Goal: Task Accomplishment & Management: Manage account settings

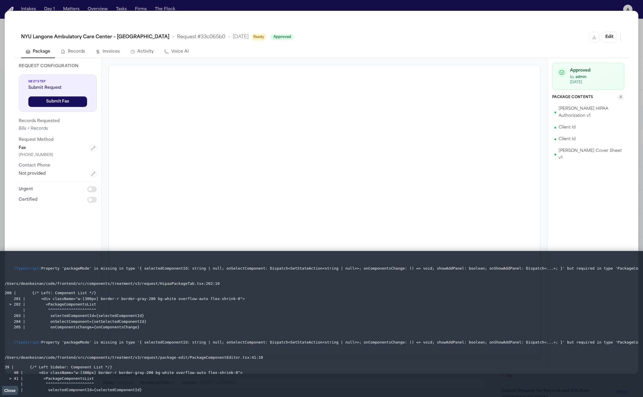
click at [6, 390] on span "Close" at bounding box center [9, 390] width 11 height 5
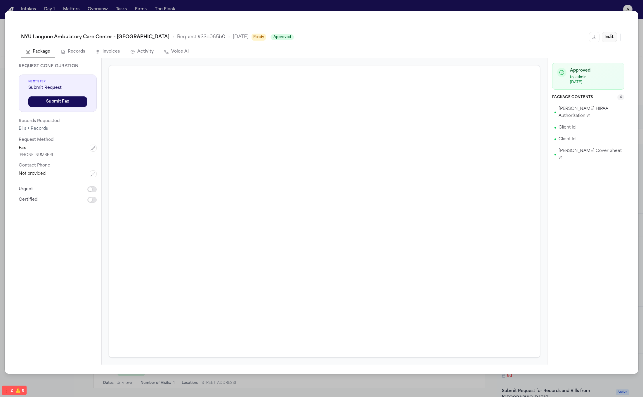
click at [604, 36] on button "Edit" at bounding box center [609, 37] width 15 height 11
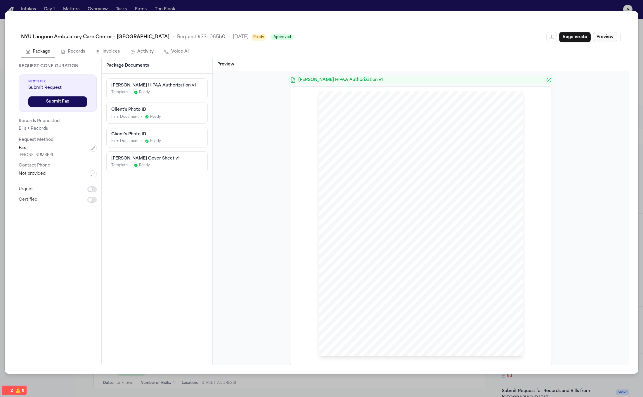
click at [605, 38] on button "Preview" at bounding box center [605, 37] width 24 height 11
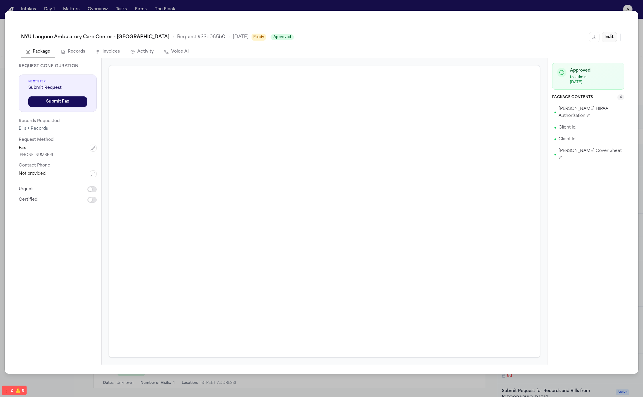
click at [605, 38] on button "Edit" at bounding box center [609, 37] width 15 height 11
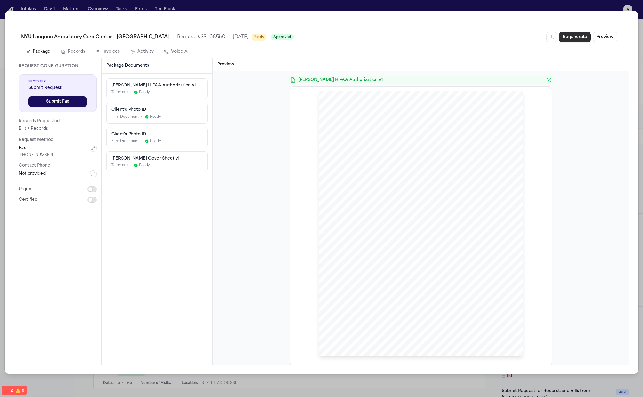
click at [567, 38] on button "Regenerate" at bounding box center [575, 37] width 32 height 11
click at [612, 36] on button "Preview" at bounding box center [605, 37] width 24 height 11
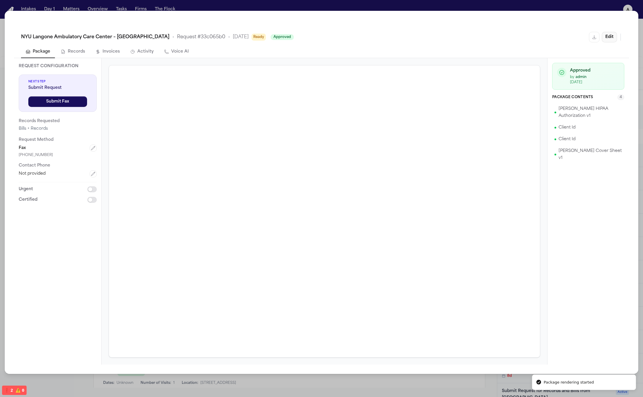
click at [611, 38] on button "Edit" at bounding box center [609, 37] width 15 height 11
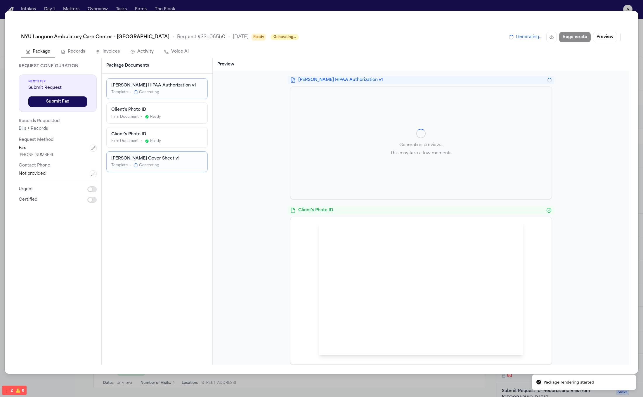
click at [169, 79] on div "Hecht HIPAA Authorization v1 Template • Generating" at bounding box center [157, 89] width 101 height 20
click at [180, 133] on div "Client's Photo ID" at bounding box center [156, 134] width 91 height 6
click at [179, 115] on div "Firm Document • Ready" at bounding box center [156, 116] width 91 height 5
click at [179, 135] on div "Client's Photo ID" at bounding box center [156, 134] width 91 height 6
click at [184, 139] on div "Firm Document • Ready" at bounding box center [156, 141] width 91 height 5
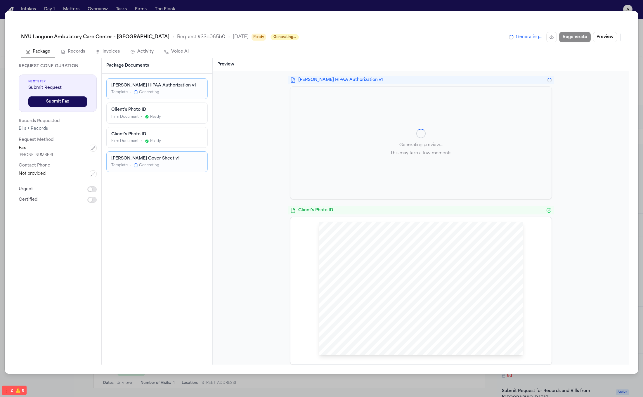
click at [162, 114] on div "Firm Document • Ready" at bounding box center [156, 116] width 91 height 5
click at [604, 37] on button "Preview" at bounding box center [605, 37] width 24 height 11
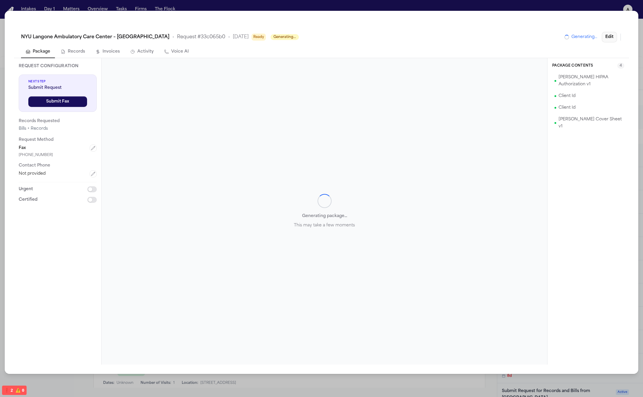
click at [607, 38] on button "Edit" at bounding box center [609, 37] width 15 height 11
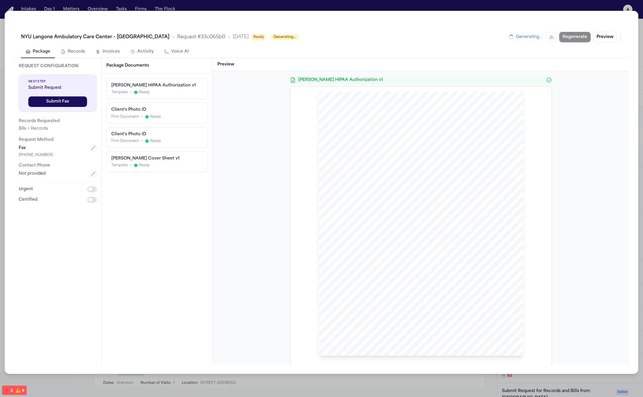
click at [127, 127] on div "Client's Photo ID Firm Document • Ready" at bounding box center [157, 137] width 101 height 20
click at [613, 36] on button "Preview" at bounding box center [605, 37] width 24 height 11
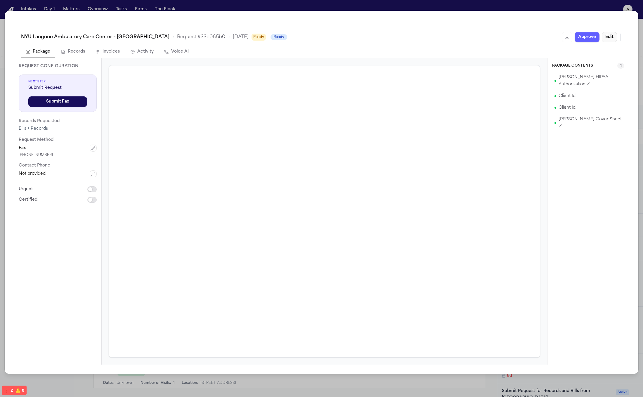
click at [613, 38] on button "Edit" at bounding box center [609, 37] width 15 height 11
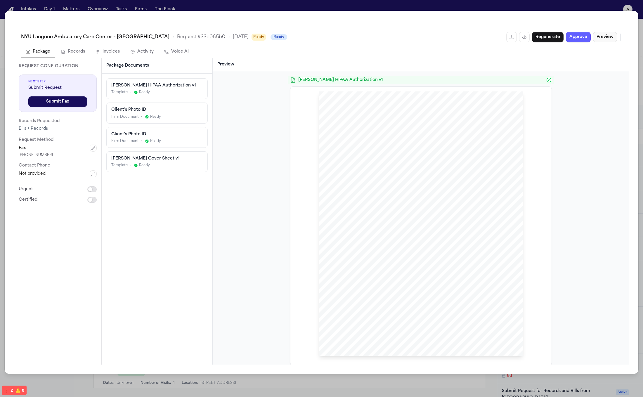
click at [613, 38] on button "Preview" at bounding box center [605, 37] width 24 height 11
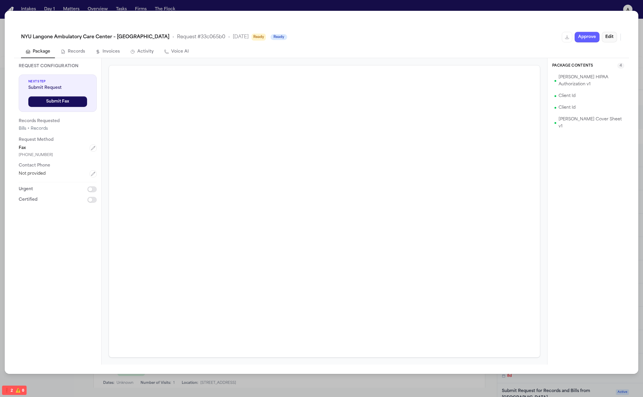
click at [606, 36] on button "Edit" at bounding box center [609, 37] width 15 height 11
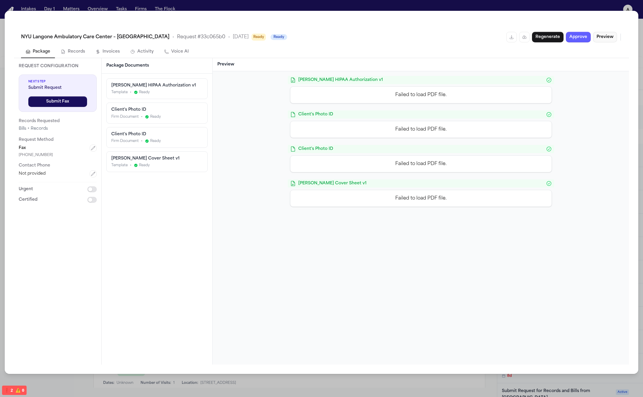
click at [608, 38] on button "Preview" at bounding box center [605, 37] width 24 height 11
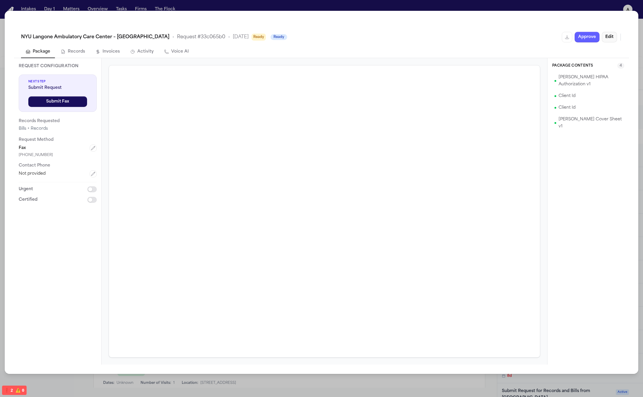
click at [608, 39] on button "Edit" at bounding box center [609, 37] width 15 height 11
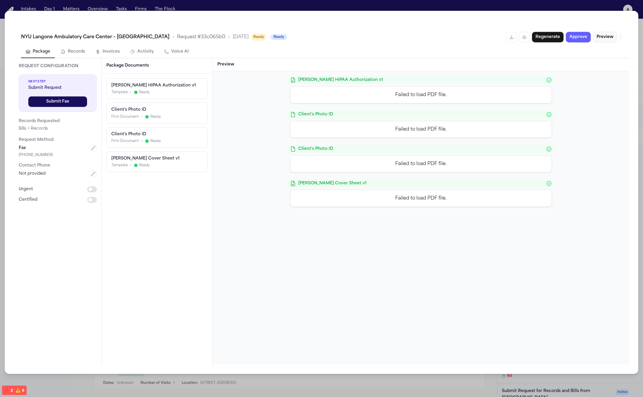
click at [608, 40] on button "Preview" at bounding box center [605, 37] width 24 height 11
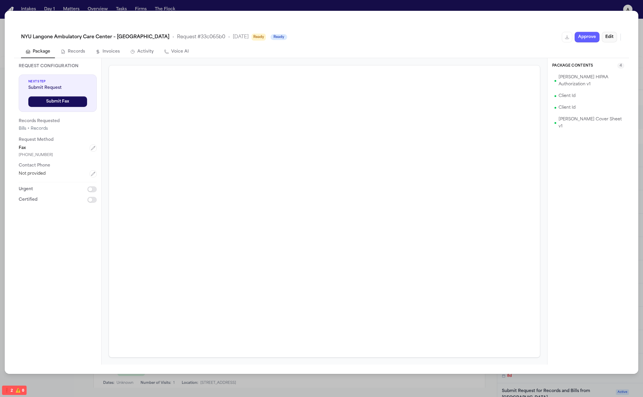
click at [608, 40] on button "Edit" at bounding box center [609, 37] width 15 height 11
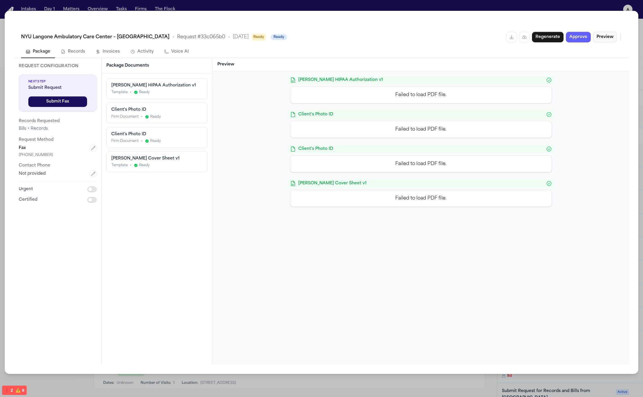
click at [608, 40] on button "Preview" at bounding box center [605, 37] width 24 height 11
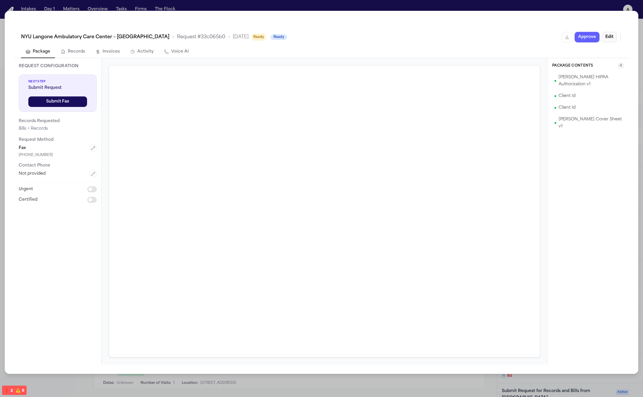
click at [608, 40] on button "Edit" at bounding box center [609, 37] width 15 height 11
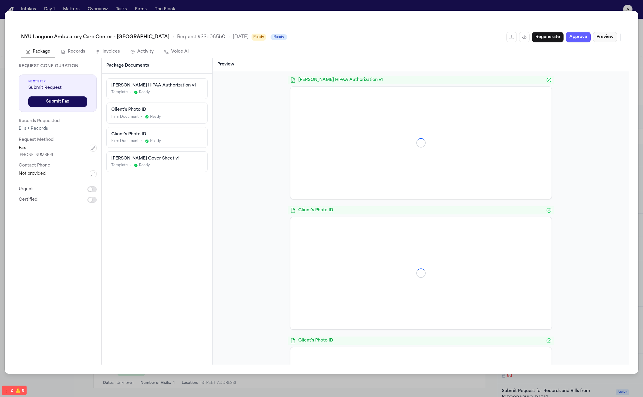
click at [608, 40] on button "Preview" at bounding box center [605, 37] width 24 height 11
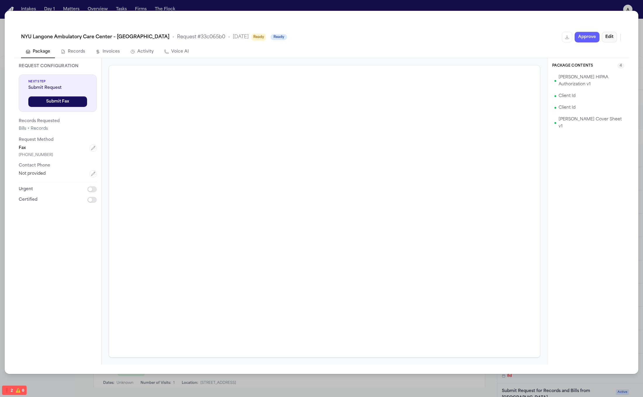
click at [608, 40] on button "Edit" at bounding box center [609, 37] width 15 height 11
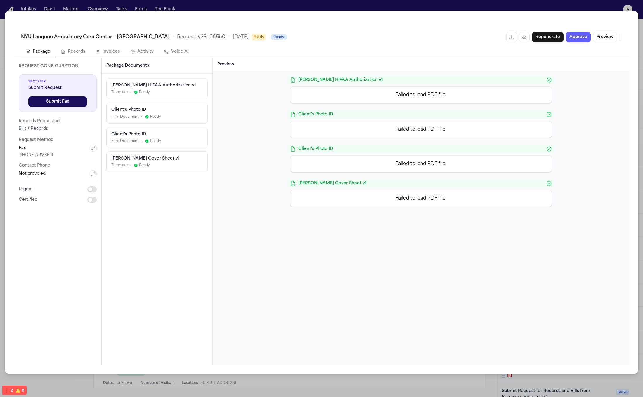
click at [138, 67] on h3 "Package Documents" at bounding box center [156, 66] width 101 height 6
click at [187, 219] on div "Hecht HIPAA Authorization v1 Template • Ready Client's Photo ID Firm Document •…" at bounding box center [157, 219] width 111 height 291
click at [610, 33] on button "Preview" at bounding box center [605, 37] width 24 height 11
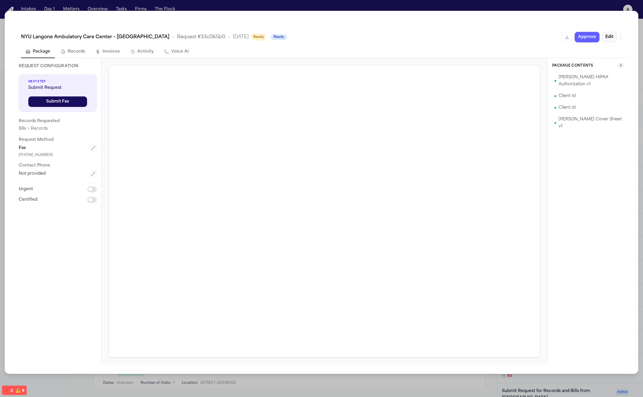
click at [610, 34] on button "Edit" at bounding box center [609, 37] width 15 height 11
click at [612, 36] on button "Edit" at bounding box center [609, 37] width 15 height 11
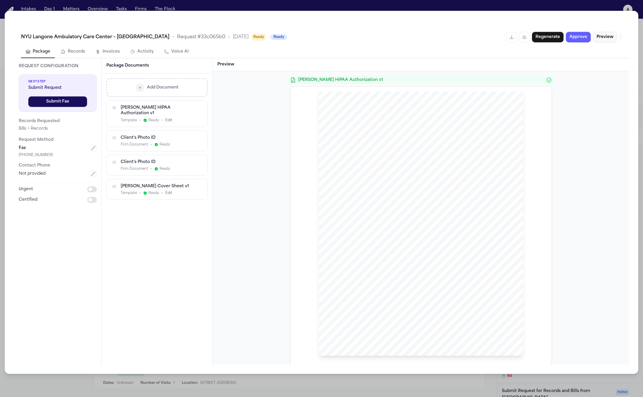
click at [598, 41] on button "Preview" at bounding box center [605, 37] width 24 height 11
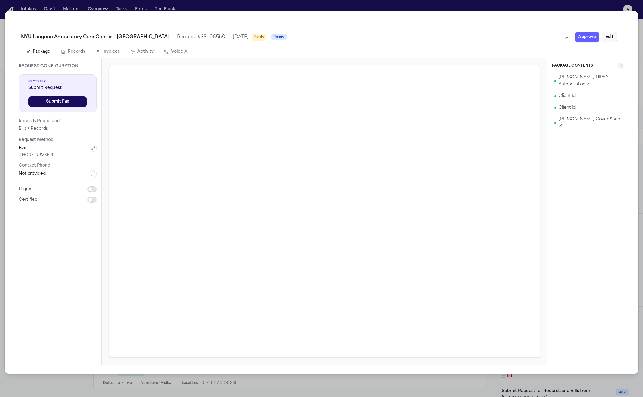
click at [605, 38] on button "Edit" at bounding box center [609, 37] width 15 height 11
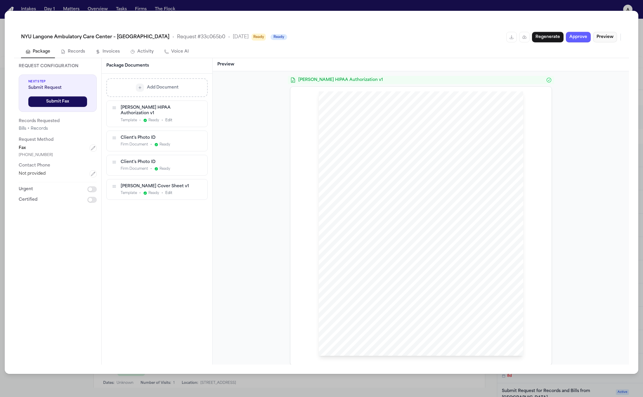
click at [607, 38] on button "Preview" at bounding box center [605, 37] width 24 height 11
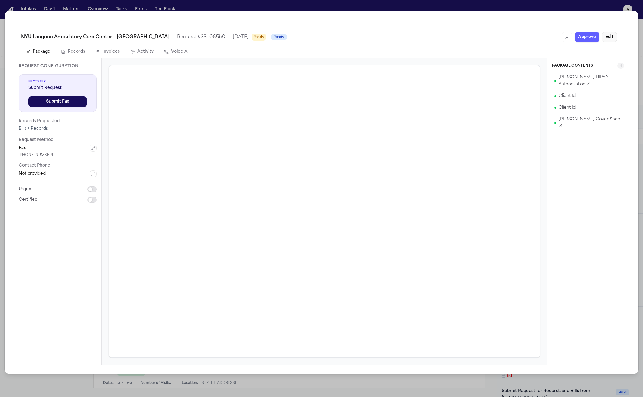
click at [607, 38] on button "Edit" at bounding box center [609, 37] width 15 height 11
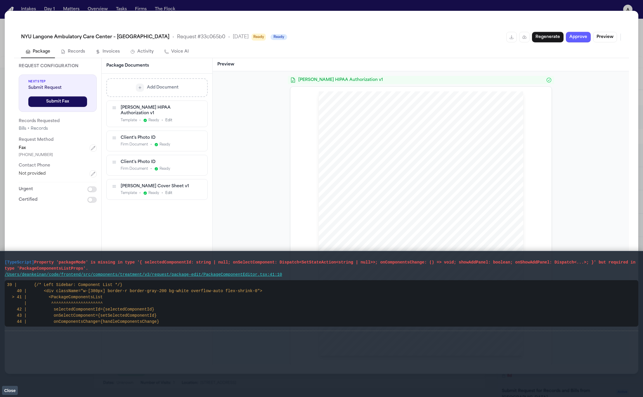
click at [295, 196] on div "HIPAA Privacy Authorization For Disclosure of Protected Health Information Rele…" at bounding box center [421, 225] width 252 height 269
click at [603, 39] on button "Preview" at bounding box center [605, 37] width 24 height 11
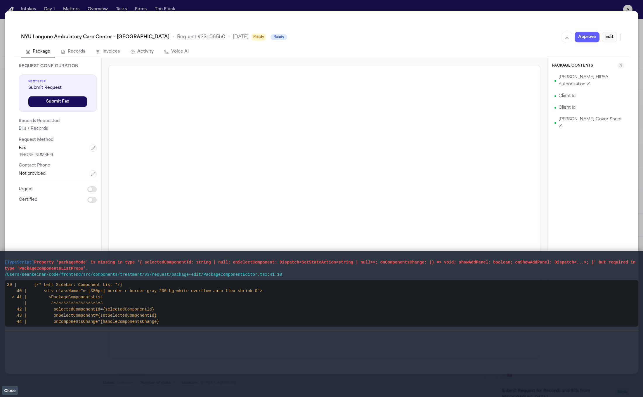
click at [610, 35] on button "Edit" at bounding box center [609, 37] width 15 height 11
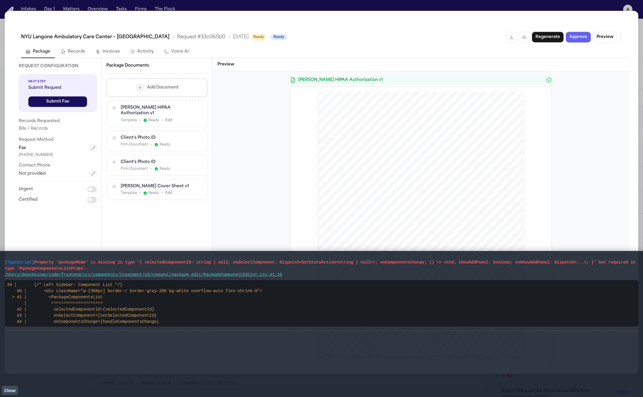
click at [240, 276] on link "/Users/deankeinan/code/frontend/src/components/treatment/v3/request/package-edi…" at bounding box center [143, 274] width 277 height 5
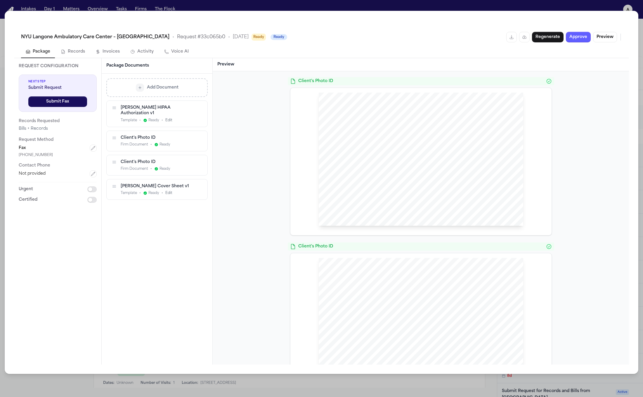
scroll to position [530, 0]
click at [601, 42] on div "NYU Langone Ambulatory Care Center – Cobble Hill • Request # 33c065b0 • 9/30/20…" at bounding box center [321, 36] width 615 height 19
click at [605, 39] on button "Preview" at bounding box center [605, 37] width 24 height 11
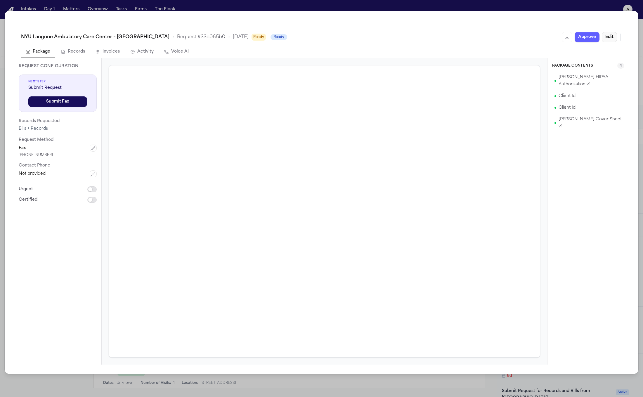
click at [606, 38] on button "Edit" at bounding box center [609, 37] width 15 height 11
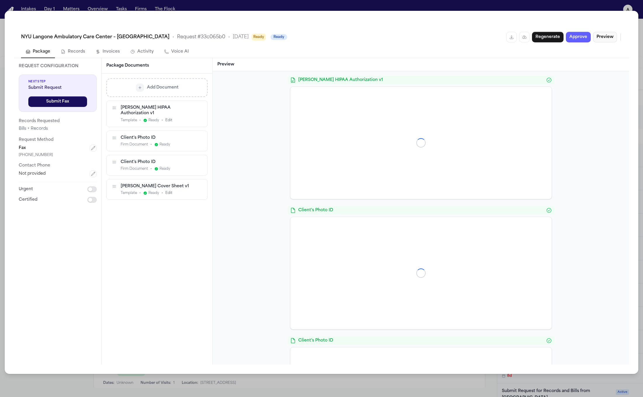
click at [606, 39] on button "Preview" at bounding box center [605, 37] width 24 height 11
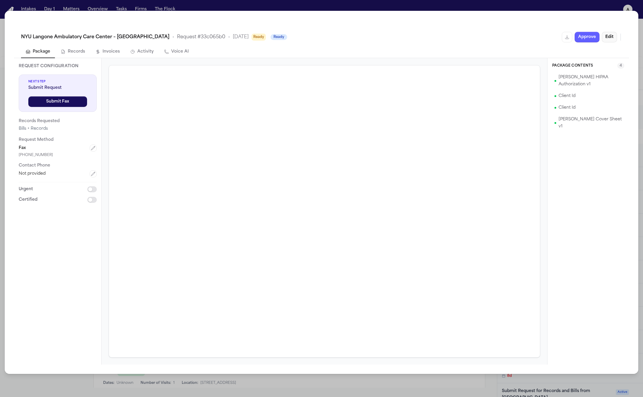
click at [608, 38] on button "Edit" at bounding box center [609, 37] width 15 height 11
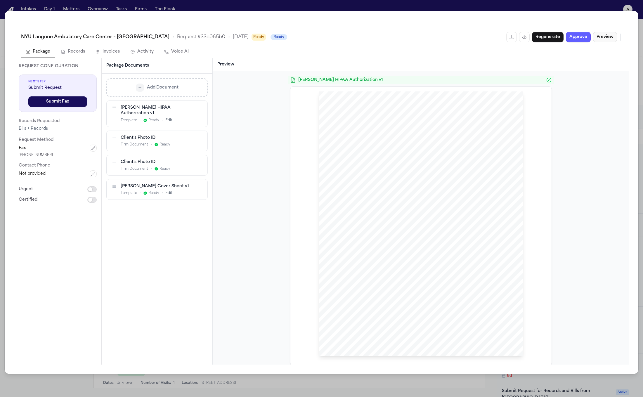
click at [608, 38] on button "Preview" at bounding box center [605, 37] width 24 height 11
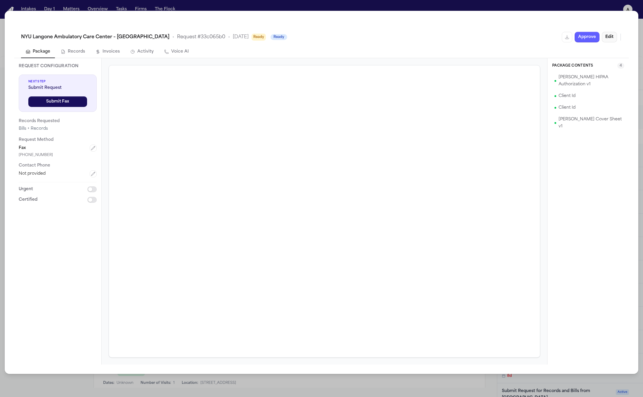
click at [608, 38] on button "Edit" at bounding box center [609, 37] width 15 height 11
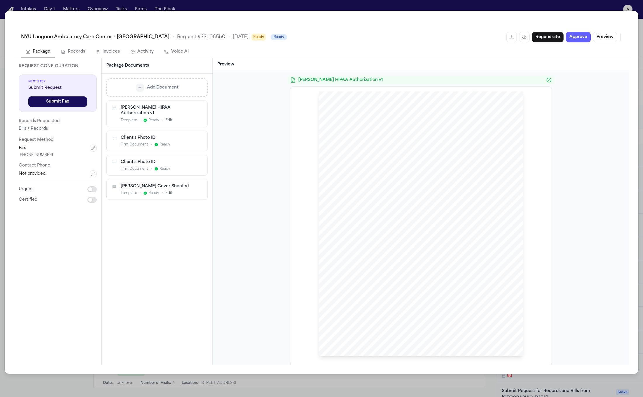
click at [552, 120] on div "Hecht HIPAA Authorization v1 HIPAA Privacy Authorization For Disclosure of Prot…" at bounding box center [421, 217] width 416 height 293
click at [292, 63] on h3 "Preview" at bounding box center [420, 65] width 407 height 6
click at [606, 91] on div "[PERSON_NAME] HIPAA Authorization v1 HIPAA Privacy Authorization For Disclosure…" at bounding box center [421, 217] width 416 height 293
click at [571, 243] on div "[PERSON_NAME] HIPAA Authorization v1 HIPAA Privacy Authorization For Disclosure…" at bounding box center [421, 217] width 416 height 293
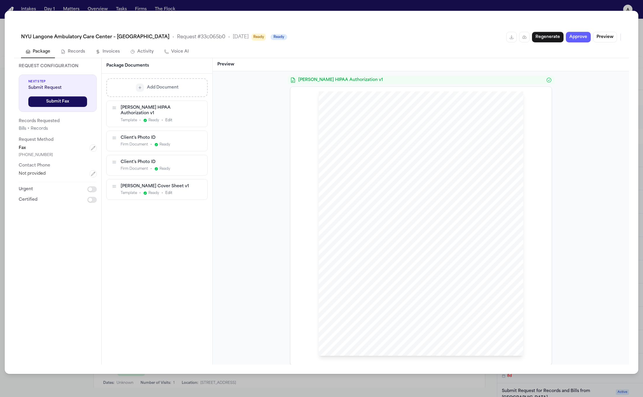
click at [495, 256] on span "must do so in writing and send it to the hospital, doctor, or other custodian o…" at bounding box center [420, 257] width 155 height 3
click at [589, 195] on div "[PERSON_NAME] HIPAA Authorization v1 HIPAA Privacy Authorization For Disclosure…" at bounding box center [421, 217] width 416 height 293
click at [491, 181] on span "billing departments to release any and all medical records and information rela…" at bounding box center [423, 182] width 160 height 3
click at [545, 111] on div "HIPAA Privacy Authorization For Disclosure of Protected Health Information Rele…" at bounding box center [420, 226] width 261 height 278
click at [520, 88] on div "HIPAA Privacy Authorization For Disclosure of Protected Health Information Rele…" at bounding box center [420, 226] width 261 height 278
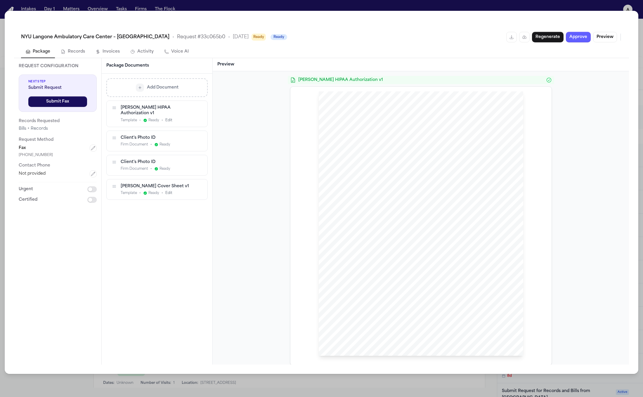
click at [557, 75] on div "[PERSON_NAME] HIPAA Authorization v1 HIPAA Privacy Authorization For Disclosure…" at bounding box center [421, 217] width 416 height 293
click at [542, 85] on div "[PERSON_NAME] HIPAA Authorization v1 HIPAA Privacy Authorization For Disclosure…" at bounding box center [421, 221] width 262 height 290
click at [543, 77] on div "[PERSON_NAME] HIPAA Authorization v1" at bounding box center [421, 80] width 266 height 8
click at [474, 291] on div "Hecht Sent Via FAX: (212) 263 - 8917 NYU Langone Ambulatory Care Center – Cobbl…" at bounding box center [421, 218] width 205 height 265
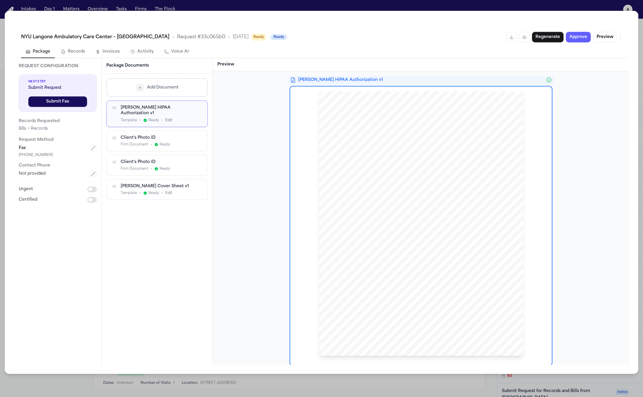
click at [489, 242] on div "HIPAA Privacy Authorization For Disclosure of Protected Health Information Rele…" at bounding box center [421, 223] width 205 height 265
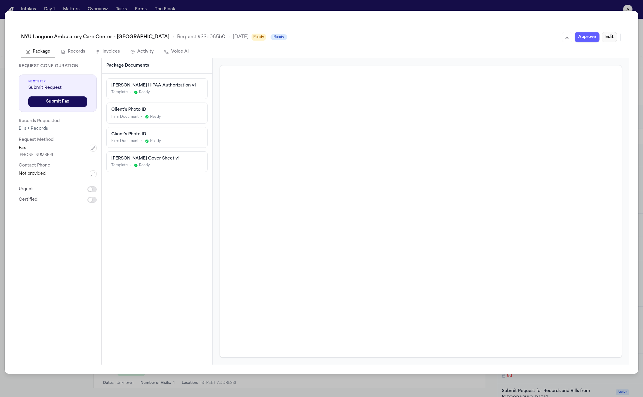
click at [614, 37] on button "Edit" at bounding box center [609, 37] width 15 height 11
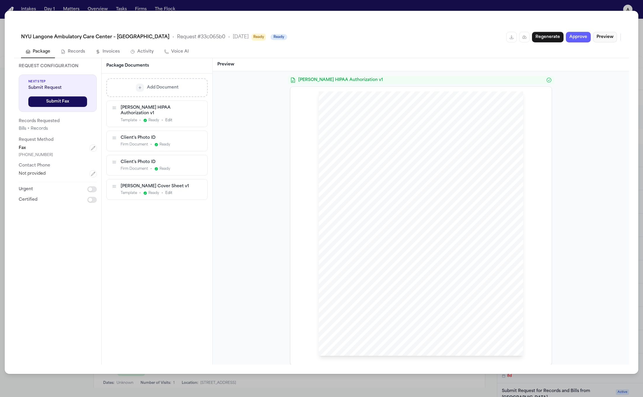
click at [612, 39] on button "Preview" at bounding box center [605, 37] width 24 height 11
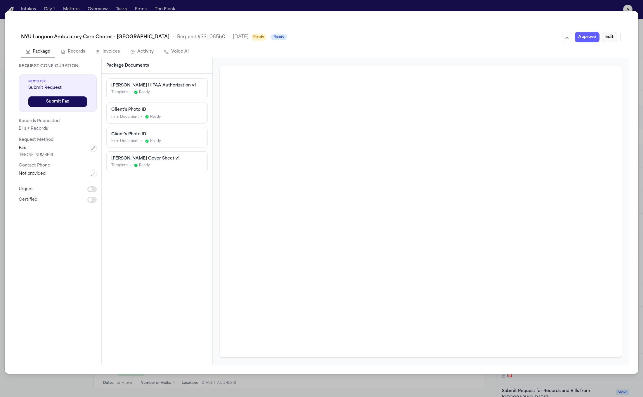
click at [612, 39] on button "Edit" at bounding box center [609, 37] width 15 height 11
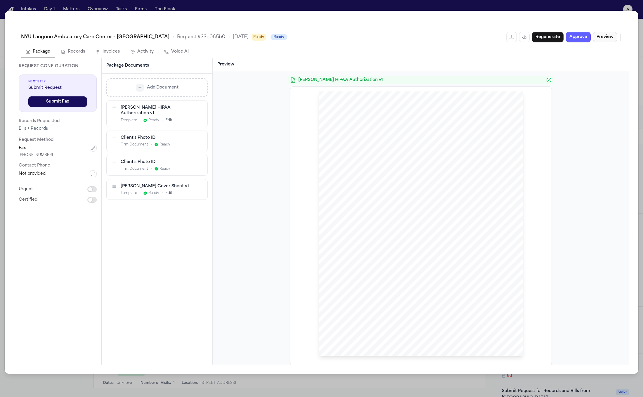
click at [612, 39] on button "Preview" at bounding box center [605, 37] width 24 height 11
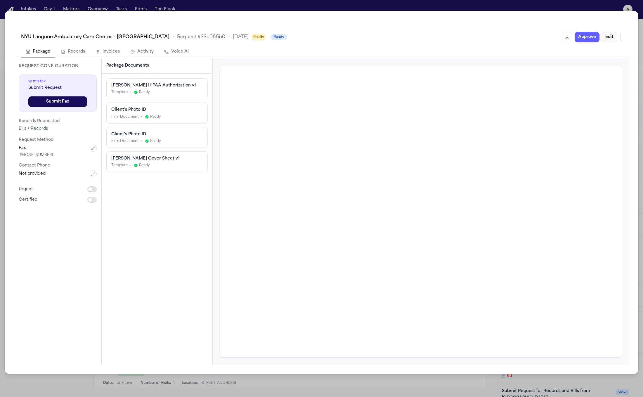
click at [612, 39] on button "Edit" at bounding box center [609, 37] width 15 height 11
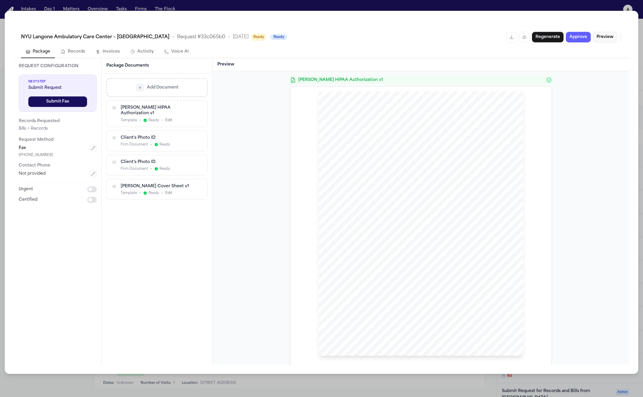
click at [612, 39] on button "Preview" at bounding box center [605, 37] width 24 height 11
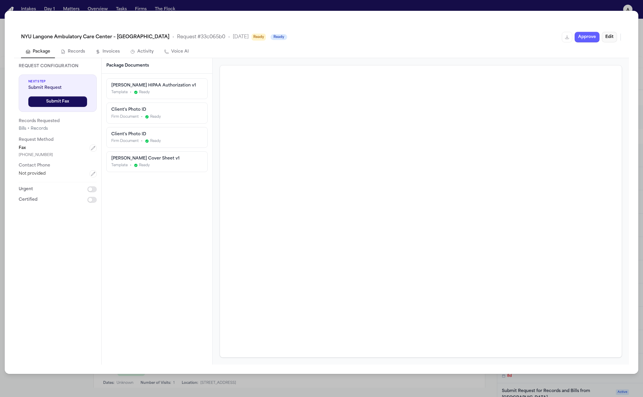
click at [612, 39] on button "Edit" at bounding box center [609, 37] width 15 height 11
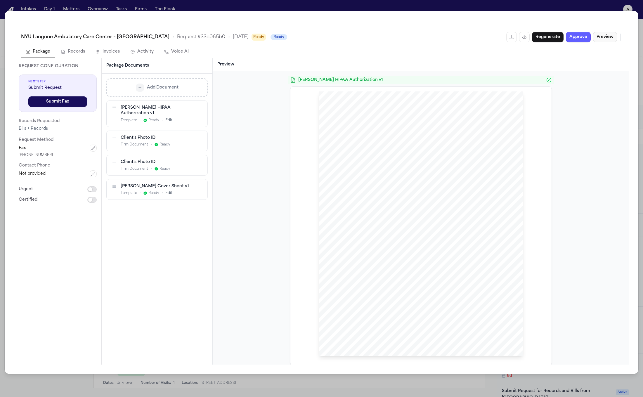
click at [612, 39] on button "Preview" at bounding box center [605, 37] width 24 height 11
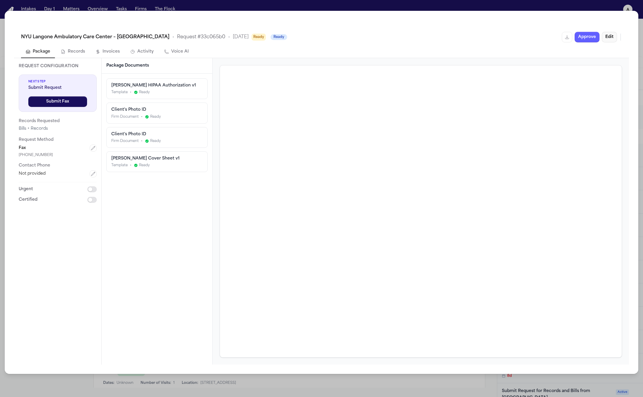
click at [612, 39] on button "Edit" at bounding box center [609, 37] width 15 height 11
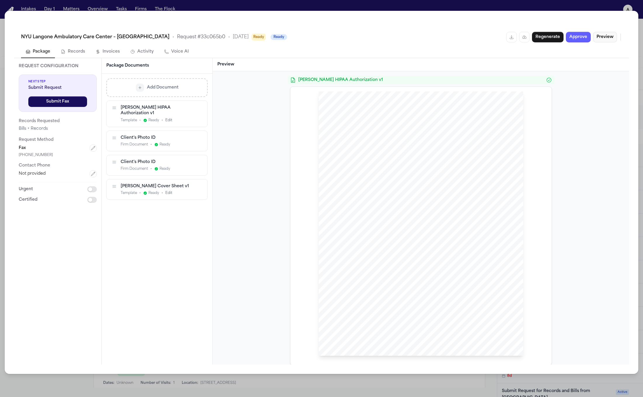
click at [612, 39] on button "Preview" at bounding box center [605, 37] width 24 height 11
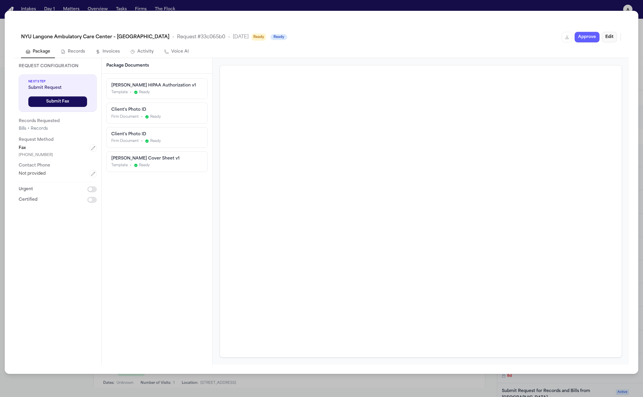
click at [612, 39] on button "Edit" at bounding box center [609, 37] width 15 height 11
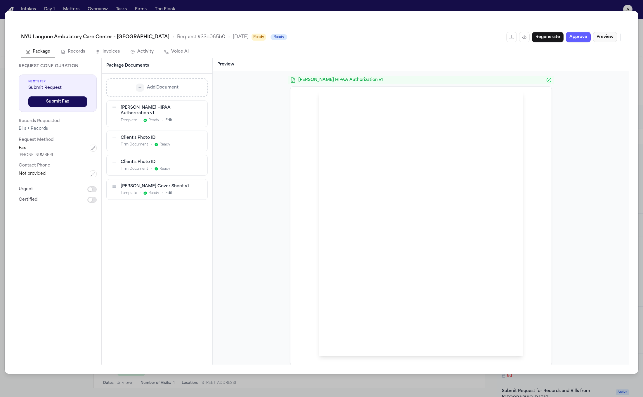
click at [612, 39] on button "Preview" at bounding box center [605, 37] width 24 height 11
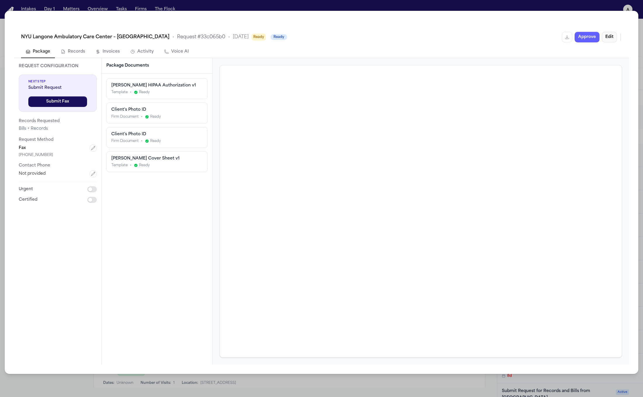
click at [611, 42] on div "NYU Langone Ambulatory Care Center – Cobble Hill • Request # 33c065b0 • 9/30/20…" at bounding box center [321, 36] width 615 height 19
click at [611, 40] on button "Edit" at bounding box center [609, 37] width 15 height 11
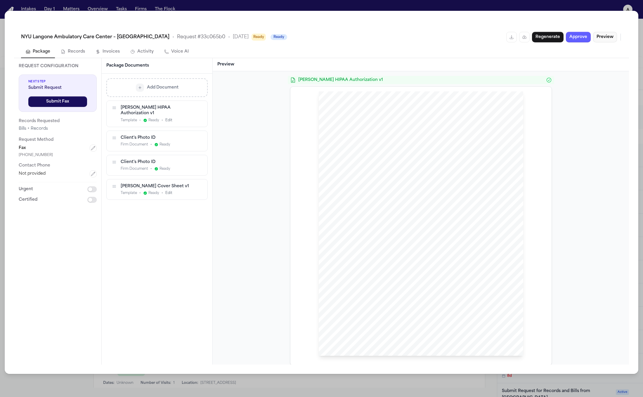
click at [610, 39] on button "Preview" at bounding box center [605, 37] width 24 height 11
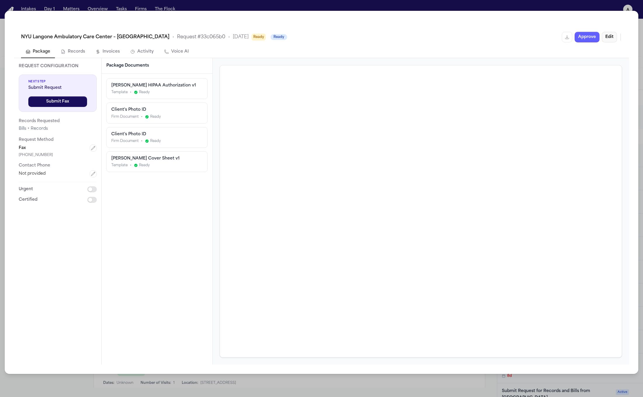
click at [610, 39] on button "Edit" at bounding box center [609, 37] width 15 height 11
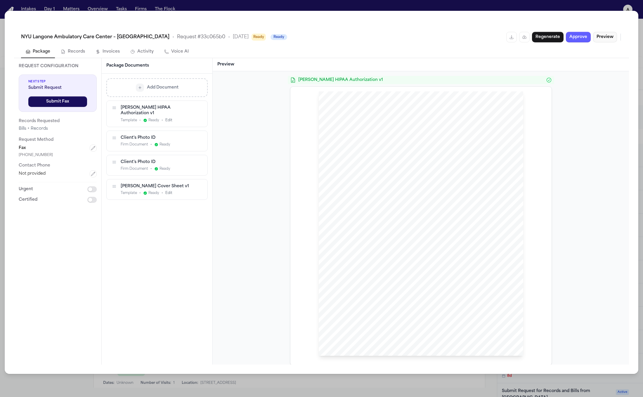
click at [610, 39] on button "Preview" at bounding box center [605, 37] width 24 height 11
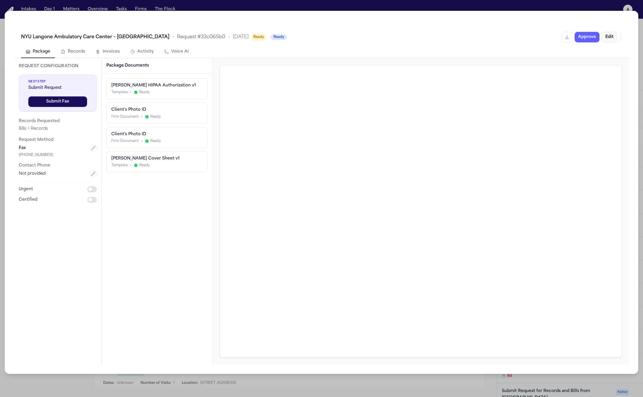
click at [610, 39] on button "Edit" at bounding box center [609, 37] width 15 height 11
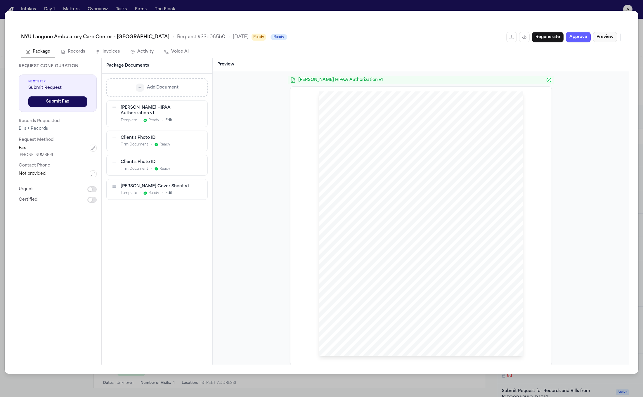
click at [610, 39] on button "Preview" at bounding box center [605, 37] width 24 height 11
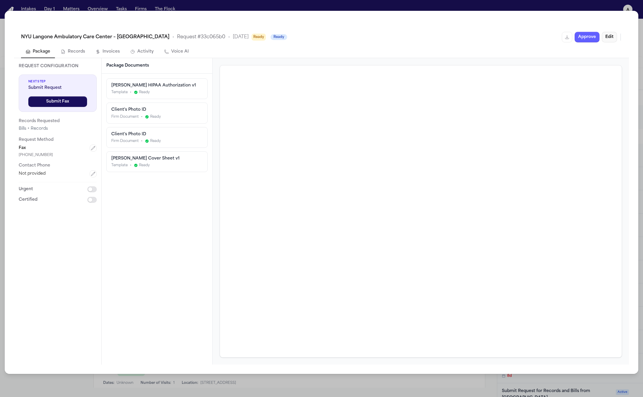
click at [610, 40] on button "Edit" at bounding box center [609, 37] width 15 height 11
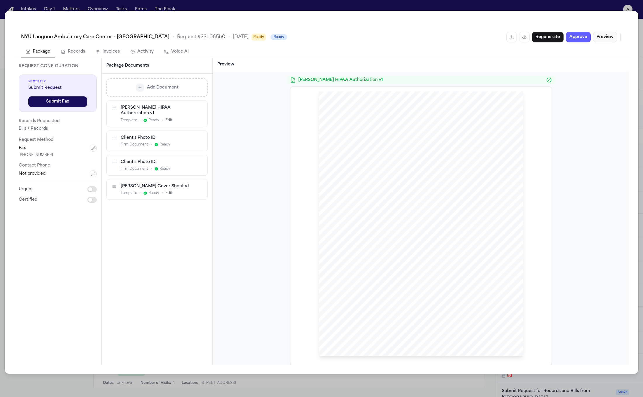
click at [610, 40] on button "Preview" at bounding box center [605, 37] width 24 height 11
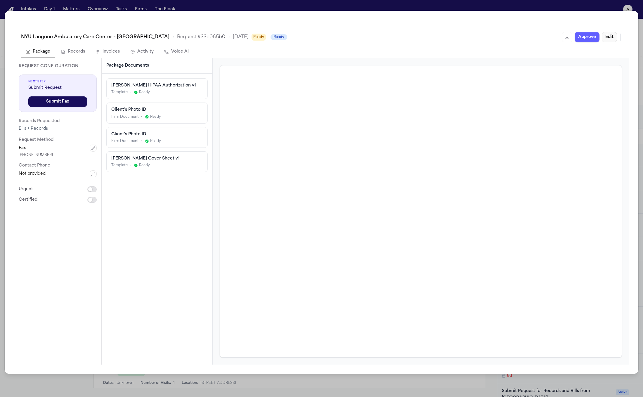
click at [609, 40] on button "Edit" at bounding box center [609, 37] width 15 height 11
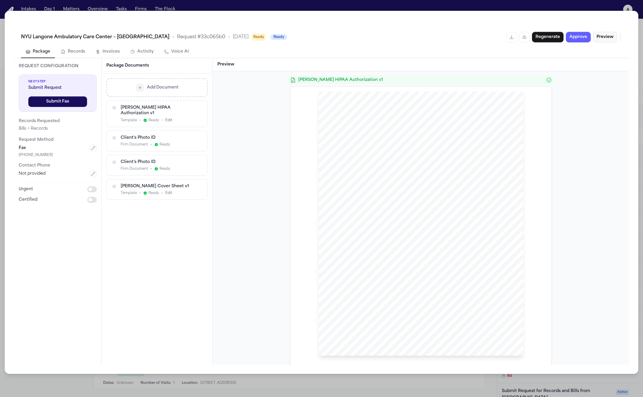
click at [608, 37] on button "Preview" at bounding box center [605, 37] width 24 height 11
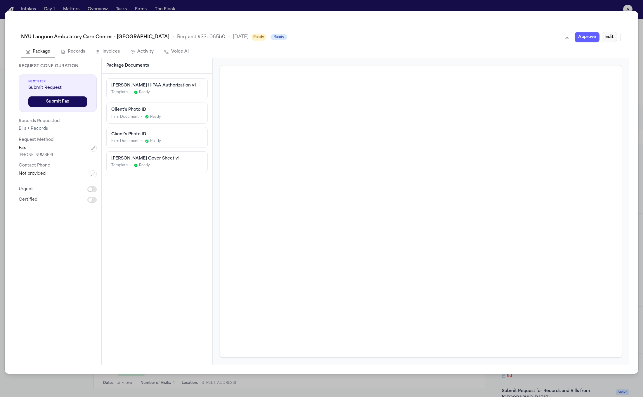
click at [608, 37] on button "Edit" at bounding box center [609, 37] width 15 height 11
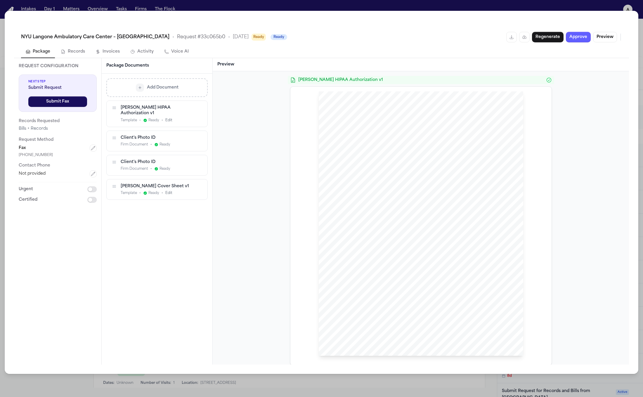
click at [166, 118] on button "Edit" at bounding box center [168, 120] width 7 height 5
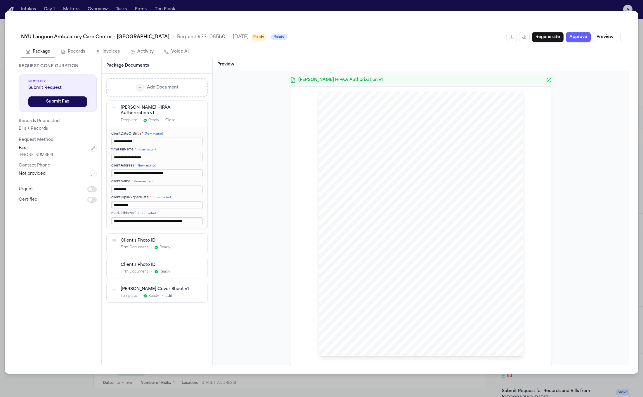
click at [169, 118] on button "Close" at bounding box center [170, 120] width 10 height 5
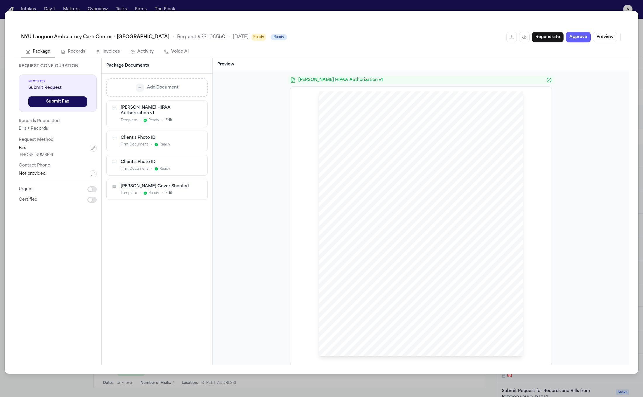
click at [167, 118] on button "Edit" at bounding box center [168, 120] width 7 height 5
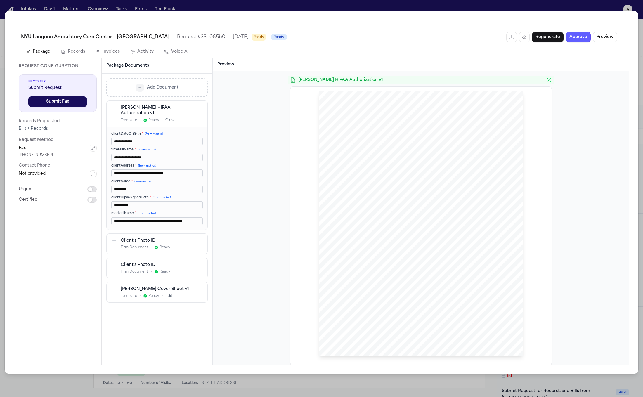
click at [168, 118] on button "Close" at bounding box center [170, 120] width 10 height 5
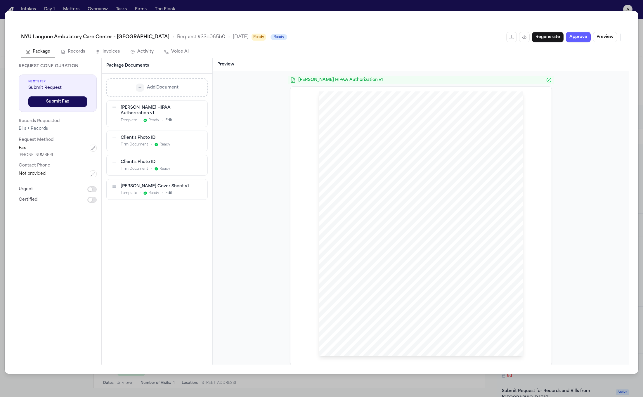
click at [166, 118] on button "Edit" at bounding box center [168, 120] width 7 height 5
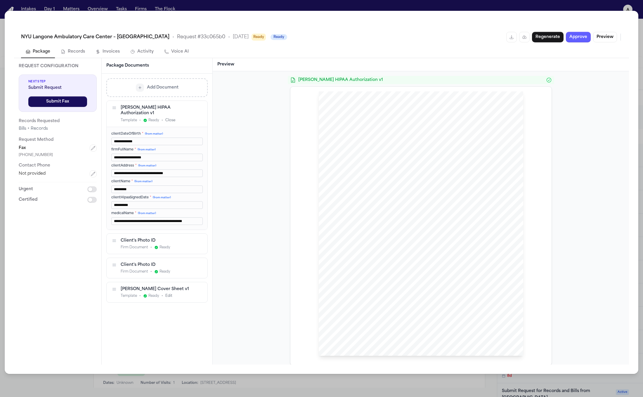
click at [169, 118] on button "Close" at bounding box center [170, 120] width 10 height 5
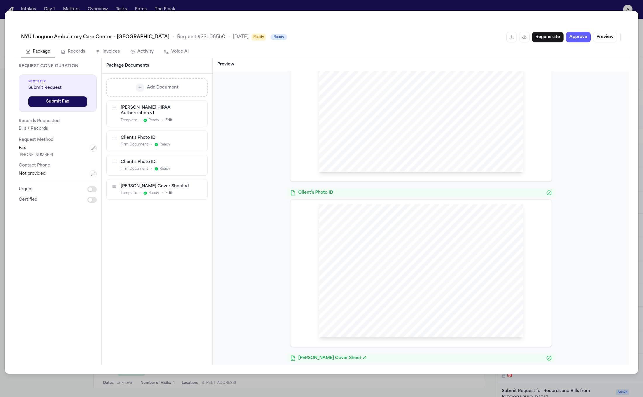
scroll to position [554, 0]
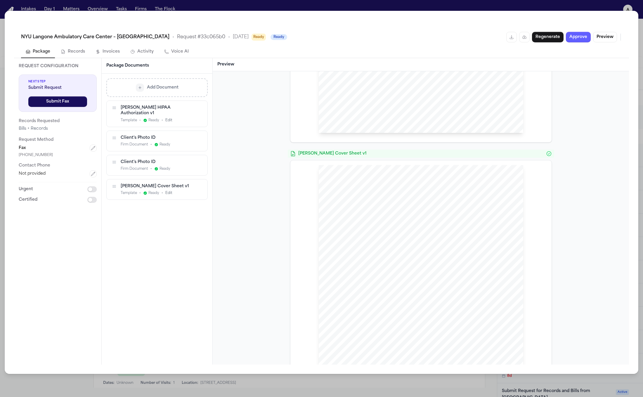
click at [141, 191] on div "Template • Ready • Edit" at bounding box center [157, 193] width 72 height 5
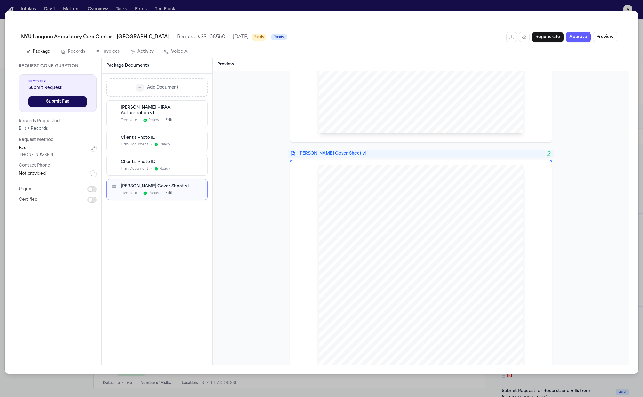
click at [172, 155] on div "Client's Photo ID Firm Document • Ready" at bounding box center [157, 165] width 101 height 20
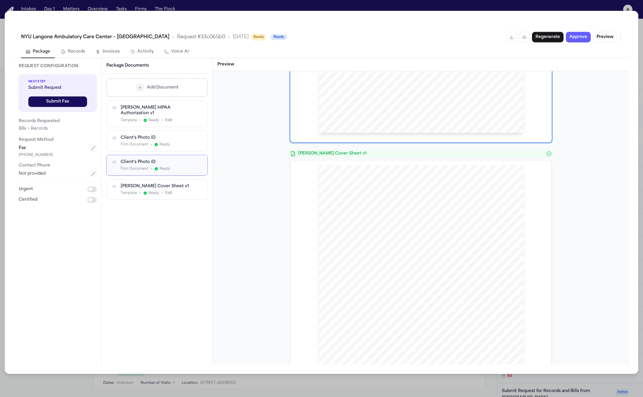
click at [165, 131] on div "Client's Photo ID Firm Document • Ready" at bounding box center [157, 141] width 101 height 20
click at [167, 109] on div "Hecht HIPAA Authorization v1" at bounding box center [157, 110] width 72 height 11
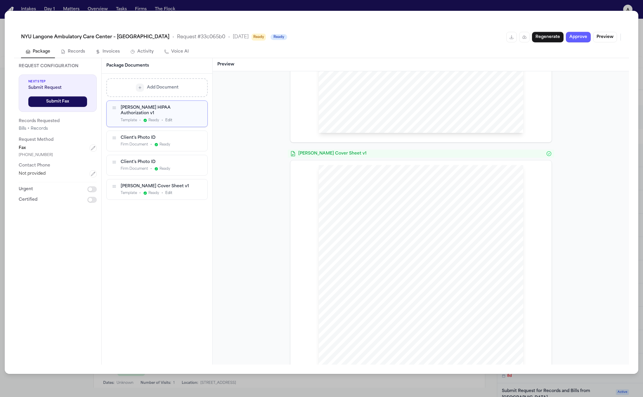
click at [168, 159] on div "Client's Photo ID" at bounding box center [157, 162] width 72 height 6
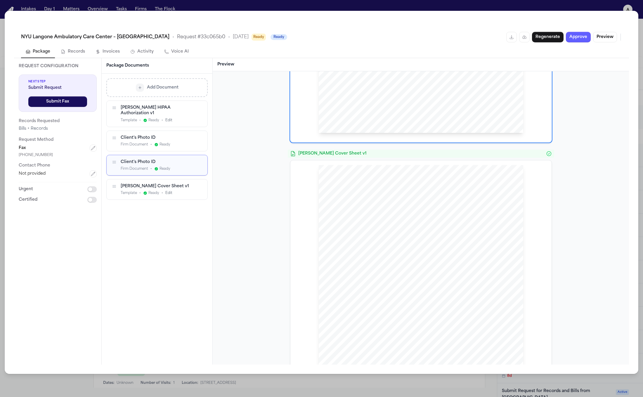
click at [163, 191] on div "Hecht Cover Sheet v1 Template • Ready • Edit" at bounding box center [157, 189] width 101 height 20
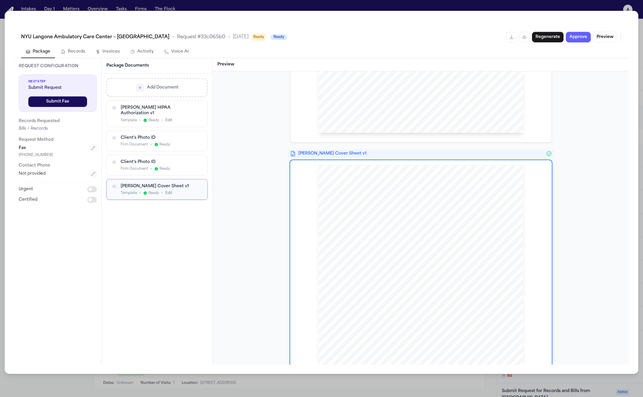
click at [149, 119] on div "Hecht HIPAA Authorization v1 Template • Ready • Edit" at bounding box center [157, 114] width 101 height 26
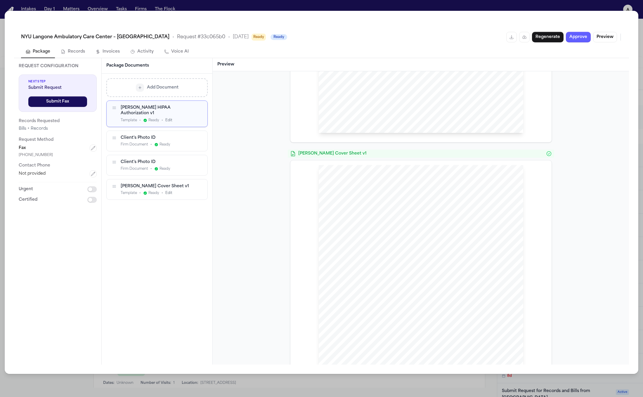
click at [168, 155] on div "Client's Photo ID Firm Document • Ready" at bounding box center [157, 165] width 101 height 20
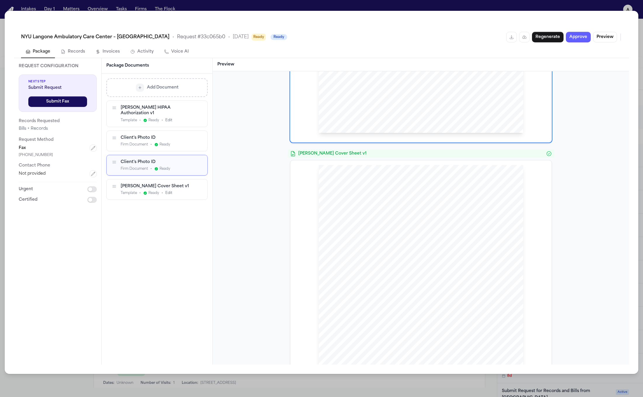
click at [181, 135] on div "Client's Photo ID" at bounding box center [157, 138] width 72 height 6
click at [173, 109] on div "Hecht HIPAA Authorization v1" at bounding box center [157, 110] width 72 height 11
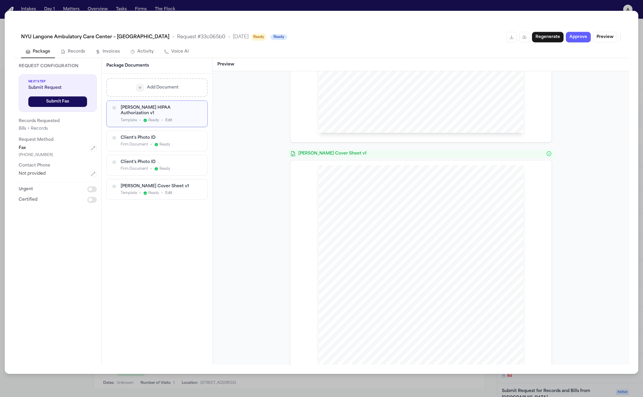
click at [175, 99] on div "Add Document Hecht HIPAA Authorization v1 Template • Ready • Edit Client's Phot…" at bounding box center [156, 139] width 101 height 122
click at [550, 8] on div "NYU Langone Ambulatory Care Center – Cobble Hill • Request # 33c065b0 • 9/30/20…" at bounding box center [321, 198] width 643 height 397
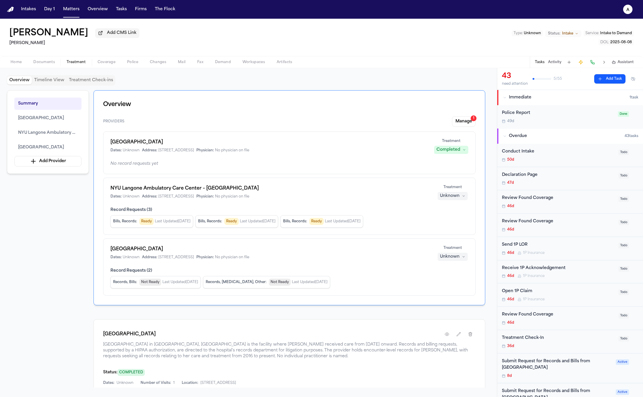
click at [20, 63] on span "Home" at bounding box center [16, 62] width 11 height 5
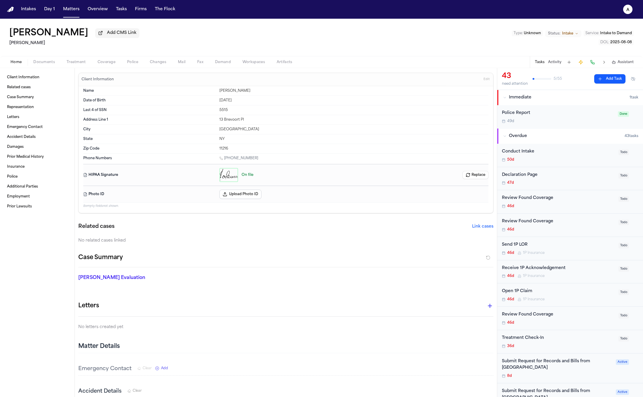
click at [475, 173] on button "Replace" at bounding box center [476, 175] width 26 height 8
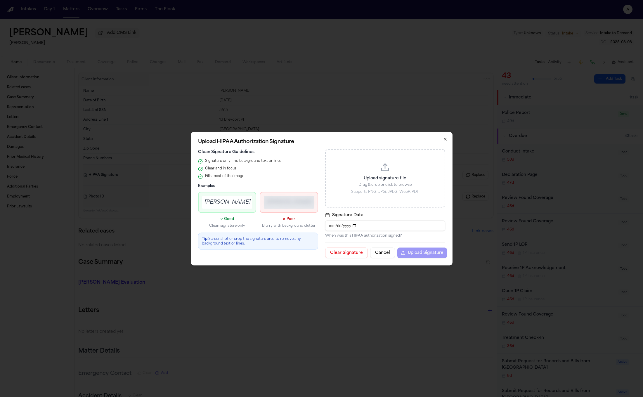
click at [351, 248] on button "Clear Signature" at bounding box center [346, 253] width 43 height 11
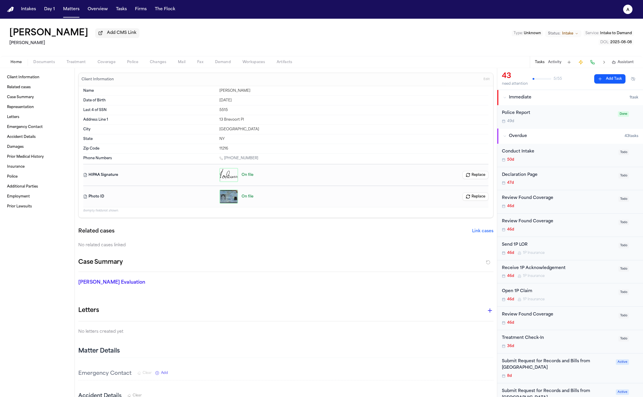
click at [79, 62] on span "Treatment" at bounding box center [76, 62] width 19 height 5
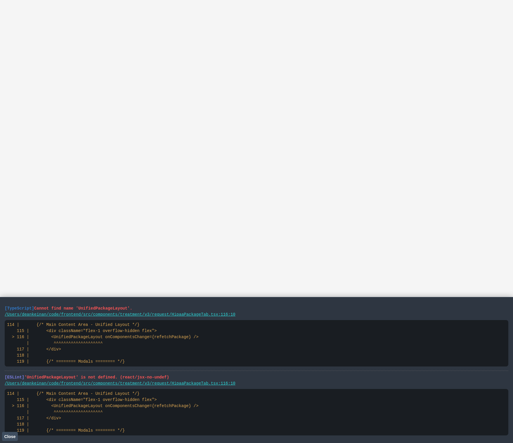
click at [189, 0] on html at bounding box center [256, 0] width 513 height 0
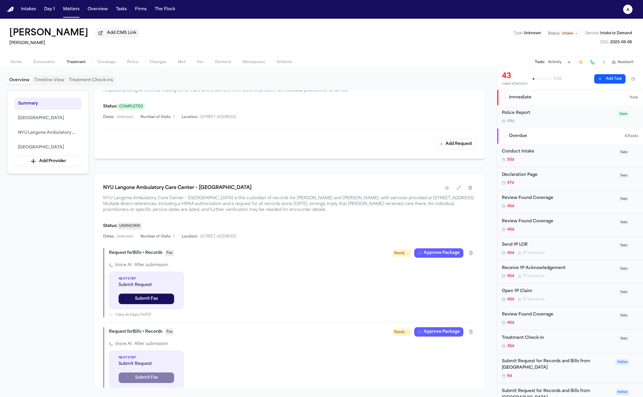
scroll to position [321, 0]
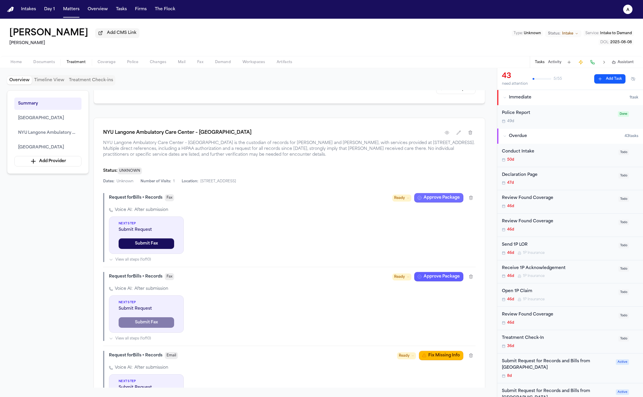
click at [446, 200] on button "Approve Package" at bounding box center [438, 197] width 49 height 9
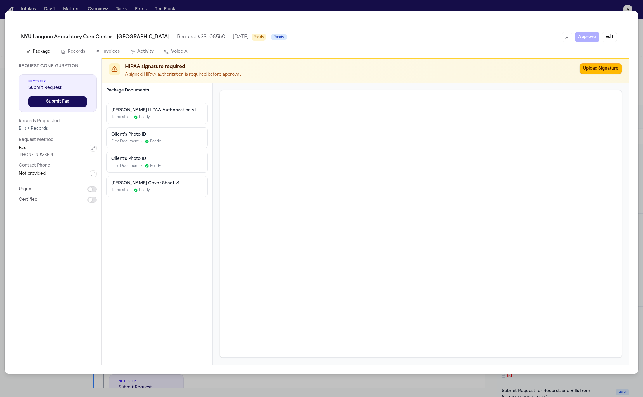
click at [159, 120] on div "Hecht HIPAA Authorization v1 Template • Ready" at bounding box center [157, 113] width 101 height 20
click at [167, 154] on div "Client's Photo ID Firm Document • Ready" at bounding box center [157, 162] width 101 height 20
click at [169, 180] on div "Hecht Cover Sheet v1 Template • Ready" at bounding box center [157, 186] width 101 height 20
click at [171, 213] on div "Hecht HIPAA Authorization v1 Template • Ready Client's Photo ID Firm Document •…" at bounding box center [157, 231] width 111 height 266
click at [180, 149] on div "Hecht HIPAA Authorization v1 Template • Ready Client's Photo ID Firm Document •…" at bounding box center [156, 150] width 101 height 94
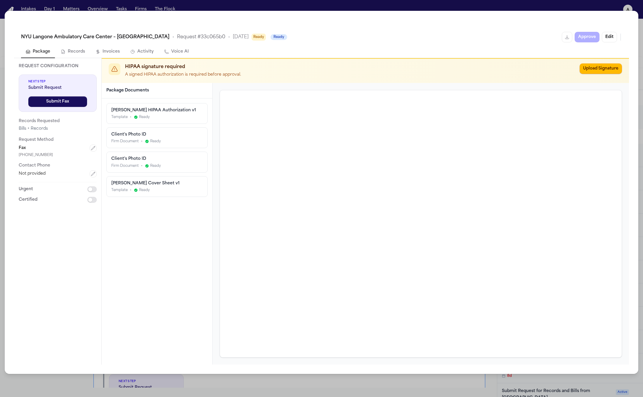
click at [173, 111] on div "Hecht HIPAA Authorization v1" at bounding box center [156, 111] width 91 height 6
click at [177, 166] on div "Firm Document • Ready" at bounding box center [156, 165] width 91 height 5
click at [184, 226] on div "Hecht HIPAA Authorization v1 Template • Ready Client's Photo ID Firm Document •…" at bounding box center [157, 231] width 111 height 266
click at [190, 184] on div "[PERSON_NAME] Cover Sheet v1" at bounding box center [156, 183] width 91 height 6
click at [182, 156] on div "Client's Photo ID" at bounding box center [156, 159] width 91 height 6
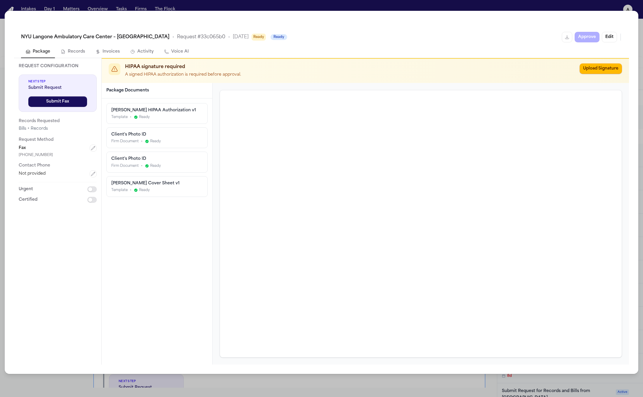
click at [186, 114] on div "Hecht HIPAA Authorization v1 Template • Ready" at bounding box center [156, 114] width 91 height 12
click at [95, 148] on icon "button" at bounding box center [93, 148] width 5 height 5
click at [81, 162] on input "**********" at bounding box center [58, 164] width 78 height 11
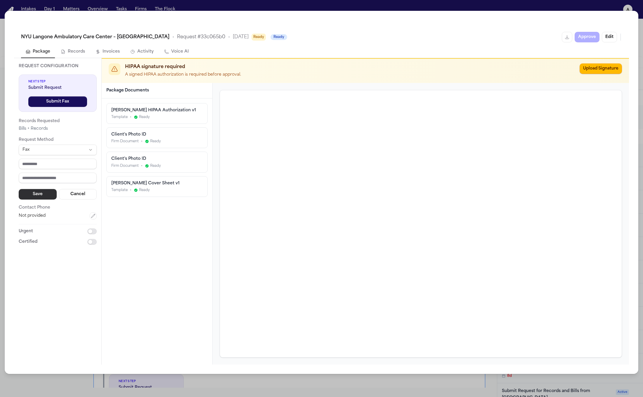
click at [32, 195] on button "Save" at bounding box center [38, 194] width 38 height 11
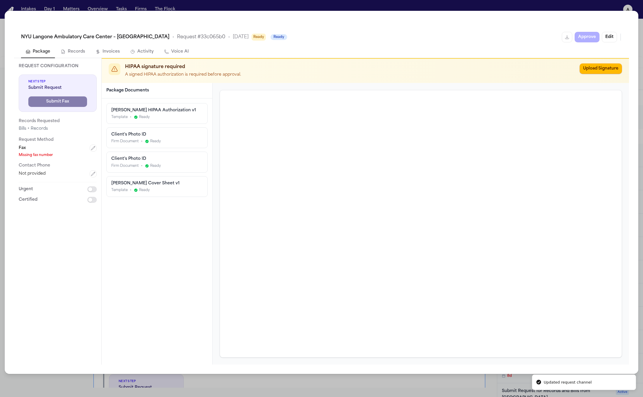
click at [178, 304] on div "Hecht HIPAA Authorization v1 Template • Ready Client's Photo ID Firm Document •…" at bounding box center [157, 231] width 111 height 266
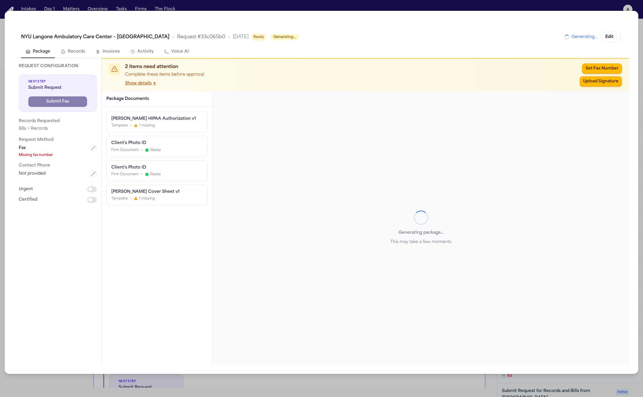
click at [330, 188] on div "Generating package... This may take a few moments" at bounding box center [421, 227] width 402 height 259
click at [615, 39] on button "Edit" at bounding box center [609, 37] width 15 height 11
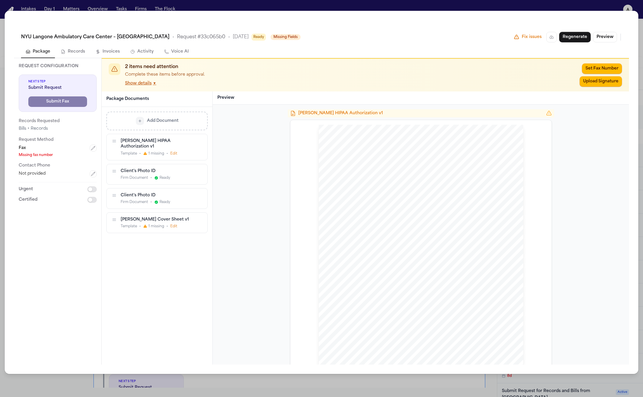
click at [172, 224] on button "Edit" at bounding box center [173, 226] width 7 height 5
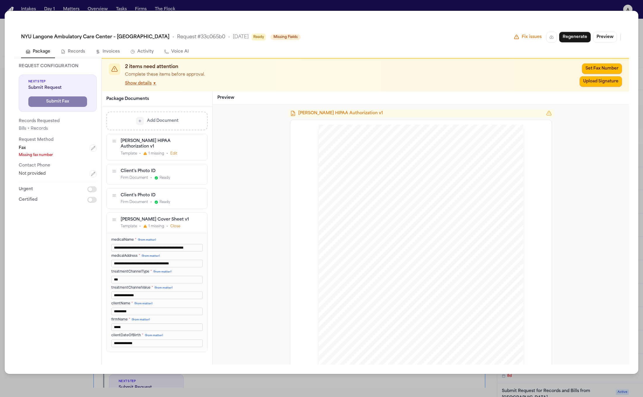
scroll to position [1, 0]
click at [154, 224] on span "1 missing" at bounding box center [156, 226] width 16 height 5
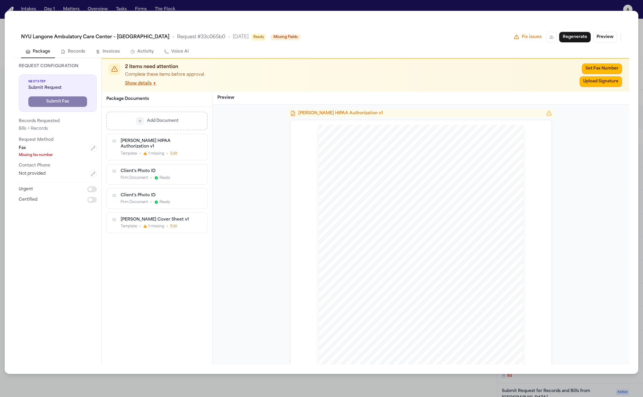
click at [171, 224] on button "Edit" at bounding box center [173, 226] width 7 height 5
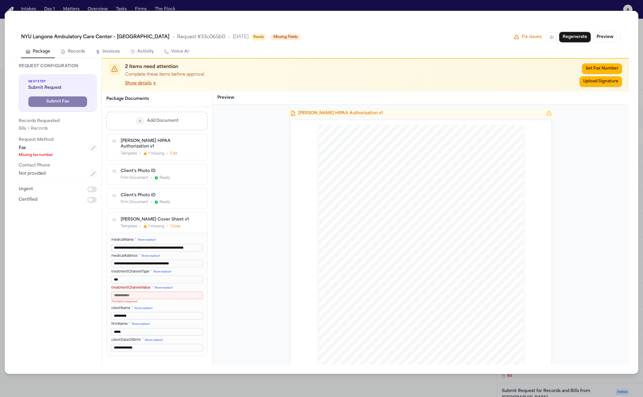
click at [174, 224] on button "Close" at bounding box center [175, 226] width 10 height 5
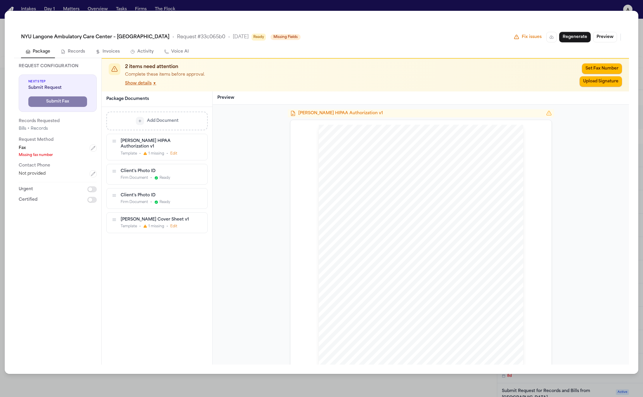
click at [174, 224] on button "Edit" at bounding box center [173, 226] width 7 height 5
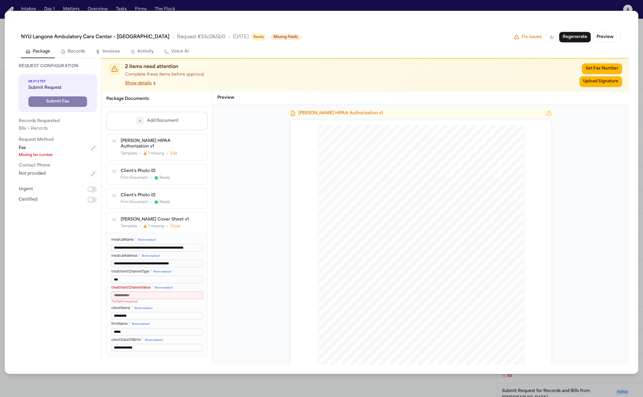
click at [170, 151] on button "Edit" at bounding box center [173, 153] width 7 height 5
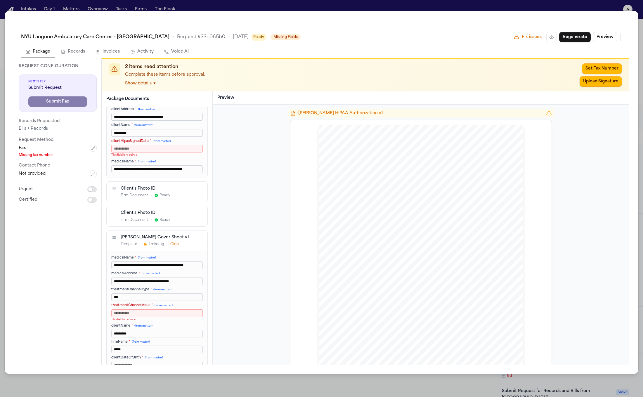
scroll to position [102, 0]
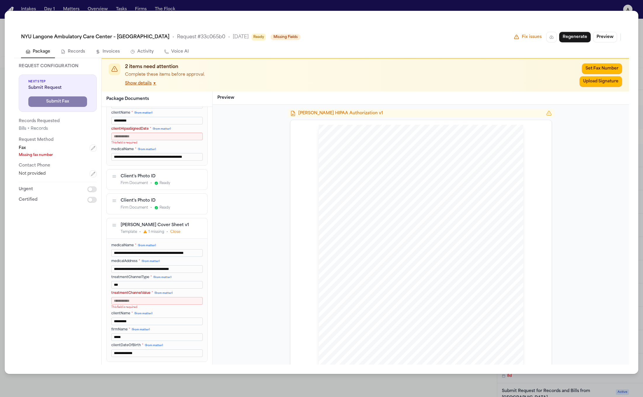
click at [171, 230] on button "Close" at bounding box center [175, 232] width 10 height 5
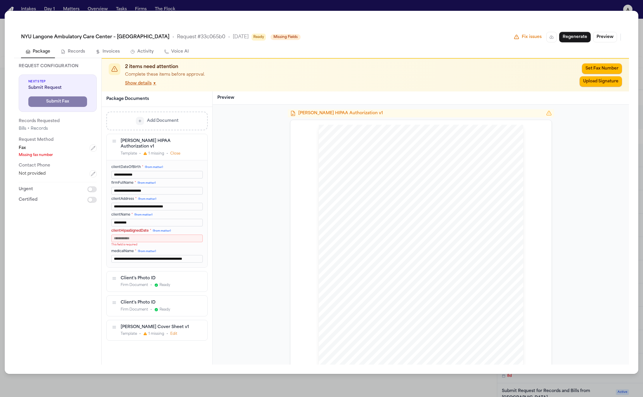
click at [179, 151] on button "Close" at bounding box center [175, 153] width 10 height 5
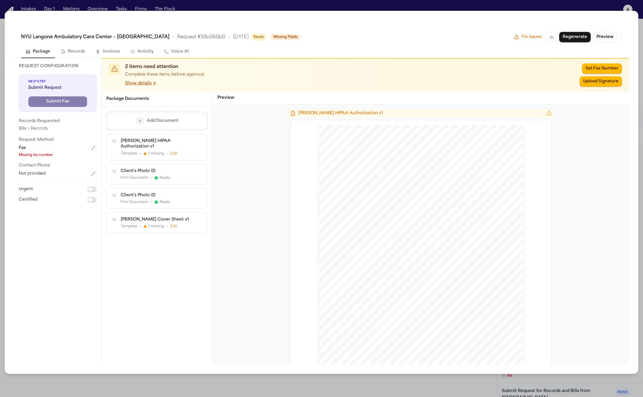
click at [176, 224] on button "Edit" at bounding box center [173, 226] width 7 height 5
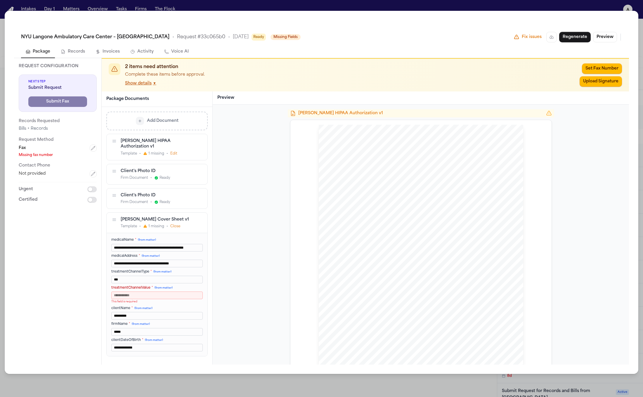
click at [175, 224] on button "Close" at bounding box center [175, 226] width 10 height 5
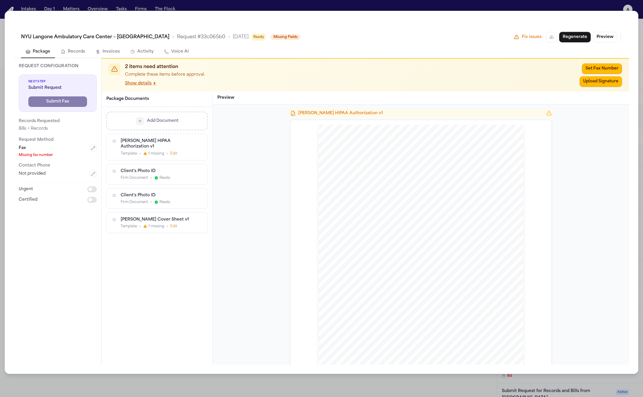
click at [175, 224] on button "Edit" at bounding box center [173, 226] width 7 height 5
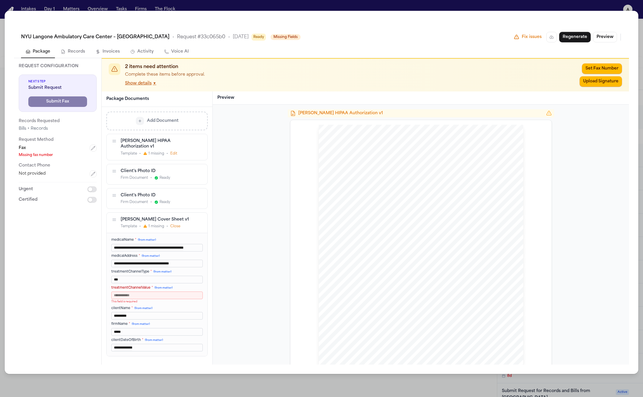
click at [175, 224] on button "Close" at bounding box center [175, 226] width 10 height 5
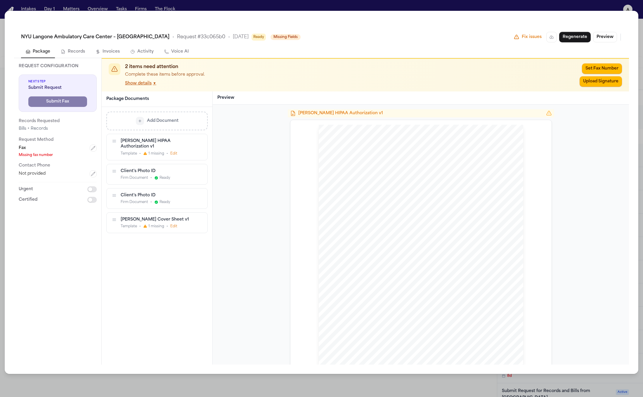
click at [172, 152] on div "Hecht HIPAA Authorization v1 Template • 1 missing • Edit" at bounding box center [157, 147] width 101 height 26
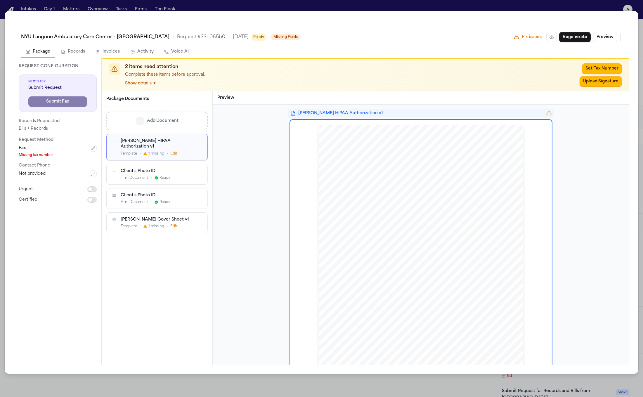
click at [172, 151] on button "Edit" at bounding box center [173, 153] width 7 height 5
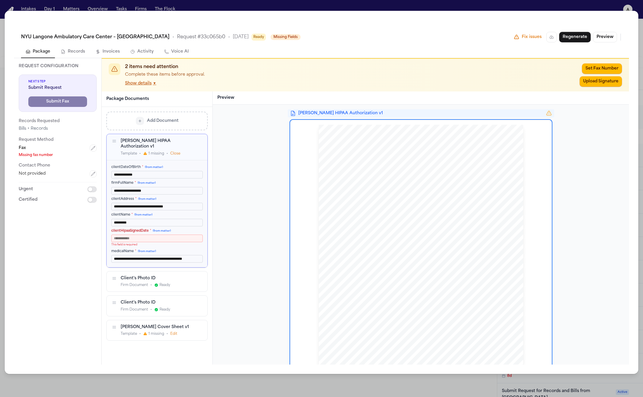
click at [172, 151] on button "Close" at bounding box center [175, 153] width 10 height 5
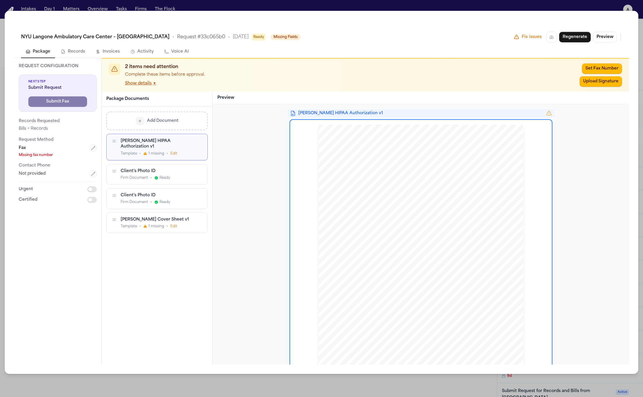
click at [171, 224] on button "Edit" at bounding box center [173, 226] width 7 height 5
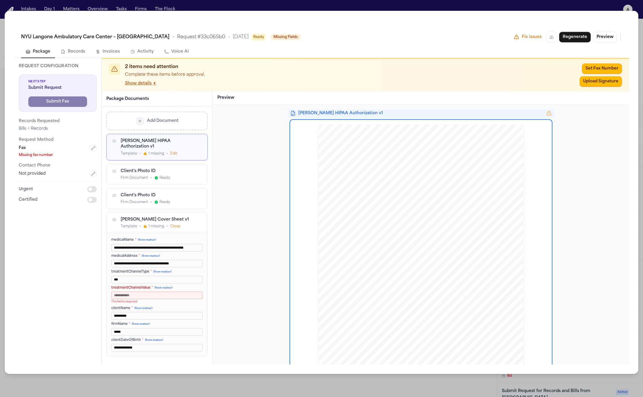
click at [172, 224] on button "Close" at bounding box center [175, 226] width 10 height 5
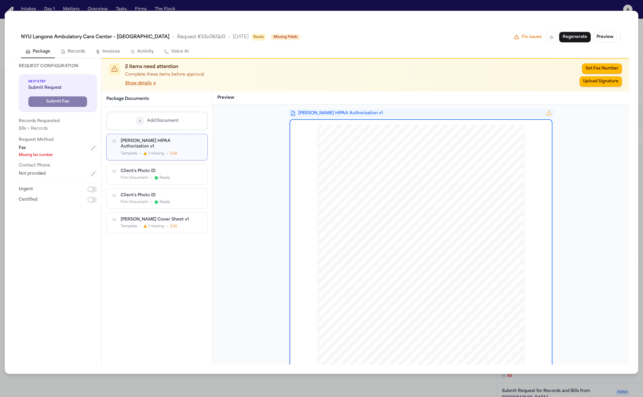
click at [170, 151] on button "Edit" at bounding box center [173, 153] width 7 height 5
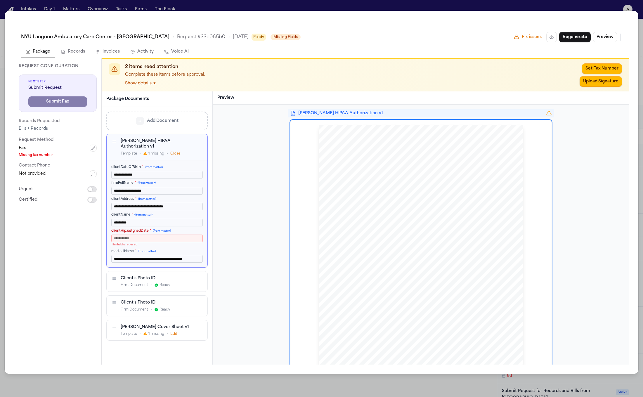
click at [170, 151] on button "Close" at bounding box center [175, 153] width 10 height 5
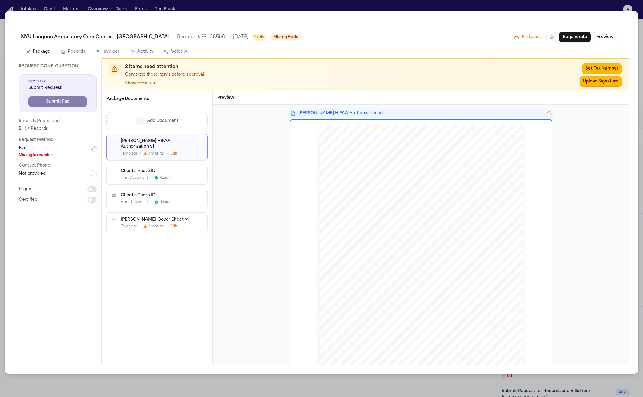
click at [172, 224] on button "Edit" at bounding box center [173, 226] width 7 height 5
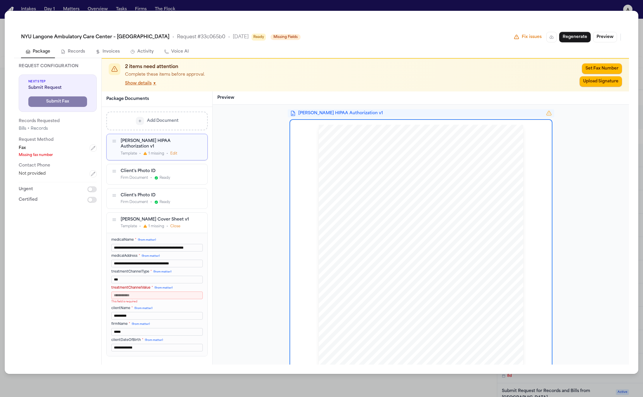
click at [172, 224] on button "Close" at bounding box center [175, 226] width 10 height 5
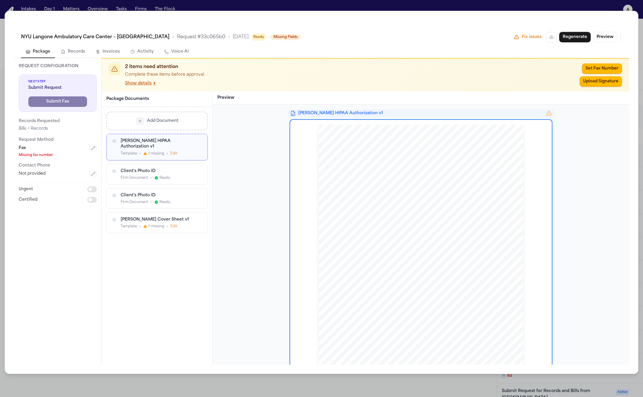
click at [170, 151] on button "Edit" at bounding box center [173, 153] width 7 height 5
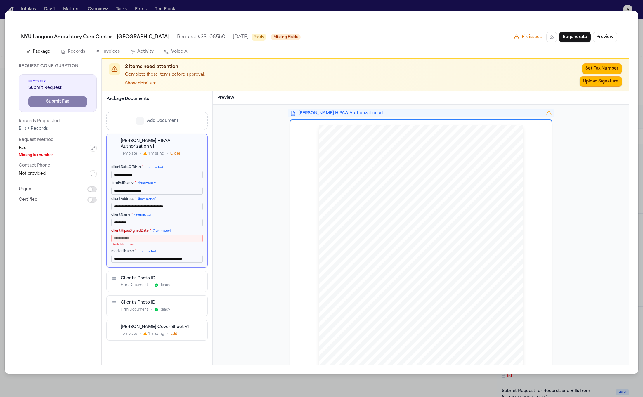
click at [171, 151] on button "Close" at bounding box center [175, 153] width 10 height 5
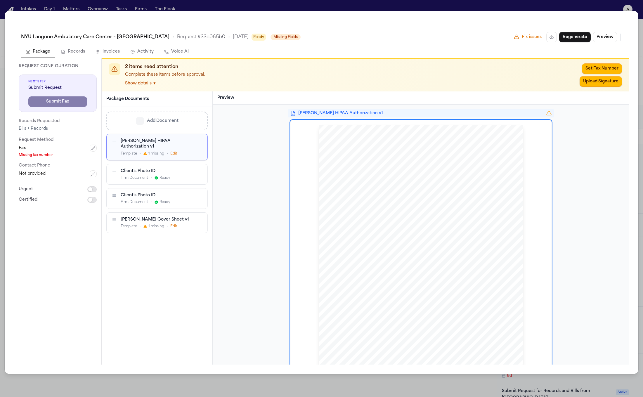
click at [175, 224] on button "Edit" at bounding box center [173, 226] width 7 height 5
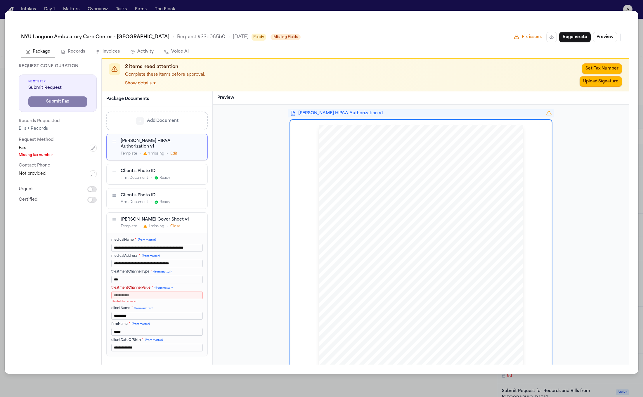
click at [175, 224] on button "Close" at bounding box center [175, 226] width 10 height 5
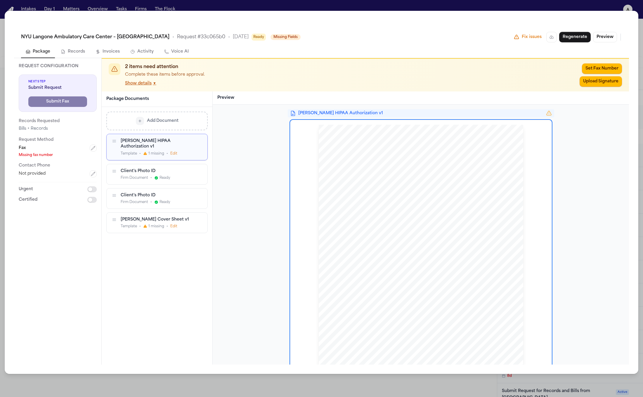
click at [172, 154] on div "Hecht HIPAA Authorization v1 Template • 1 missing • Edit" at bounding box center [157, 147] width 101 height 26
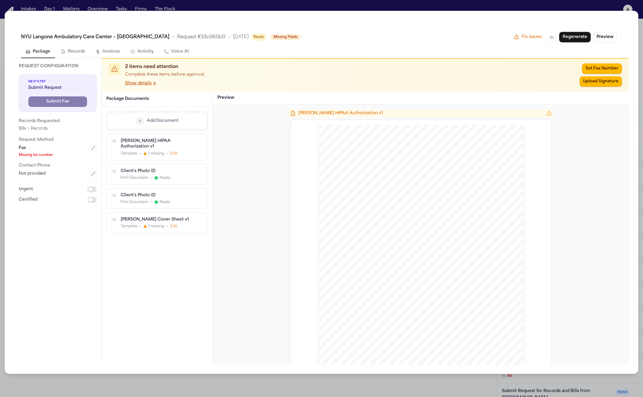
click at [173, 151] on button "Edit" at bounding box center [173, 153] width 7 height 5
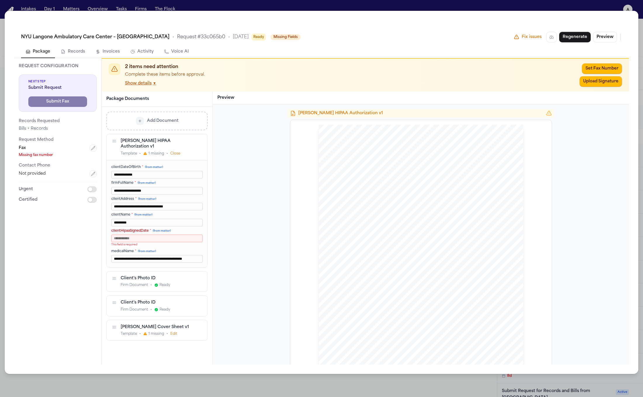
click at [173, 151] on button "Close" at bounding box center [175, 153] width 10 height 5
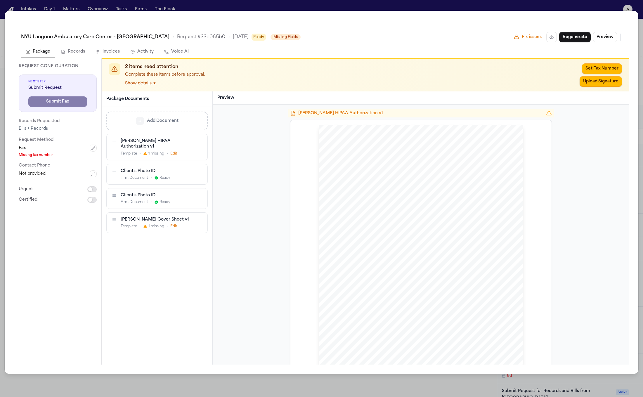
click at [172, 224] on button "Edit" at bounding box center [173, 226] width 7 height 5
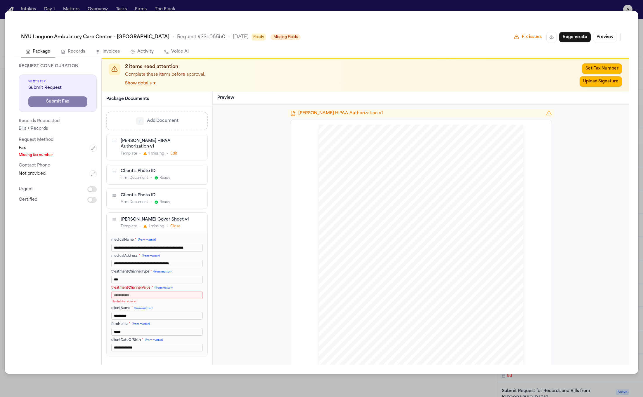
click at [172, 224] on button "Close" at bounding box center [175, 226] width 10 height 5
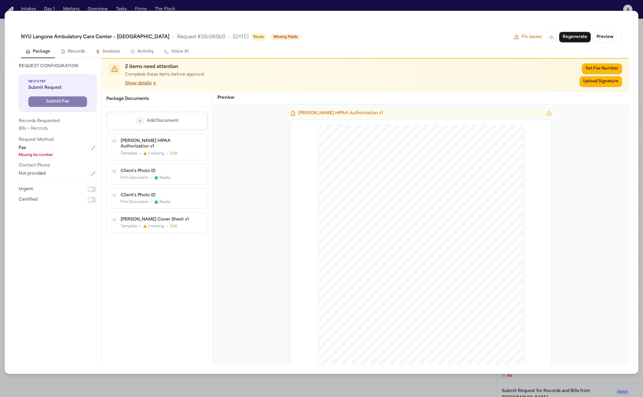
click at [172, 224] on button "Edit" at bounding box center [173, 226] width 7 height 5
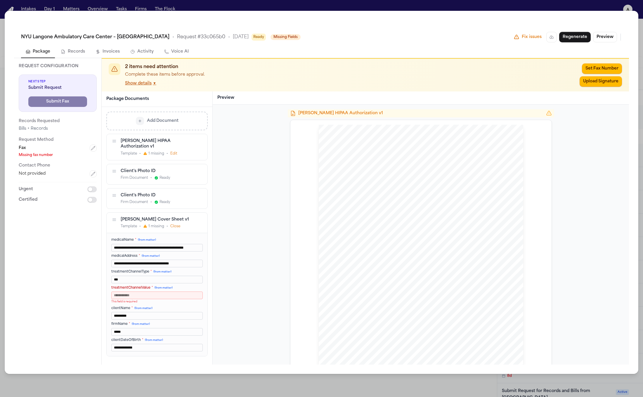
click at [172, 224] on button "Close" at bounding box center [175, 226] width 10 height 5
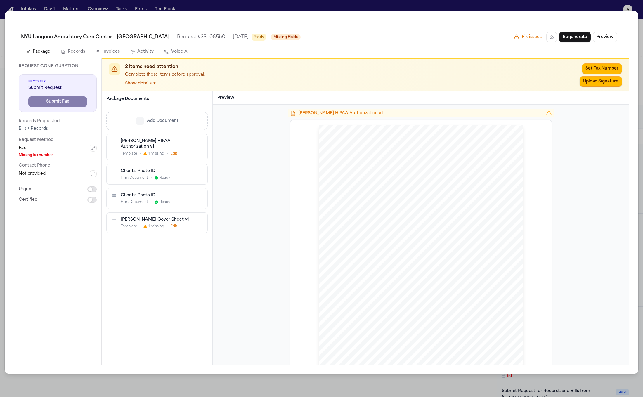
click at [150, 224] on div "Hecht Cover Sheet v1 Template • 1 missing • Edit" at bounding box center [157, 223] width 101 height 20
click at [180, 138] on div "[PERSON_NAME] HIPAA Authorization v1" at bounding box center [157, 143] width 72 height 11
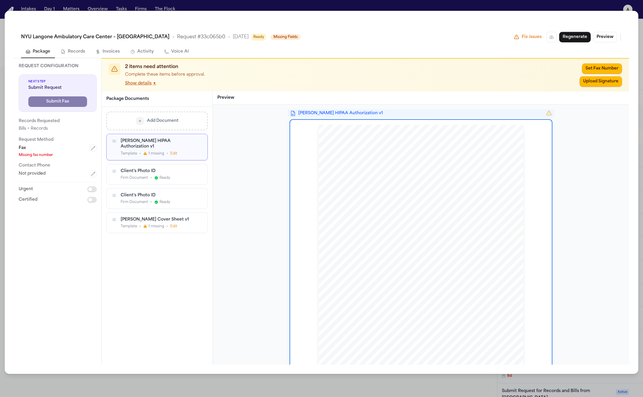
click at [176, 155] on div "Hecht HIPAA Authorization v1 Template • 1 missing • Edit Client's Photo ID Firm…" at bounding box center [156, 183] width 101 height 99
click at [174, 151] on button "Edit" at bounding box center [173, 153] width 7 height 5
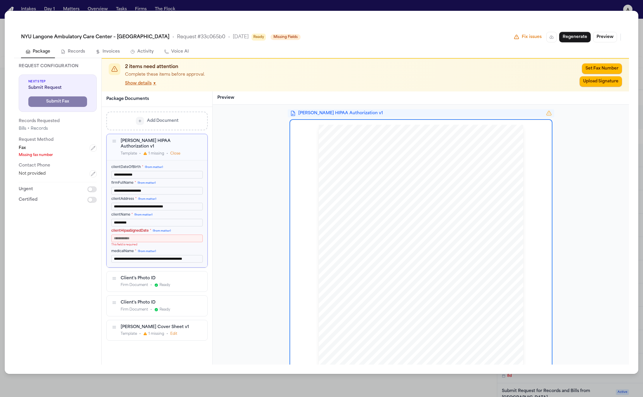
click at [173, 151] on button "Close" at bounding box center [175, 153] width 10 height 5
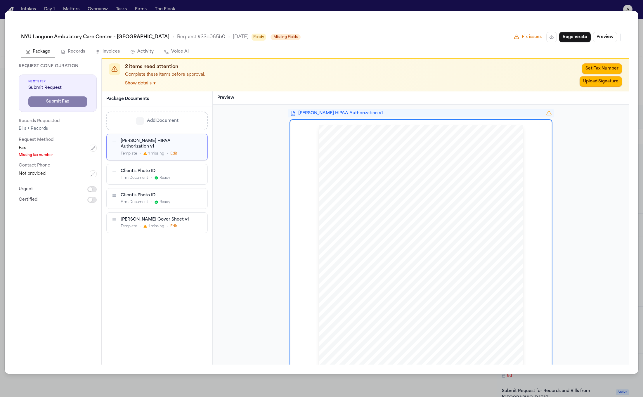
click at [173, 200] on div "Firm Document • Ready" at bounding box center [157, 202] width 72 height 5
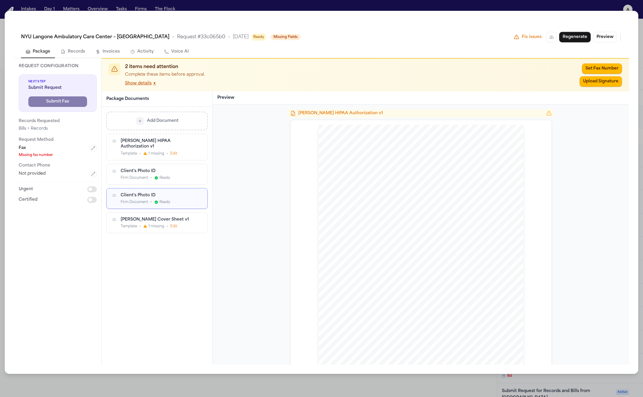
click at [171, 217] on div "[PERSON_NAME] Cover Sheet v1" at bounding box center [157, 220] width 72 height 6
click at [170, 224] on button "Edit" at bounding box center [173, 226] width 7 height 5
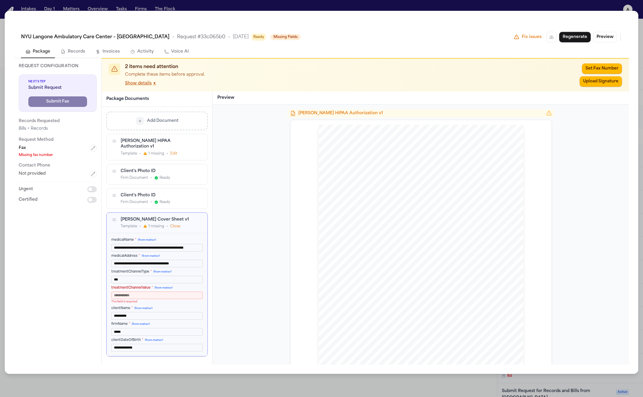
click at [172, 224] on button "Close" at bounding box center [175, 226] width 10 height 5
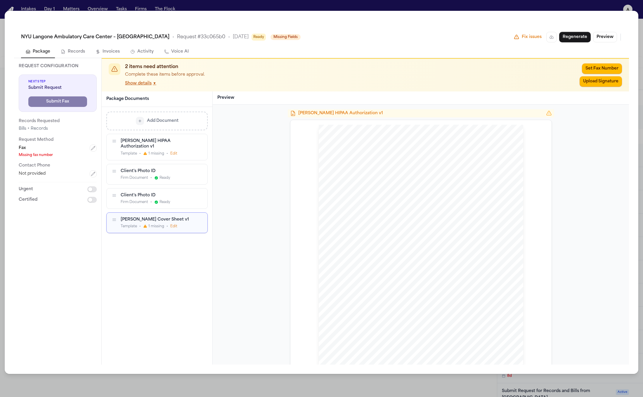
click at [173, 131] on div "Add Document [PERSON_NAME] HIPAA Authorization v1 Template • 1 missing • Edit C…" at bounding box center [156, 173] width 101 height 122
click at [176, 151] on button "Edit" at bounding box center [173, 153] width 7 height 5
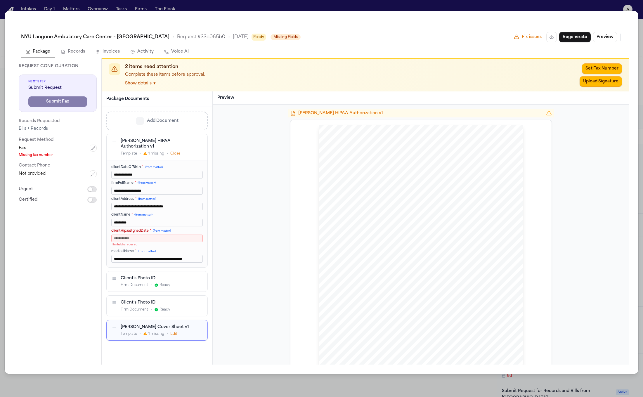
click at [176, 151] on button "Close" at bounding box center [175, 153] width 10 height 5
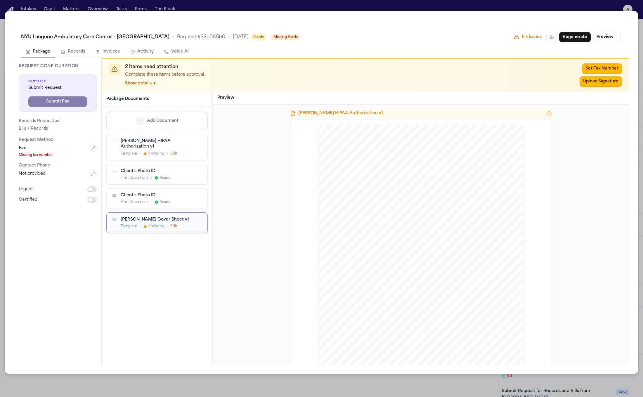
click at [173, 151] on button "Edit" at bounding box center [173, 153] width 7 height 5
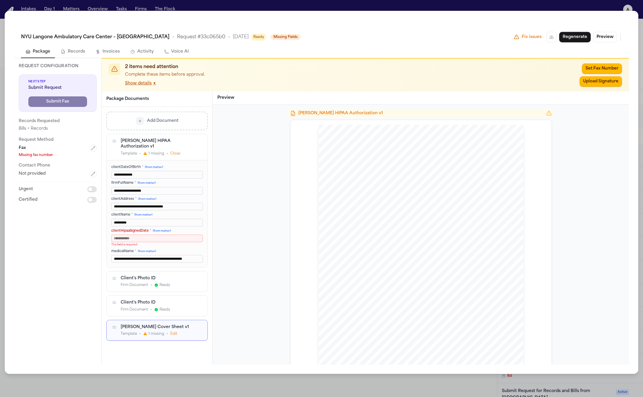
click at [162, 151] on span "1 missing" at bounding box center [156, 153] width 16 height 5
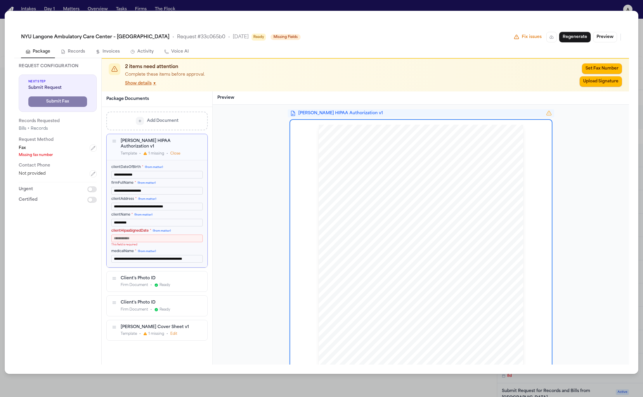
click at [178, 151] on button "Close" at bounding box center [175, 153] width 10 height 5
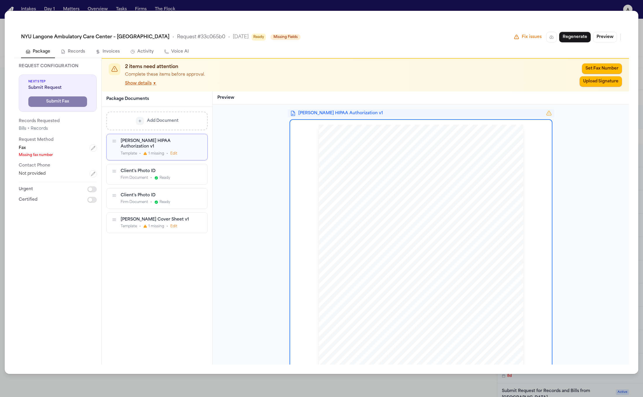
click at [177, 217] on div "[PERSON_NAME] Cover Sheet v1 Template • 1 missing • Edit" at bounding box center [157, 223] width 72 height 12
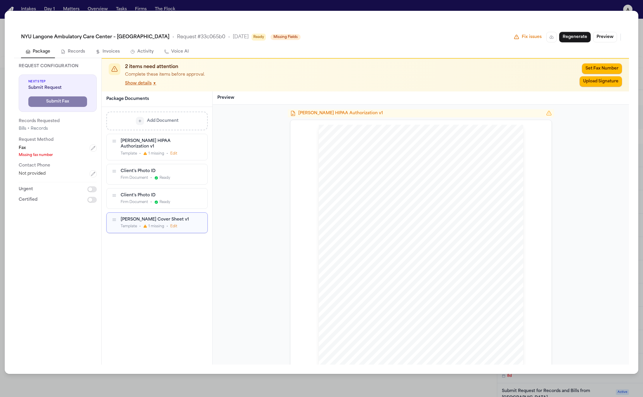
click at [176, 224] on button "Edit" at bounding box center [173, 226] width 7 height 5
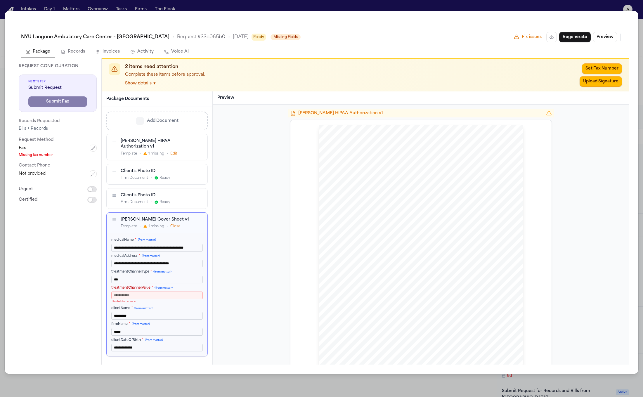
click at [176, 224] on button "Close" at bounding box center [175, 226] width 10 height 5
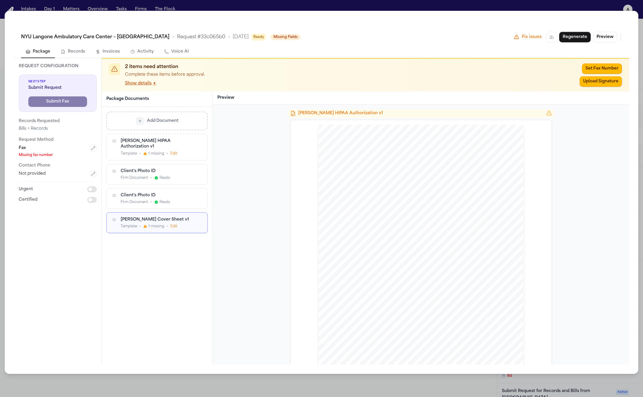
click at [176, 153] on div "[PERSON_NAME] HIPAA Authorization v1 Template • 1 missing • Edit" at bounding box center [157, 147] width 101 height 26
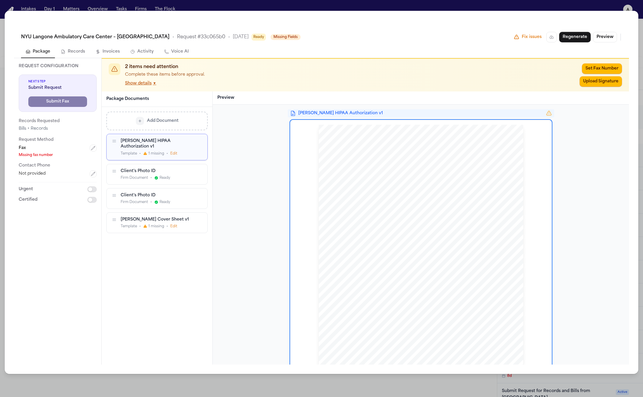
click at [177, 151] on div "Template • 1 missing • Edit" at bounding box center [157, 153] width 72 height 5
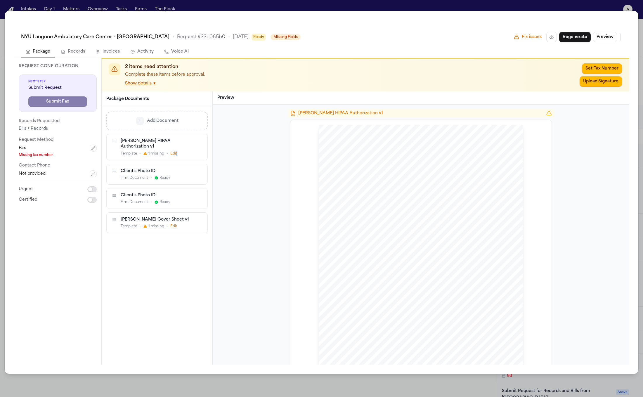
click at [175, 151] on div "Template • 1 missing • Edit" at bounding box center [157, 153] width 72 height 5
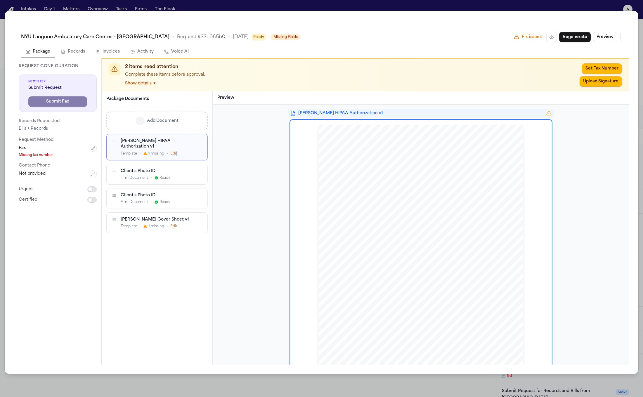
click at [175, 151] on button "Edit" at bounding box center [173, 153] width 7 height 5
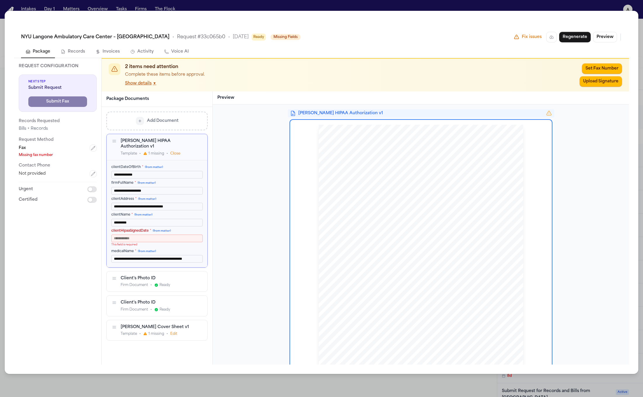
click at [174, 151] on button "Close" at bounding box center [175, 153] width 10 height 5
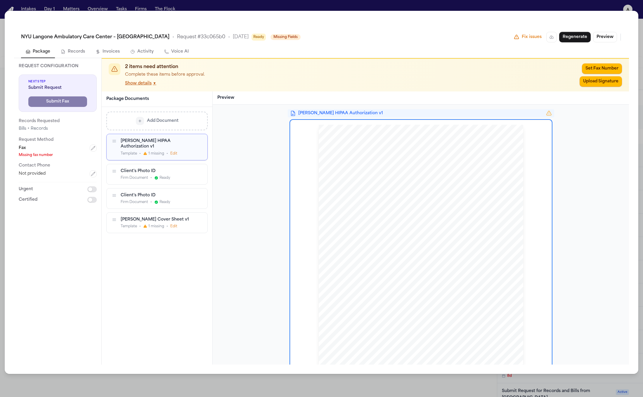
click at [174, 151] on button "Edit" at bounding box center [173, 153] width 7 height 5
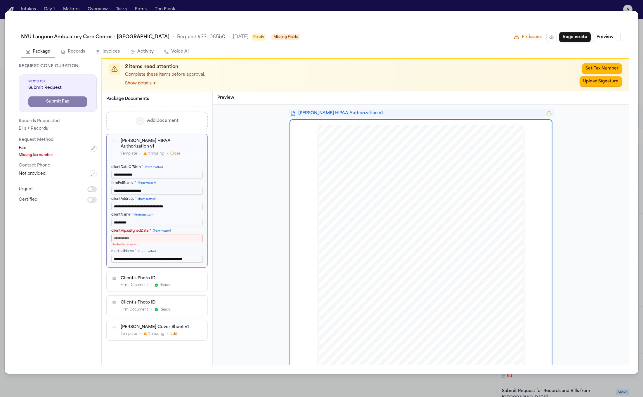
click at [185, 151] on div "Template • 1 missing • Close" at bounding box center [157, 153] width 72 height 5
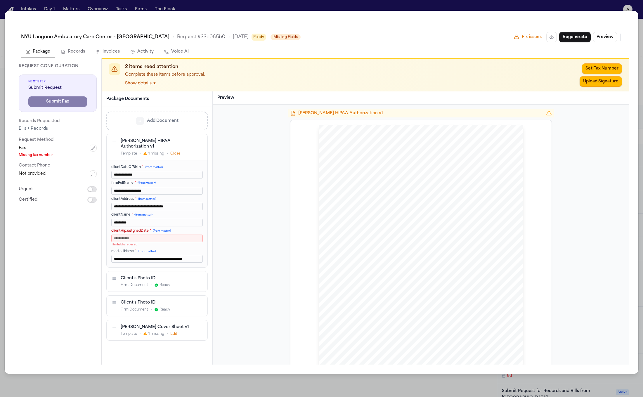
click at [179, 151] on button "Close" at bounding box center [175, 153] width 10 height 5
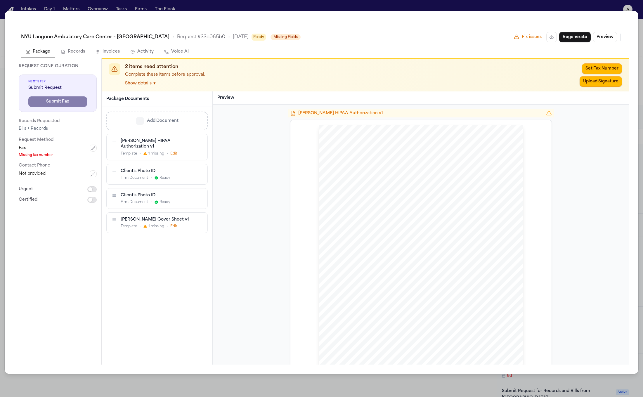
click at [179, 151] on div "Template • 1 missing • Edit" at bounding box center [157, 153] width 72 height 5
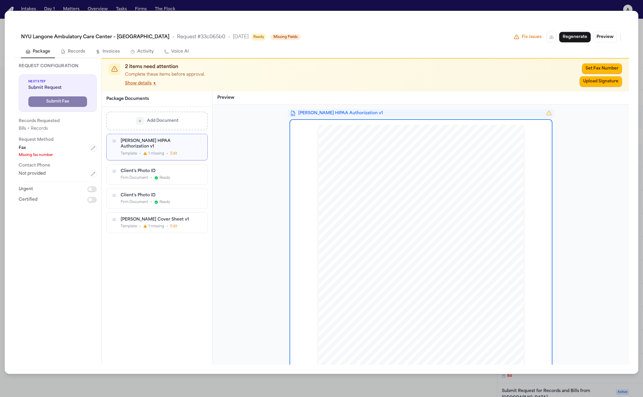
click at [188, 151] on div "Template • 1 missing • Edit" at bounding box center [157, 153] width 72 height 5
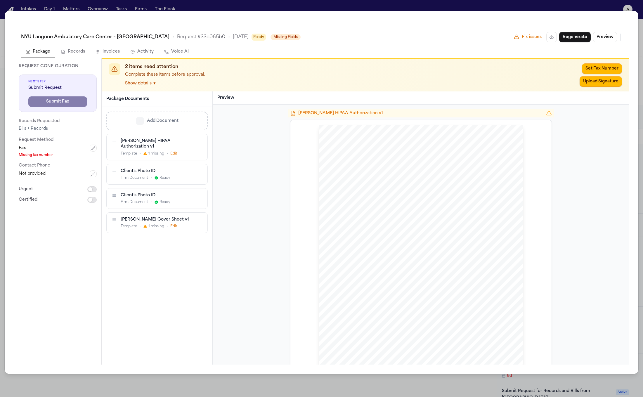
click at [177, 151] on div "Template • 1 missing • Edit" at bounding box center [157, 153] width 72 height 5
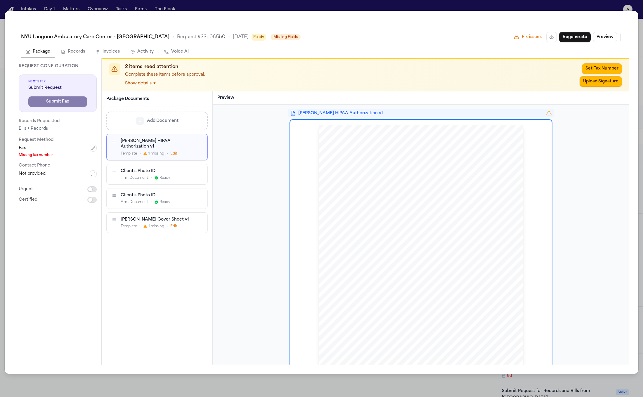
click at [175, 151] on button "Edit" at bounding box center [173, 153] width 7 height 5
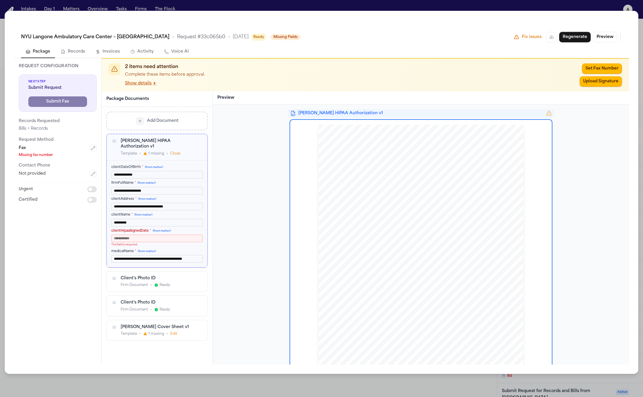
click at [175, 151] on button "Close" at bounding box center [175, 153] width 10 height 5
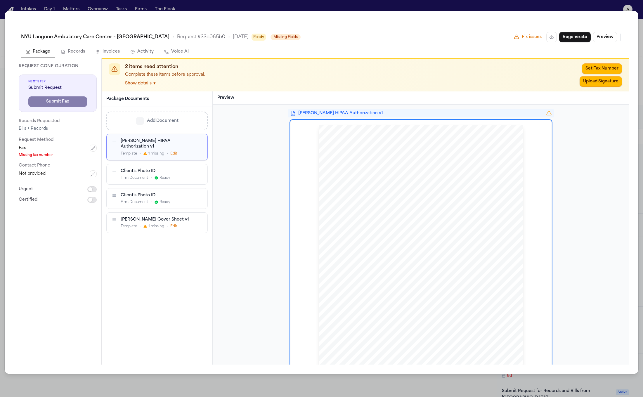
click at [175, 151] on button "Edit" at bounding box center [173, 153] width 7 height 5
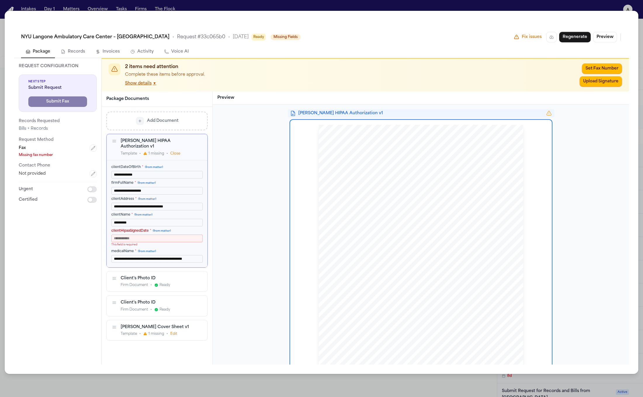
click at [162, 243] on p "This field is required" at bounding box center [156, 245] width 91 height 4
click at [163, 236] on input "clientHipaaSignedDate * (from matter)" at bounding box center [156, 239] width 91 height 8
click at [157, 261] on div "**********" at bounding box center [157, 213] width 101 height 107
click at [160, 256] on input "**********" at bounding box center [156, 259] width 91 height 8
click at [175, 151] on button "Close" at bounding box center [175, 153] width 10 height 5
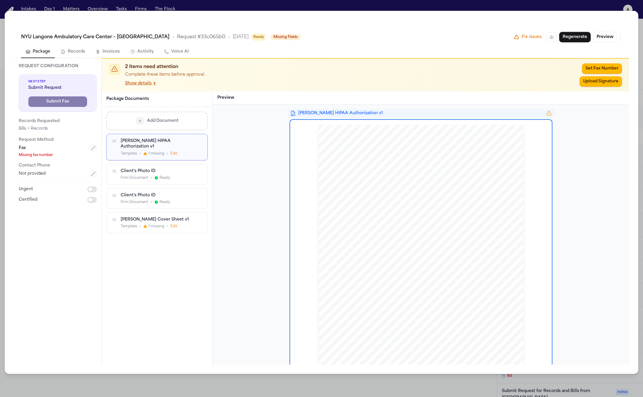
click at [175, 151] on button "Edit" at bounding box center [173, 153] width 7 height 5
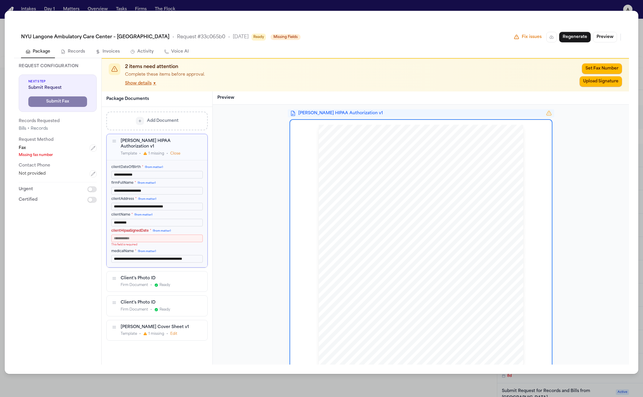
click at [179, 151] on button "Close" at bounding box center [175, 153] width 10 height 5
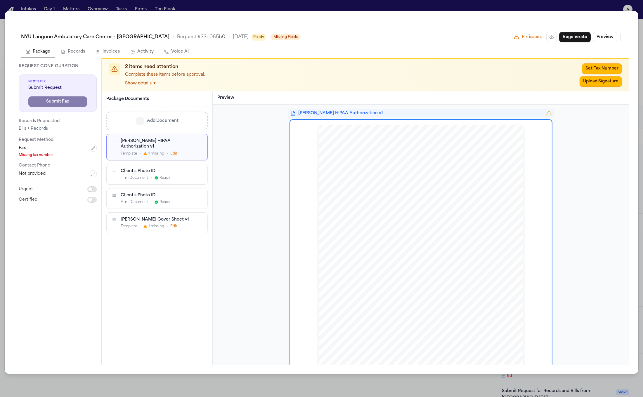
click at [171, 224] on button "Edit" at bounding box center [173, 226] width 7 height 5
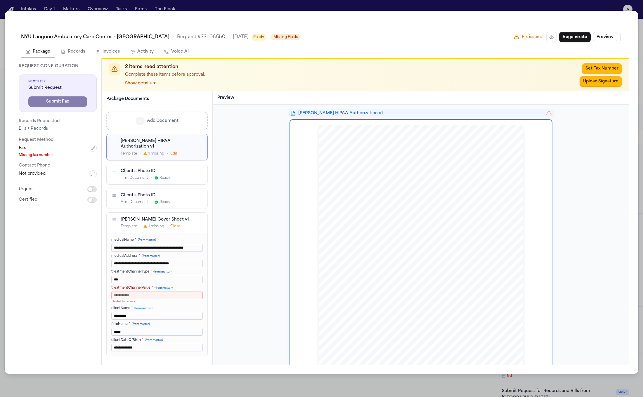
click at [171, 224] on button "Close" at bounding box center [175, 226] width 10 height 5
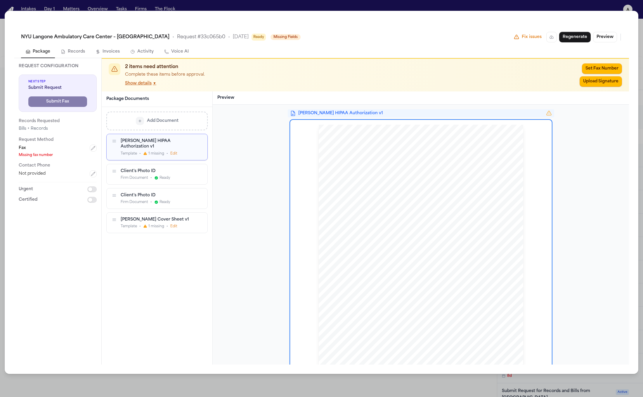
click at [174, 131] on div "Add Document [PERSON_NAME] HIPAA Authorization v1 Template • 1 missing • Edit C…" at bounding box center [156, 173] width 101 height 122
click at [177, 151] on div "Template • 1 missing • Edit" at bounding box center [157, 153] width 72 height 5
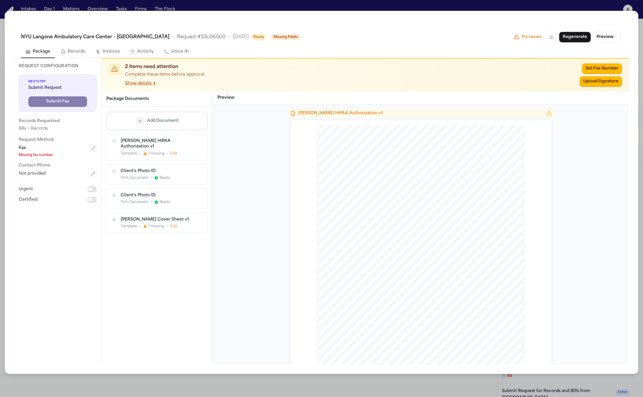
click at [177, 151] on div "Template • 1 missing • Edit" at bounding box center [157, 153] width 72 height 5
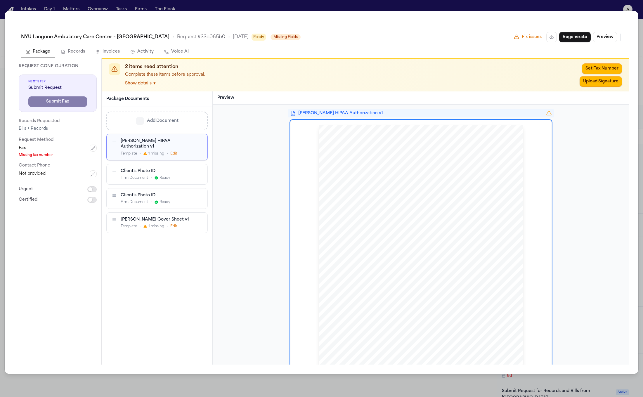
click at [176, 151] on button "Edit" at bounding box center [173, 153] width 7 height 5
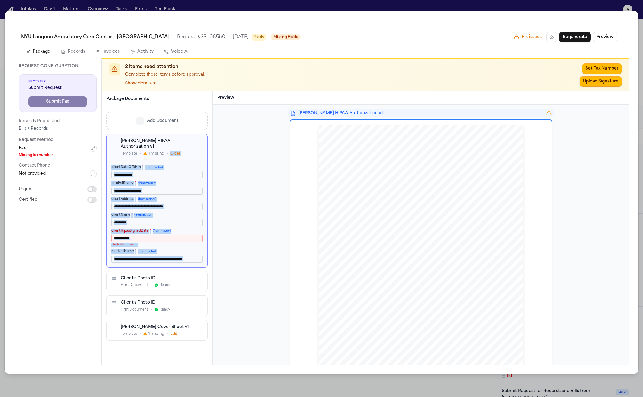
click at [176, 151] on button "Close" at bounding box center [175, 153] width 10 height 5
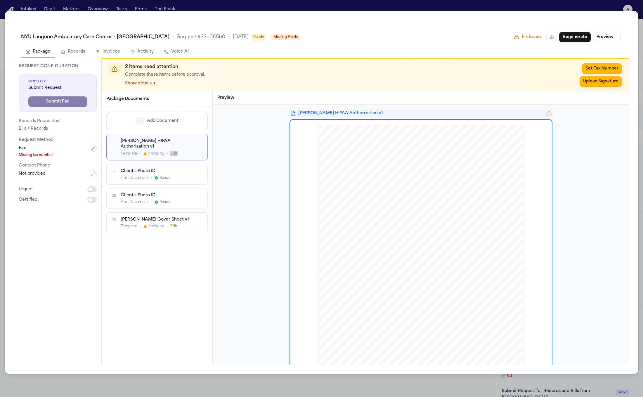
click at [182, 151] on div "Template • 1 missing • Edit" at bounding box center [157, 153] width 72 height 5
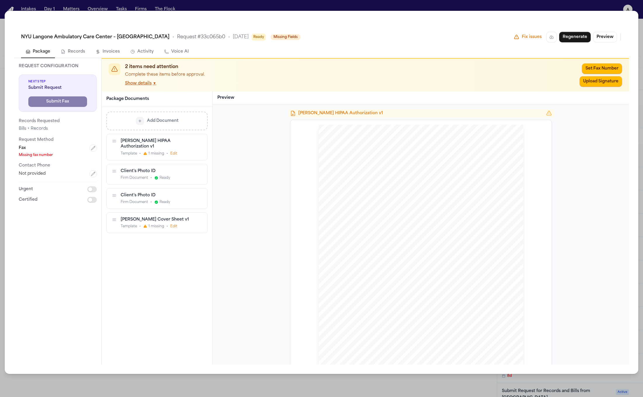
click at [174, 151] on button "Edit" at bounding box center [173, 153] width 7 height 5
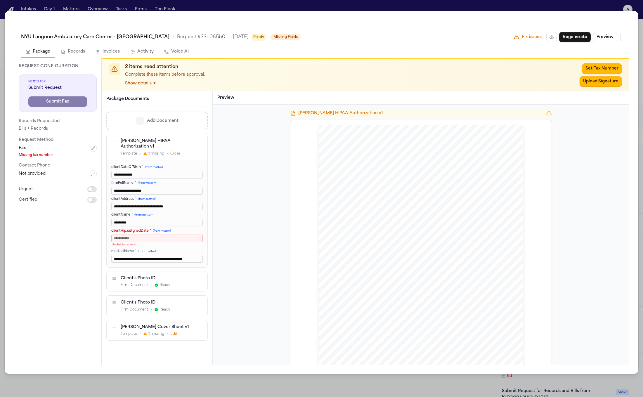
click at [174, 151] on button "Close" at bounding box center [175, 153] width 10 height 5
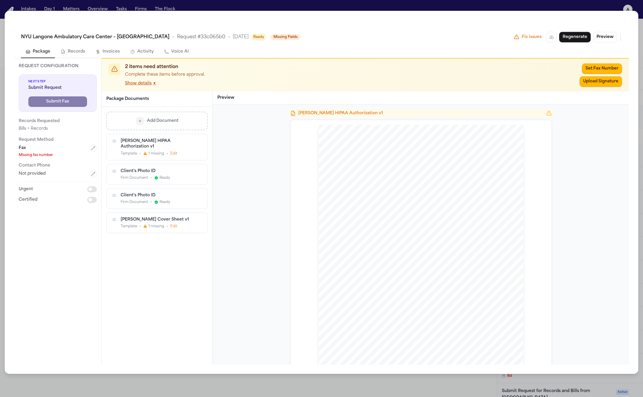
click at [182, 151] on div "Template • 1 missing • Edit" at bounding box center [157, 153] width 72 height 5
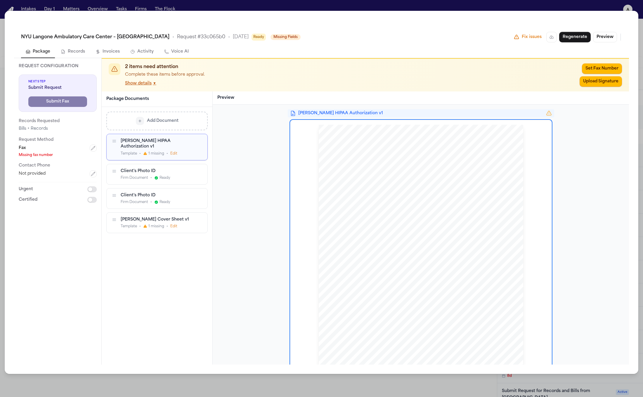
click at [172, 151] on button "Edit" at bounding box center [173, 153] width 7 height 5
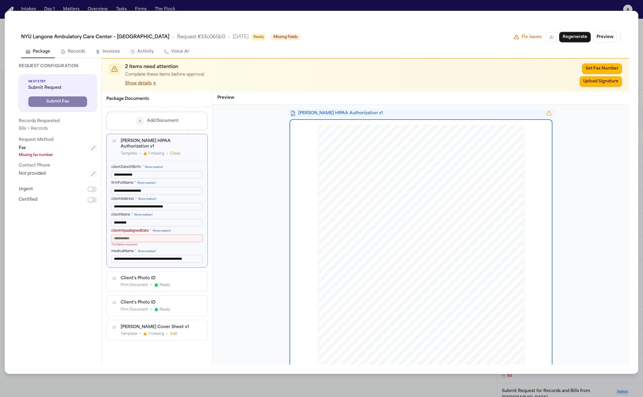
click at [178, 151] on button "Close" at bounding box center [175, 153] width 10 height 5
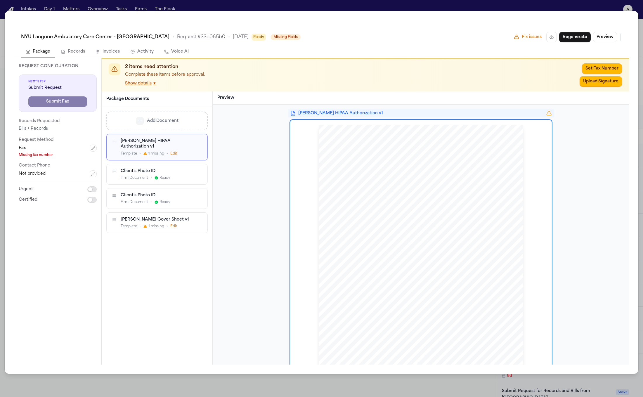
click at [180, 151] on div "Template • 1 missing • Edit" at bounding box center [157, 153] width 72 height 5
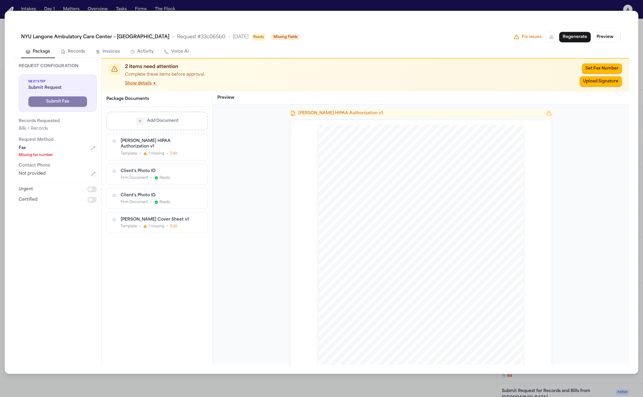
click at [175, 151] on button "Edit" at bounding box center [173, 153] width 7 height 5
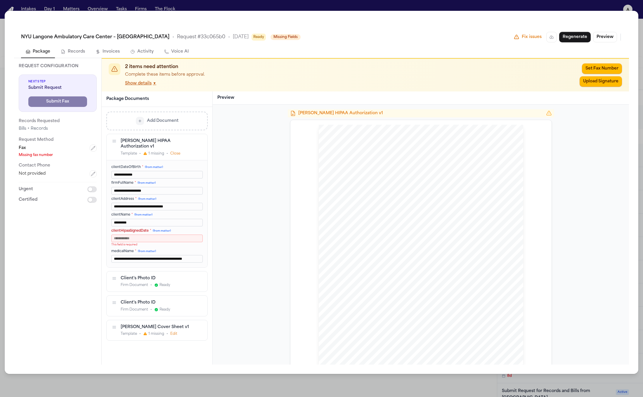
click at [185, 144] on div "Hecht HIPAA Authorization v1 Template • 1 missing • Close" at bounding box center [157, 147] width 72 height 18
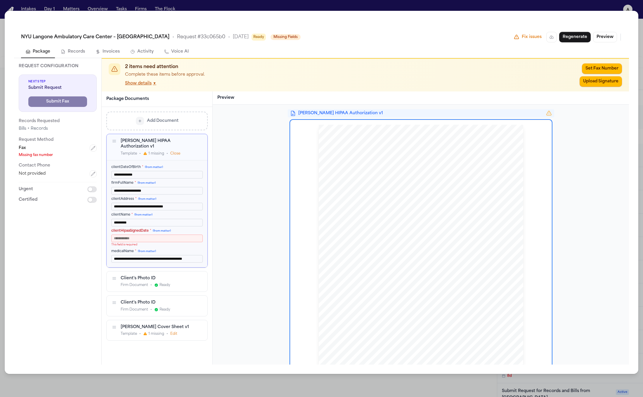
click at [181, 151] on div "Template • 1 missing • Close" at bounding box center [157, 153] width 72 height 5
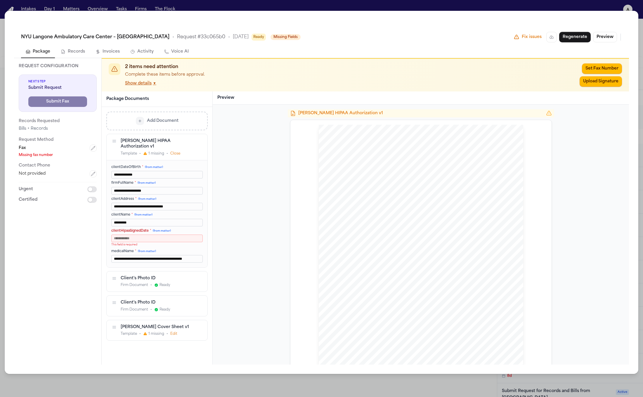
click at [177, 151] on button "Close" at bounding box center [175, 153] width 10 height 5
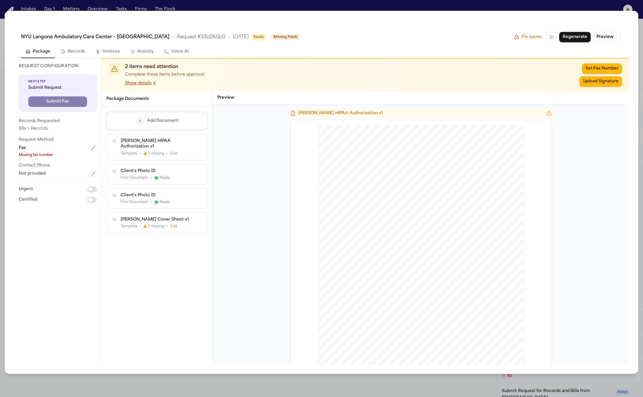
click at [176, 224] on button "Edit" at bounding box center [173, 226] width 7 height 5
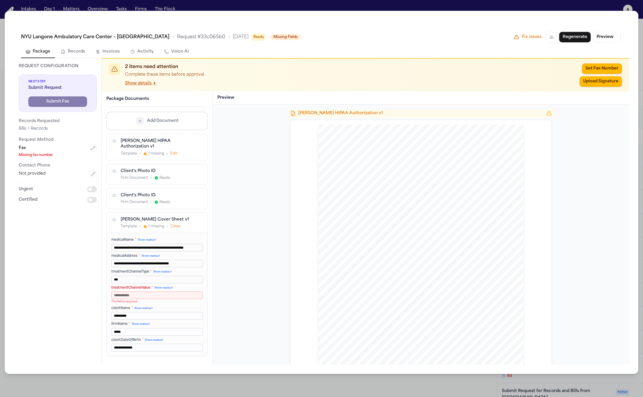
click at [176, 224] on button "Close" at bounding box center [175, 226] width 10 height 5
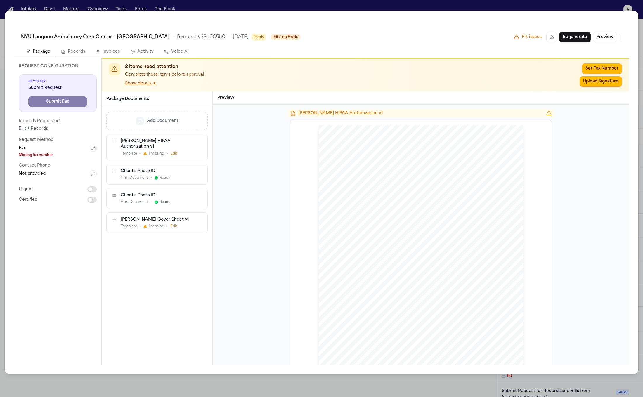
click at [176, 224] on button "Edit" at bounding box center [173, 226] width 7 height 5
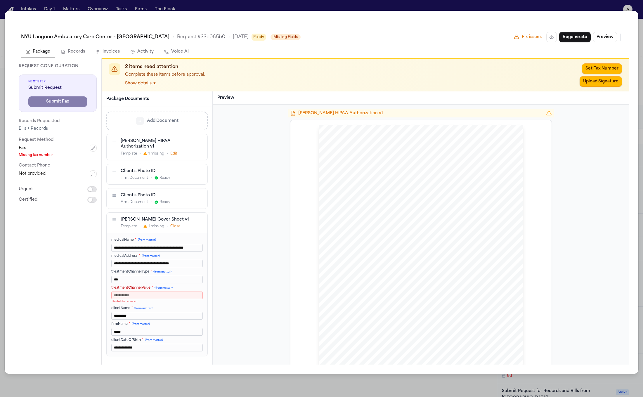
click at [176, 224] on button "Close" at bounding box center [175, 226] width 10 height 5
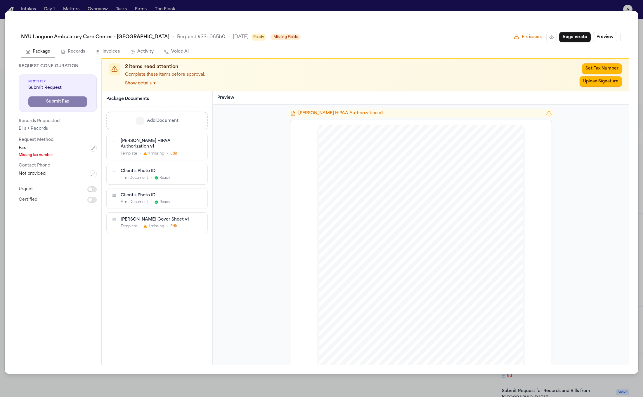
click at [169, 176] on span "Ready" at bounding box center [165, 178] width 11 height 5
click at [174, 143] on div "[PERSON_NAME] HIPAA Authorization v1" at bounding box center [157, 143] width 72 height 11
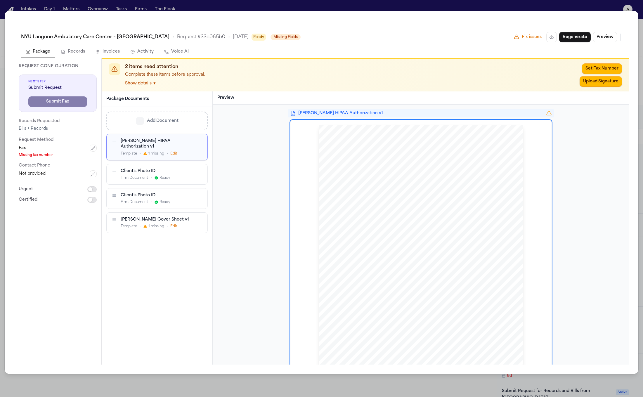
click at [175, 152] on div "[PERSON_NAME] HIPAA Authorization v1 Template • 1 missing • Edit" at bounding box center [157, 147] width 101 height 26
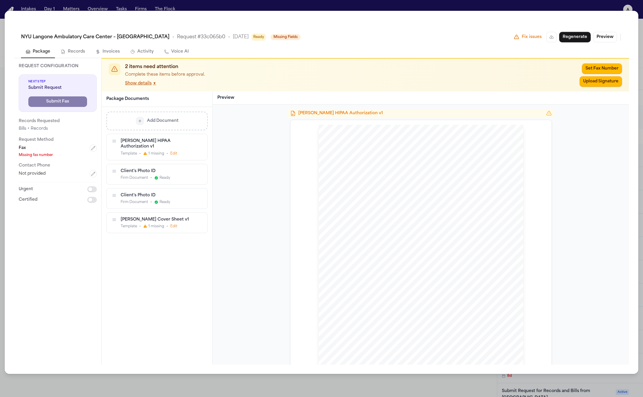
click at [175, 226] on div "[PERSON_NAME] Cover Sheet v1 Template • 1 missing • Edit" at bounding box center [157, 223] width 101 height 20
click at [176, 224] on div "[PERSON_NAME] Cover Sheet v1 Template • 1 missing • Edit" at bounding box center [157, 223] width 101 height 20
click at [176, 224] on button "Edit" at bounding box center [173, 226] width 7 height 5
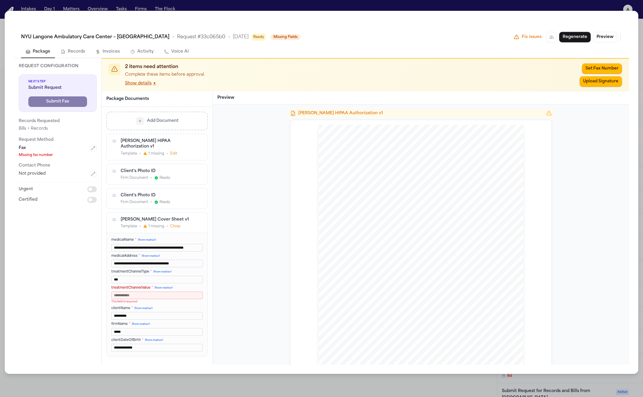
click at [176, 224] on button "Close" at bounding box center [175, 226] width 10 height 5
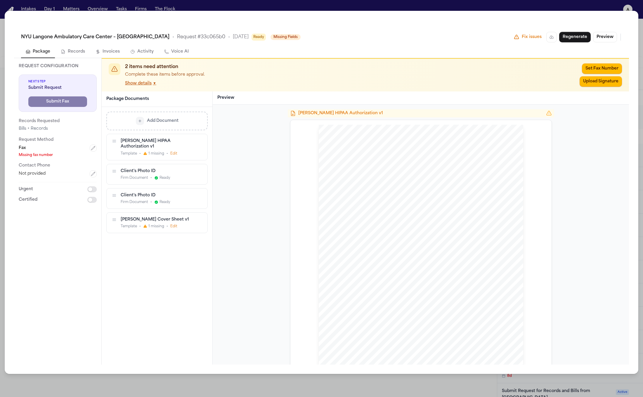
click at [176, 224] on button "Edit" at bounding box center [173, 226] width 7 height 5
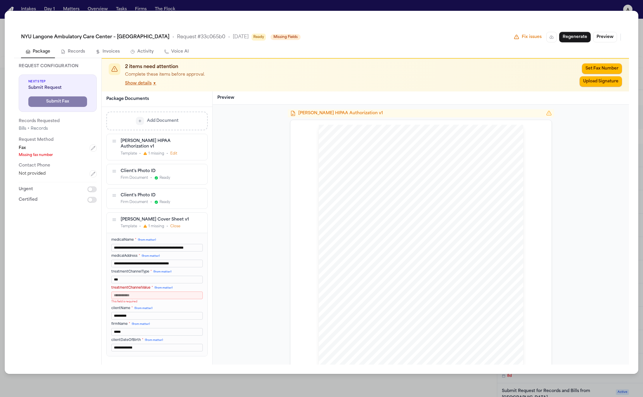
click at [172, 224] on button "Close" at bounding box center [175, 226] width 10 height 5
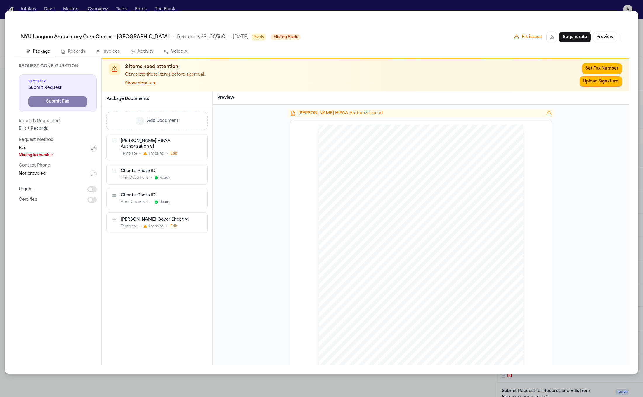
click at [165, 151] on div "Template • 1 missing • Edit" at bounding box center [157, 153] width 72 height 5
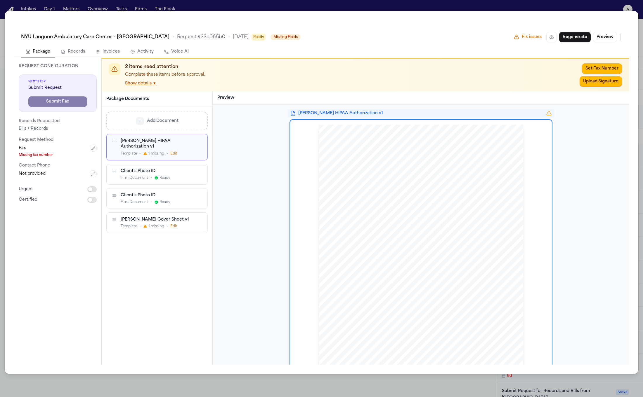
click at [168, 179] on div "Hecht HIPAA Authorization v1 Template • 1 missing • Edit Client's Photo ID Firm…" at bounding box center [156, 183] width 101 height 99
click at [176, 168] on div "Client's Photo ID" at bounding box center [157, 171] width 72 height 6
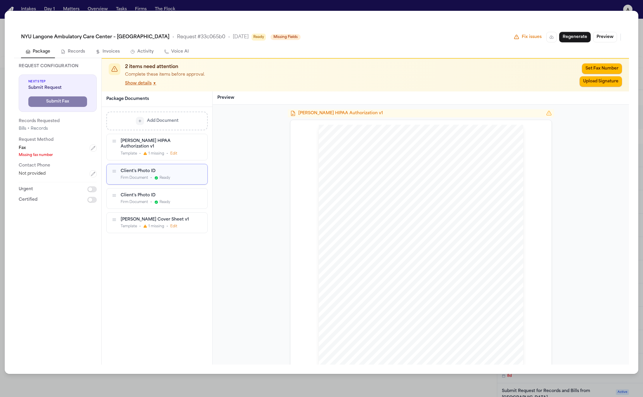
click at [173, 200] on div "Firm Document • Ready" at bounding box center [157, 202] width 72 height 5
click at [189, 224] on div "Template • 1 missing • Edit" at bounding box center [157, 226] width 72 height 5
click at [173, 180] on div "Hecht HIPAA Authorization v1 Template • 1 missing • Edit Client's Photo ID Firm…" at bounding box center [156, 183] width 101 height 99
click at [173, 200] on div "Client's Photo ID Firm Document • Ready" at bounding box center [157, 198] width 101 height 20
click at [178, 224] on div "Template • 1 missing • Edit" at bounding box center [157, 226] width 72 height 5
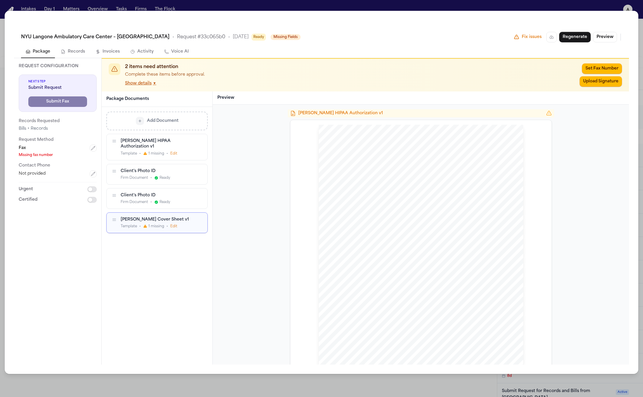
click at [169, 180] on div "Hecht HIPAA Authorization v1 Template • 1 missing • Edit Client's Photo ID Firm…" at bounding box center [156, 183] width 101 height 99
click at [169, 153] on div "[PERSON_NAME] HIPAA Authorization v1 Template • 1 missing • Edit" at bounding box center [157, 147] width 101 height 26
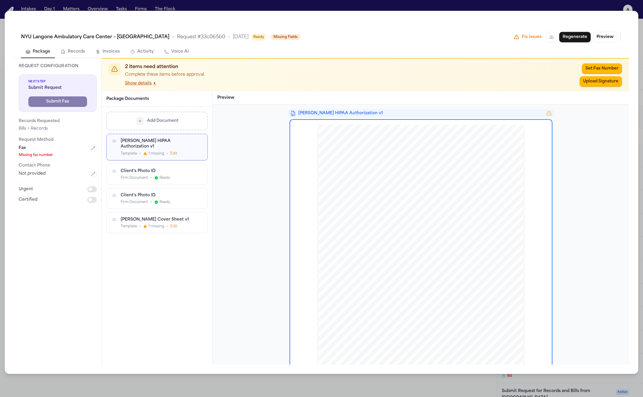
click at [155, 151] on div "[PERSON_NAME] HIPAA Authorization v1 Template • 1 missing • Edit" at bounding box center [157, 147] width 101 height 26
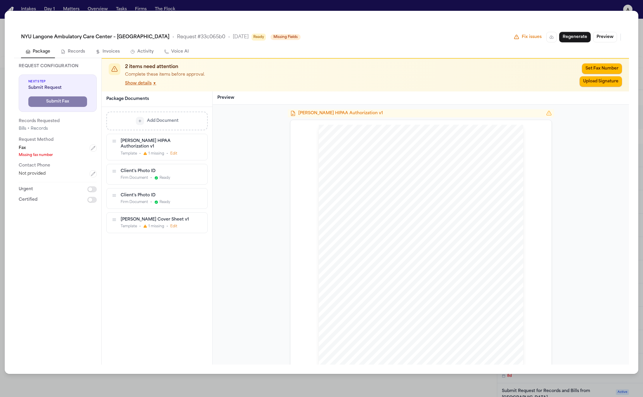
click at [164, 188] on div "Client's Photo ID Firm Document • Ready" at bounding box center [157, 198] width 101 height 20
click at [165, 204] on div "Hecht HIPAA Authorization v1 Template • 1 missing • Edit Client's Photo ID Firm…" at bounding box center [156, 183] width 101 height 99
click at [142, 213] on div "[PERSON_NAME] Cover Sheet v1 Template • 1 missing • Edit" at bounding box center [157, 223] width 101 height 20
click at [165, 193] on div "Client's Photo ID" at bounding box center [157, 196] width 72 height 6
click at [145, 168] on div "Client's Photo ID" at bounding box center [157, 171] width 72 height 6
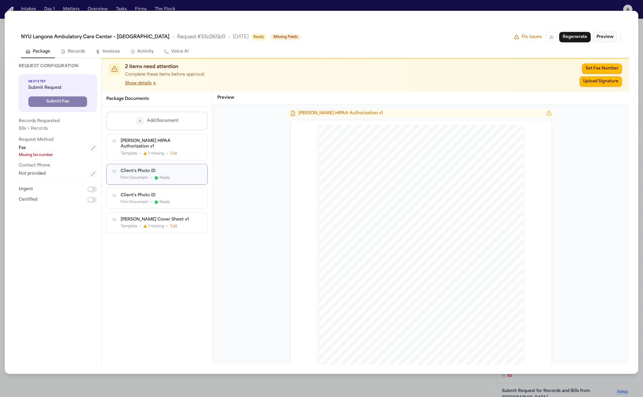
click at [603, 41] on button "Preview" at bounding box center [605, 37] width 24 height 11
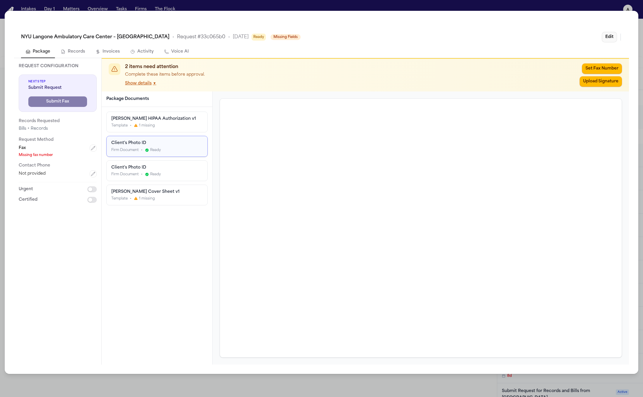
click at [607, 38] on button "Edit" at bounding box center [609, 37] width 15 height 11
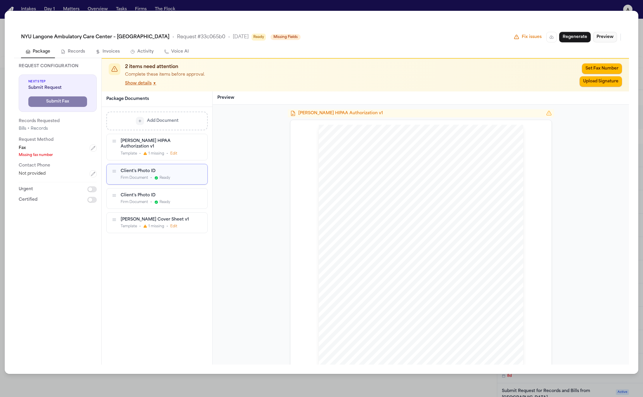
click at [607, 38] on button "Preview" at bounding box center [605, 37] width 24 height 11
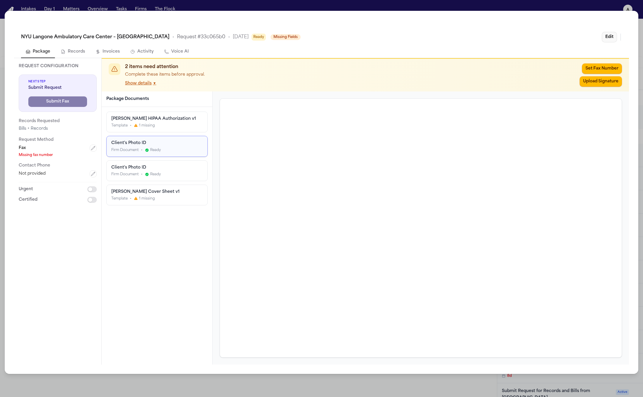
click at [607, 38] on button "Edit" at bounding box center [609, 37] width 15 height 11
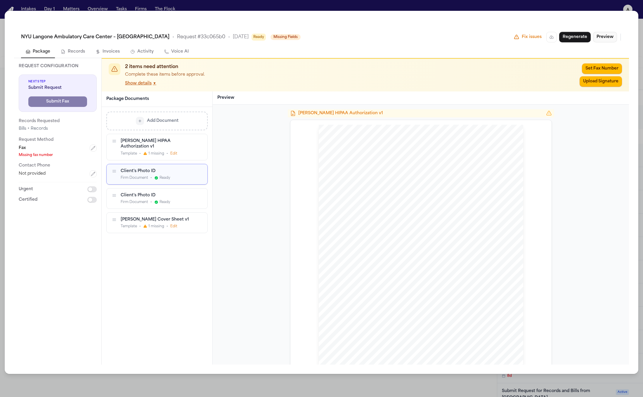
click at [607, 38] on button "Preview" at bounding box center [605, 37] width 24 height 11
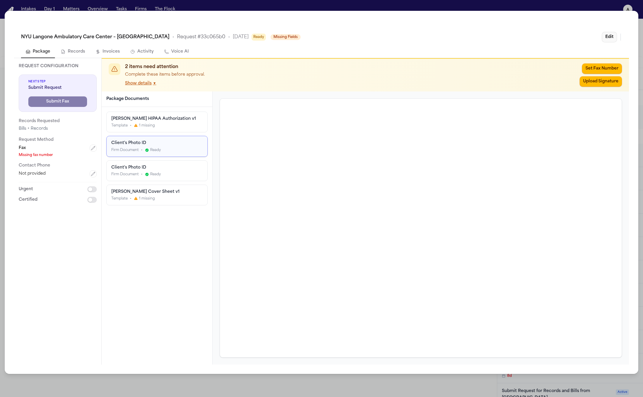
click at [607, 38] on button "Edit" at bounding box center [609, 37] width 15 height 11
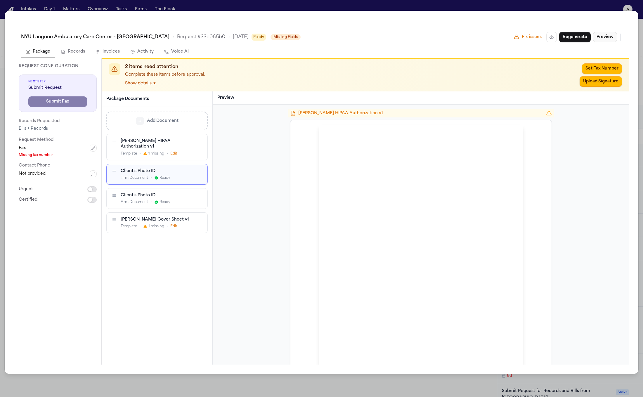
click at [607, 38] on button "Preview" at bounding box center [605, 37] width 24 height 11
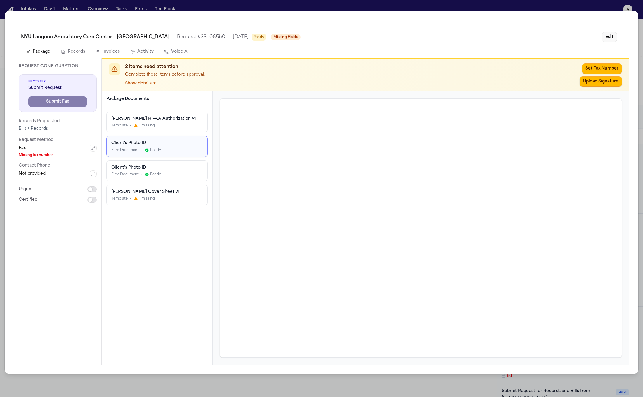
click at [609, 37] on button "Edit" at bounding box center [609, 37] width 15 height 11
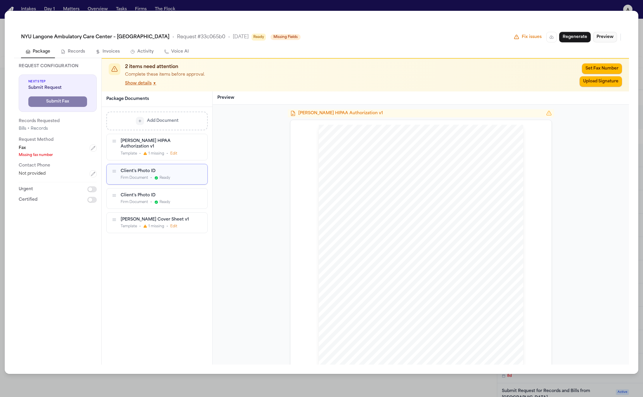
click at [609, 37] on button "Preview" at bounding box center [605, 37] width 24 height 11
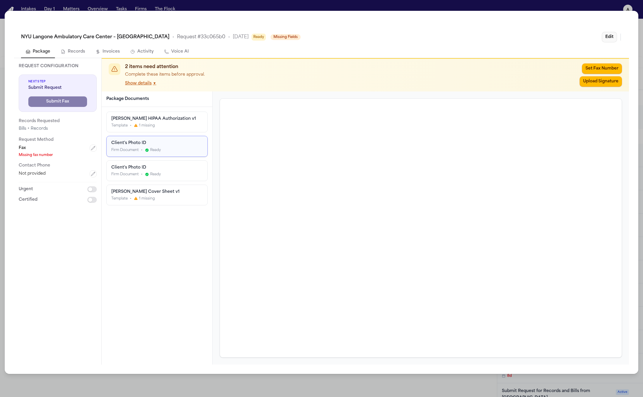
click at [609, 37] on button "Edit" at bounding box center [609, 37] width 15 height 11
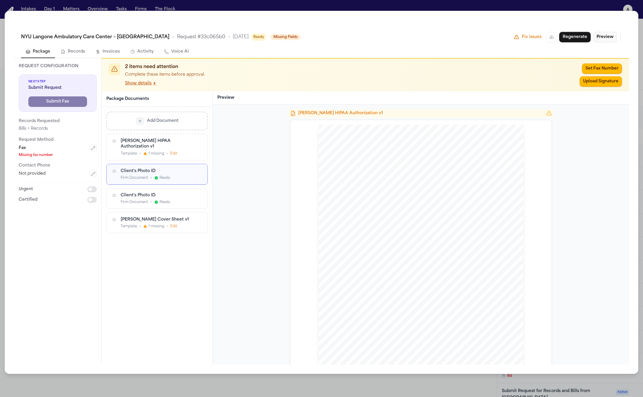
click at [609, 37] on button "Preview" at bounding box center [605, 37] width 24 height 11
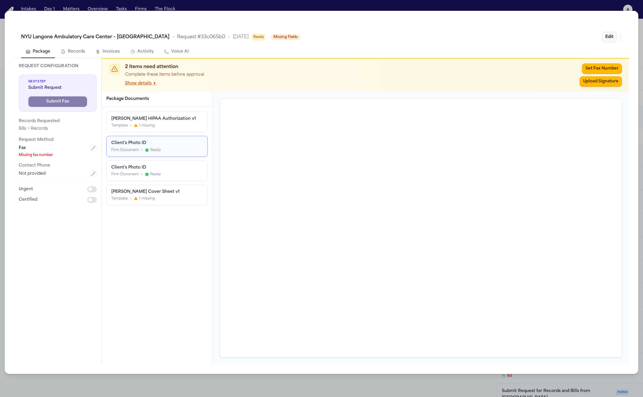
click at [609, 37] on button "Edit" at bounding box center [609, 37] width 15 height 11
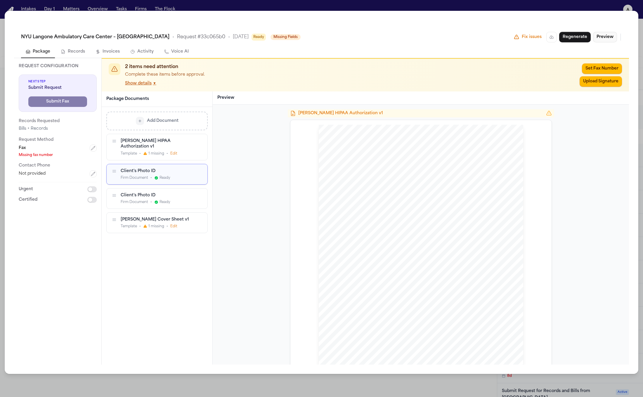
click at [600, 40] on button "Preview" at bounding box center [605, 37] width 24 height 11
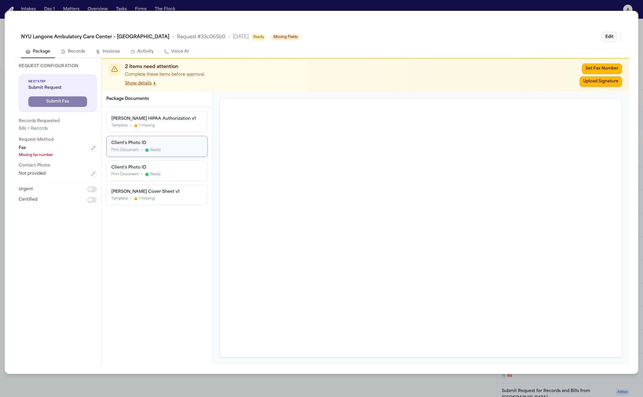
click at [605, 38] on button "Edit" at bounding box center [609, 37] width 15 height 11
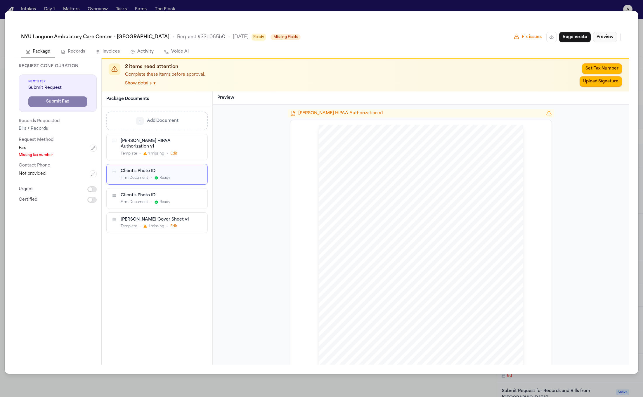
click at [605, 38] on button "Preview" at bounding box center [605, 37] width 24 height 11
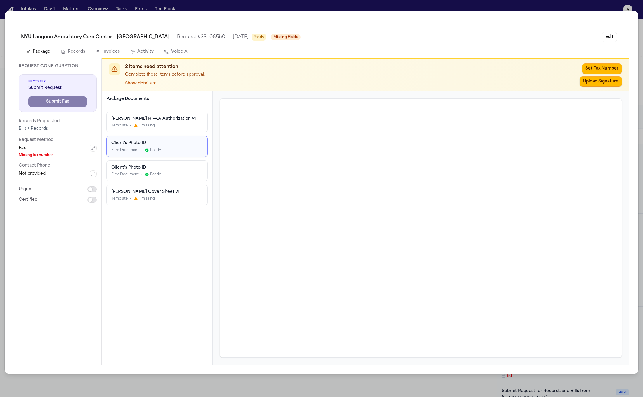
click at [620, 3] on div "NYU Langone Ambulatory Care Center – Cobble Hill • Request # 33c065b0 • 9/30/20…" at bounding box center [321, 198] width 643 height 397
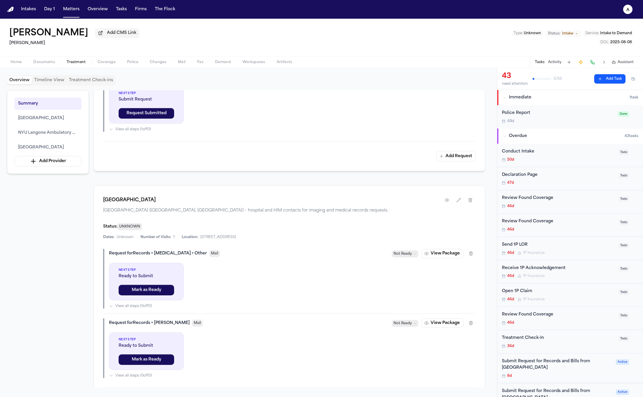
scroll to position [609, 0]
click at [442, 254] on button "View Package" at bounding box center [442, 253] width 42 height 9
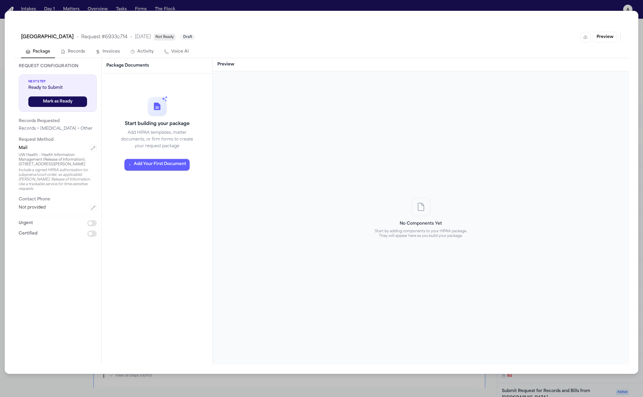
click at [163, 141] on p "Add HIPAA templates, matter documents, or firm forms to create your request pac…" at bounding box center [157, 140] width 82 height 20
click at [164, 149] on p "Add HIPAA templates, matter documents, or firm forms to create your request pac…" at bounding box center [157, 140] width 82 height 20
click at [175, 162] on button "Add Your First Document" at bounding box center [156, 165] width 65 height 12
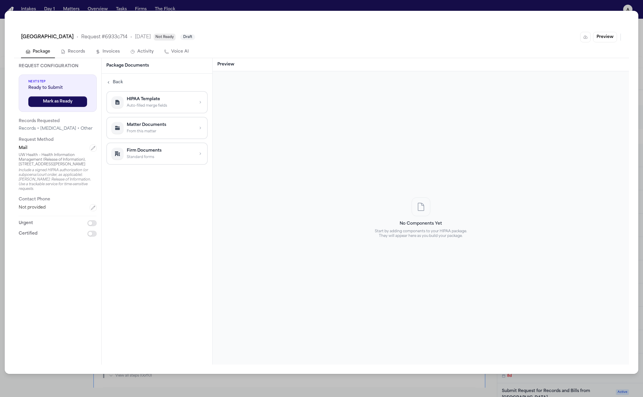
click at [158, 149] on p "Firm Documents" at bounding box center [161, 151] width 68 height 6
click at [121, 81] on span "Back" at bounding box center [118, 82] width 10 height 6
click at [124, 87] on div "Back HIPAA Template Auto-filled merge fields Matter Documents From this matter …" at bounding box center [156, 121] width 101 height 86
click at [120, 80] on span "Back" at bounding box center [118, 82] width 10 height 6
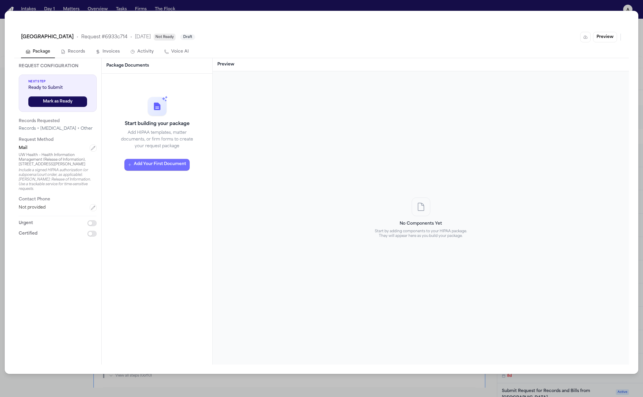
click at [177, 166] on button "Add Your First Document" at bounding box center [156, 165] width 65 height 12
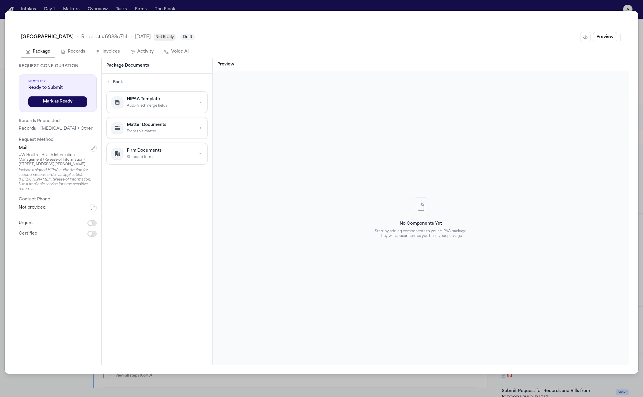
click at [122, 82] on span "Back" at bounding box center [118, 82] width 10 height 6
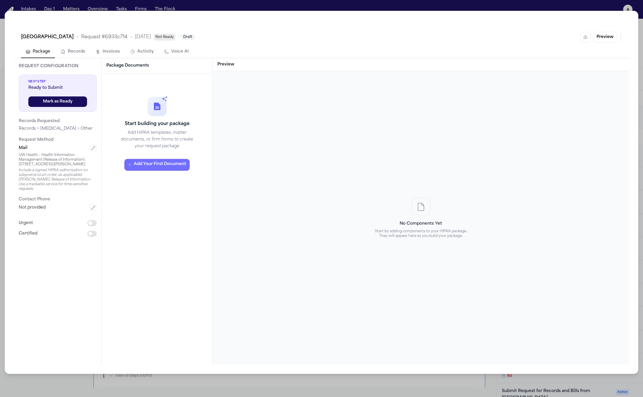
click at [162, 170] on button "Add Your First Document" at bounding box center [156, 165] width 65 height 12
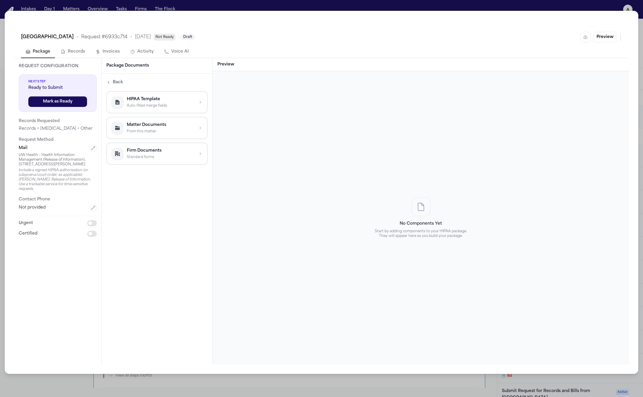
click at [150, 103] on div "HIPAA Template Auto-filled merge fields" at bounding box center [161, 102] width 68 height 12
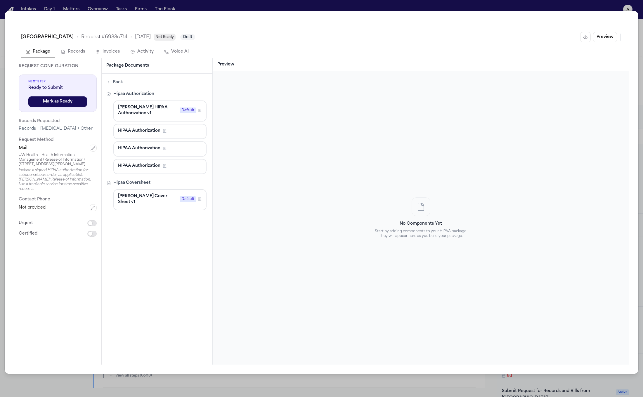
click at [162, 109] on span "[PERSON_NAME] HIPAA Authorization v1" at bounding box center [147, 111] width 59 height 12
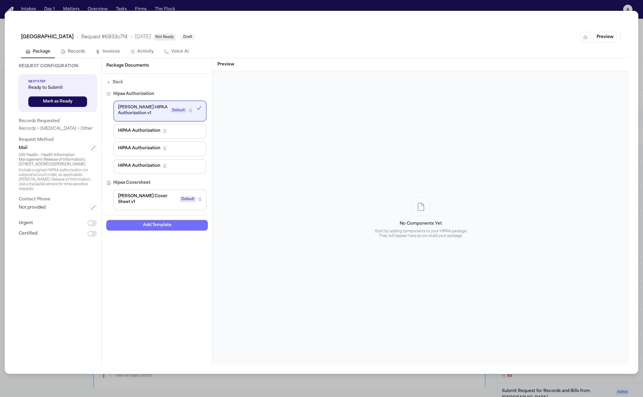
click at [170, 220] on button "Add Template" at bounding box center [156, 225] width 101 height 11
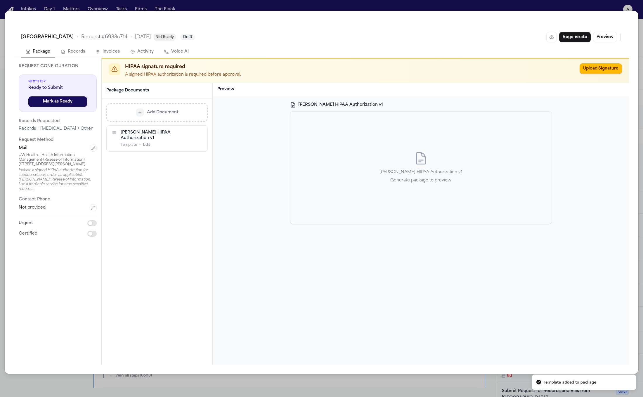
click at [394, 176] on p "[PERSON_NAME] HIPAA Authorization v1" at bounding box center [421, 172] width 83 height 7
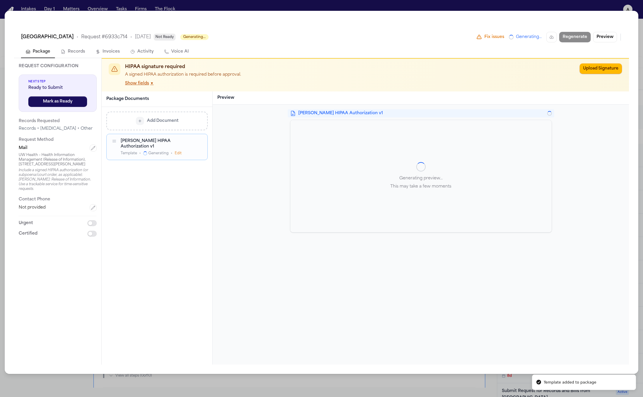
click at [403, 195] on div "Generating preview... This may take a few moments" at bounding box center [420, 176] width 261 height 112
click at [464, 99] on h3 "Preview" at bounding box center [420, 98] width 407 height 6
click at [546, 114] on div "[PERSON_NAME] HIPAA Authorization v1" at bounding box center [421, 113] width 266 height 8
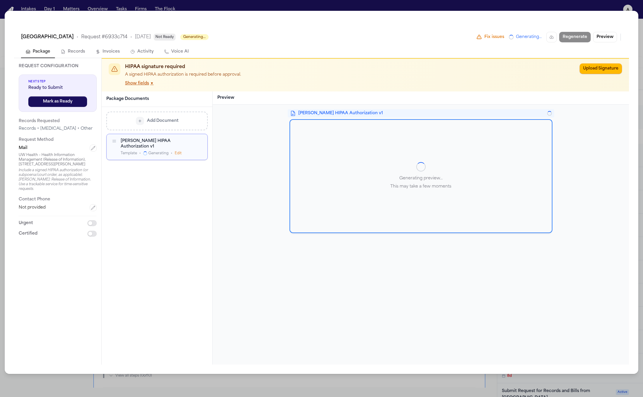
click at [488, 146] on div "Generating preview... This may take a few moments" at bounding box center [420, 176] width 261 height 112
drag, startPoint x: 474, startPoint y: 107, endPoint x: 471, endPoint y: 104, distance: 4.4
click at [471, 105] on div "Hecht HIPAA Authorization v1 Generating preview... This may take a few moments" at bounding box center [421, 235] width 416 height 260
click at [439, 148] on div "Generating preview... This may take a few moments" at bounding box center [420, 176] width 261 height 112
click at [332, 114] on span "[PERSON_NAME] HIPAA Authorization v1" at bounding box center [421, 113] width 247 height 6
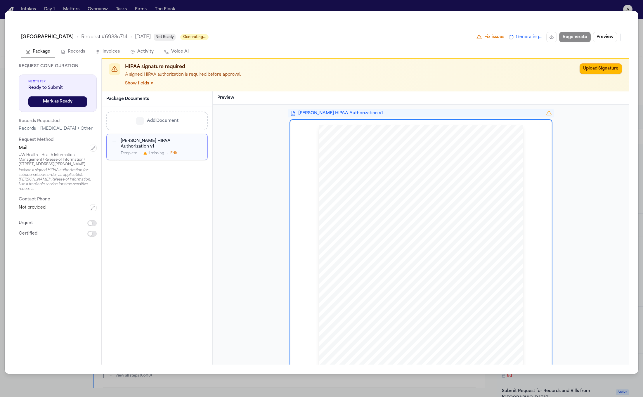
click at [292, 120] on div "HIPAA Privacy Authorization For Disclosure of Protected Health Information Rele…" at bounding box center [420, 259] width 261 height 278
click at [339, 163] on div "HIPAA Privacy Authorization For Disclosure of Protected Health Information Rele…" at bounding box center [421, 257] width 205 height 265
click at [349, 99] on h3 "Preview" at bounding box center [420, 98] width 407 height 6
click at [347, 125] on div "HIPAA Privacy Authorization For Disclosure of Protected Health Information Rele…" at bounding box center [421, 257] width 205 height 265
click at [496, 82] on div "HIPAA signature required A signed HIPAA authorization is required before approv…" at bounding box center [350, 74] width 450 height 23
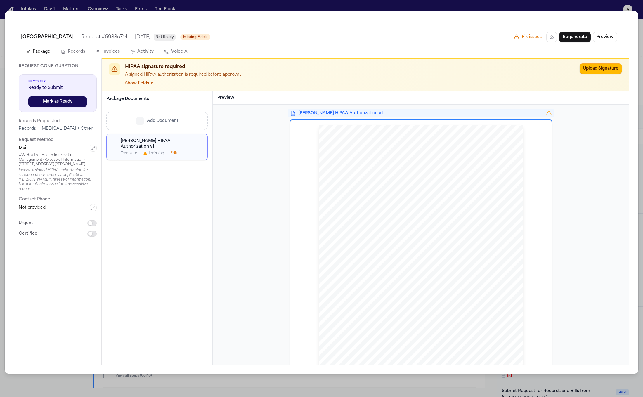
click at [515, 52] on nav "Package Records Invoices Activity Voice AI" at bounding box center [321, 52] width 601 height 12
click at [527, 35] on span "Fix issues" at bounding box center [532, 37] width 20 height 6
click at [525, 44] on div "UW Health University Hospital • Request # 6933c714 • 9/29/2025 Not Ready Missin…" at bounding box center [321, 36] width 615 height 19
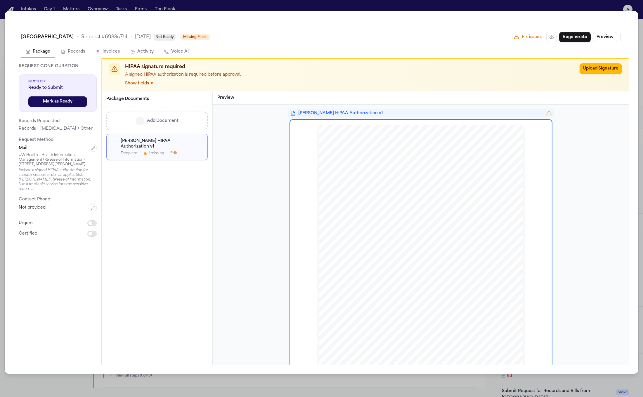
click at [522, 41] on div "Fix issues Regenerate Preview" at bounding box center [568, 37] width 108 height 11
click at [522, 40] on div "Fix issues" at bounding box center [528, 37] width 28 height 6
click at [520, 39] on icon at bounding box center [517, 37] width 6 height 6
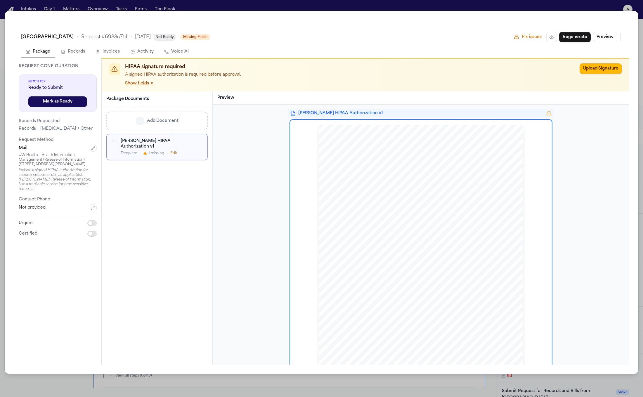
click at [519, 39] on icon at bounding box center [517, 37] width 4 height 4
click at [530, 39] on span "Fix issues" at bounding box center [532, 37] width 20 height 6
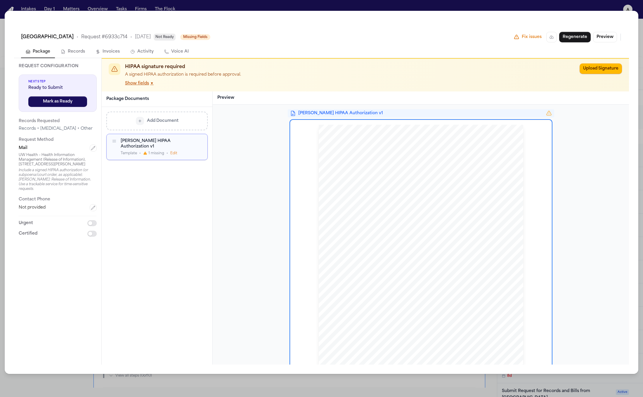
click at [526, 42] on div "Fix issues Regenerate Preview" at bounding box center [568, 37] width 108 height 11
click at [174, 151] on button "Edit" at bounding box center [173, 153] width 7 height 5
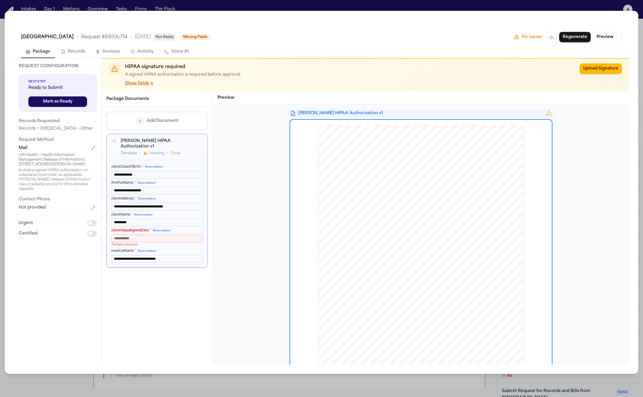
scroll to position [39, 0]
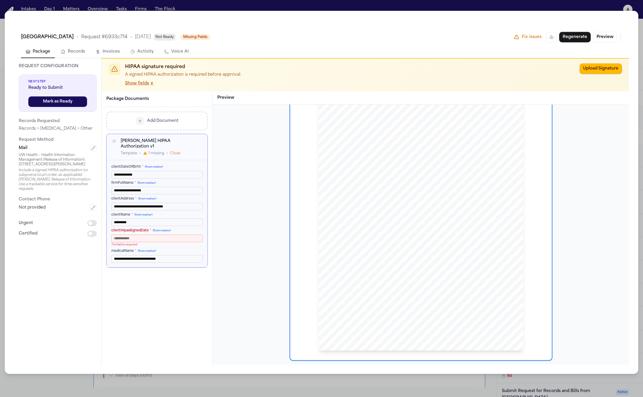
click at [361, 321] on div "HIPAA Privacy Authorization For Disclosure of Protected Health Information Rele…" at bounding box center [421, 218] width 205 height 265
drag, startPoint x: 351, startPoint y: 304, endPoint x: 343, endPoint y: 293, distance: 12.7
click at [342, 291] on div "HIPAA Privacy Authorization For Disclosure of Protected Health Information Rele…" at bounding box center [421, 218] width 205 height 265
click at [348, 303] on div "HIPAA Privacy Authorization For Disclosure of Protected Health Information Rele…" at bounding box center [421, 218] width 205 height 265
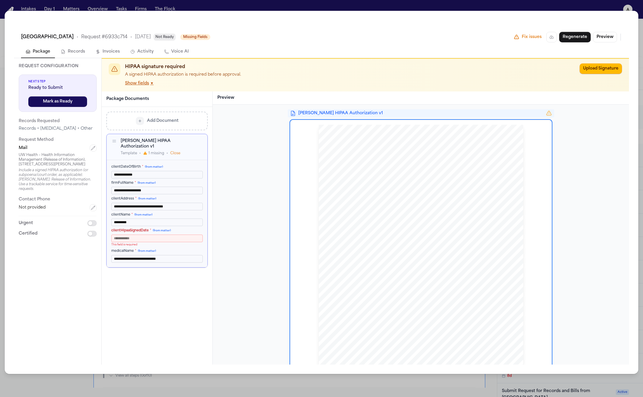
click at [496, 347] on div "HIPAA Privacy Authorization For Disclosure of Protected Health Information Rele…" at bounding box center [421, 257] width 205 height 265
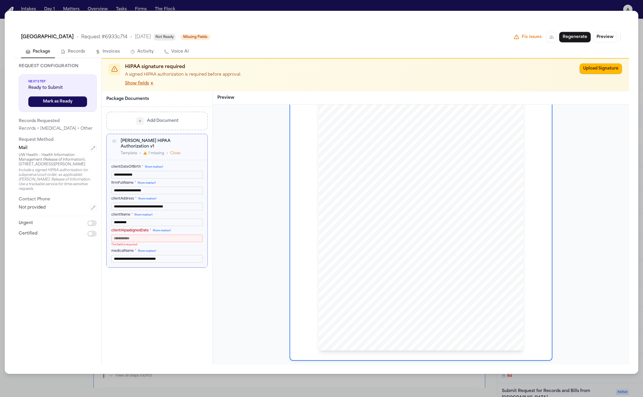
click at [143, 78] on p "A signed HIPAA authorization is required before approval." at bounding box center [350, 75] width 450 height 7
click at [142, 82] on button "Show fields ▼" at bounding box center [139, 84] width 29 height 6
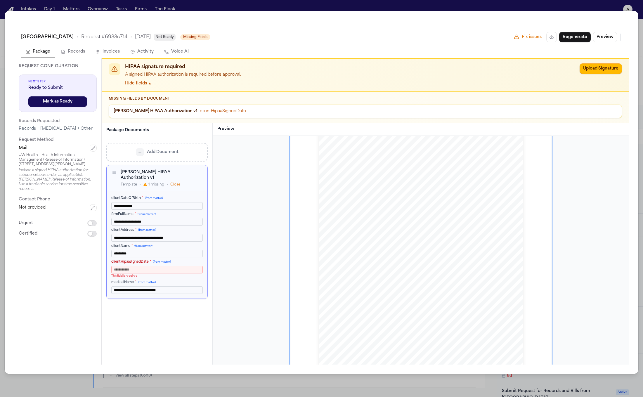
click at [220, 107] on div "Hecht HIPAA Authorization v1 : clientHipaaSignedDate" at bounding box center [365, 111] width 513 height 13
click at [220, 111] on span "clientHipaaSignedDate" at bounding box center [223, 111] width 46 height 4
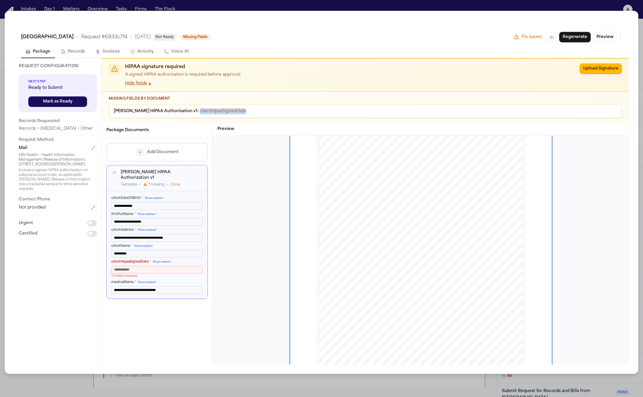
click at [221, 112] on span "clientHipaaSignedDate" at bounding box center [223, 111] width 46 height 4
click at [221, 113] on span "clientHipaaSignedDate" at bounding box center [223, 111] width 46 height 4
click at [222, 113] on span "clientHipaaSignedDate" at bounding box center [223, 111] width 46 height 4
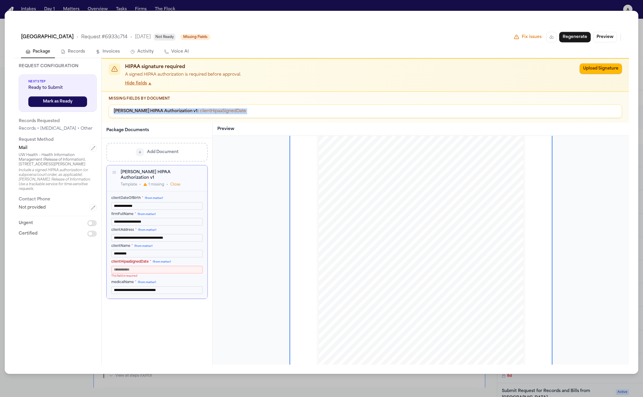
click at [222, 113] on span "clientHipaaSignedDate" at bounding box center [223, 111] width 46 height 4
click at [201, 111] on span "clientHipaaSignedDate" at bounding box center [223, 111] width 46 height 4
click at [173, 110] on span "Hecht HIPAA Authorization v1 :" at bounding box center [156, 111] width 85 height 4
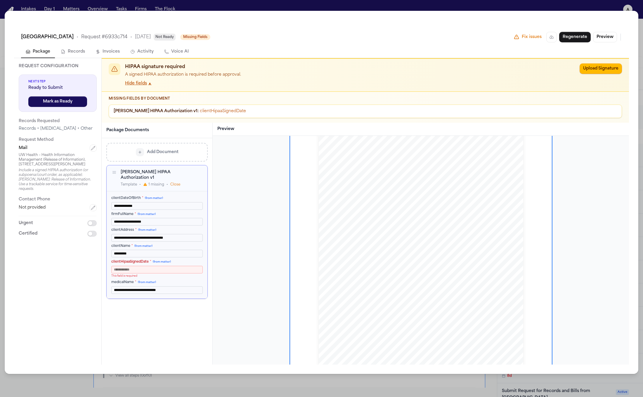
click at [173, 110] on span "Hecht HIPAA Authorization v1 :" at bounding box center [156, 111] width 85 height 4
click at [173, 111] on span "Hecht HIPAA Authorization v1 :" at bounding box center [156, 111] width 85 height 4
click at [214, 113] on span "clientHipaaSignedDate" at bounding box center [223, 111] width 46 height 4
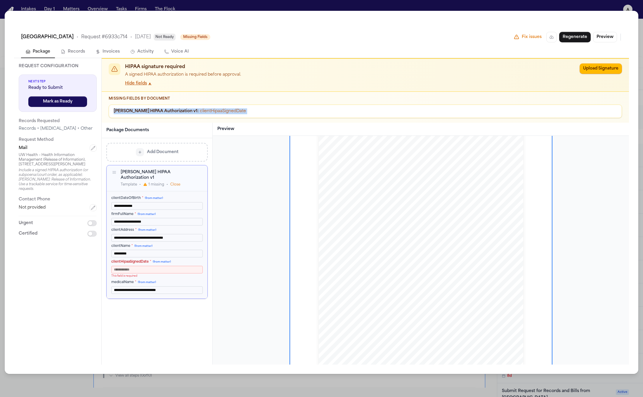
click at [157, 110] on span "Hecht HIPAA Authorization v1 :" at bounding box center [156, 111] width 85 height 4
click at [188, 103] on div "Missing Fields by Document Hecht HIPAA Authorization v1 : clientHipaaSignedDate" at bounding box center [365, 106] width 527 height 31
click at [200, 110] on span "clientHipaaSignedDate" at bounding box center [223, 111] width 46 height 4
click at [244, 105] on div "Hecht HIPAA Authorization v1 : clientHipaaSignedDate" at bounding box center [365, 111] width 513 height 13
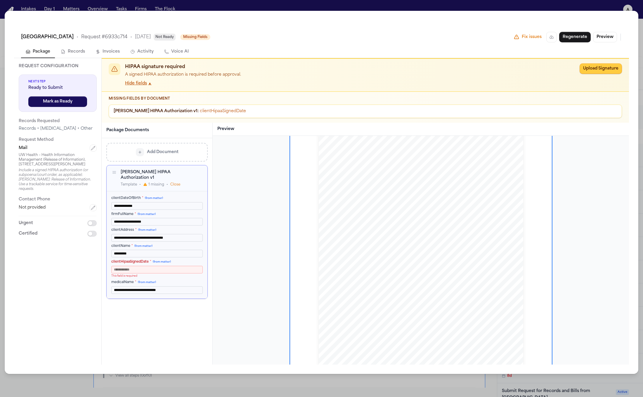
click at [589, 71] on button "Upload Signature" at bounding box center [601, 68] width 42 height 11
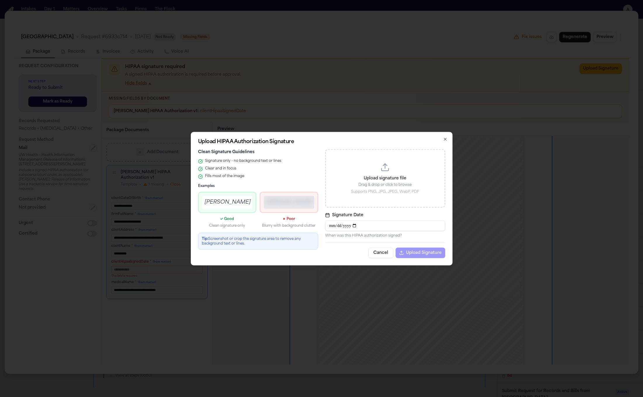
click at [386, 255] on button "Cancel" at bounding box center [380, 253] width 25 height 11
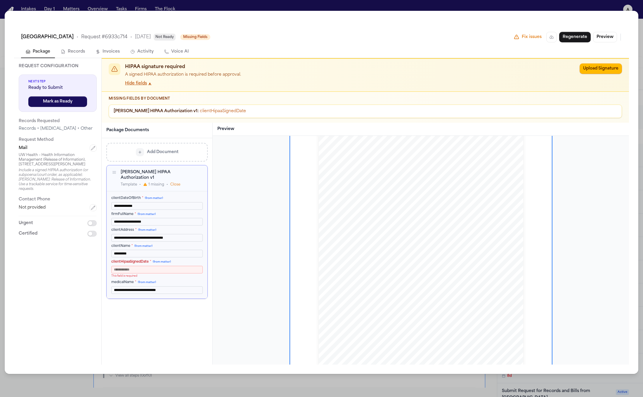
click at [510, 60] on div "HIPAA signature required A signed HIPAA authorization is required before approv…" at bounding box center [365, 75] width 527 height 33
click at [145, 82] on button "Hide fields ▲" at bounding box center [138, 84] width 27 height 6
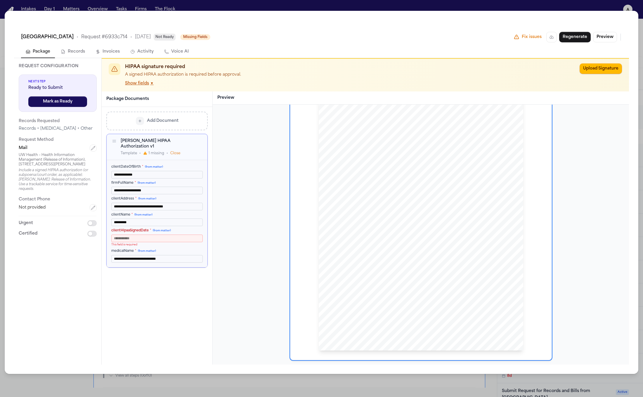
scroll to position [0, 0]
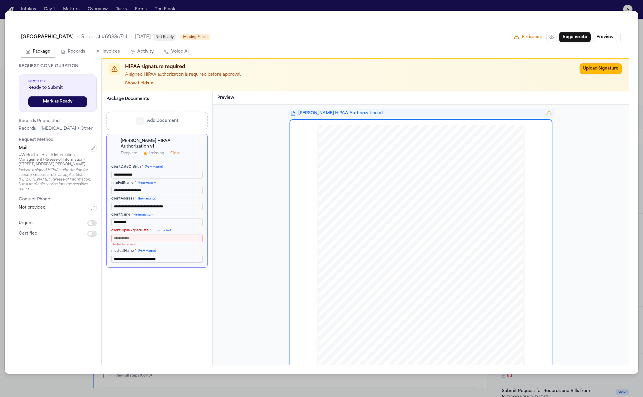
click at [149, 140] on div "[PERSON_NAME] HIPAA Authorization v1" at bounding box center [157, 143] width 72 height 11
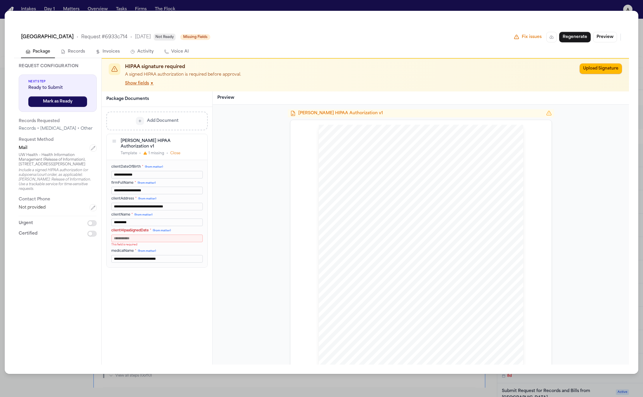
click at [382, 170] on div "HIPAA Privacy Authorization For Disclosure of Protected Health Information Rele…" at bounding box center [421, 257] width 205 height 265
click at [149, 141] on div "[PERSON_NAME] HIPAA Authorization v1" at bounding box center [157, 143] width 72 height 11
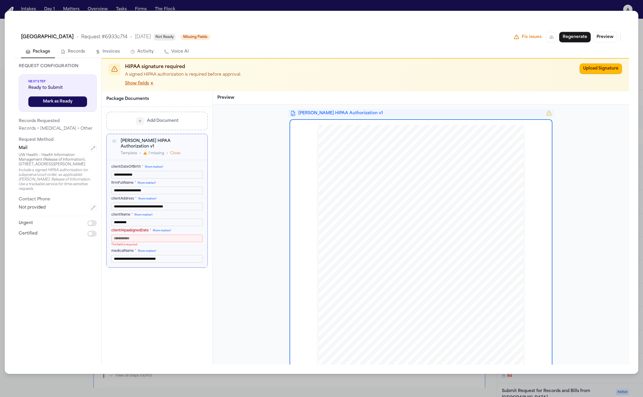
click at [169, 119] on span "Add Document" at bounding box center [163, 121] width 32 height 6
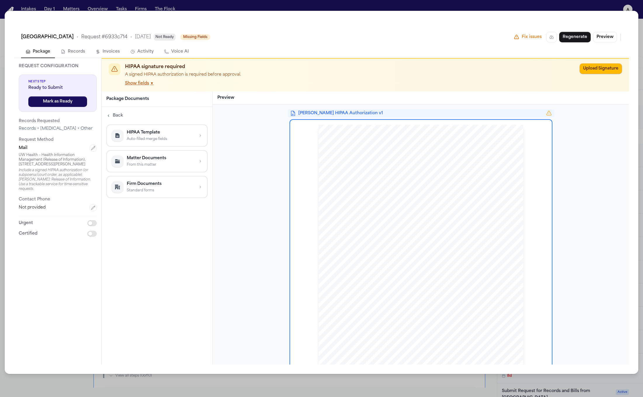
click at [111, 114] on button "Back" at bounding box center [114, 116] width 19 height 8
click at [129, 84] on button "Show fields ▼" at bounding box center [139, 84] width 29 height 6
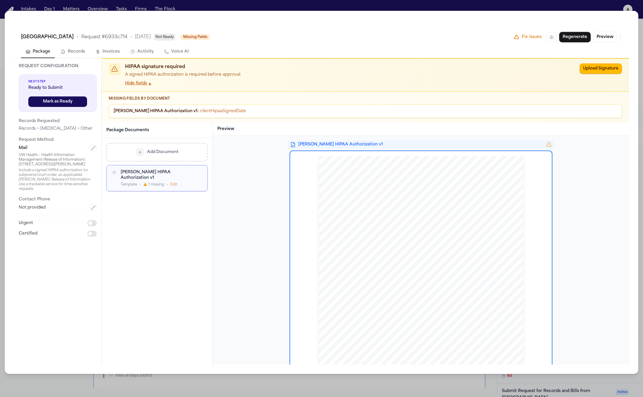
click at [141, 87] on div "HIPAA signature required A signed HIPAA authorization is required before approv…" at bounding box center [365, 75] width 527 height 33
click at [356, 131] on h3 "Preview" at bounding box center [420, 129] width 407 height 6
click at [410, 144] on div "HIPAA Privacy Authorization For Disclosure of Protected Health Information Rele…" at bounding box center [420, 283] width 261 height 278
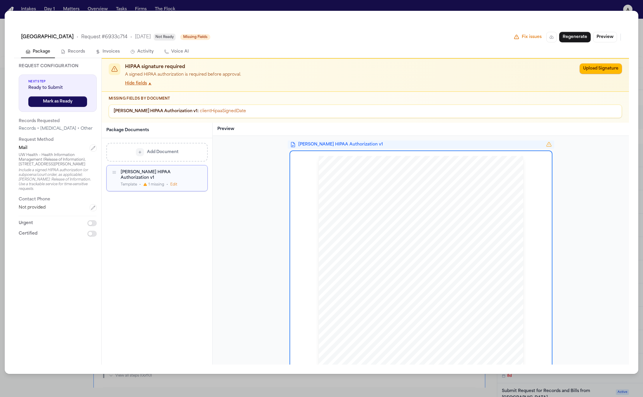
click at [407, 152] on div "HIPAA Privacy Authorization For Disclosure of Protected Health Information Rele…" at bounding box center [420, 290] width 261 height 278
click at [413, 139] on div "Hecht HIPAA Authorization v1 HIPAA Privacy Authorization For Disclosure of Prot…" at bounding box center [421, 250] width 416 height 229
click at [411, 148] on div "Hecht HIPAA Authorization v1 HIPAA Privacy Authorization For Disclosure of Prot…" at bounding box center [421, 286] width 262 height 290
click at [467, 143] on span "[PERSON_NAME] HIPAA Authorization v1" at bounding box center [420, 145] width 245 height 6
click at [605, 33] on button "Preview" at bounding box center [605, 37] width 24 height 11
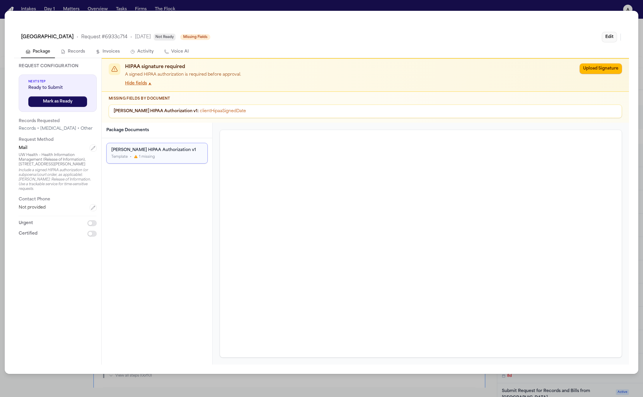
click at [611, 39] on button "Edit" at bounding box center [609, 37] width 15 height 11
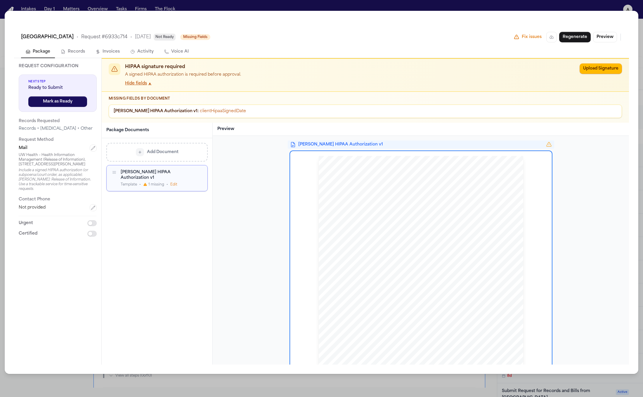
click at [281, 132] on div "Preview" at bounding box center [421, 129] width 416 height 13
click at [347, 155] on div "HIPAA Privacy Authorization For Disclosure of Protected Health Information Rele…" at bounding box center [420, 290] width 261 height 278
click at [348, 141] on div "[PERSON_NAME] HIPAA Authorization v1" at bounding box center [421, 145] width 266 height 8
click at [330, 166] on div "HIPAA Privacy Authorization For Disclosure of Protected Health Information Rele…" at bounding box center [421, 288] width 205 height 265
click at [382, 100] on p "Missing Fields by Document" at bounding box center [365, 98] width 513 height 5
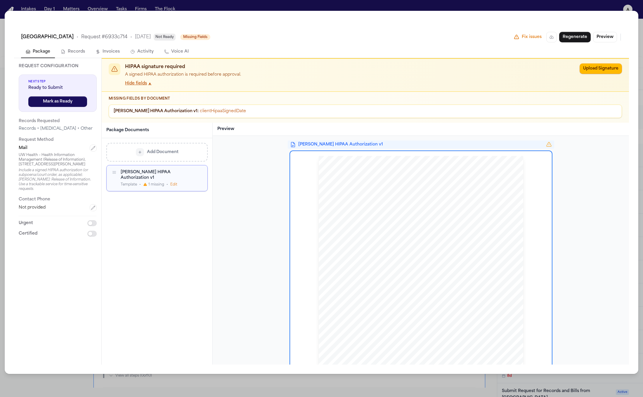
click at [581, 4] on div "UW Health University Hospital • Request # 6933c714 • 9/29/2025 Not Ready Missin…" at bounding box center [321, 198] width 643 height 397
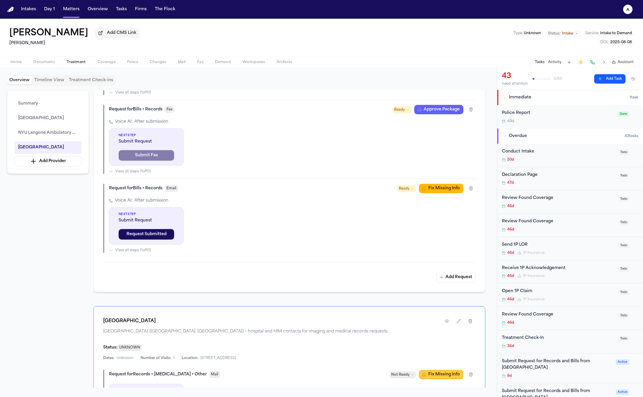
scroll to position [590, 0]
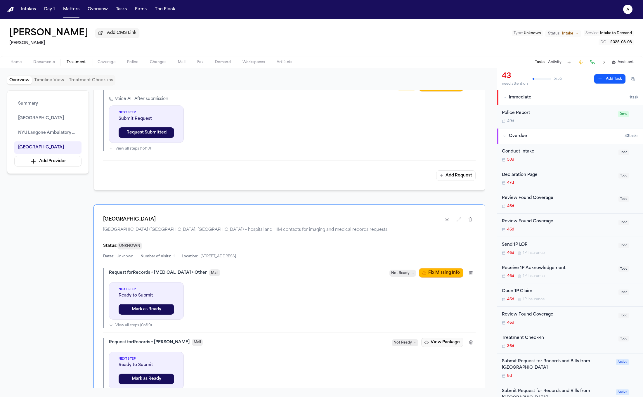
click at [446, 345] on button "View Package" at bounding box center [442, 342] width 42 height 9
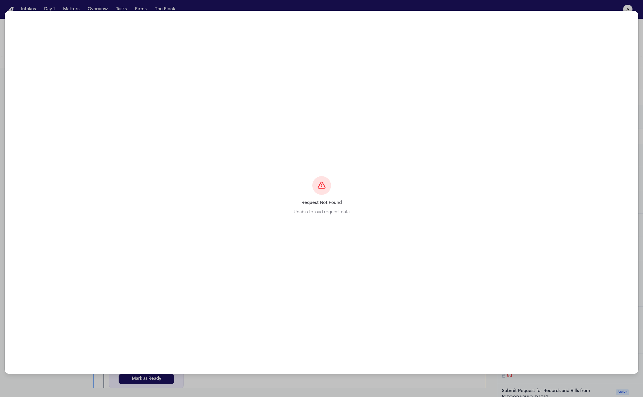
click at [567, 14] on div "Error Request Not Found Unable to load request data" at bounding box center [322, 192] width 634 height 363
click at [570, 11] on div "Error Request Not Found Unable to load request data" at bounding box center [322, 192] width 634 height 363
click at [573, 8] on div "Error Request Not Found Unable to load request data" at bounding box center [321, 198] width 643 height 397
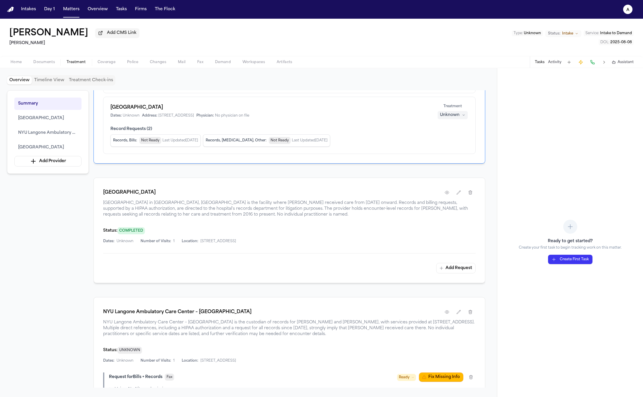
scroll to position [225, 0]
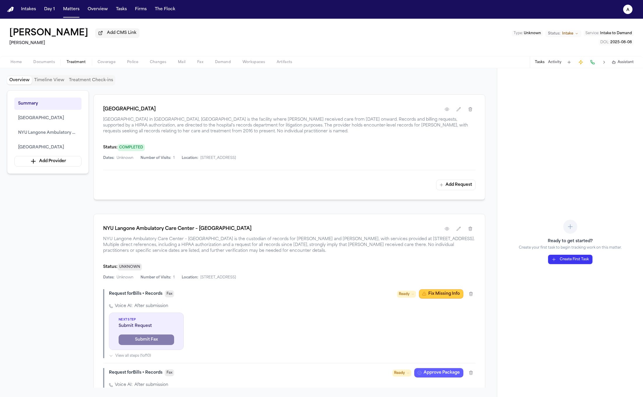
click at [442, 300] on div "Request for Bills + Records Fax Ready Fix Missing Info Voice AI: After submissi…" at bounding box center [289, 323] width 373 height 69
click at [443, 299] on button "Fix Missing Info" at bounding box center [441, 293] width 44 height 9
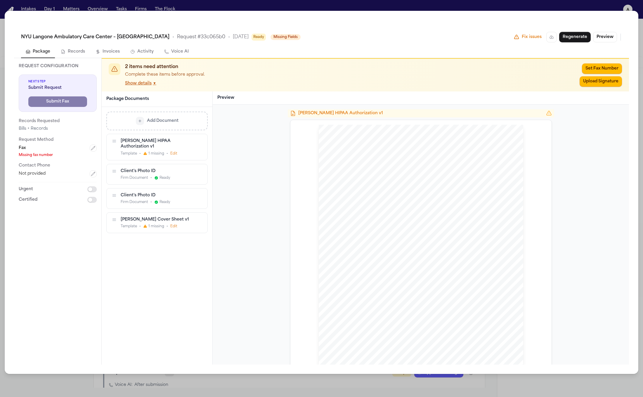
click at [420, 193] on div "HIPAA Privacy Authorization For Disclosure of Protected Health Information Rele…" at bounding box center [421, 257] width 205 height 265
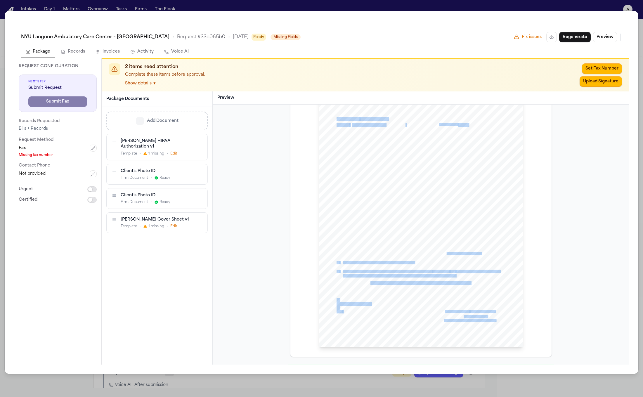
drag, startPoint x: 442, startPoint y: 258, endPoint x: 375, endPoint y: 169, distance: 111.4
click at [348, 141] on div "HIPAA Privacy Authorization For Disclosure of Protected Health Information Rele…" at bounding box center [421, 215] width 205 height 265
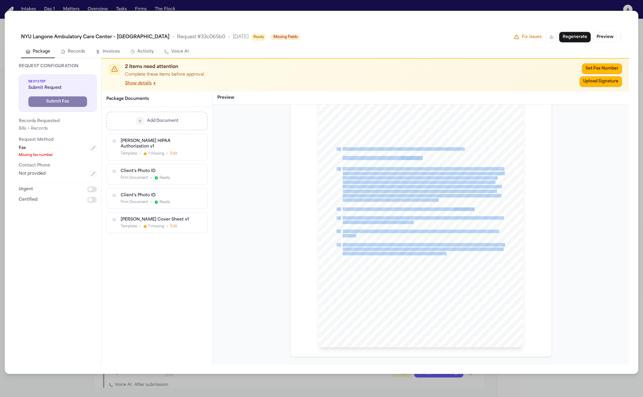
click at [399, 194] on span "which can include tuberculosis, venereal diseases, s" at bounding box center [377, 195] width 69 height 3
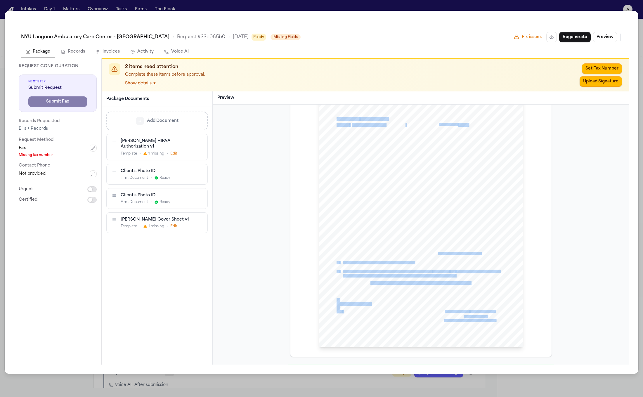
drag, startPoint x: 436, startPoint y: 255, endPoint x: 345, endPoint y: 168, distance: 125.2
click at [344, 166] on div "HIPAA Privacy Authorization For Disclosure of Protected Health Information Rele…" at bounding box center [421, 215] width 205 height 265
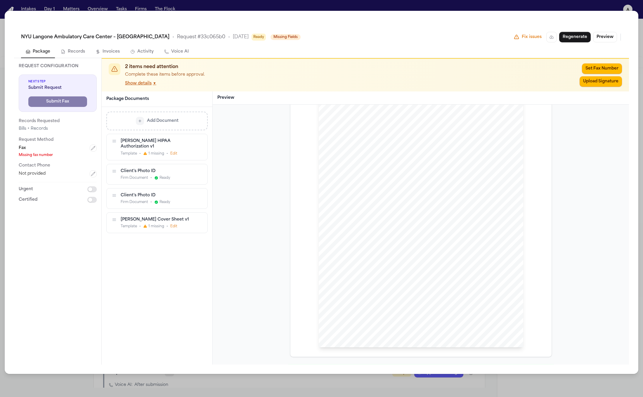
click at [429, 231] on span "This authorization shall be in force and effect until the conclusion of the pen…" at bounding box center [420, 231] width 155 height 3
click at [407, 251] on div "HIPAA Privacy Authorization For Disclosure of Protected Health Information Rele…" at bounding box center [421, 215] width 205 height 265
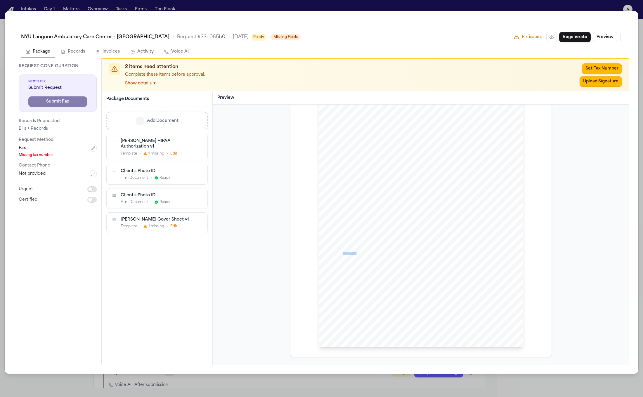
click at [407, 252] on span "revocation will not apply to information that has already been released in resp…" at bounding box center [412, 253] width 139 height 3
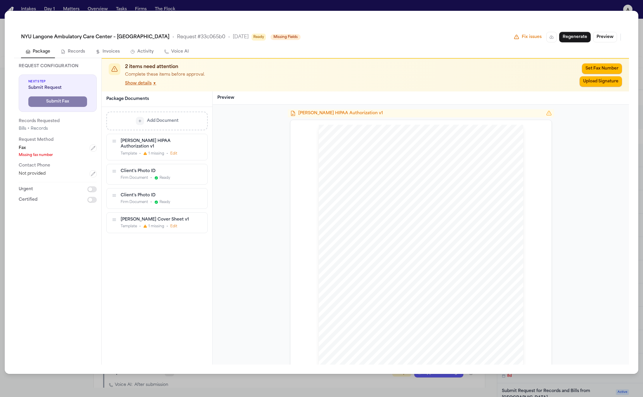
click at [148, 229] on div "Add Document Hecht HIPAA Authorization v1 Template • 1 missing • Edit Client's …" at bounding box center [157, 174] width 111 height 134
click at [170, 224] on button "Edit" at bounding box center [173, 226] width 7 height 5
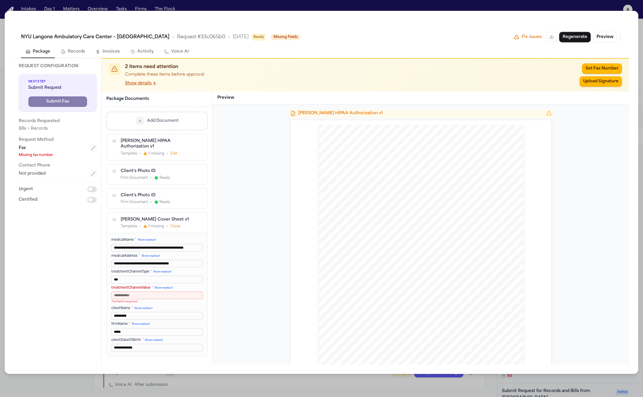
click at [172, 224] on button "Close" at bounding box center [175, 226] width 10 height 5
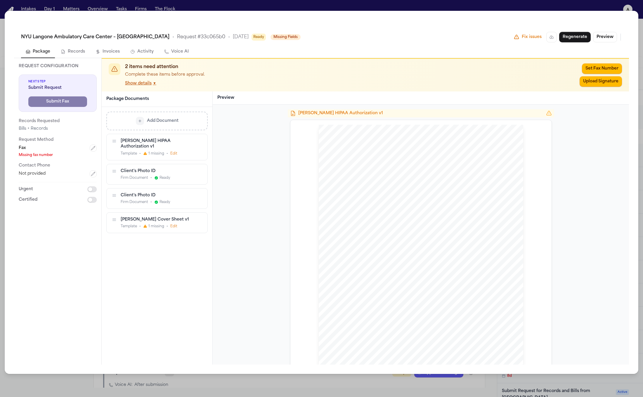
click at [89, 148] on div "Fax" at bounding box center [58, 148] width 78 height 7
click at [92, 148] on icon "button" at bounding box center [93, 148] width 5 height 5
click at [28, 193] on button "Save" at bounding box center [38, 194] width 38 height 11
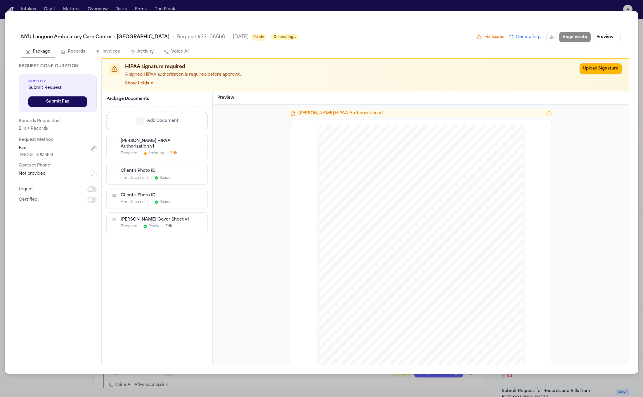
click at [94, 146] on icon "button" at bounding box center [93, 148] width 5 height 5
click at [83, 166] on input "**********" at bounding box center [58, 164] width 78 height 11
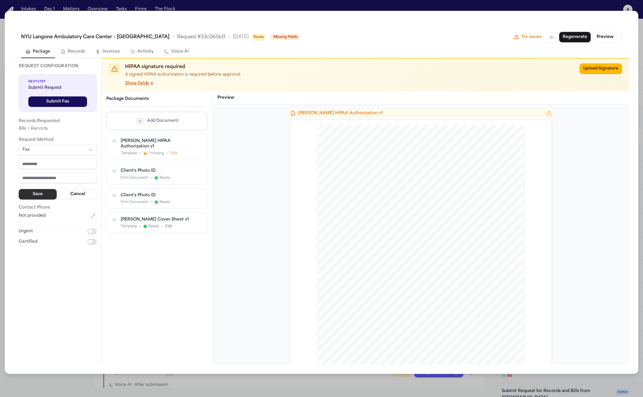
click at [32, 194] on button "Save" at bounding box center [38, 194] width 38 height 11
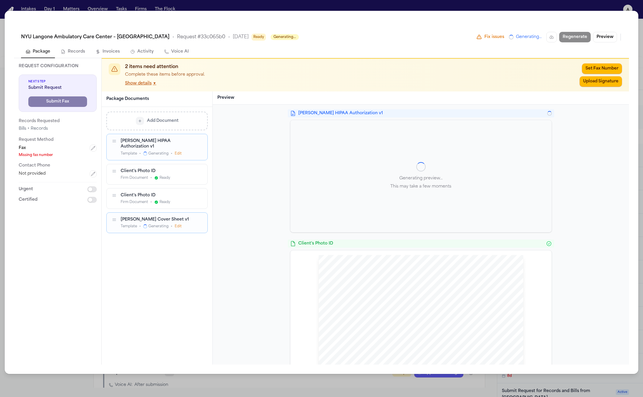
click at [157, 224] on span "Generating" at bounding box center [158, 226] width 20 height 5
click at [179, 132] on div "Add Document Hecht HIPAA Authorization v1 Template • Generating • Edit Client's…" at bounding box center [156, 173] width 101 height 122
click at [177, 141] on div "[PERSON_NAME] HIPAA Authorization v1" at bounding box center [157, 143] width 72 height 11
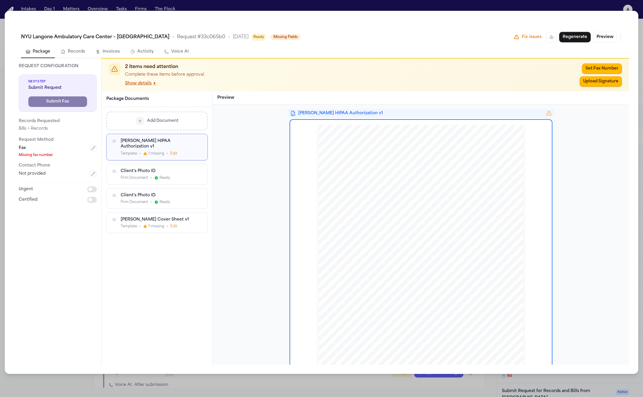
click at [174, 224] on div "Hecht Cover Sheet v1 Template • 1 missing • Edit" at bounding box center [157, 223] width 101 height 20
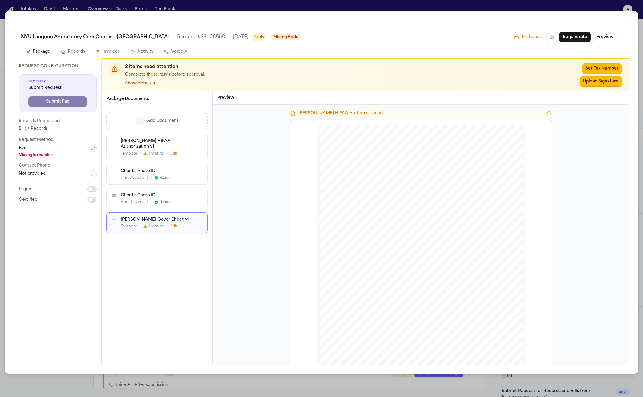
click at [175, 224] on button "Edit" at bounding box center [173, 226] width 7 height 5
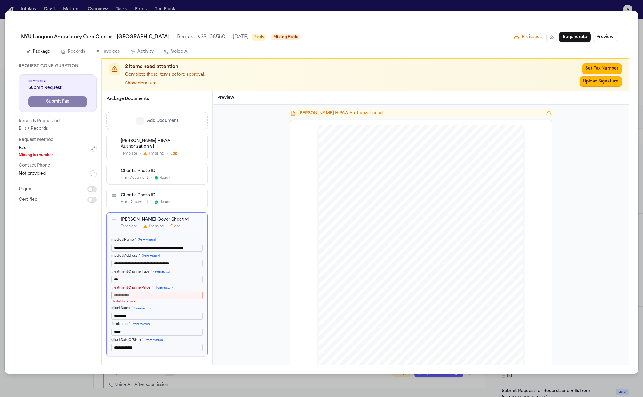
click at [175, 224] on button "Close" at bounding box center [175, 226] width 10 height 5
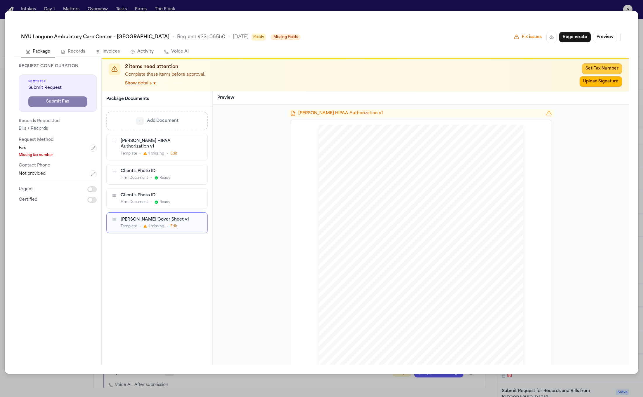
click at [603, 69] on button "Set Fax Number" at bounding box center [602, 68] width 40 height 11
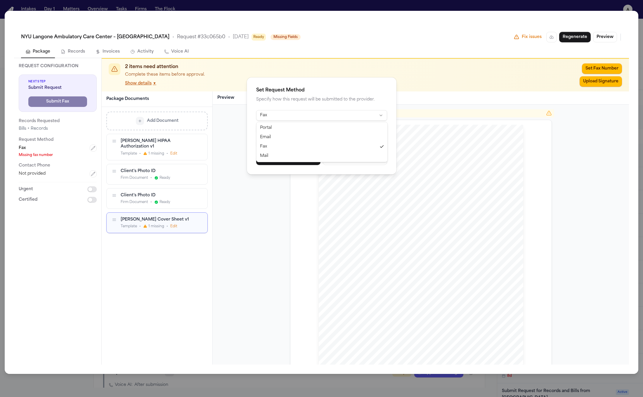
click at [327, 117] on html "Intakes Day 1 Matters Overview Tasks Firms The Flock a [PERSON_NAME] Add CMS Li…" at bounding box center [321, 198] width 643 height 397
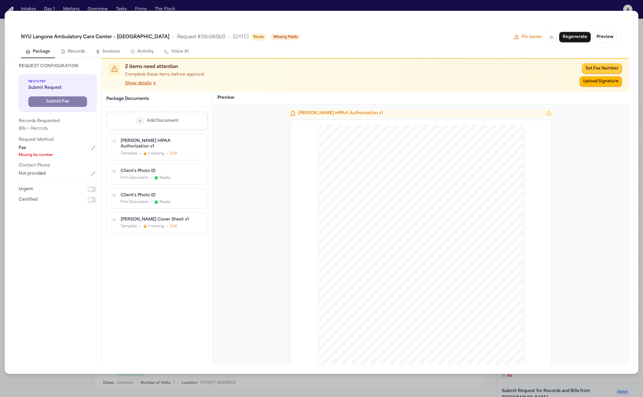
click at [597, 64] on button "Set Fax Number" at bounding box center [602, 68] width 40 height 11
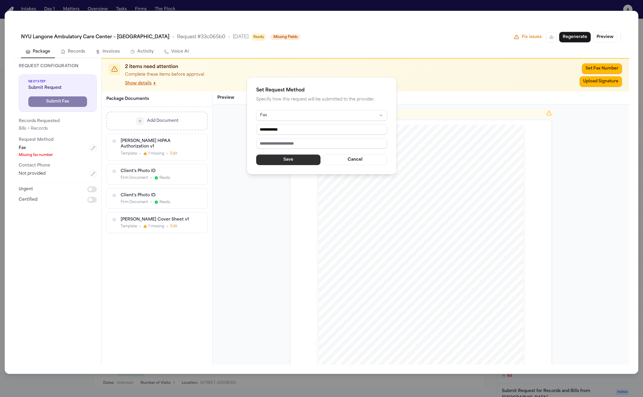
click at [283, 160] on button "Save" at bounding box center [288, 160] width 64 height 11
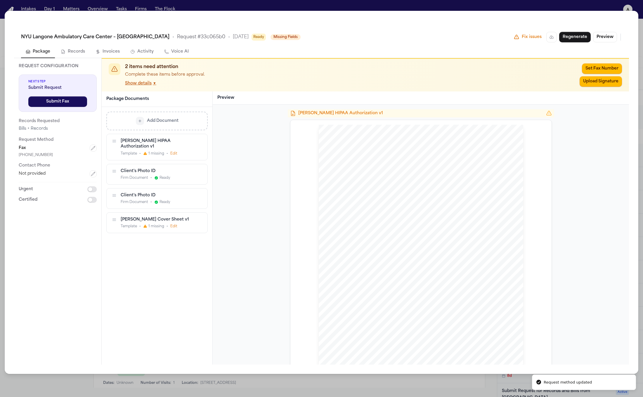
click at [247, 199] on div "[PERSON_NAME] HIPAA Authorization v1 HIPAA Privacy Authorization For Disclosure…" at bounding box center [421, 235] width 416 height 260
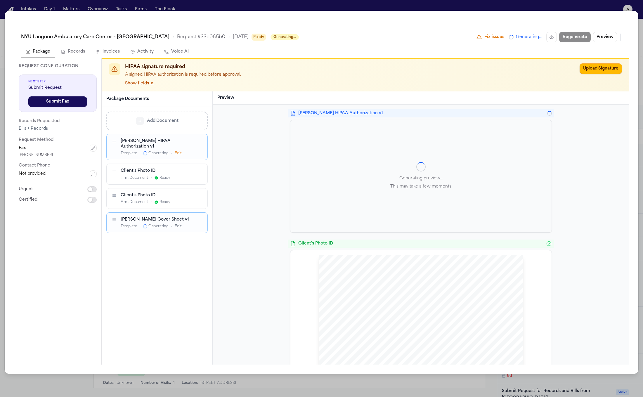
click at [270, 217] on div "[PERSON_NAME] HIPAA Authorization v1 Generating preview... This may take a few …" at bounding box center [421, 235] width 416 height 260
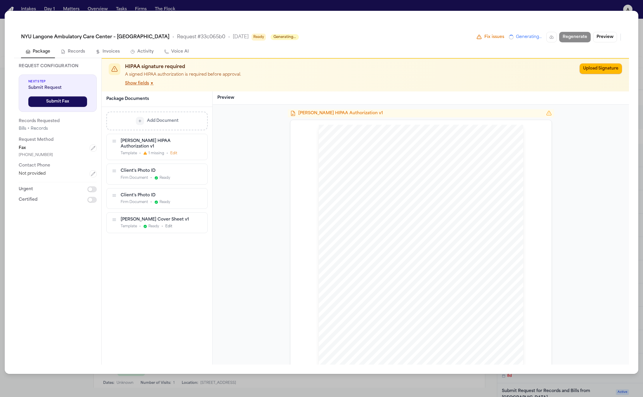
scroll to position [235, 0]
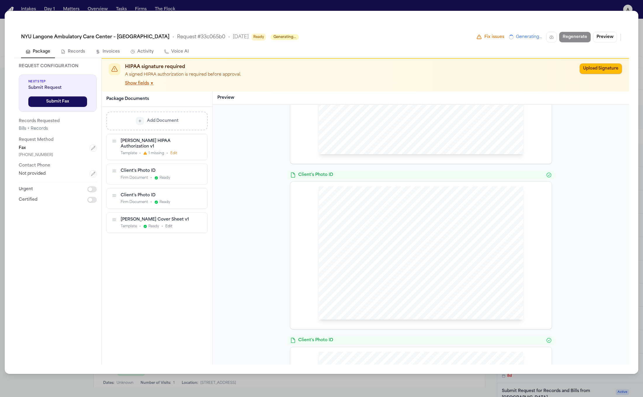
click at [600, 71] on button "Upload Signature" at bounding box center [601, 68] width 42 height 11
click at [595, 73] on button "Upload Signature" at bounding box center [601, 68] width 42 height 11
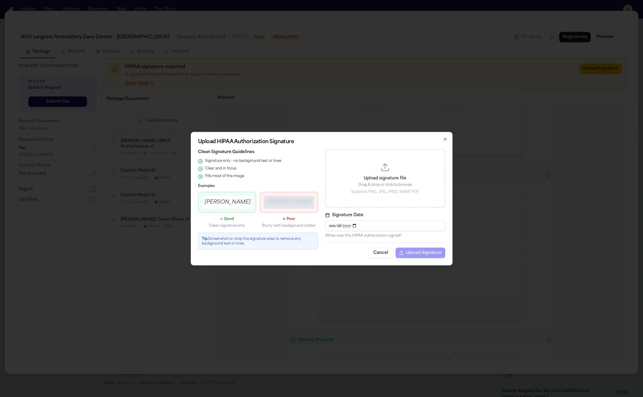
click at [413, 172] on div "Upload signature file Drag & drop or click to browse Supports PNG, JPG, JPEG, W…" at bounding box center [385, 178] width 120 height 58
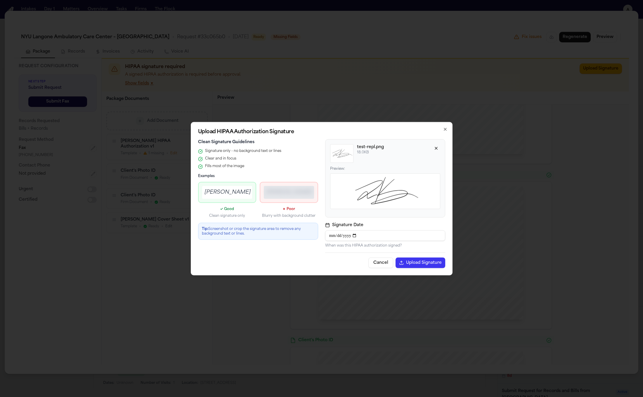
click at [414, 267] on button "Upload Signature" at bounding box center [421, 262] width 50 height 11
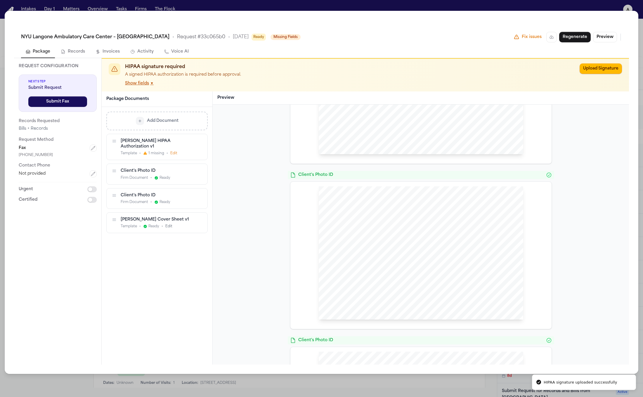
click at [597, 161] on div "[PERSON_NAME] HIPAA Authorization v1 HIPAA Privacy Authorization For Disclosure…" at bounding box center [421, 235] width 416 height 260
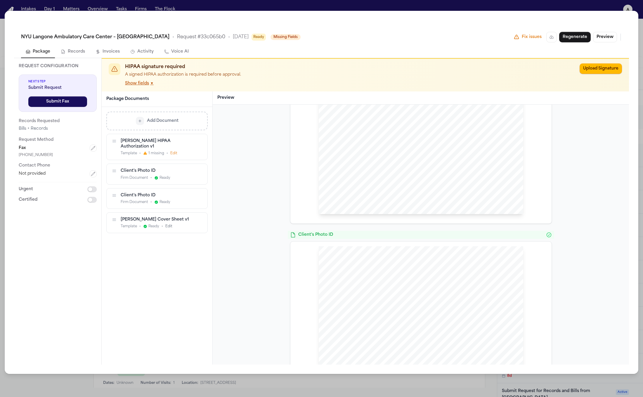
scroll to position [0, 0]
click at [141, 85] on button "Show fields ▼" at bounding box center [139, 84] width 29 height 6
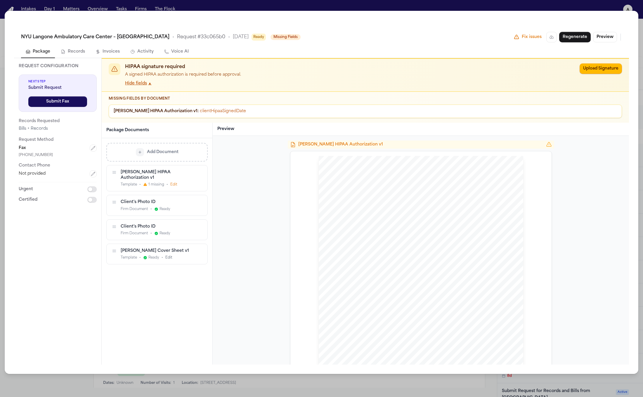
click at [141, 85] on button "Hide fields ▲" at bounding box center [138, 84] width 27 height 6
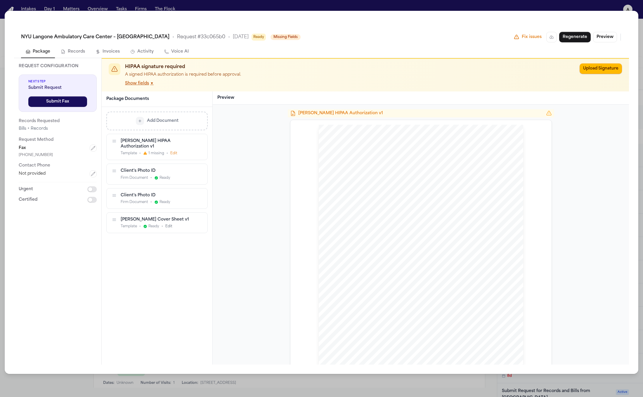
click at [141, 85] on button "Show fields ▼" at bounding box center [139, 84] width 29 height 6
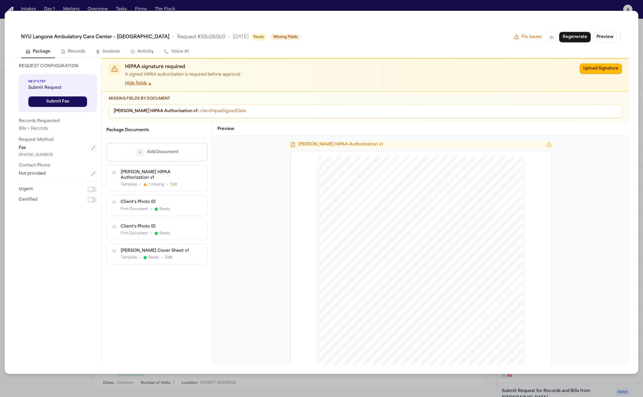
click at [141, 85] on button "Hide fields ▲" at bounding box center [138, 84] width 27 height 6
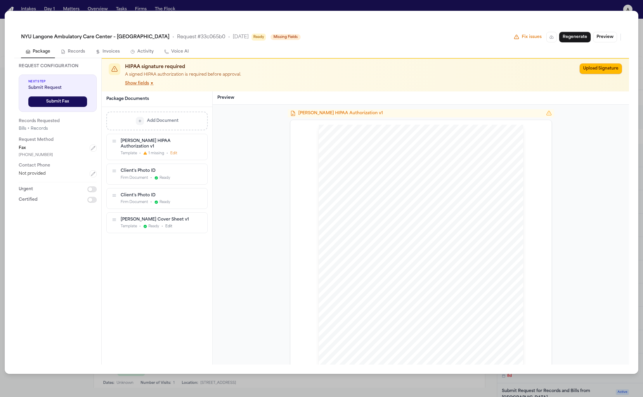
click at [141, 85] on button "Show fields ▼" at bounding box center [139, 84] width 29 height 6
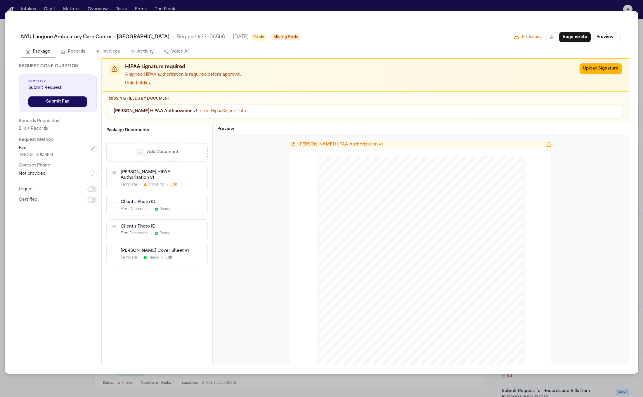
click at [141, 85] on button "Hide fields ▲" at bounding box center [138, 84] width 27 height 6
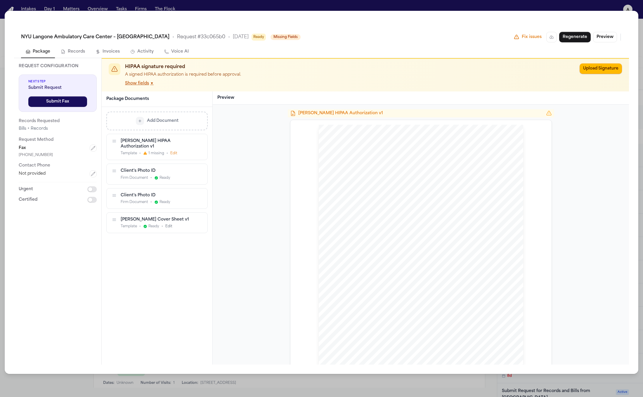
click at [141, 85] on button "Show fields ▼" at bounding box center [139, 84] width 29 height 6
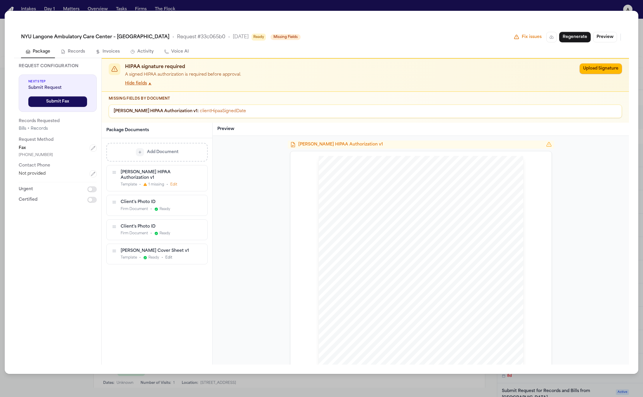
click at [141, 85] on button "Hide fields ▲" at bounding box center [138, 84] width 27 height 6
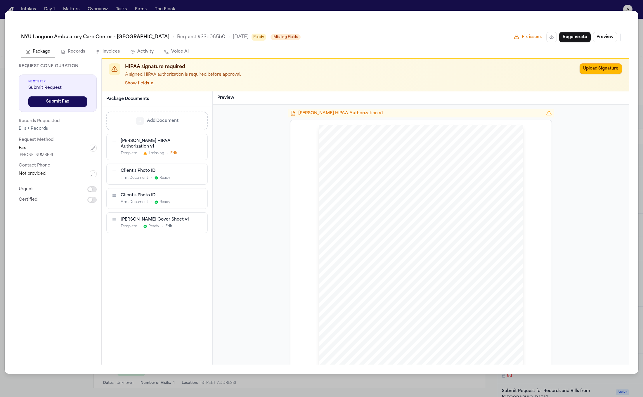
click at [141, 85] on button "Show fields ▼" at bounding box center [139, 84] width 29 height 6
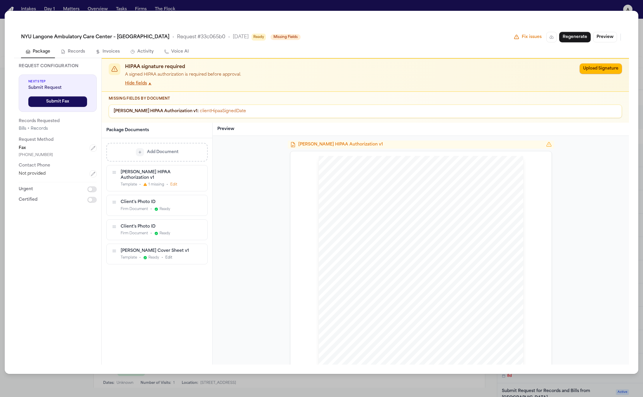
click at [141, 85] on button "Hide fields ▲" at bounding box center [138, 84] width 27 height 6
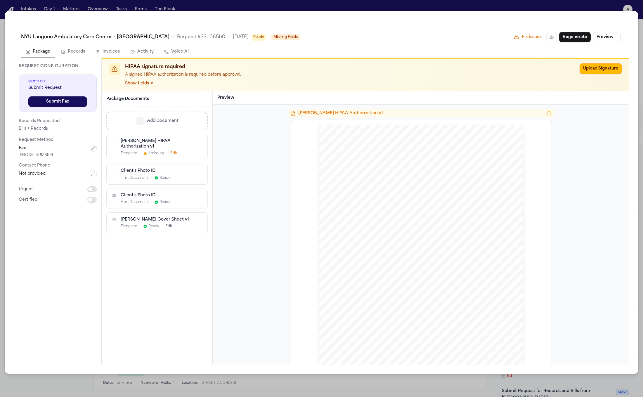
click at [141, 85] on button "Show fields ▼" at bounding box center [139, 84] width 29 height 6
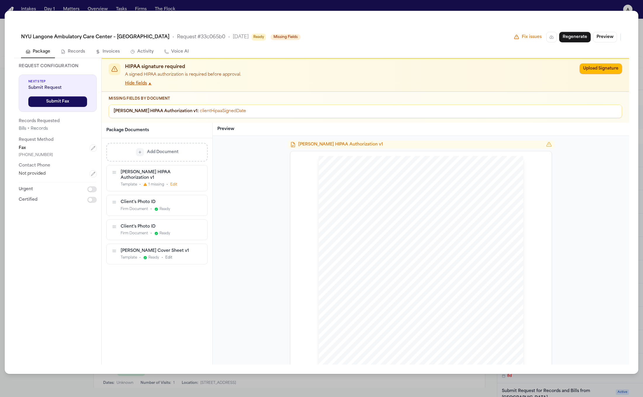
click at [141, 85] on button "Hide fields ▲" at bounding box center [138, 84] width 27 height 6
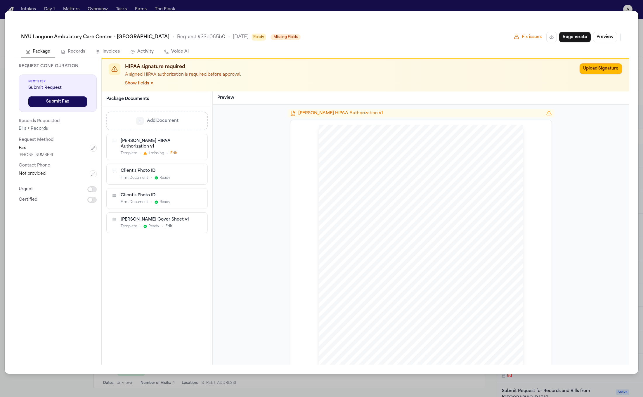
click at [265, 79] on div "HIPAA signature required A signed HIPAA authorization is required before approv…" at bounding box center [350, 74] width 450 height 23
click at [572, 38] on button "Regenerate" at bounding box center [575, 37] width 32 height 11
click at [484, 79] on div "HIPAA signature required A signed HIPAA authorization is required before approv…" at bounding box center [350, 74] width 450 height 23
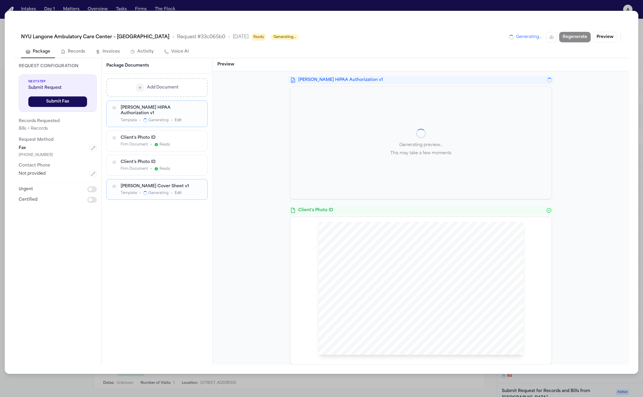
click at [598, 123] on div "[PERSON_NAME] HIPAA Authorization v1 Generating preview... This may take a few …" at bounding box center [421, 217] width 416 height 293
click at [357, 115] on div "Generating preview... This may take a few moments" at bounding box center [420, 143] width 261 height 112
click at [352, 86] on div "[PERSON_NAME] HIPAA Authorization v1 Generating preview... This may take a few …" at bounding box center [421, 137] width 262 height 123
click at [352, 81] on span "[PERSON_NAME] HIPAA Authorization v1" at bounding box center [421, 80] width 247 height 6
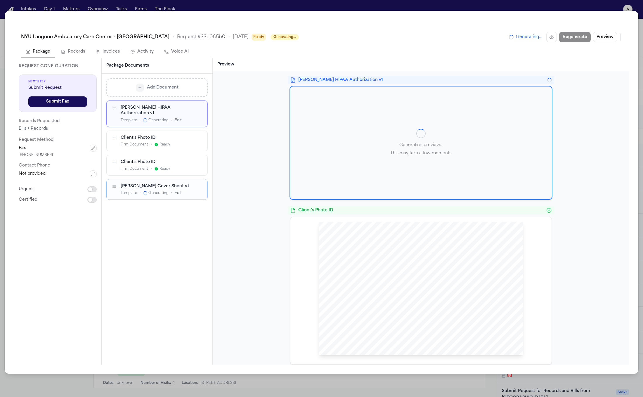
click at [364, 126] on div "Generating preview... This may take a few moments" at bounding box center [420, 143] width 261 height 112
click at [360, 83] on div "[PERSON_NAME] HIPAA Authorization v1" at bounding box center [421, 80] width 266 height 8
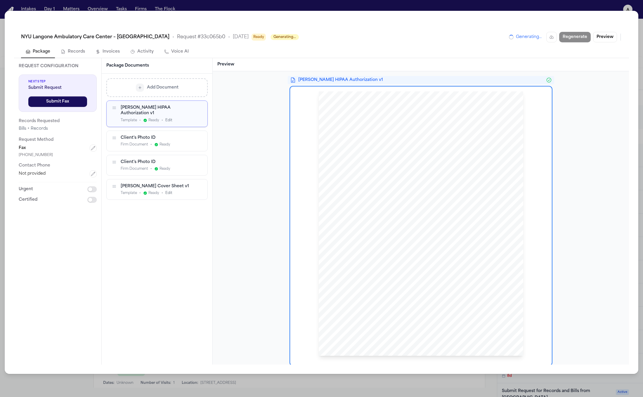
click at [303, 114] on div "HIPAA Privacy Authorization For Disclosure of Protected Health Information Rele…" at bounding box center [421, 225] width 252 height 269
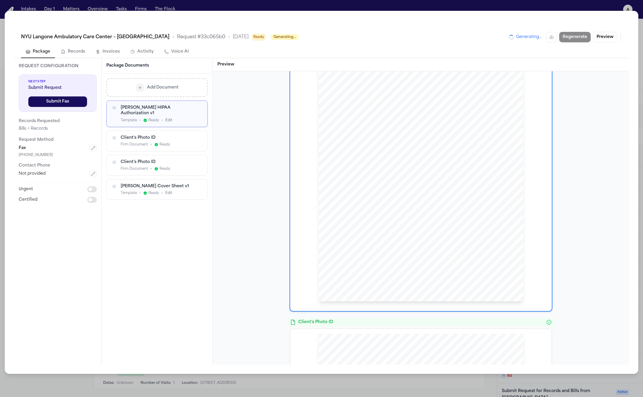
click at [174, 155] on div "Client's Photo ID Firm Document • Ready" at bounding box center [157, 165] width 101 height 20
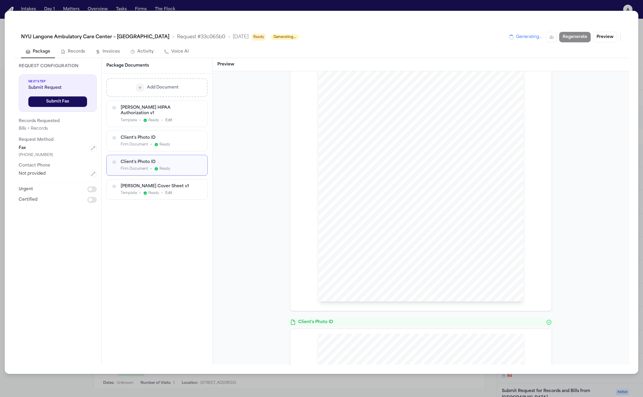
click at [176, 118] on div "Template • Ready • Edit" at bounding box center [157, 120] width 72 height 5
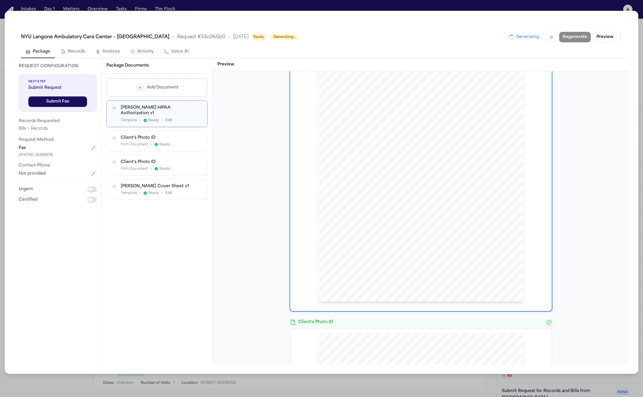
click at [174, 131] on div "Client's Photo ID Firm Document • Ready" at bounding box center [157, 141] width 101 height 20
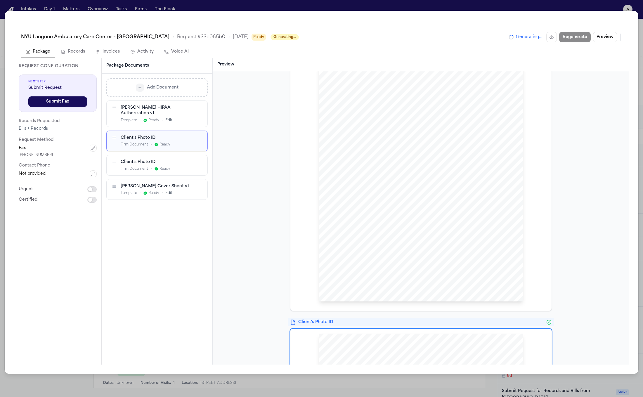
click at [183, 159] on div "Client's Photo ID" at bounding box center [157, 162] width 72 height 6
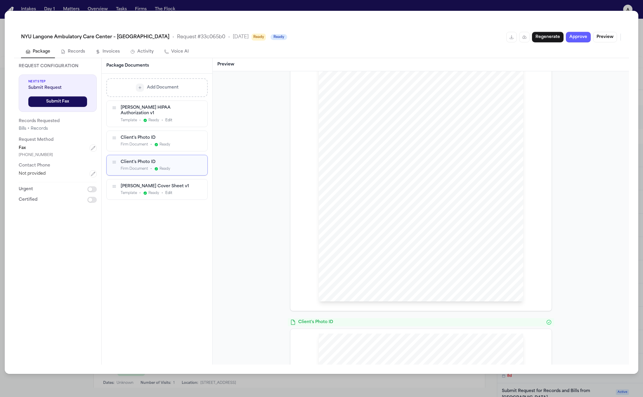
click at [187, 184] on div "[PERSON_NAME] Cover Sheet v1" at bounding box center [157, 187] width 72 height 6
click at [177, 147] on div "Hecht HIPAA Authorization v1 Template • Ready • Edit Client's Photo ID Firm Doc…" at bounding box center [156, 150] width 101 height 99
drag, startPoint x: 115, startPoint y: 158, endPoint x: 114, endPoint y: 129, distance: 29.2
click at [114, 130] on icon "button" at bounding box center [113, 132] width 5 height 5
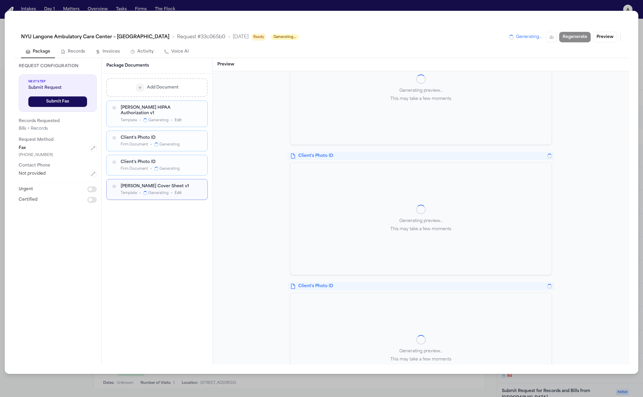
click at [188, 234] on div "Add Document Hecht HIPAA Authorization v1 Template • Generating • Edit Client's…" at bounding box center [157, 219] width 111 height 291
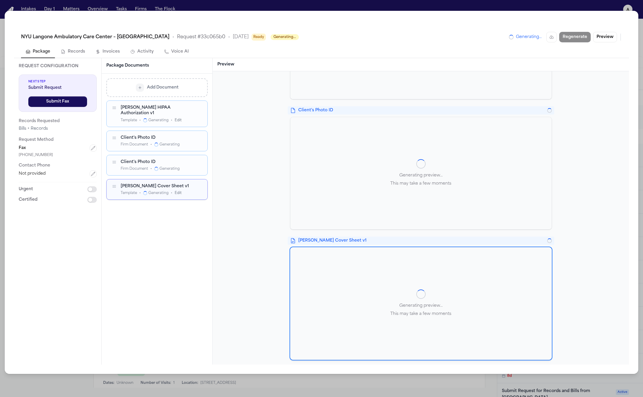
scroll to position [27, 0]
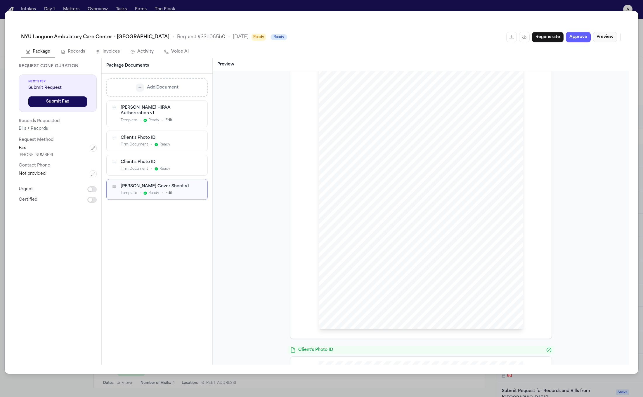
click at [599, 37] on button "Preview" at bounding box center [605, 37] width 24 height 11
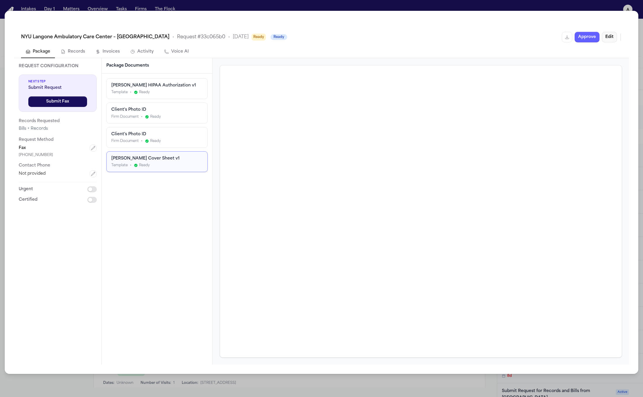
click at [607, 38] on button "Edit" at bounding box center [609, 37] width 15 height 11
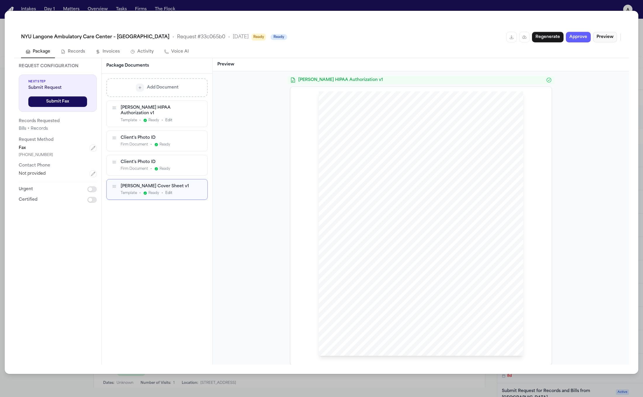
click at [607, 38] on button "Preview" at bounding box center [605, 37] width 24 height 11
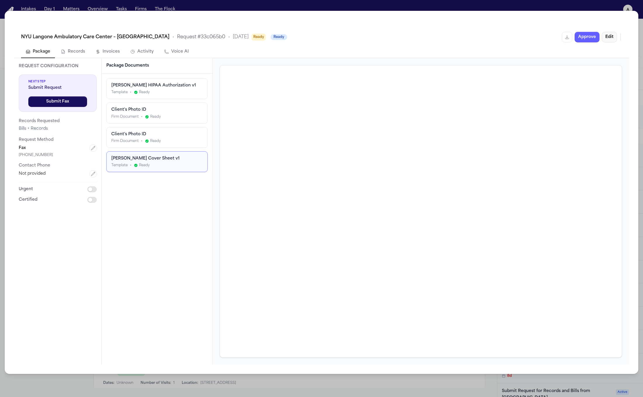
click at [607, 38] on button "Edit" at bounding box center [609, 37] width 15 height 11
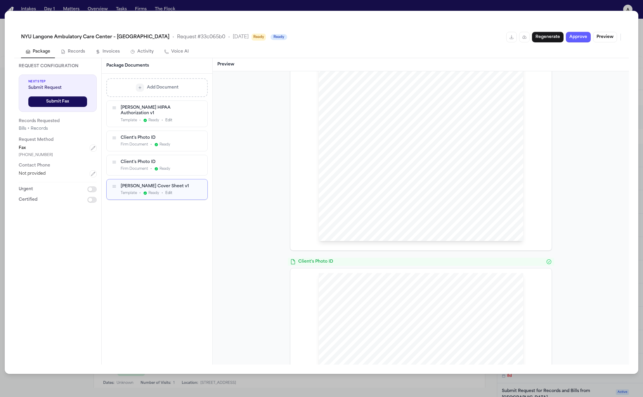
scroll to position [0, 0]
click at [168, 70] on div "Package Documents" at bounding box center [157, 65] width 111 height 15
click at [355, 152] on div "HIPAA Privacy Authorization For Disclosure of Protected Health Information Rele…" at bounding box center [421, 223] width 205 height 265
click at [380, 155] on div "HIPAA Privacy Authorization For Disclosure of Protected Health Information Rele…" at bounding box center [421, 223] width 205 height 265
click at [180, 227] on div "Add Document Hecht HIPAA Authorization v1 Template • Ready • Edit Client's Phot…" at bounding box center [157, 219] width 111 height 291
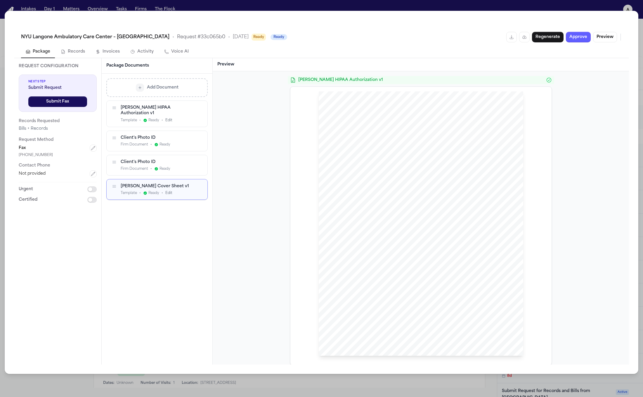
click at [211, 86] on div "Add Document Hecht HIPAA Authorization v1 Template • Ready • Edit Client's Phot…" at bounding box center [157, 141] width 111 height 134
click at [247, 128] on div "Hecht HIPAA Authorization v1 HIPAA Privacy Authorization For Disclosure of Prot…" at bounding box center [421, 217] width 416 height 293
click at [599, 39] on button "Preview" at bounding box center [605, 37] width 24 height 11
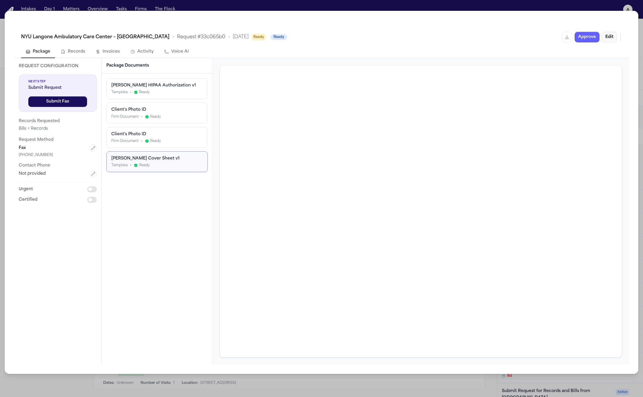
click at [608, 37] on button "Edit" at bounding box center [609, 37] width 15 height 11
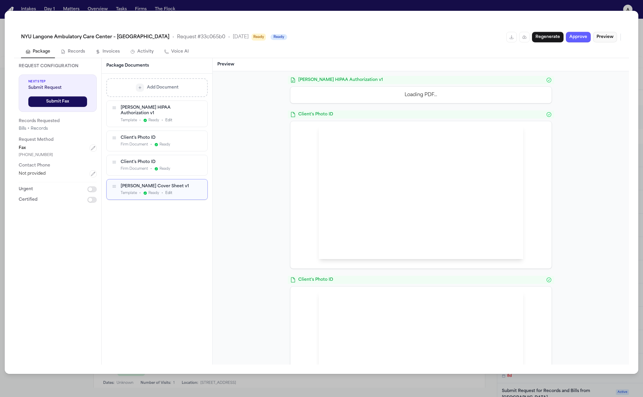
click at [608, 37] on button "Preview" at bounding box center [605, 37] width 24 height 11
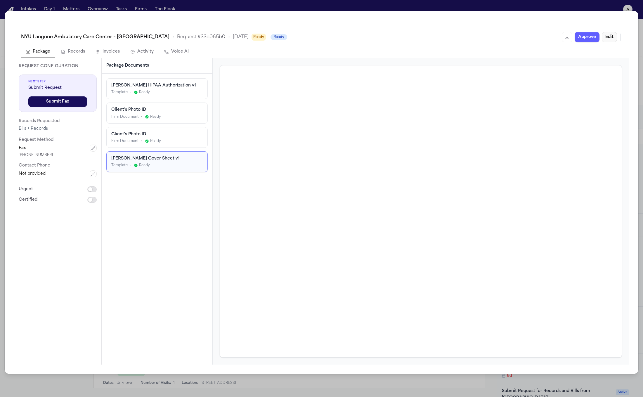
click at [608, 37] on button "Edit" at bounding box center [609, 37] width 15 height 11
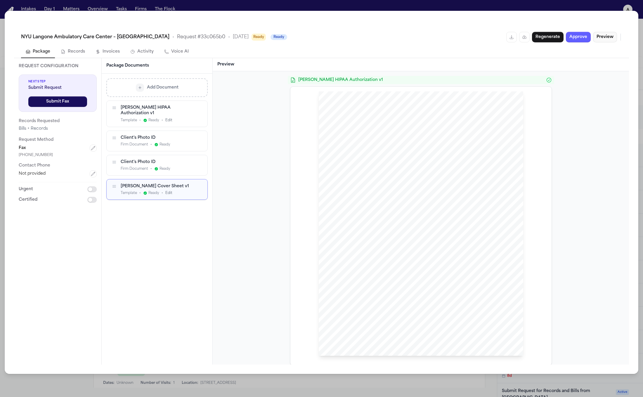
click at [608, 37] on button "Preview" at bounding box center [605, 37] width 24 height 11
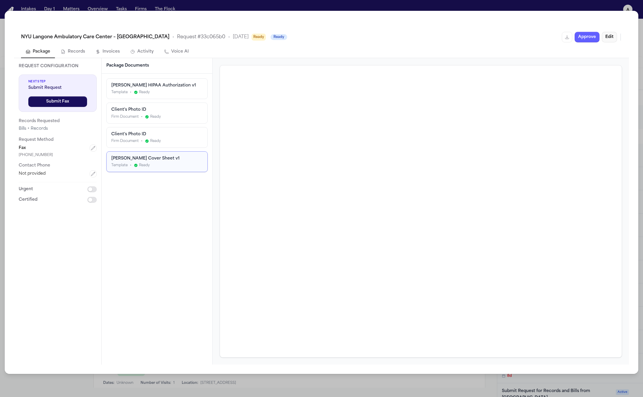
click at [608, 37] on button "Edit" at bounding box center [609, 37] width 15 height 11
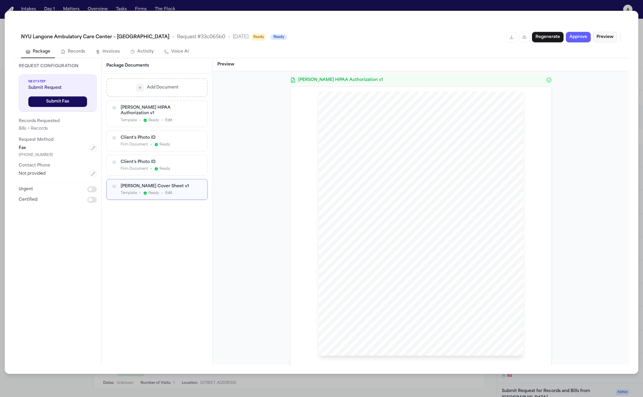
click at [608, 37] on button "Preview" at bounding box center [605, 37] width 24 height 11
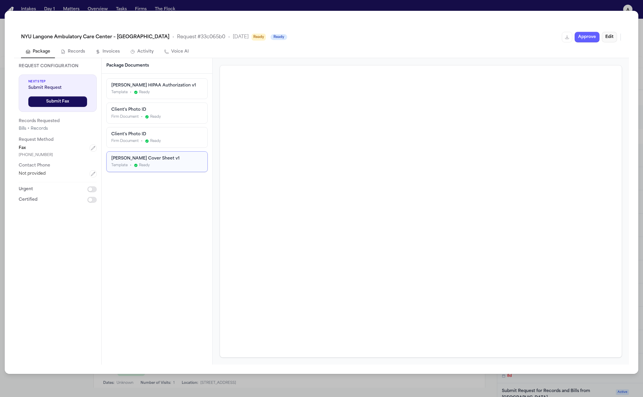
click at [608, 37] on button "Edit" at bounding box center [609, 37] width 15 height 11
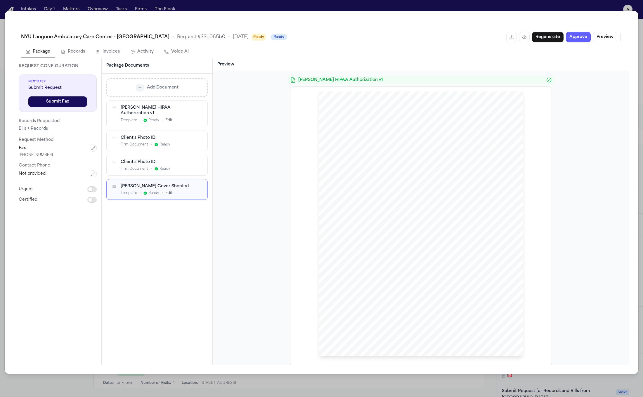
click at [178, 107] on div "Hecht HIPAA Authorization v1" at bounding box center [157, 110] width 72 height 11
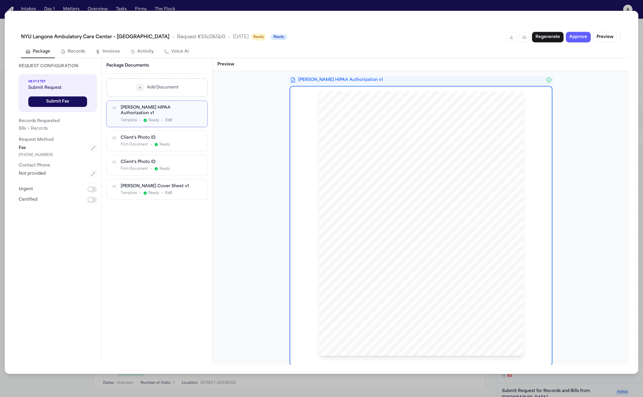
click at [174, 135] on div "Client's Photo ID" at bounding box center [157, 138] width 72 height 6
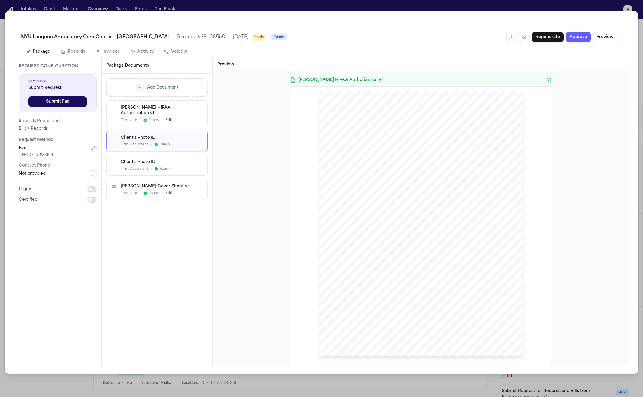
click at [164, 167] on span "Ready" at bounding box center [165, 169] width 11 height 5
click at [419, 262] on span "revocation will not apply to information that has already been released in resp…" at bounding box center [412, 262] width 139 height 3
click at [179, 304] on div "Add Document Hecht HIPAA Authorization v1 Template • Ready • Edit Client's Phot…" at bounding box center [157, 219] width 111 height 291
click at [79, 60] on div "Request Configuration Next Step Submit Request Submit Fax Records Requested Bil…" at bounding box center [57, 133] width 87 height 150
click at [79, 55] on button "Records" at bounding box center [73, 52] width 34 height 12
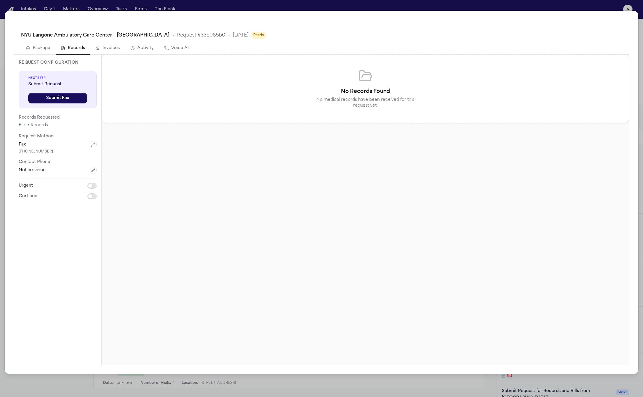
click at [102, 50] on button "Invoices" at bounding box center [108, 48] width 34 height 12
click at [154, 52] on button "Activity" at bounding box center [142, 48] width 33 height 12
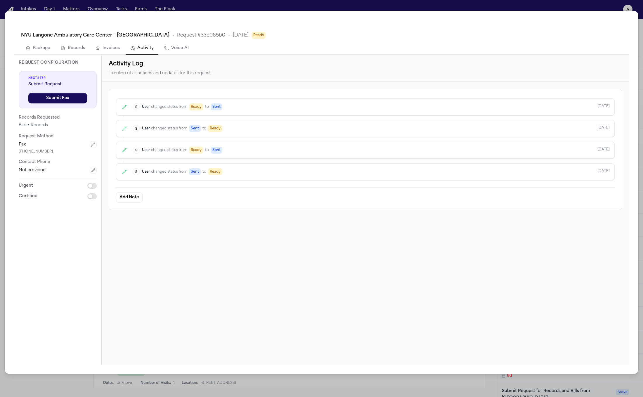
click at [174, 49] on button "Voice AI" at bounding box center [177, 48] width 34 height 12
select select "***"
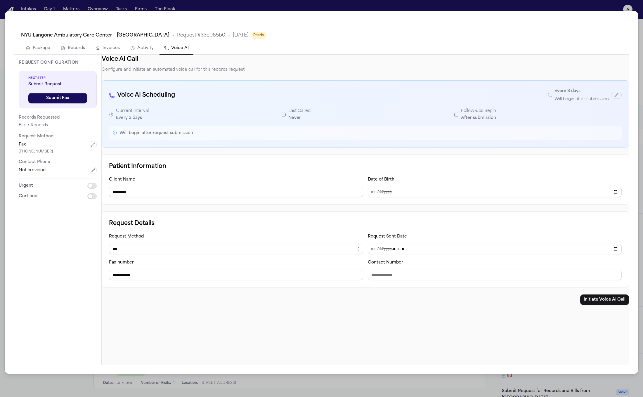
click at [46, 47] on button "Package" at bounding box center [38, 48] width 34 height 12
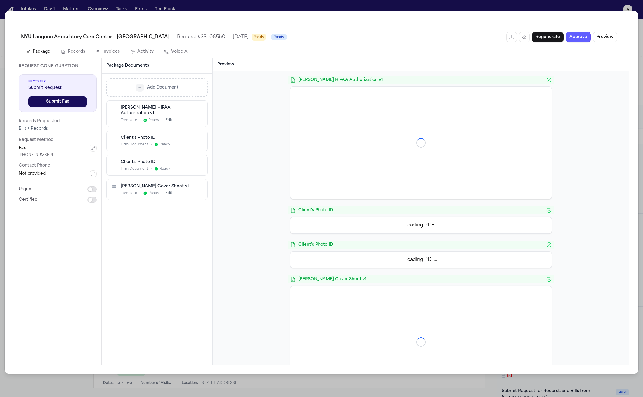
click at [110, 47] on button "Invoices" at bounding box center [108, 52] width 34 height 12
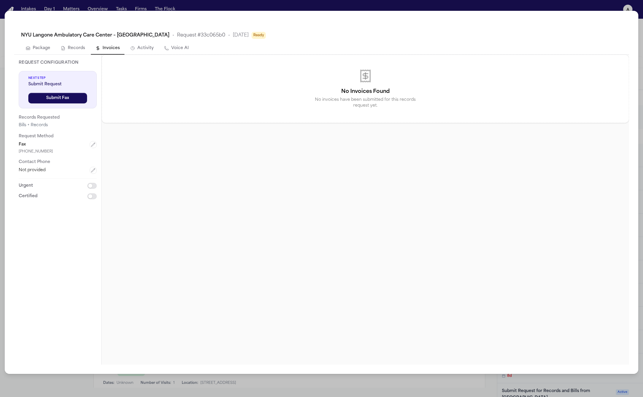
click at [75, 54] on button "Records" at bounding box center [73, 48] width 34 height 12
drag, startPoint x: 129, startPoint y: 46, endPoint x: 133, endPoint y: 46, distance: 3.6
click at [130, 46] on icon "button" at bounding box center [132, 48] width 5 height 5
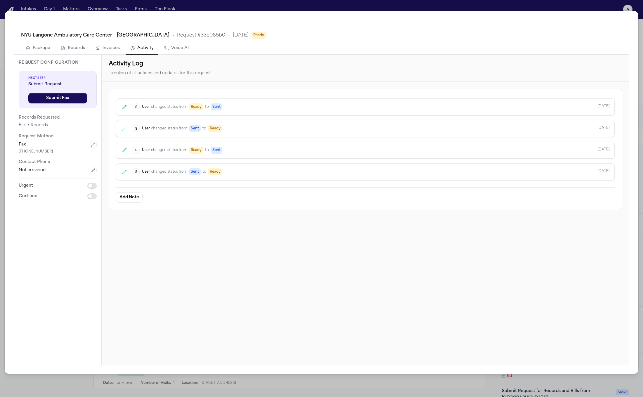
click at [167, 48] on button "Voice AI" at bounding box center [177, 48] width 34 height 12
select select "***"
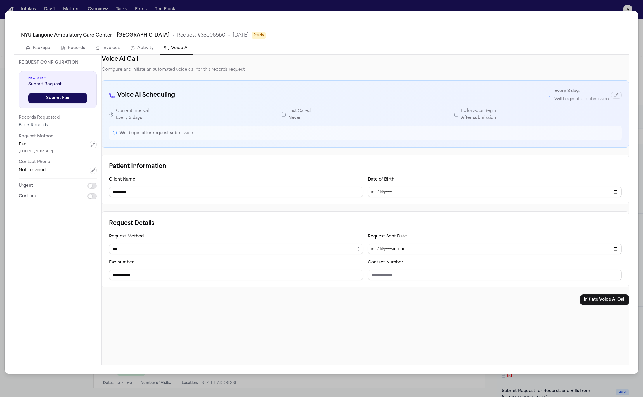
click at [63, 48] on icon "button" at bounding box center [63, 48] width 5 height 5
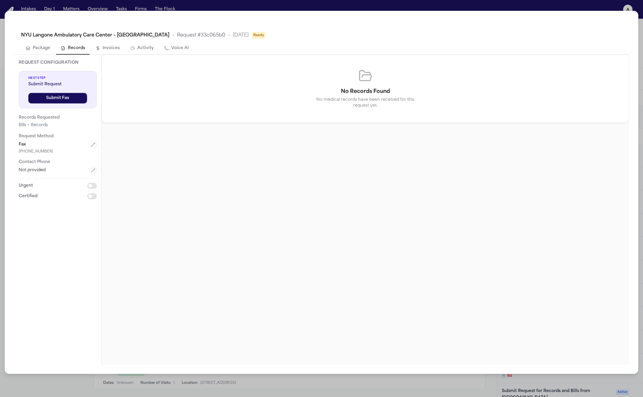
click at [34, 47] on button "Package" at bounding box center [38, 48] width 34 height 12
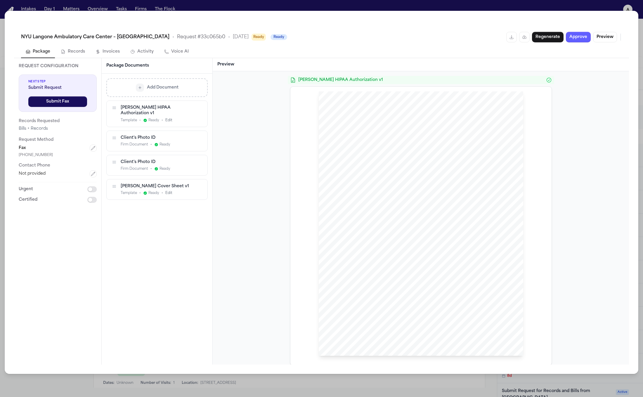
click at [82, 51] on button "Records" at bounding box center [73, 52] width 34 height 12
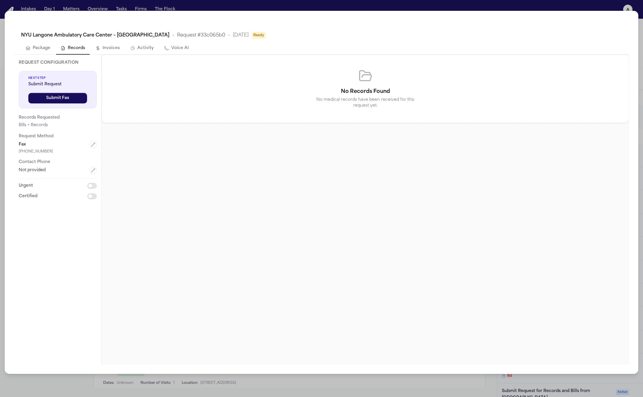
click at [130, 55] on div "No Records Found No medical records have been received for this request yet." at bounding box center [365, 89] width 527 height 68
click at [58, 49] on button "Records" at bounding box center [73, 48] width 34 height 12
click at [49, 49] on button "Package" at bounding box center [38, 48] width 34 height 12
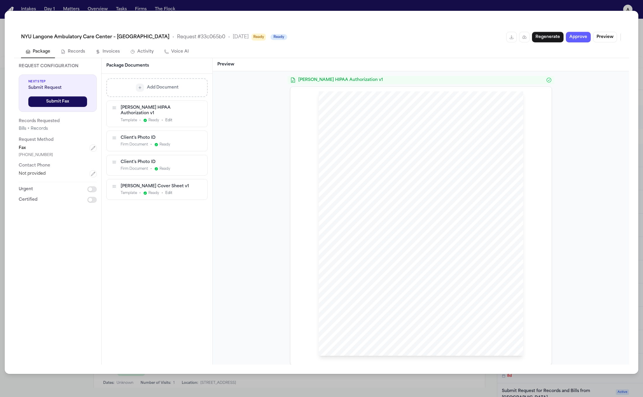
click at [237, 41] on div "NYU Langone Ambulatory Care Center – Cobble Hill • Request # 33c065b0 • 9/30/20…" at bounding box center [321, 37] width 601 height 11
click at [252, 40] on span "Ready" at bounding box center [259, 37] width 14 height 7
click at [289, 34] on div "NYU Langone Ambulatory Care Center – Cobble Hill • Request # 33c065b0 • 9/30/20…" at bounding box center [321, 37] width 601 height 11
click at [271, 38] on span "Ready" at bounding box center [279, 37] width 17 height 6
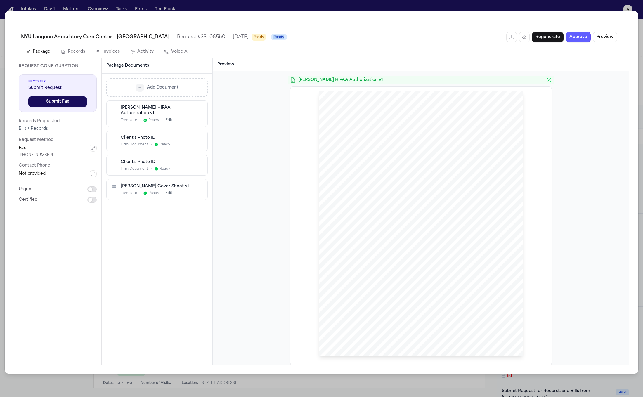
click at [271, 38] on span "Ready" at bounding box center [279, 37] width 17 height 6
click at [180, 94] on button "Add Document" at bounding box center [156, 87] width 101 height 19
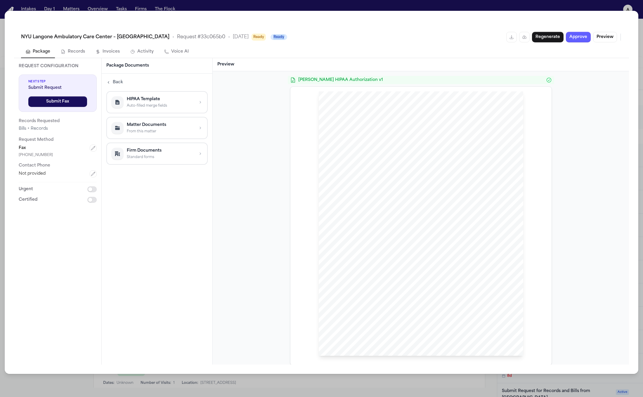
click at [120, 82] on span "Back" at bounding box center [118, 82] width 10 height 6
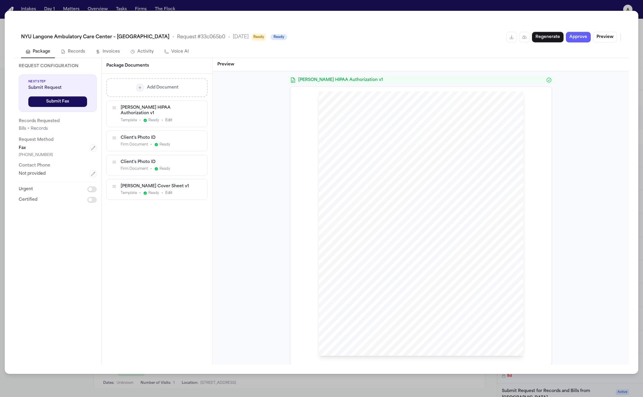
click at [411, 116] on span "Relevant to Litigation, Pending Claims or Intent to Sue" at bounding box center [421, 117] width 78 height 3
click at [183, 88] on div "Add Document" at bounding box center [157, 88] width 91 height 8
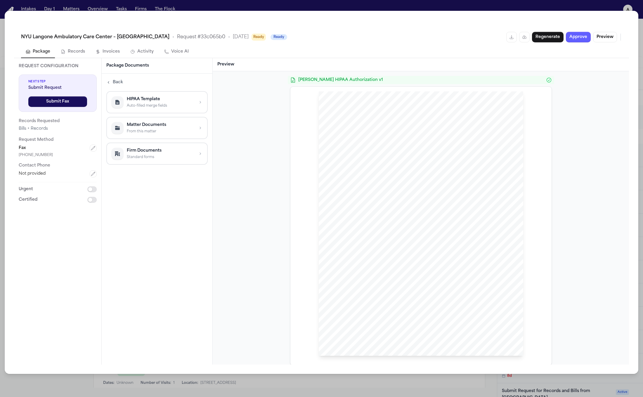
click at [113, 79] on span "Back" at bounding box center [118, 82] width 10 height 6
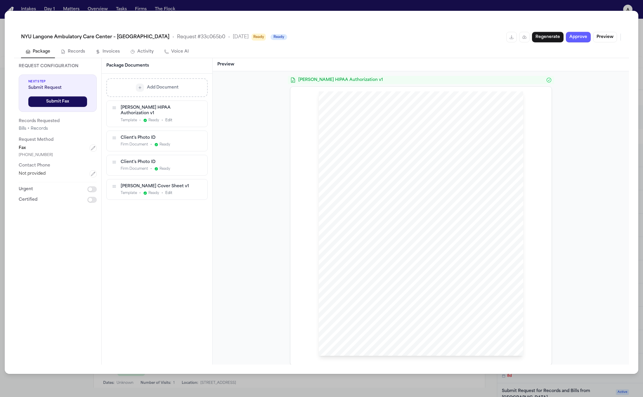
click at [173, 86] on span "Add Document" at bounding box center [163, 88] width 32 height 6
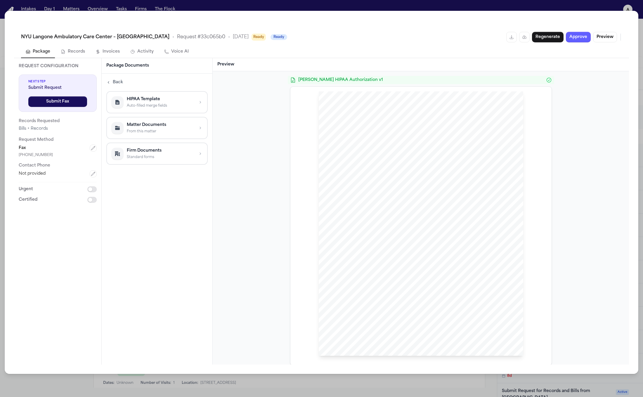
click at [172, 101] on p "HIPAA Template" at bounding box center [161, 99] width 68 height 6
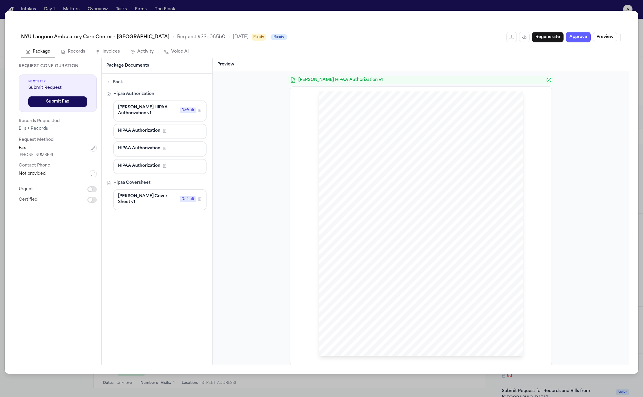
click at [150, 146] on span "HIPAA Authorization" at bounding box center [139, 149] width 42 height 6
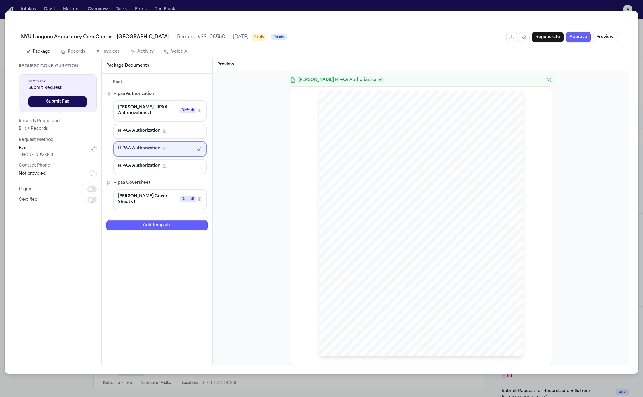
click at [151, 160] on button "HIPAA Authorization Firm Template" at bounding box center [159, 166] width 93 height 15
click at [154, 188] on div "Hipaa Coversheet Hecht Cover Sheet v1 Default Firm Template" at bounding box center [156, 195] width 100 height 30
click at [151, 198] on span "Hecht Cover Sheet v1" at bounding box center [147, 199] width 59 height 12
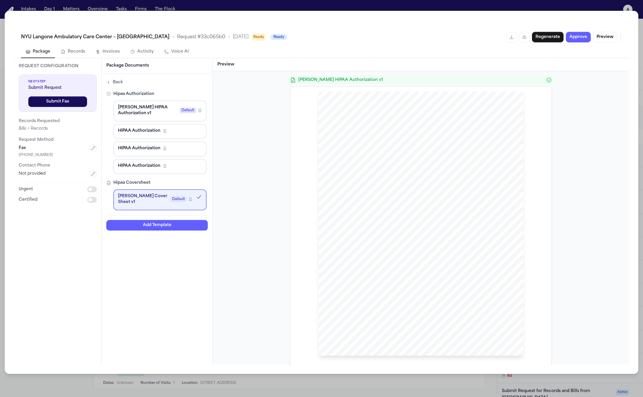
click at [143, 113] on span "Hecht HIPAA Authorization v1" at bounding box center [147, 111] width 59 height 12
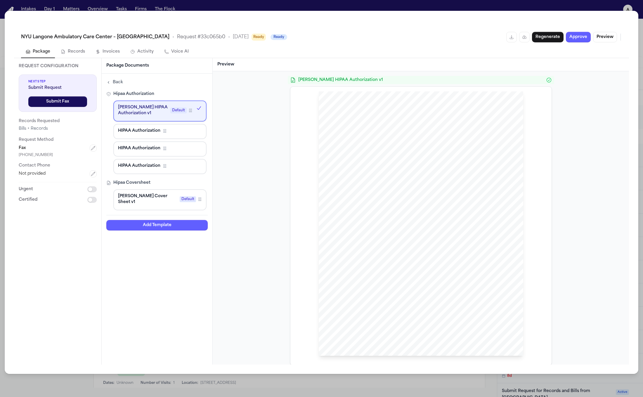
click at [143, 188] on div "Hipaa Coversheet Hecht Cover Sheet v1 Default Firm Template" at bounding box center [156, 195] width 100 height 30
click at [144, 197] on span "Hecht Cover Sheet v1" at bounding box center [147, 199] width 59 height 12
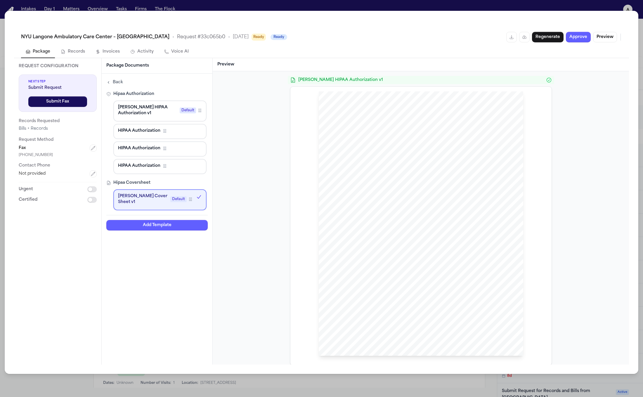
click at [127, 86] on div "Back Hipaa Authorization Hecht HIPAA Authorization v1 Default Firm Template HIP…" at bounding box center [156, 154] width 101 height 152
click at [121, 82] on span "Back" at bounding box center [118, 82] width 10 height 6
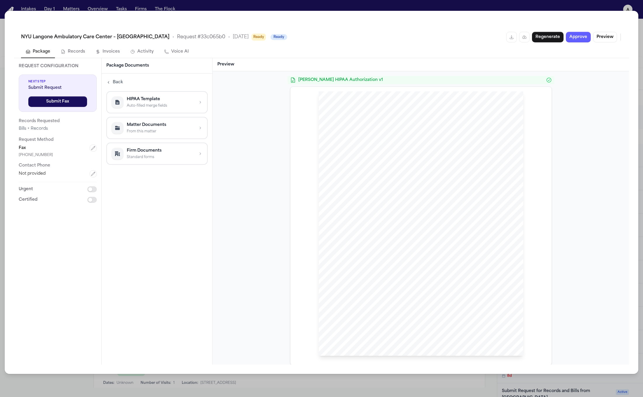
click at [148, 132] on p "From this matter" at bounding box center [161, 131] width 68 height 5
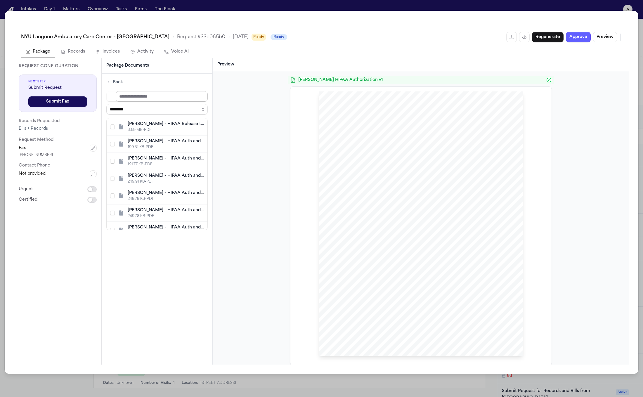
click at [149, 99] on input at bounding box center [162, 96] width 92 height 11
click at [171, 110] on select "**********" at bounding box center [156, 109] width 101 height 11
click at [115, 81] on span "Back" at bounding box center [118, 82] width 10 height 6
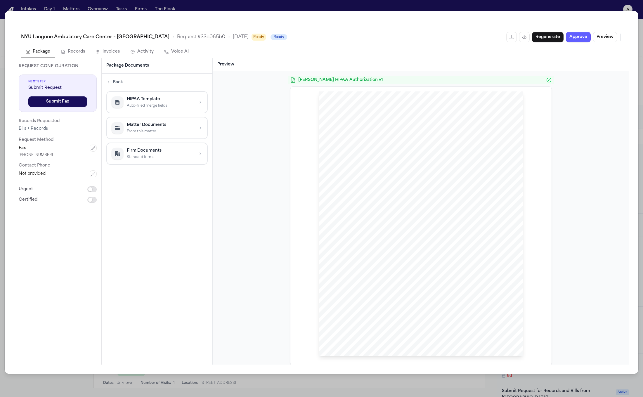
click at [160, 174] on div "Back HIPAA Template Auto-filled merge fields Matter Documents From this matter …" at bounding box center [157, 219] width 111 height 291
click at [146, 61] on div "Package Documents" at bounding box center [157, 65] width 111 height 15
click at [146, 64] on h3 "Package Documents" at bounding box center [156, 66] width 101 height 6
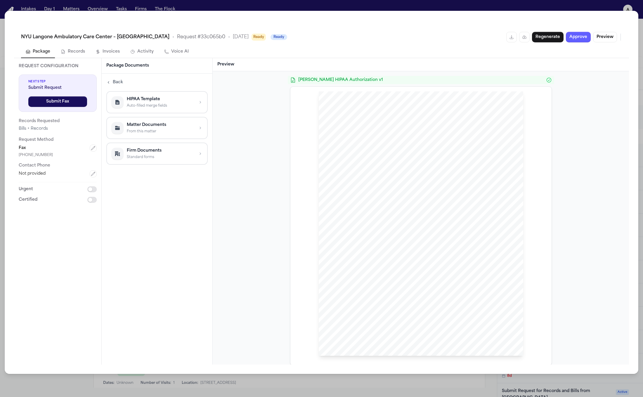
click at [265, 71] on div "Hecht HIPAA Authorization v1 HIPAA Privacy Authorization For Disclosure of Prot…" at bounding box center [421, 217] width 416 height 293
drag, startPoint x: 150, startPoint y: 74, endPoint x: 120, endPoint y: 65, distance: 31.1
click at [120, 65] on div "Documents Back HIPAA Template Auto-filled merge fields Matter Documents From th…" at bounding box center [148, 211] width 84 height 293
click at [181, 77] on div "Back HIPAA Template Auto-filled merge fields Matter Documents From this matter …" at bounding box center [148, 118] width 84 height 86
click at [122, 77] on span "Back" at bounding box center [118, 79] width 10 height 6
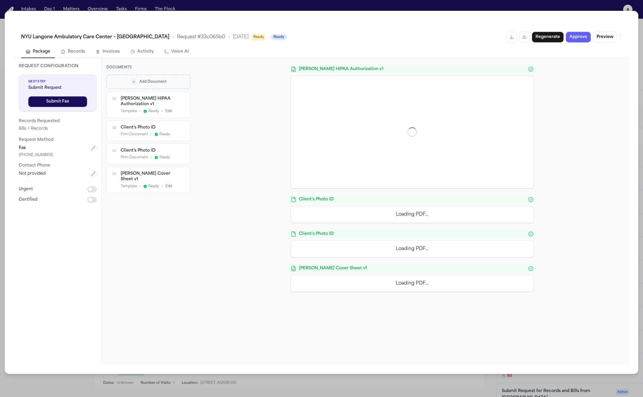
click at [207, 65] on div "Hecht HIPAA Authorization v1 Client's Photo ID Loading PDF… Client's Photo ID L…" at bounding box center [412, 211] width 434 height 307
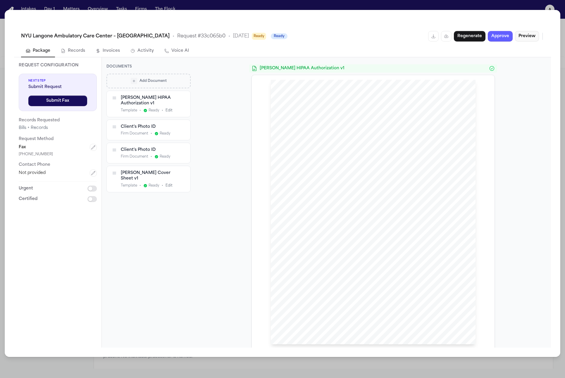
click at [528, 38] on button "Preview" at bounding box center [527, 36] width 24 height 11
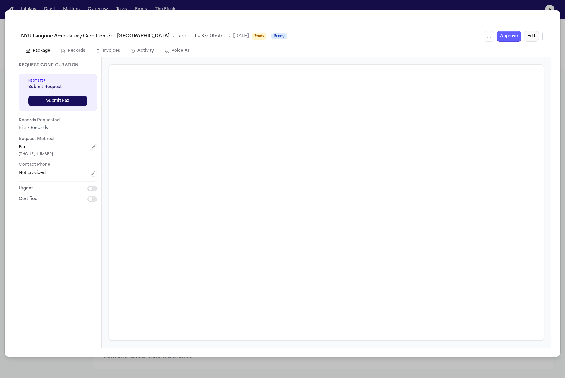
click at [527, 37] on button "Edit" at bounding box center [530, 36] width 15 height 11
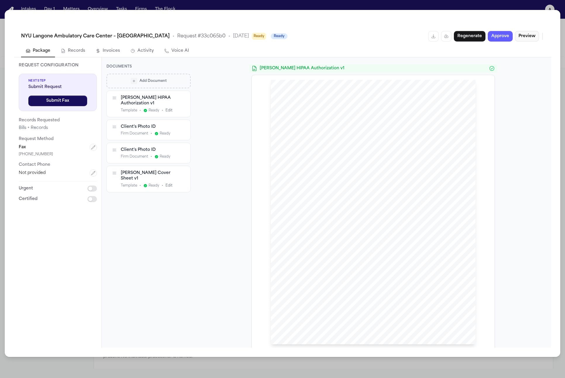
click at [527, 37] on button "Preview" at bounding box center [527, 36] width 24 height 11
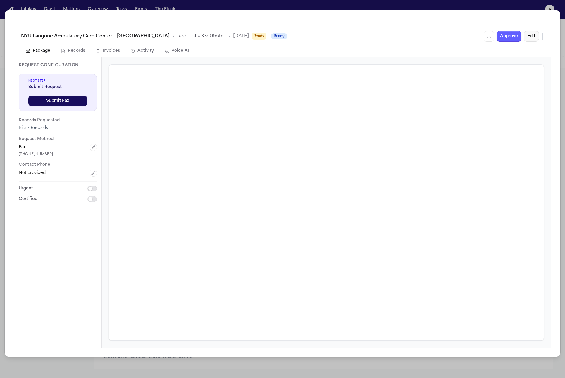
click at [527, 37] on button "Edit" at bounding box center [530, 36] width 15 height 11
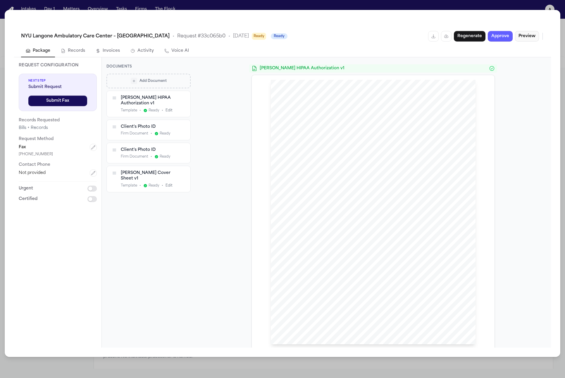
click at [527, 37] on button "Preview" at bounding box center [527, 36] width 24 height 11
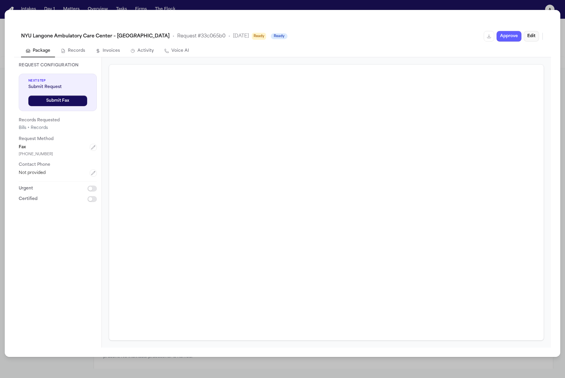
click at [527, 37] on button "Edit" at bounding box center [530, 36] width 15 height 11
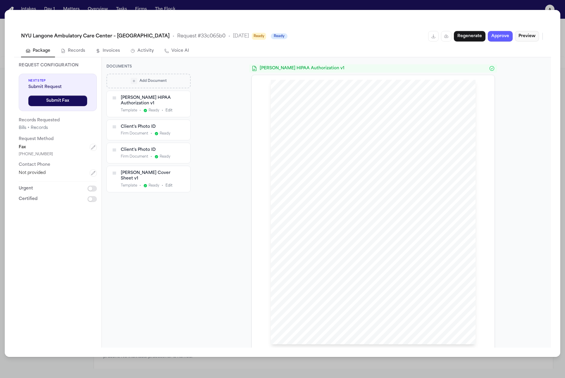
click at [527, 37] on button "Preview" at bounding box center [527, 36] width 24 height 11
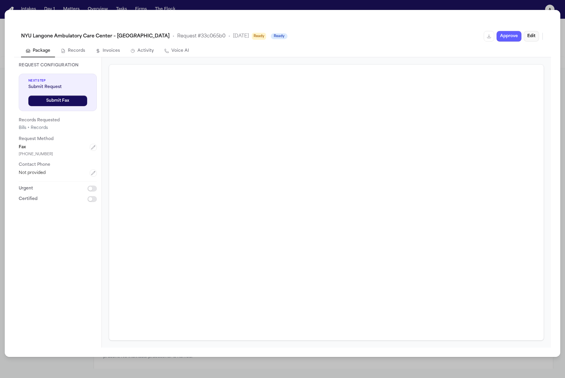
click at [527, 37] on button "Edit" at bounding box center [530, 36] width 15 height 11
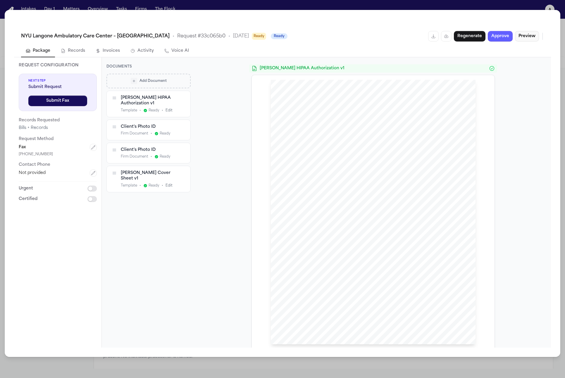
click at [528, 35] on button "Preview" at bounding box center [527, 36] width 24 height 11
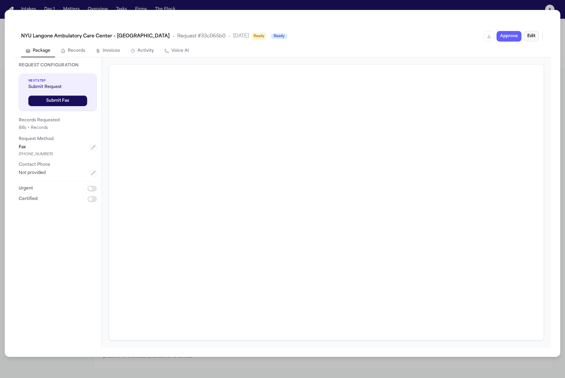
click at [528, 35] on button "Edit" at bounding box center [530, 36] width 15 height 11
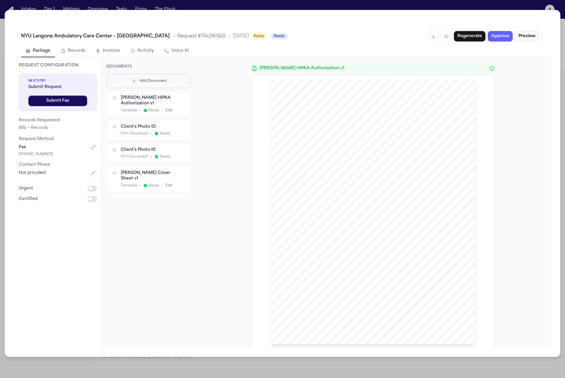
click at [528, 35] on button "Preview" at bounding box center [527, 36] width 24 height 11
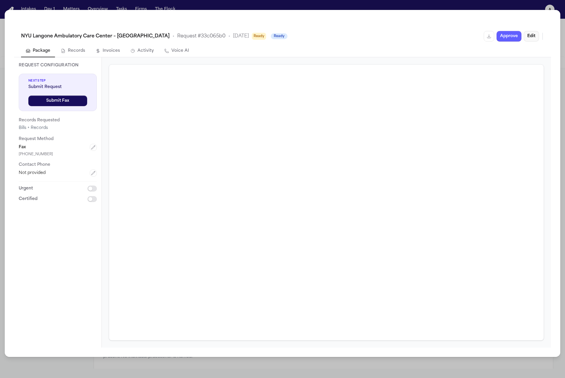
click at [528, 35] on button "Edit" at bounding box center [530, 36] width 15 height 11
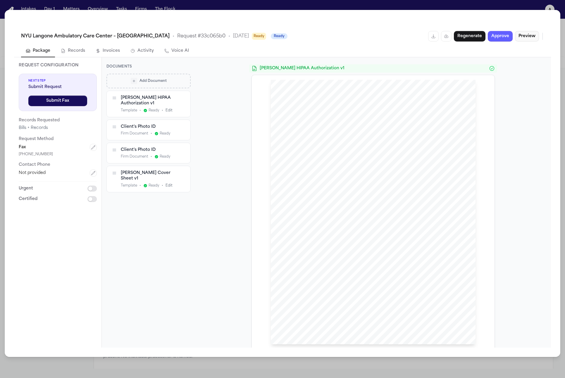
click at [528, 35] on button "Preview" at bounding box center [527, 36] width 24 height 11
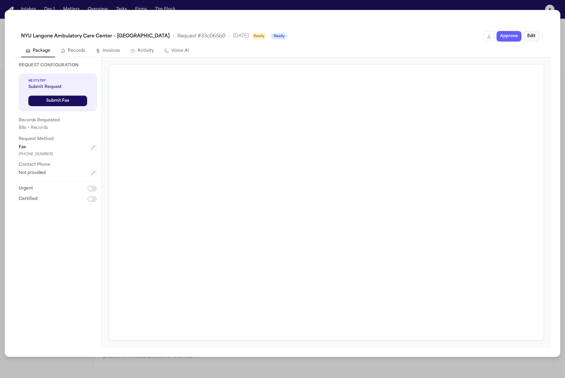
click at [528, 35] on button "Edit" at bounding box center [530, 36] width 15 height 11
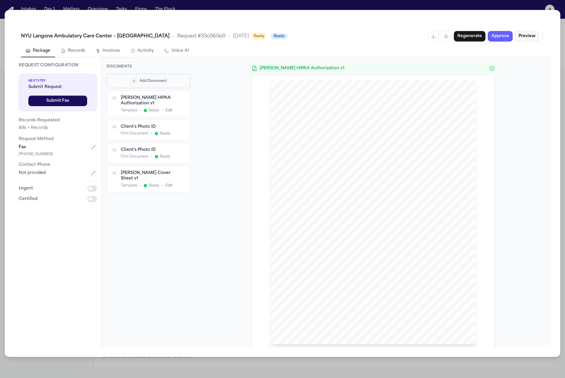
click at [528, 35] on button "Preview" at bounding box center [527, 36] width 24 height 11
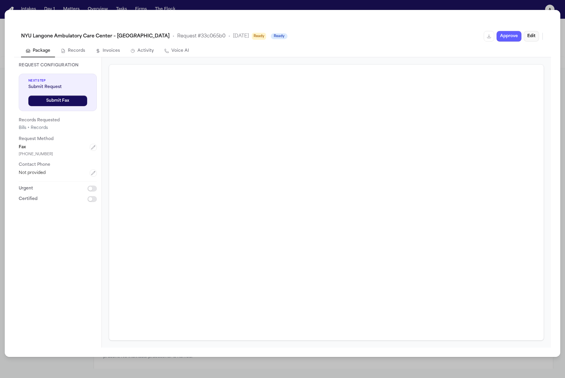
click at [528, 35] on button "Edit" at bounding box center [530, 36] width 15 height 11
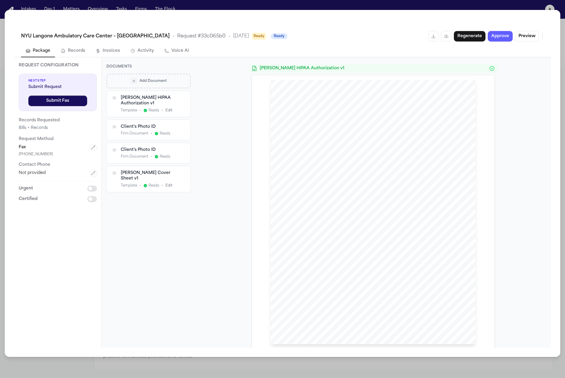
click at [530, 35] on button "Preview" at bounding box center [527, 36] width 24 height 11
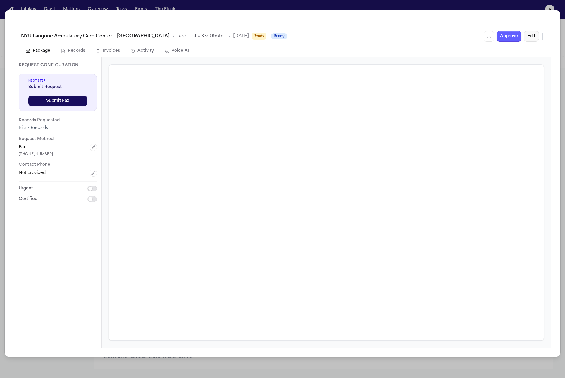
click at [529, 38] on button "Edit" at bounding box center [530, 36] width 15 height 11
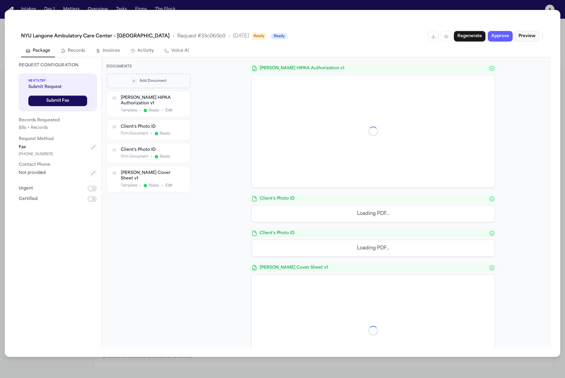
click at [529, 38] on button "Preview" at bounding box center [527, 36] width 24 height 11
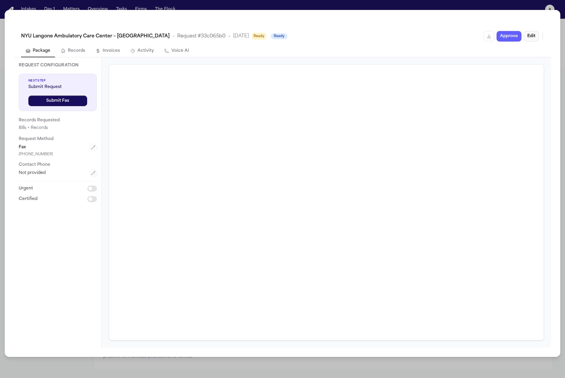
click at [529, 38] on button "Edit" at bounding box center [530, 36] width 15 height 11
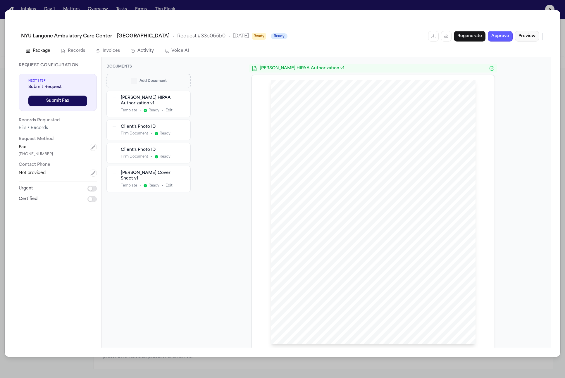
click at [529, 38] on button "Preview" at bounding box center [527, 36] width 24 height 11
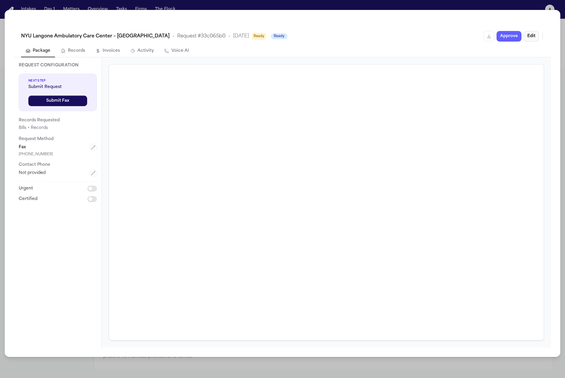
click at [529, 38] on button "Edit" at bounding box center [530, 36] width 15 height 11
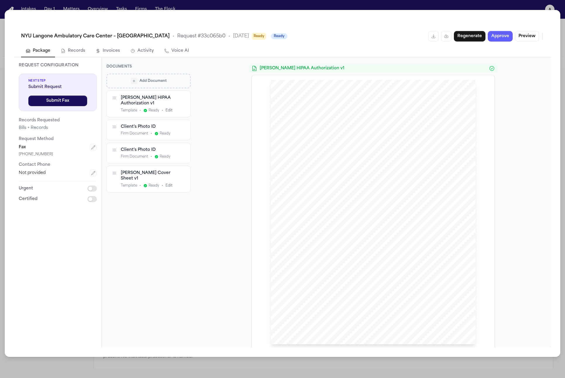
click at [544, 33] on div "NYU Langone Ambulatory Care Center – Cobble Hill • Request # 33c065b0 • 9/30/20…" at bounding box center [282, 35] width 537 height 19
click at [530, 40] on button "Preview" at bounding box center [527, 36] width 24 height 11
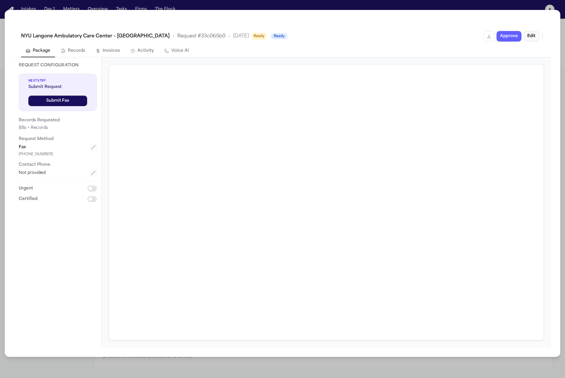
click at [530, 40] on button "Edit" at bounding box center [530, 36] width 15 height 11
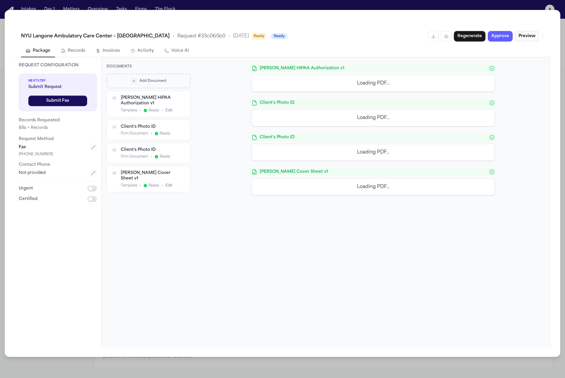
click at [530, 40] on button "Preview" at bounding box center [527, 36] width 24 height 11
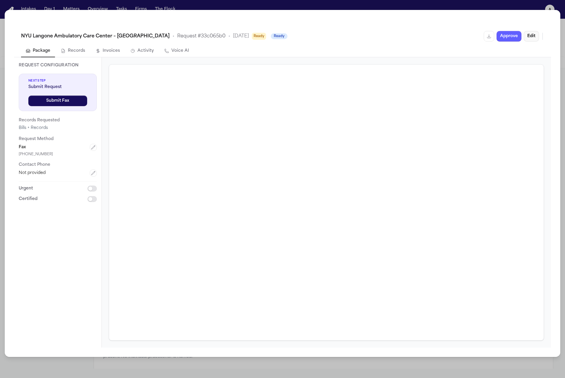
click at [530, 40] on button "Edit" at bounding box center [530, 36] width 15 height 11
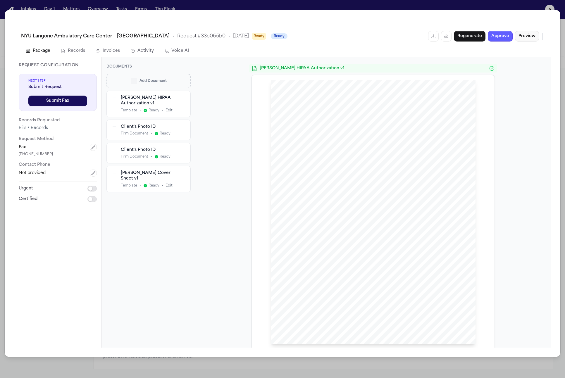
click at [529, 40] on button "Preview" at bounding box center [527, 36] width 24 height 11
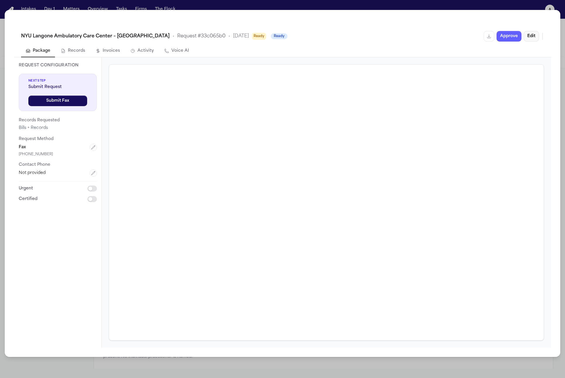
click at [529, 40] on button "Edit" at bounding box center [530, 36] width 15 height 11
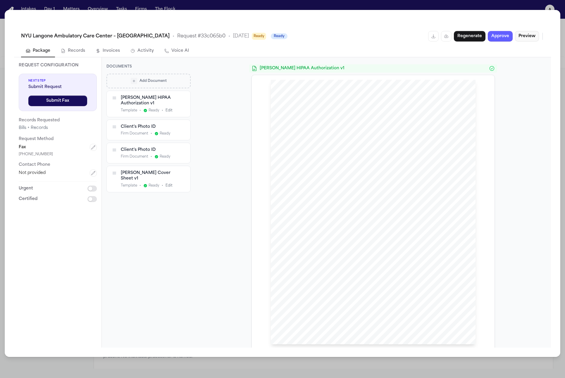
click at [529, 40] on button "Preview" at bounding box center [527, 36] width 24 height 11
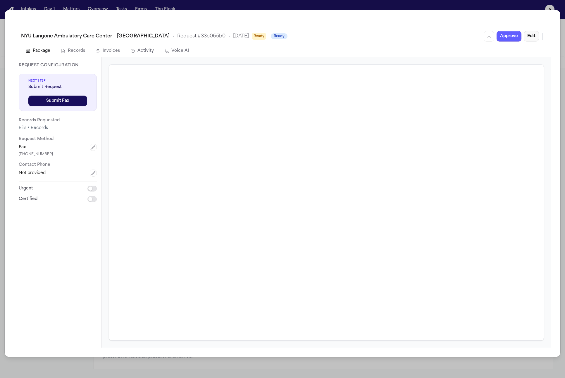
click at [529, 40] on button "Edit" at bounding box center [530, 36] width 15 height 11
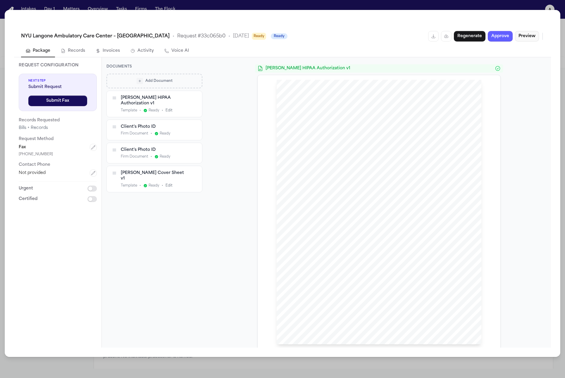
click at [525, 35] on button "Preview" at bounding box center [527, 36] width 24 height 11
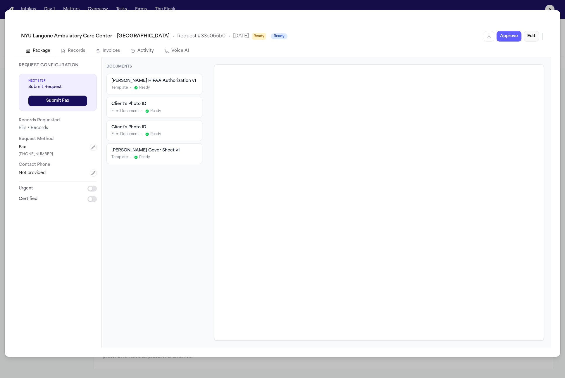
click at [525, 35] on button "Edit" at bounding box center [530, 36] width 15 height 11
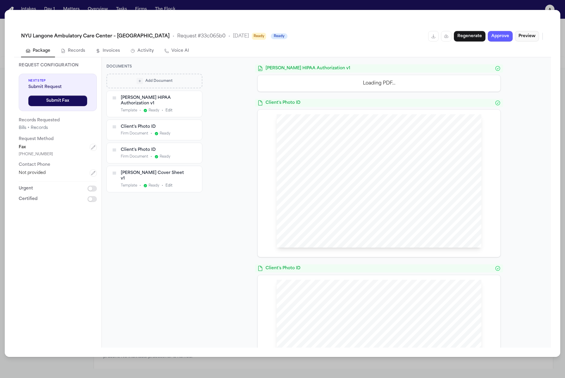
click at [525, 36] on button "Preview" at bounding box center [527, 36] width 24 height 11
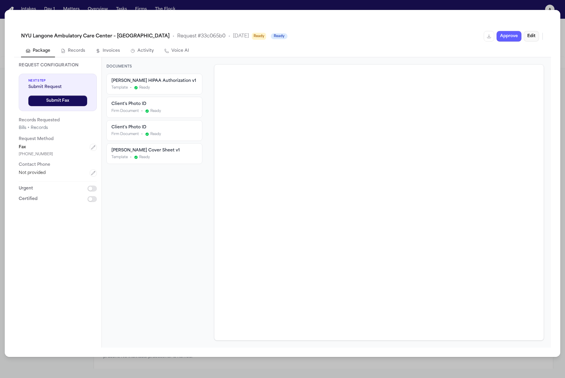
click at [526, 36] on button "Edit" at bounding box center [530, 36] width 15 height 11
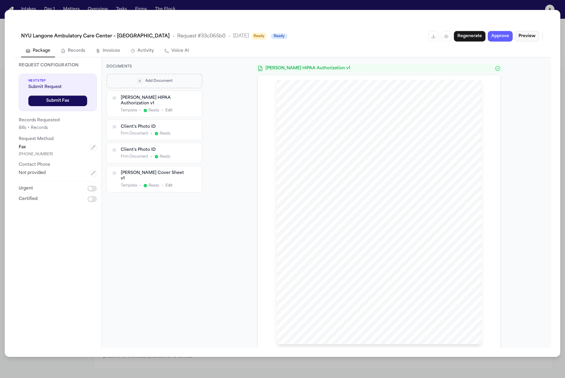
click at [526, 36] on button "Preview" at bounding box center [527, 36] width 24 height 11
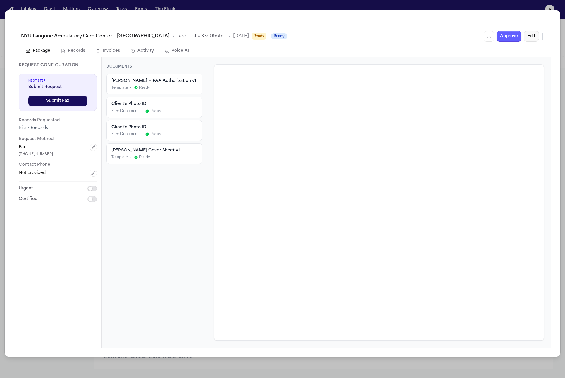
click at [526, 37] on button "Edit" at bounding box center [530, 36] width 15 height 11
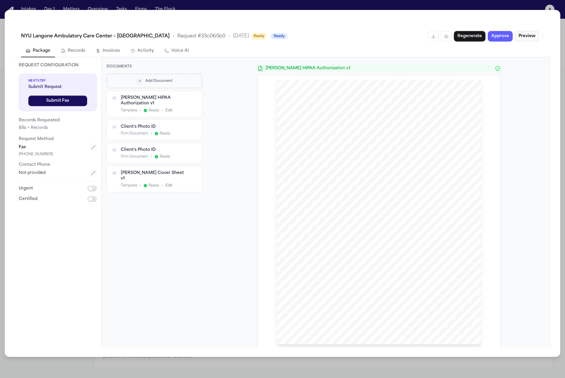
click at [526, 37] on button "Preview" at bounding box center [527, 36] width 24 height 11
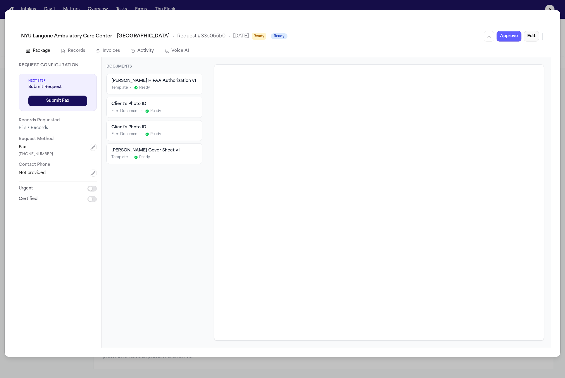
click at [526, 37] on button "Edit" at bounding box center [530, 36] width 15 height 11
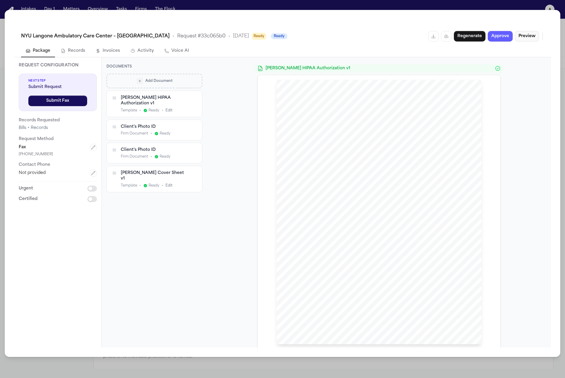
click at [526, 37] on button "Preview" at bounding box center [527, 36] width 24 height 11
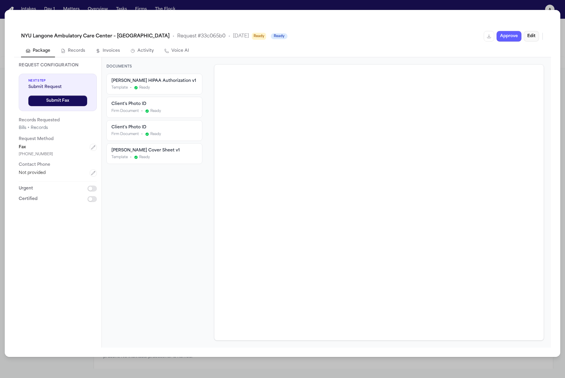
click at [527, 37] on button "Edit" at bounding box center [530, 36] width 15 height 11
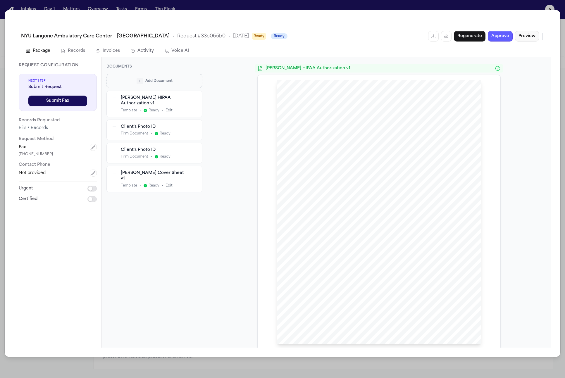
click at [527, 37] on button "Preview" at bounding box center [527, 36] width 24 height 11
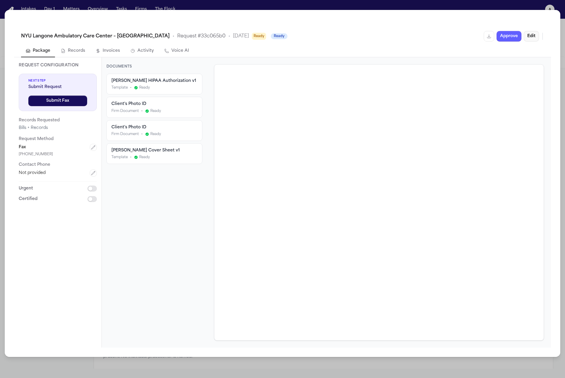
click at [531, 37] on button "Edit" at bounding box center [530, 36] width 15 height 11
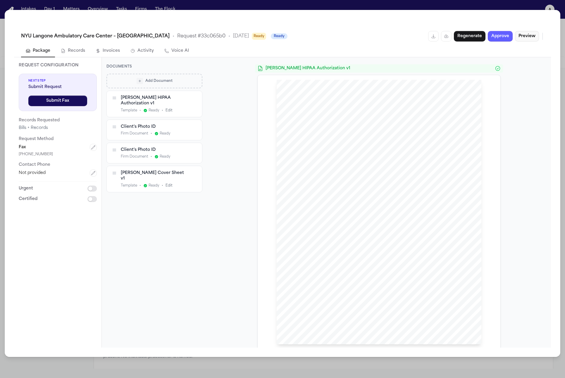
click at [531, 37] on button "Preview" at bounding box center [527, 36] width 24 height 11
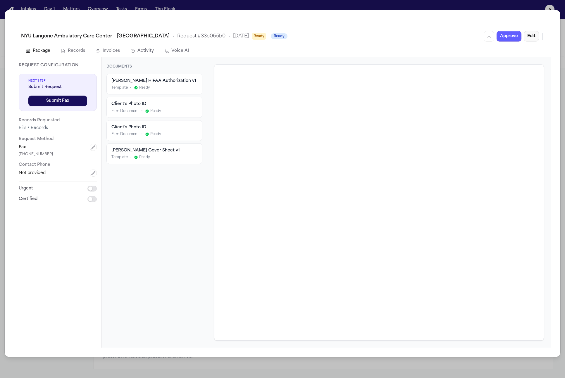
click at [534, 36] on button "Edit" at bounding box center [530, 36] width 15 height 11
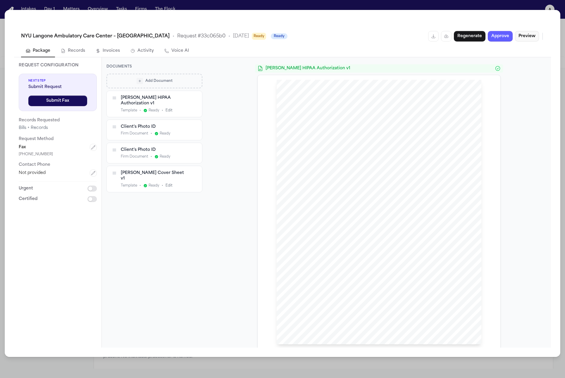
click at [527, 39] on button "Preview" at bounding box center [527, 36] width 24 height 11
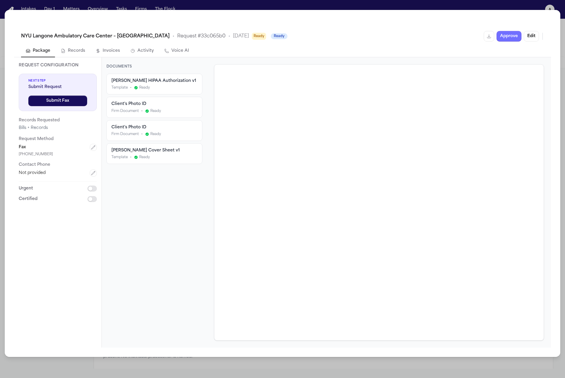
click at [512, 39] on button "Approve" at bounding box center [508, 36] width 25 height 11
click at [163, 135] on div "Firm Document • Ready" at bounding box center [154, 134] width 86 height 5
click at [154, 90] on div "Template • Ready" at bounding box center [154, 88] width 86 height 5
click at [149, 160] on span "Ready" at bounding box center [144, 157] width 11 height 5
drag, startPoint x: 169, startPoint y: 76, endPoint x: 176, endPoint y: 75, distance: 7.0
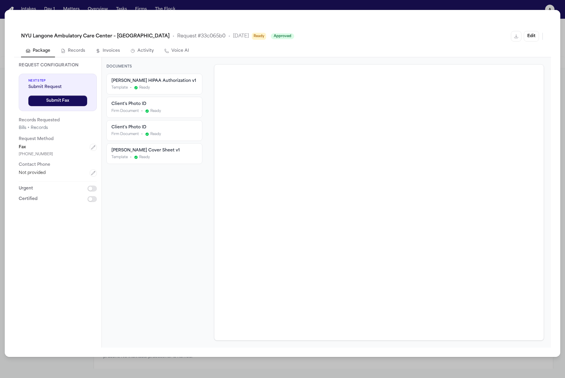
click at [169, 75] on div "Hecht HIPAA Authorization v1 Template • Ready" at bounding box center [154, 84] width 95 height 20
click at [186, 98] on div "Client's Photo ID Firm Document • Ready" at bounding box center [154, 107] width 95 height 20
click at [194, 133] on div "Firm Document • Ready" at bounding box center [154, 134] width 86 height 5
click at [192, 150] on div "Hecht Cover Sheet v1" at bounding box center [154, 151] width 86 height 6
click at [534, 37] on button "Edit" at bounding box center [530, 36] width 15 height 11
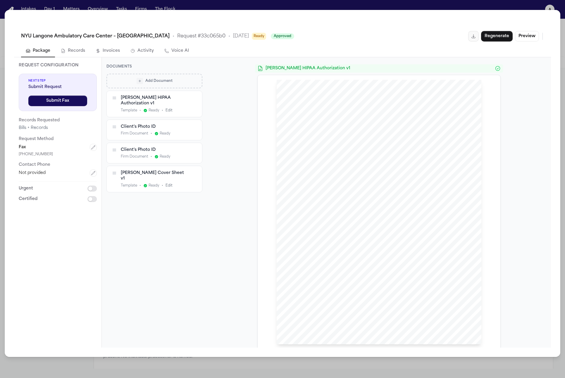
click at [473, 36] on html "Intakes Day 1 Matters Overview Tasks Firms The Flock a Lisa Rada Add CMS Link 3…" at bounding box center [282, 189] width 565 height 378
click at [466, 50] on div "Download PDF" at bounding box center [453, 48] width 47 height 9
click at [477, 36] on html "Intakes Day 1 Matters Overview Tasks Firms The Flock a Lisa Rada Add CMS Link 3…" at bounding box center [282, 189] width 565 height 378
click at [468, 56] on div "Download Word" at bounding box center [453, 57] width 47 height 9
click at [129, 131] on span "Firm Document" at bounding box center [134, 133] width 27 height 5
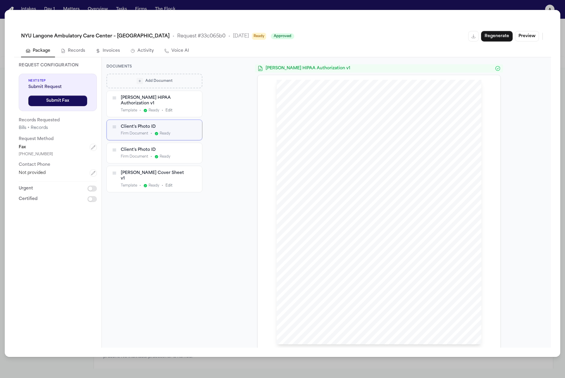
click at [116, 148] on icon "button" at bounding box center [114, 150] width 5 height 5
click at [186, 154] on div "Firm Document • Ready" at bounding box center [154, 156] width 67 height 5
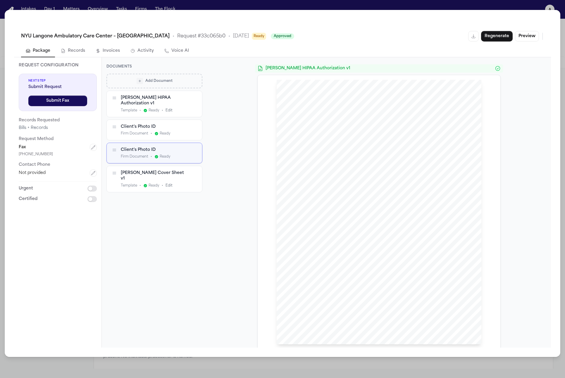
click at [148, 184] on div "Add Document Hecht HIPAA Authorization v1 Template • Ready • Edit Client's Phot…" at bounding box center [154, 207] width 96 height 267
click at [137, 74] on button "Add Document" at bounding box center [154, 81] width 96 height 15
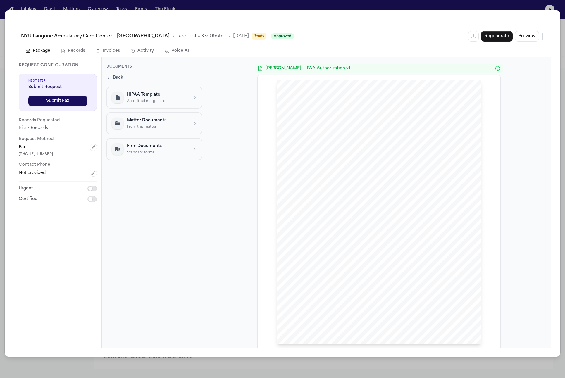
click at [75, 50] on button "Records" at bounding box center [73, 51] width 34 height 12
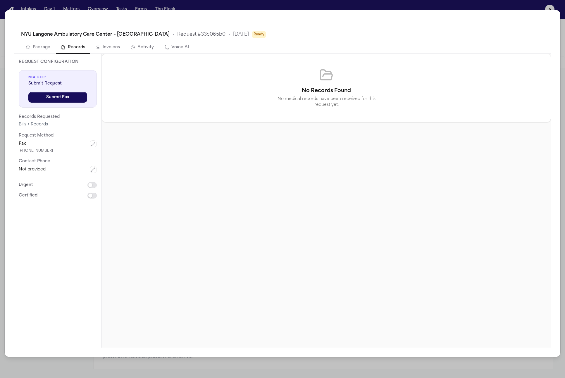
click at [117, 49] on button "Invoices" at bounding box center [108, 47] width 34 height 12
click at [138, 49] on button "Activity" at bounding box center [142, 47] width 33 height 12
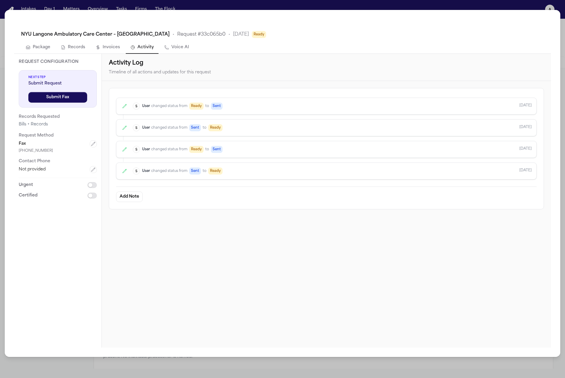
click at [168, 47] on button "Voice AI" at bounding box center [177, 47] width 34 height 12
select select "***"
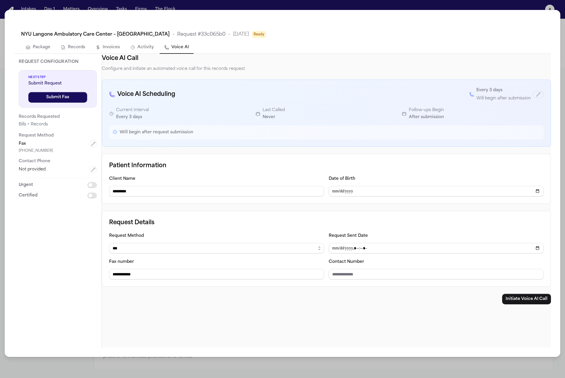
click at [120, 48] on button "Invoices" at bounding box center [108, 47] width 34 height 12
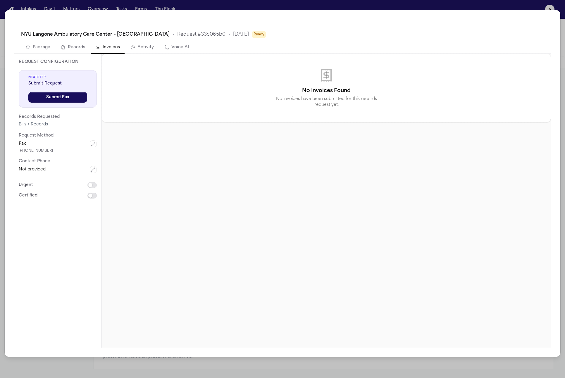
click at [142, 48] on button "Activity" at bounding box center [142, 47] width 33 height 12
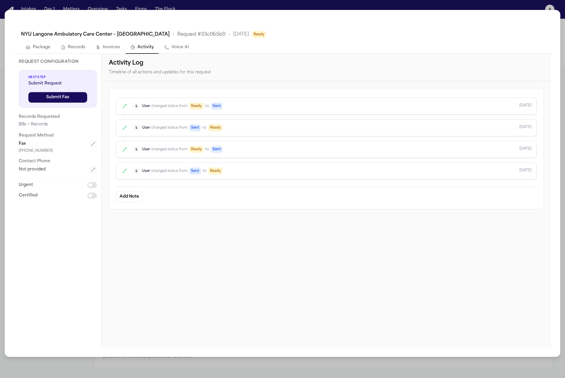
click at [190, 123] on div "S User changed status from Sent to Ready Oct 1" at bounding box center [326, 127] width 420 height 17
click at [203, 146] on span "changed status from Ready to Sent" at bounding box center [186, 149] width 71 height 7
click at [210, 165] on div "S User changed status from Sent to Ready Oct 1" at bounding box center [326, 170] width 420 height 17
click at [140, 198] on button "Add Note" at bounding box center [129, 196] width 27 height 11
click at [170, 252] on button "Cancel" at bounding box center [161, 250] width 22 height 11
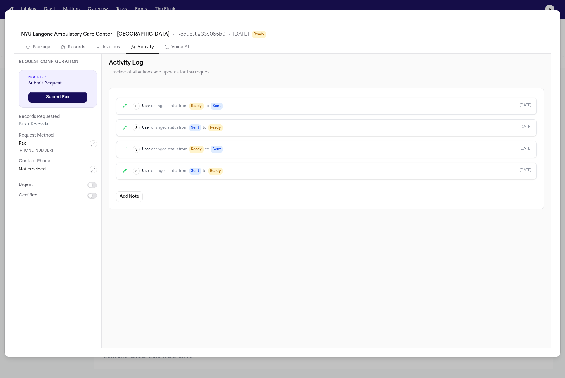
click at [238, 149] on div "S User changed status from Ready to Sent Oct 1" at bounding box center [332, 149] width 399 height 7
click at [436, 148] on div "S User changed status from Ready to Sent Oct 1" at bounding box center [332, 149] width 399 height 7
drag, startPoint x: 302, startPoint y: 184, endPoint x: 187, endPoint y: 111, distance: 135.8
click at [173, 117] on div "S User changed status from Ready to Sent Oct 1 S User changed status from Sent …" at bounding box center [326, 148] width 420 height 107
click at [187, 111] on div "S User changed status from Ready to Sent Oct 1" at bounding box center [326, 106] width 420 height 17
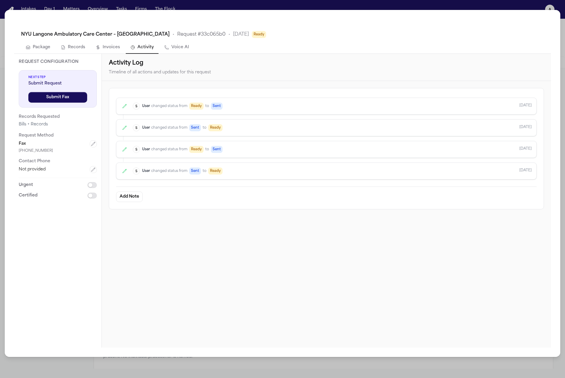
click at [344, 103] on div "S User changed status from Ready to Sent Oct 1" at bounding box center [332, 106] width 399 height 7
click at [33, 43] on button "Package" at bounding box center [38, 47] width 34 height 12
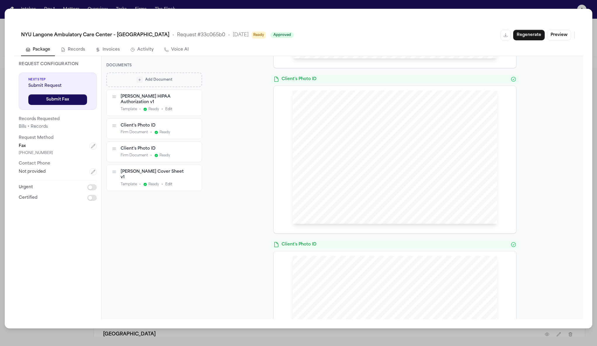
click at [456, 245] on span "Client's Photo ID" at bounding box center [395, 245] width 227 height 6
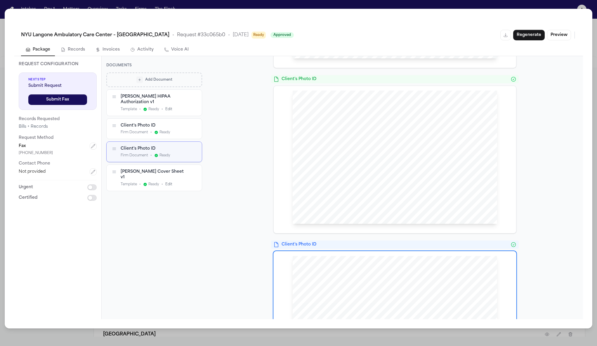
scroll to position [152, 0]
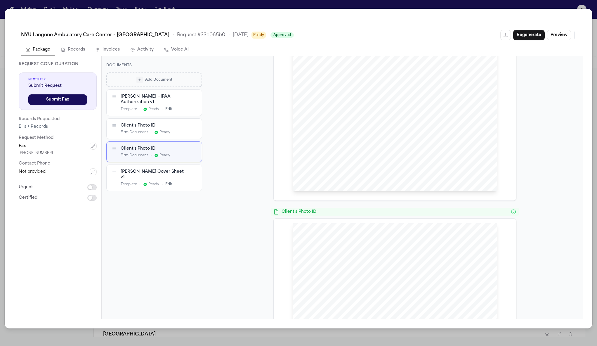
click at [482, 173] on div "HIPAA Privacy Authorization For Disclosure of Protected Health Information Rele…" at bounding box center [395, 59] width 205 height 265
click at [466, 222] on div at bounding box center [395, 292] width 243 height 147
click at [465, 214] on div "Client's Photo ID" at bounding box center [395, 212] width 248 height 8
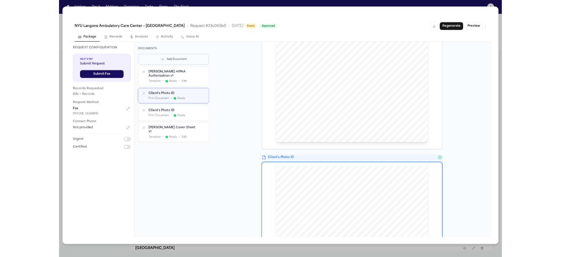
scroll to position [0, 0]
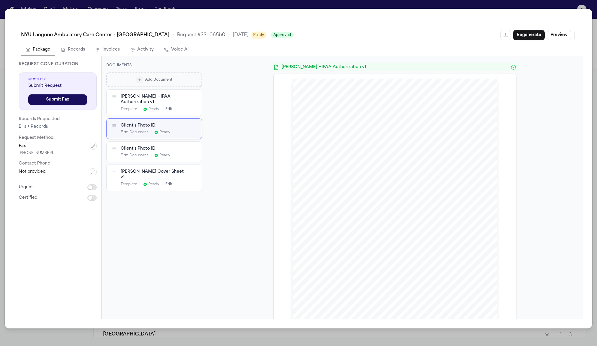
click at [430, 79] on div "HIPAA Privacy Authorization For Disclosure of Protected Health Information Rele…" at bounding box center [395, 211] width 205 height 265
click at [392, 70] on div "Hecht HIPAA Authorization v1 HIPAA Privacy Authorization For Disclosure of Prot…" at bounding box center [395, 208] width 243 height 290
click at [392, 70] on div "Hecht HIPAA Authorization v1" at bounding box center [395, 67] width 248 height 8
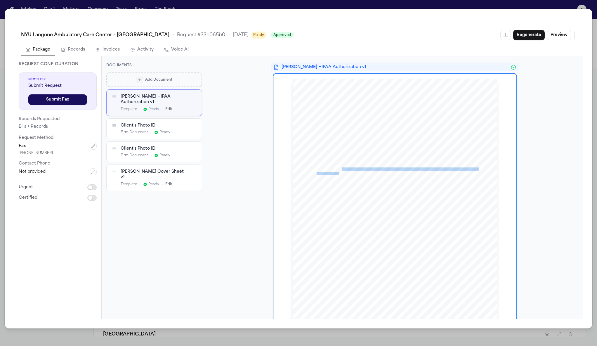
drag, startPoint x: 337, startPoint y: 174, endPoint x: 320, endPoint y: 158, distance: 23.0
click at [337, 174] on div "HIPAA Privacy Authorization For Disclosure of Protected Health Information Rele…" at bounding box center [395, 211] width 205 height 265
click at [162, 130] on span "Ready" at bounding box center [165, 132] width 11 height 5
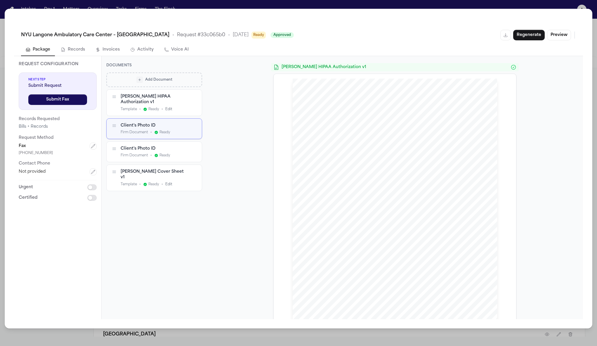
click at [163, 153] on span "Ready" at bounding box center [165, 155] width 11 height 5
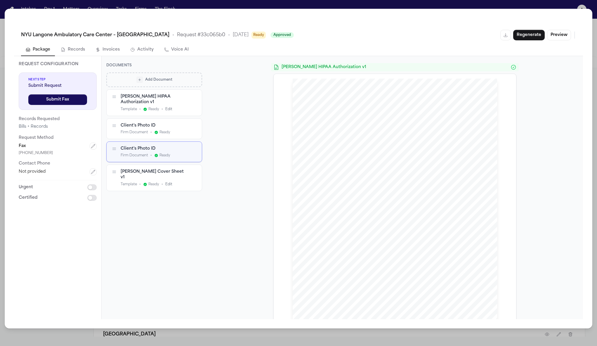
click at [159, 169] on div "Hecht Cover Sheet v1" at bounding box center [154, 174] width 67 height 11
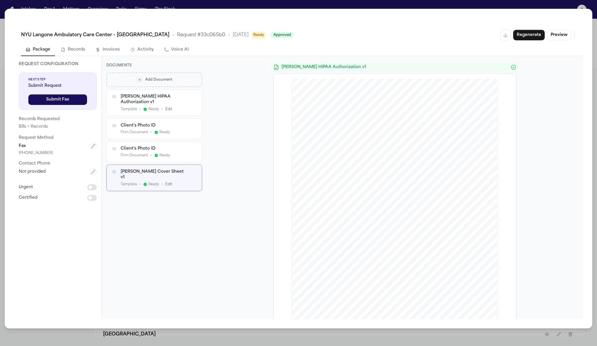
click at [161, 130] on div "Client's Photo ID Firm Document • Ready" at bounding box center [154, 129] width 95 height 20
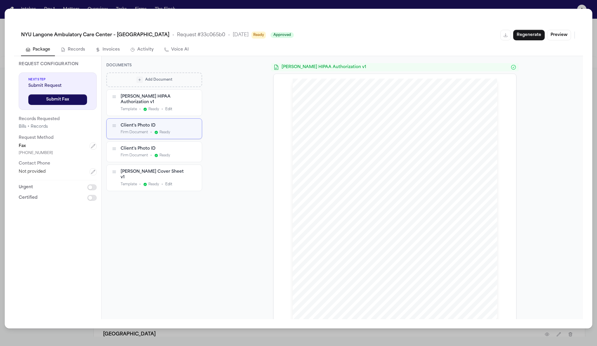
click at [310, 153] on div "HIPAA Privacy Authorization For Disclosure of Protected Health Information Rele…" at bounding box center [395, 211] width 205 height 265
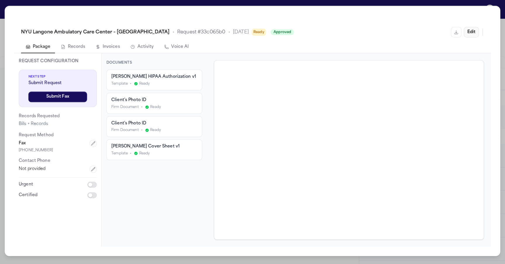
click at [471, 35] on button "Edit" at bounding box center [471, 32] width 15 height 11
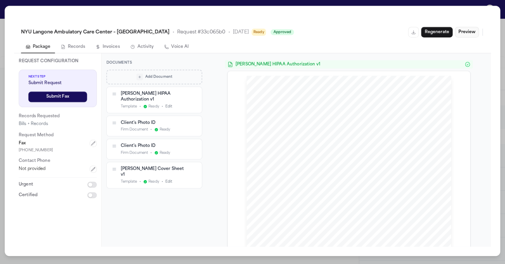
click at [466, 31] on button "Preview" at bounding box center [467, 32] width 24 height 11
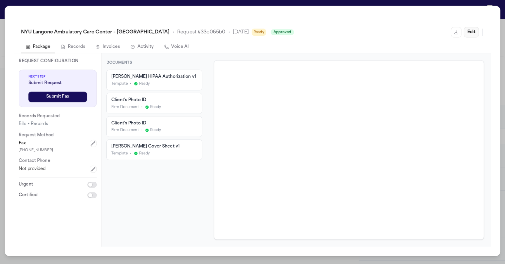
click at [478, 31] on button "Edit" at bounding box center [471, 32] width 15 height 11
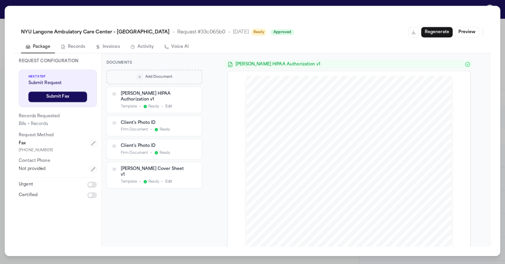
click at [179, 139] on div "Client's Photo ID Firm Document • Ready" at bounding box center [154, 149] width 95 height 20
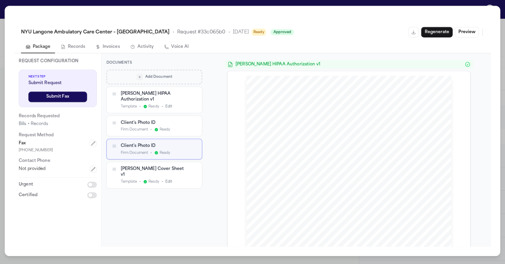
click at [168, 107] on div "[PERSON_NAME] HIPAA Authorization v1 Template • Ready • Edit" at bounding box center [154, 99] width 96 height 27
click at [163, 127] on span "Ready" at bounding box center [165, 129] width 11 height 5
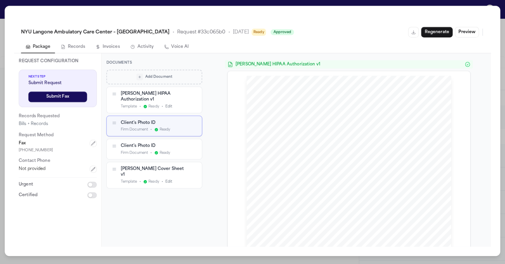
click at [181, 50] on button "Voice AI" at bounding box center [177, 47] width 34 height 12
select select "***"
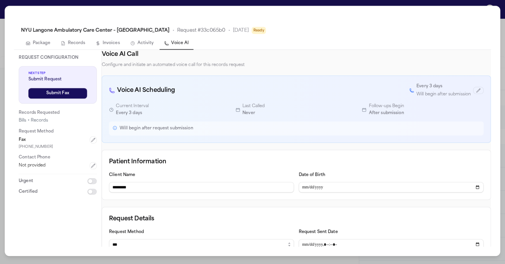
click at [331, 235] on div "Request Sent Date" at bounding box center [391, 238] width 185 height 21
click at [147, 46] on button "Activity" at bounding box center [142, 43] width 33 height 12
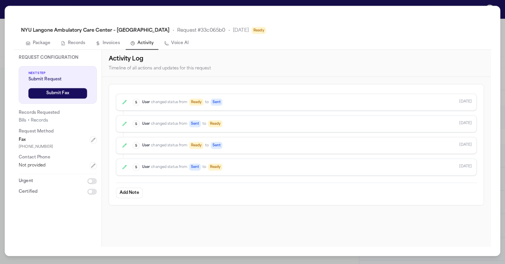
click at [184, 48] on button "Voice AI" at bounding box center [177, 43] width 34 height 12
select select "***"
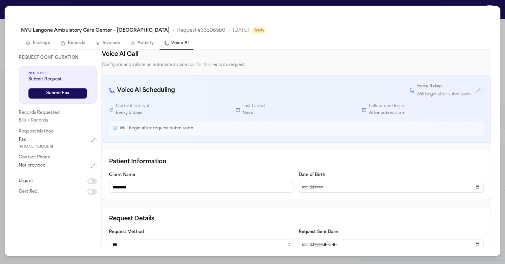
click at [104, 48] on button "Invoices" at bounding box center [108, 43] width 34 height 12
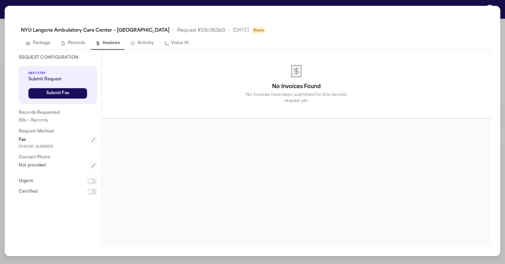
click at [135, 45] on button "Activity" at bounding box center [142, 43] width 33 height 12
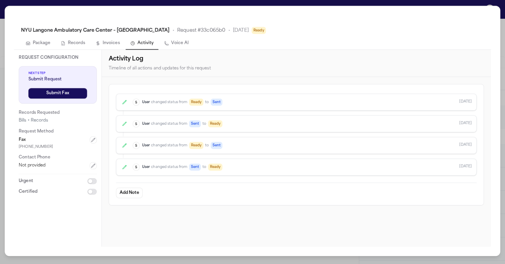
click at [178, 46] on button "Voice AI" at bounding box center [177, 43] width 34 height 12
select select "***"
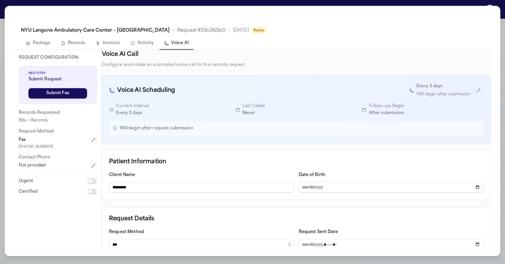
click at [184, 218] on h3 "Request Details" at bounding box center [296, 218] width 375 height 9
click at [41, 44] on button "Package" at bounding box center [38, 43] width 34 height 12
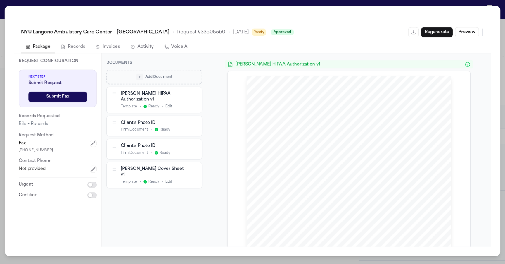
click at [185, 46] on button "Voice AI" at bounding box center [177, 47] width 34 height 12
select select "***"
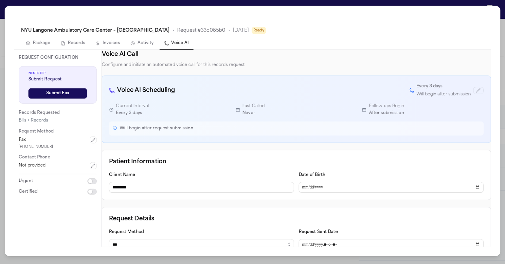
click at [144, 44] on button "Activity" at bounding box center [142, 43] width 33 height 12
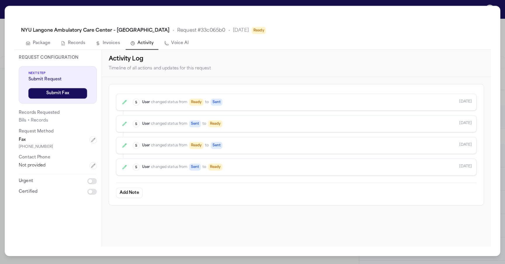
click at [99, 48] on button "Invoices" at bounding box center [108, 43] width 34 height 12
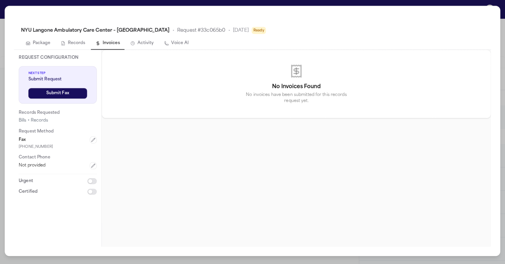
click at [71, 43] on button "Records" at bounding box center [73, 43] width 34 height 12
click at [177, 34] on span "Request # 33c065b0" at bounding box center [201, 30] width 48 height 7
click at [169, 41] on button "Voice AI" at bounding box center [177, 43] width 34 height 12
select select "***"
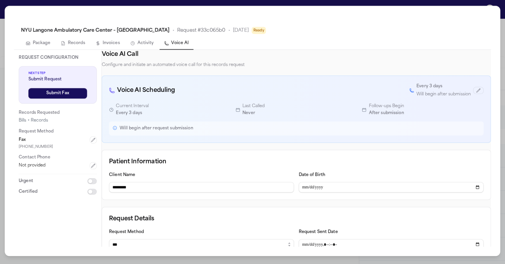
click at [145, 43] on button "Activity" at bounding box center [142, 43] width 33 height 12
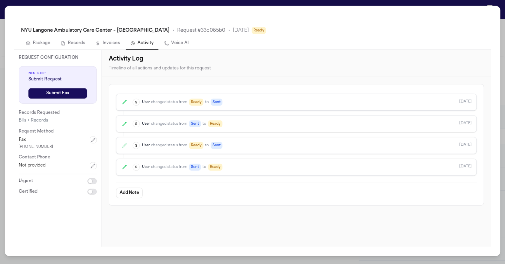
click at [114, 44] on button "Invoices" at bounding box center [108, 43] width 34 height 12
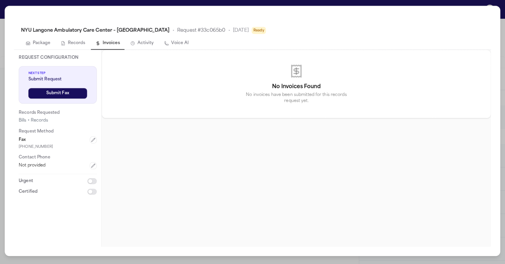
click at [141, 45] on button "Activity" at bounding box center [142, 43] width 33 height 12
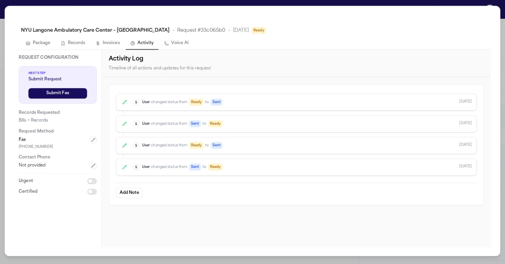
click at [187, 42] on button "Voice AI" at bounding box center [177, 43] width 34 height 12
select select "***"
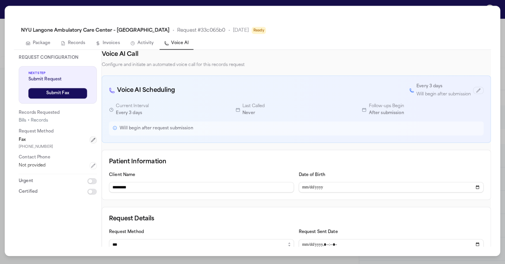
click at [91, 141] on icon "button" at bounding box center [93, 139] width 5 height 5
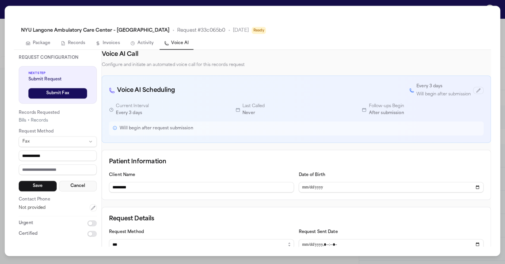
click at [84, 186] on button "Cancel" at bounding box center [78, 186] width 38 height 11
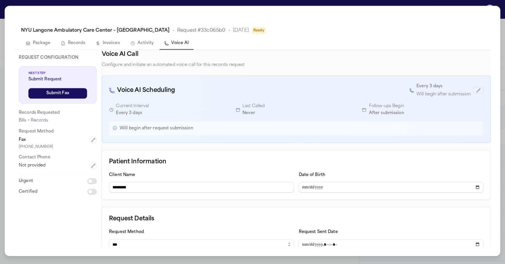
click at [88, 141] on div "Fax" at bounding box center [58, 139] width 78 height 7
click at [91, 141] on button "button" at bounding box center [93, 139] width 7 height 7
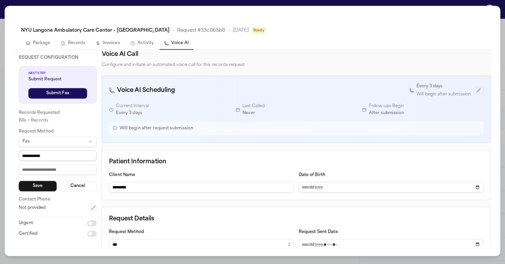
click at [82, 140] on html "Intakes Day 1 Matters Overview Tasks Firms The Flock a [PERSON_NAME] Add CMS Li…" at bounding box center [252, 132] width 505 height 264
click at [82, 141] on html "Intakes Day 1 Matters Overview Tasks Firms The Flock a [PERSON_NAME] Add CMS Li…" at bounding box center [252, 132] width 505 height 264
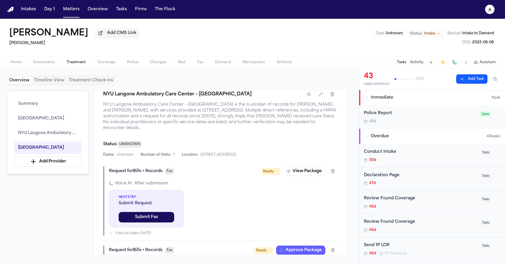
scroll to position [385, 0]
click at [168, 117] on span "NYU Langone Ambulatory Care Center – [GEOGRAPHIC_DATA] is the custodian of reco…" at bounding box center [220, 117] width 234 height 29
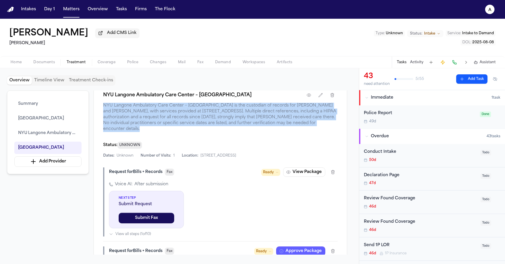
click at [165, 123] on span "NYU Langone Ambulatory Care Center – [GEOGRAPHIC_DATA] is the custodian of reco…" at bounding box center [220, 117] width 234 height 29
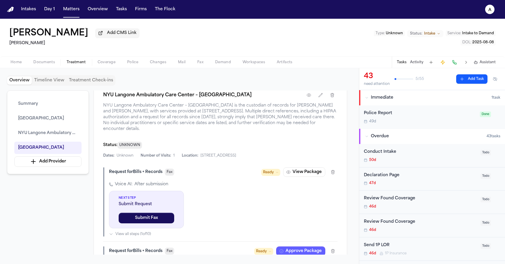
click at [165, 123] on span "NYU Langone Ambulatory Care Center – [GEOGRAPHIC_DATA] is the custodian of reco…" at bounding box center [220, 117] width 234 height 29
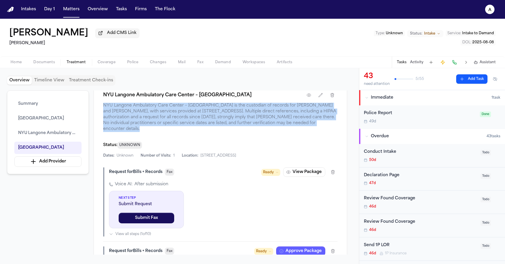
click at [164, 124] on span "NYU Langone Ambulatory Care Center – [GEOGRAPHIC_DATA] is the custodian of reco…" at bounding box center [220, 117] width 234 height 29
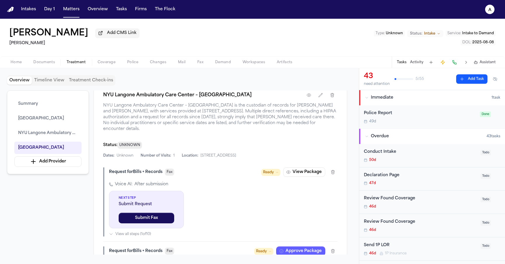
click at [164, 124] on span "NYU Langone Ambulatory Care Center – [GEOGRAPHIC_DATA] is the custodian of reco…" at bounding box center [220, 117] width 234 height 29
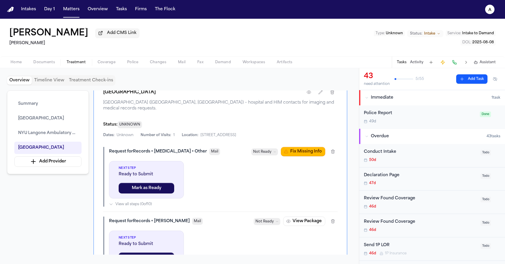
scroll to position [742, 0]
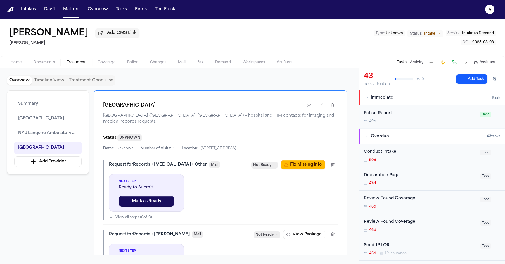
click at [230, 183] on div "Next Step Ready to Submit Mark as Ready View all steps ( 0 of 10 )" at bounding box center [223, 197] width 229 height 46
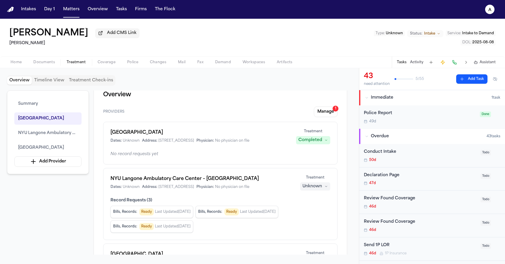
scroll to position [0, 0]
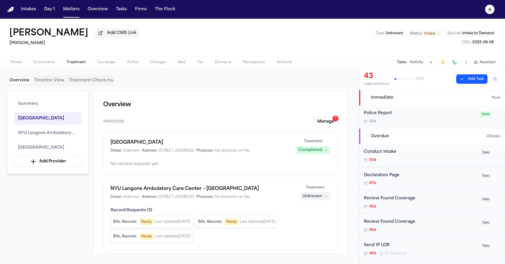
click at [198, 61] on span "Fax" at bounding box center [200, 62] width 6 height 5
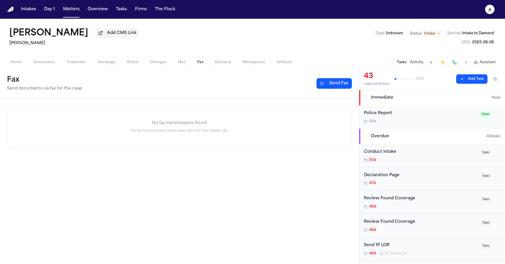
click at [193, 120] on div "No fax transmissions found No fax transmissions have been sent for this matter …" at bounding box center [179, 126] width 344 height 41
click at [39, 65] on span "Documents" at bounding box center [44, 62] width 22 height 5
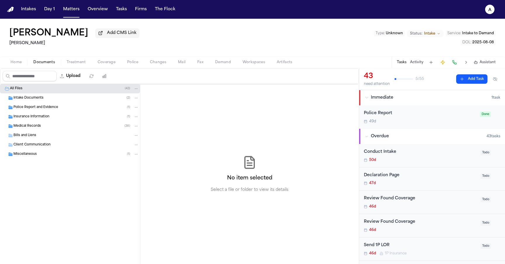
click at [143, 66] on button "Police" at bounding box center [132, 62] width 23 height 7
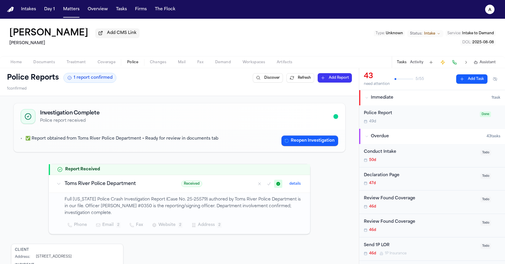
click at [189, 63] on button "Mail" at bounding box center [181, 62] width 19 height 7
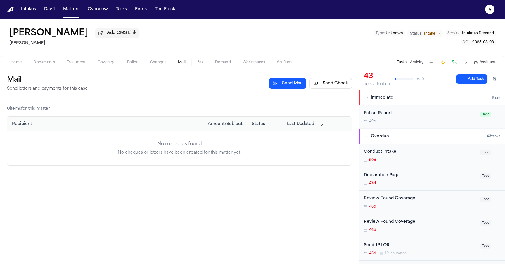
click at [37, 67] on div "Home Documents Treatment Coverage Police Changes Mail Fax Demand Workspaces Art…" at bounding box center [252, 62] width 505 height 12
click at [41, 61] on span "Documents" at bounding box center [44, 62] width 22 height 5
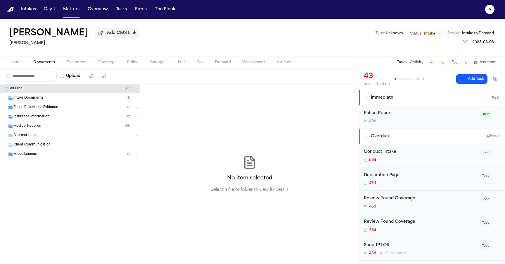
click at [60, 104] on div "Police Report and Evidence ( 1 )" at bounding box center [70, 107] width 140 height 9
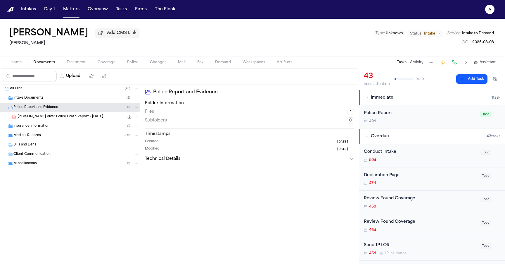
click at [62, 100] on div "Intake Documents ( 2 )" at bounding box center [75, 97] width 125 height 5
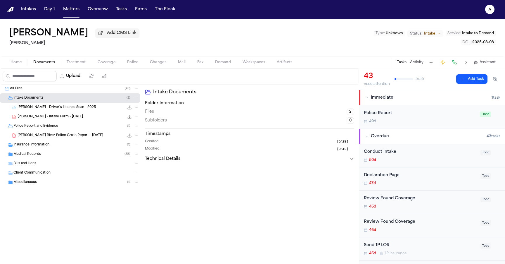
click at [60, 149] on div "Insurance Information ( 1 )" at bounding box center [70, 144] width 140 height 9
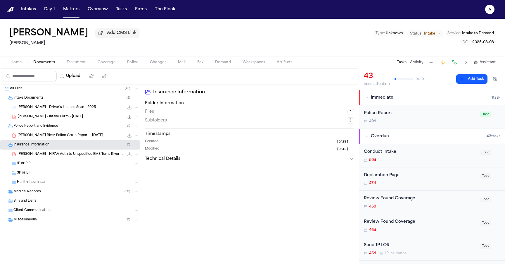
click at [83, 65] on span "Treatment" at bounding box center [76, 62] width 19 height 5
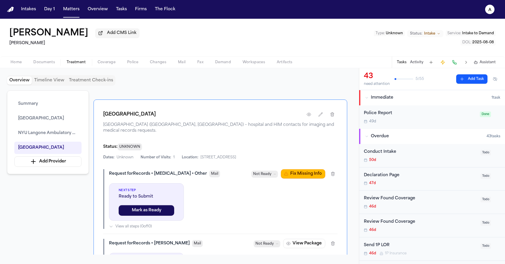
scroll to position [734, 0]
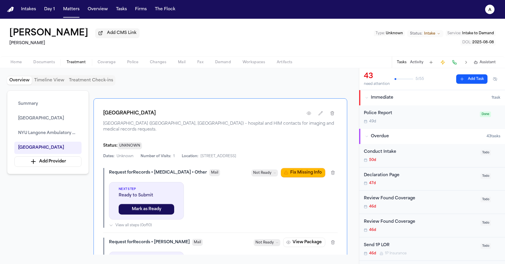
click at [267, 172] on span "Not Ready" at bounding box center [262, 173] width 18 height 6
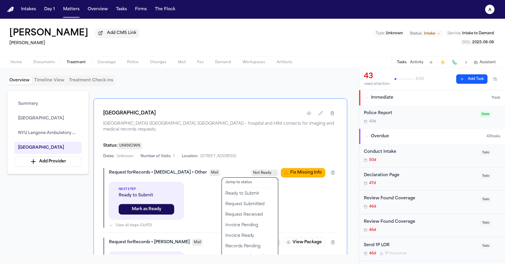
click at [267, 172] on span "Not Ready" at bounding box center [262, 173] width 18 height 6
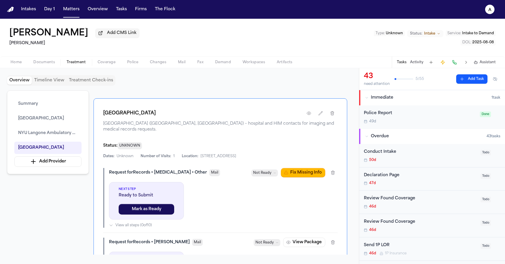
click at [267, 172] on span "Not Ready" at bounding box center [262, 173] width 18 height 6
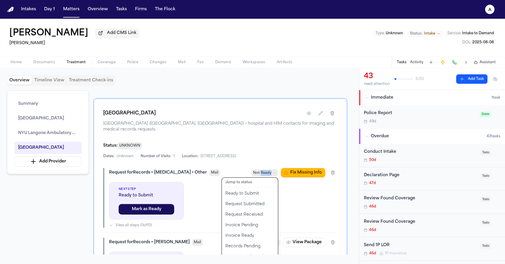
click at [267, 172] on span "Not Ready" at bounding box center [262, 173] width 18 height 6
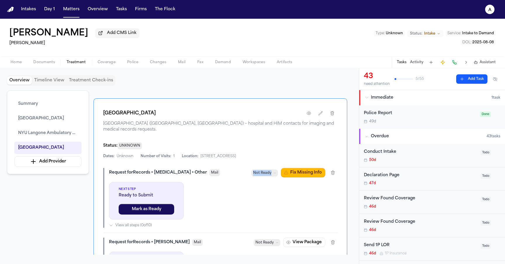
click at [267, 172] on span "Not Ready" at bounding box center [262, 173] width 18 height 6
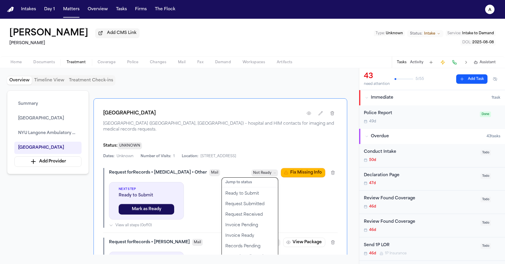
click at [239, 169] on div "Request for Records + [MEDICAL_DATA] + Other Mail Not Ready Jump to status Read…" at bounding box center [223, 172] width 229 height 9
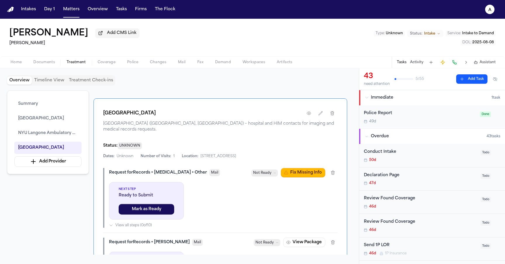
click at [180, 172] on div "Request for Records + [MEDICAL_DATA] + Other" at bounding box center [158, 172] width 98 height 6
click at [166, 170] on div "Request for Records + [MEDICAL_DATA] + Other" at bounding box center [158, 172] width 98 height 6
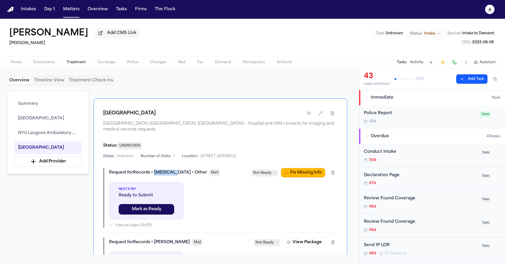
click at [166, 170] on div "Request for Records + [MEDICAL_DATA] + Other" at bounding box center [158, 172] width 98 height 6
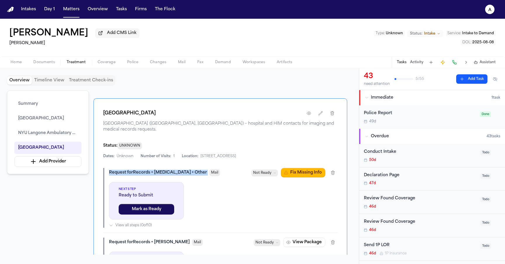
click at [166, 170] on div "Request for Records + [MEDICAL_DATA] + Other" at bounding box center [158, 172] width 98 height 6
click at [161, 174] on div "Request for Records + [MEDICAL_DATA] + Other" at bounding box center [158, 172] width 98 height 6
click at [198, 167] on div "[GEOGRAPHIC_DATA] [GEOGRAPHIC_DATA] ([GEOGRAPHIC_DATA], [GEOGRAPHIC_DATA]) – ho…" at bounding box center [221, 217] width 254 height 238
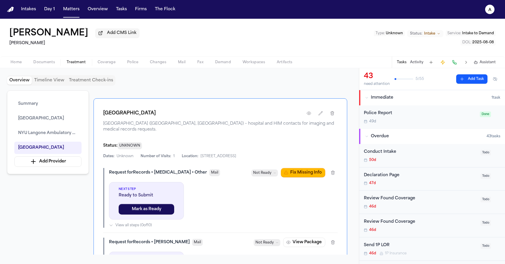
click at [192, 169] on div "Request for Records + [MEDICAL_DATA] + Other Mail Not Ready Fix Missing Info" at bounding box center [223, 172] width 229 height 9
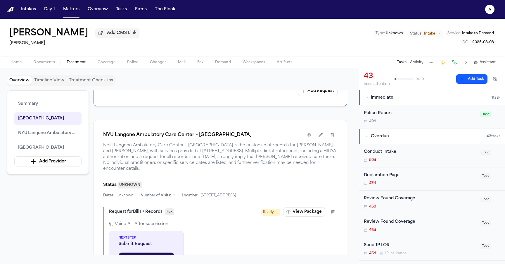
scroll to position [314, 0]
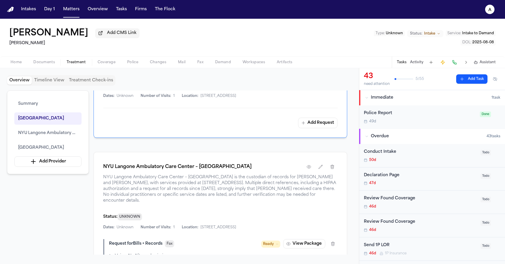
click at [245, 203] on span "NYU Langone Ambulatory Care Center – [GEOGRAPHIC_DATA] is the custodian of reco…" at bounding box center [220, 188] width 234 height 29
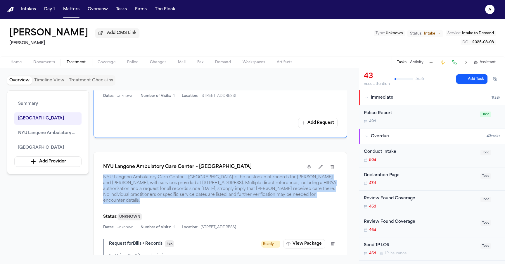
click at [245, 200] on span "NYU Langone Ambulatory Care Center – [GEOGRAPHIC_DATA] is the custodian of reco…" at bounding box center [220, 188] width 234 height 29
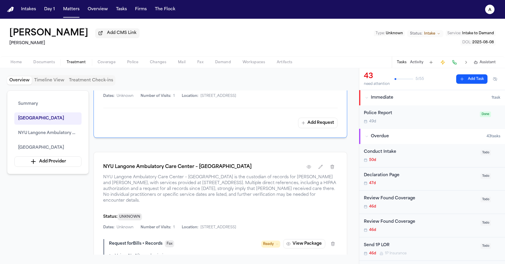
click at [245, 200] on span "NYU Langone Ambulatory Care Center – [GEOGRAPHIC_DATA] is the custodian of reco…" at bounding box center [220, 188] width 234 height 29
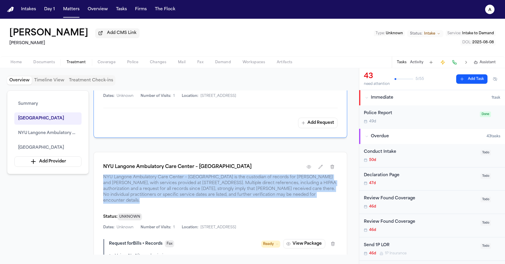
click at [303, 194] on span "NYU Langone Ambulatory Care Center – [GEOGRAPHIC_DATA] is the custodian of reco…" at bounding box center [220, 188] width 234 height 29
drag, startPoint x: 327, startPoint y: 205, endPoint x: 214, endPoint y: 194, distance: 113.6
click at [214, 194] on span "NYU Langone Ambulatory Care Center – [GEOGRAPHIC_DATA] is the custodian of reco…" at bounding box center [220, 188] width 234 height 29
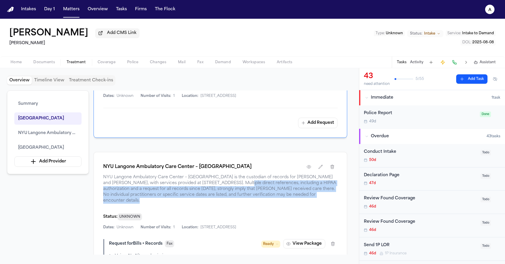
drag, startPoint x: 214, startPoint y: 194, endPoint x: 319, endPoint y: 210, distance: 106.1
drag, startPoint x: 324, startPoint y: 207, endPoint x: 210, endPoint y: 194, distance: 115.2
click at [210, 194] on span "NYU Langone Ambulatory Care Center – [GEOGRAPHIC_DATA] is the custodian of reco…" at bounding box center [220, 188] width 234 height 29
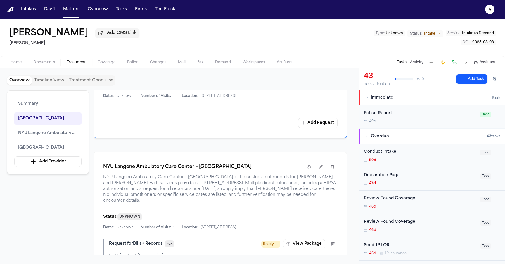
click at [211, 194] on span "NYU Langone Ambulatory Care Center – [GEOGRAPHIC_DATA] is the custodian of reco…" at bounding box center [220, 188] width 234 height 29
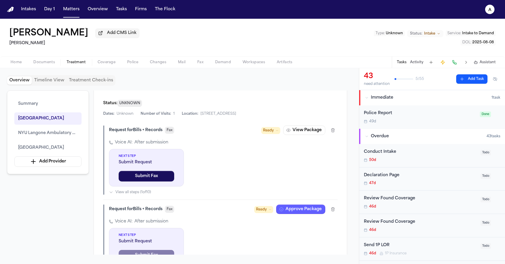
scroll to position [482, 0]
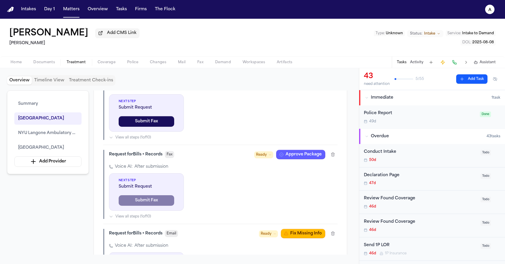
click at [214, 212] on div "Voice AI: After submission Next Step Submit Request Submit Fax View all steps (…" at bounding box center [223, 191] width 229 height 55
click at [211, 216] on div "Voice AI: After submission Next Step Submit Request Submit Fax View all steps (…" at bounding box center [223, 191] width 229 height 55
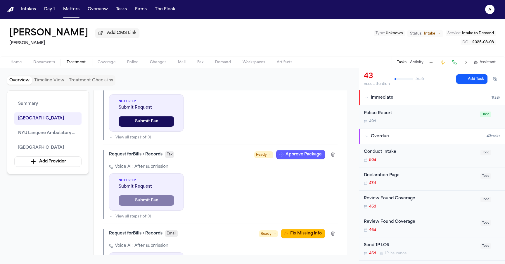
click at [211, 216] on div "Voice AI: After submission Next Step Submit Request Submit Fax View all steps (…" at bounding box center [223, 191] width 229 height 55
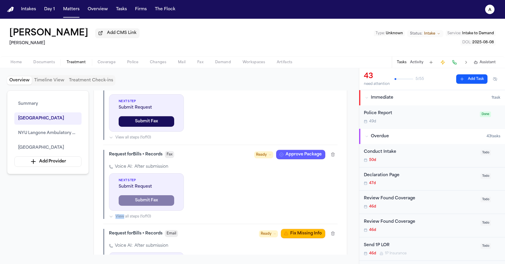
click at [211, 216] on div "Voice AI: After submission Next Step Submit Request Submit Fax View all steps (…" at bounding box center [223, 191] width 229 height 55
click at [210, 219] on button "View all steps ( 1 of 10 )" at bounding box center [223, 216] width 229 height 5
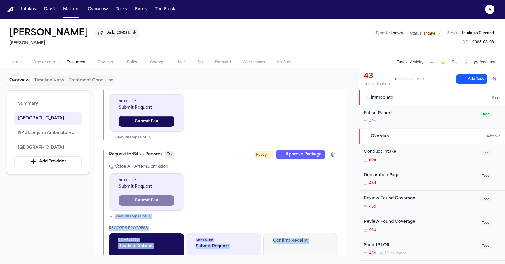
click at [210, 219] on button "View all steps ( 1 of 10 )" at bounding box center [223, 216] width 229 height 5
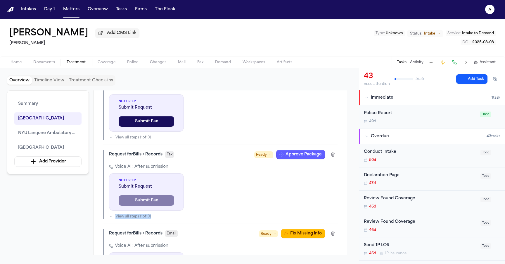
click at [210, 219] on button "View all steps ( 1 of 10 )" at bounding box center [223, 216] width 229 height 5
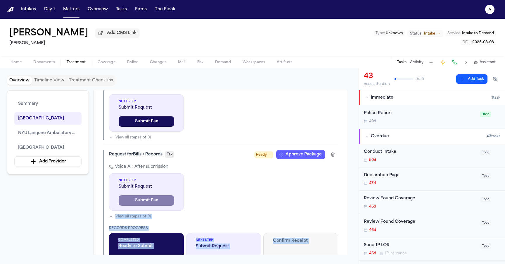
click at [218, 200] on div "Voice AI: After submission Next Step Submit Request Submit Fax View all steps (…" at bounding box center [223, 217] width 229 height 106
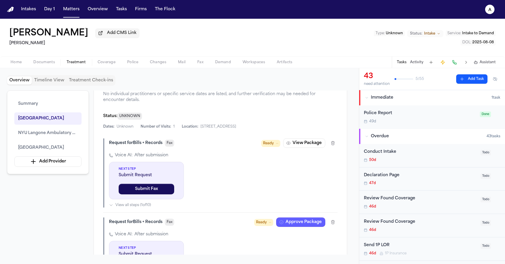
scroll to position [416, 0]
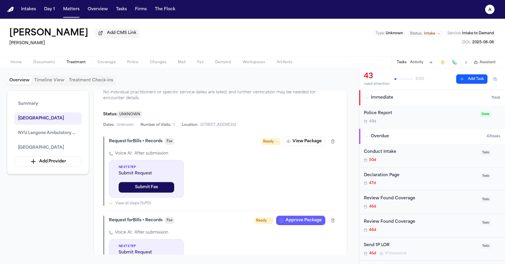
click at [153, 205] on button "View all steps ( 1 of 10 )" at bounding box center [223, 203] width 229 height 5
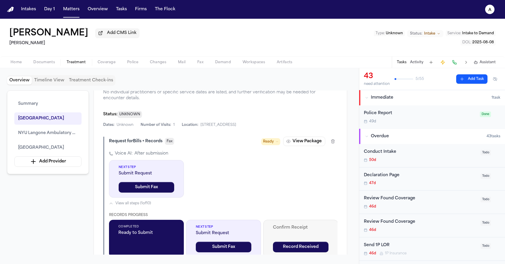
click at [153, 205] on button "View all steps ( 1 of 10 )" at bounding box center [223, 203] width 229 height 5
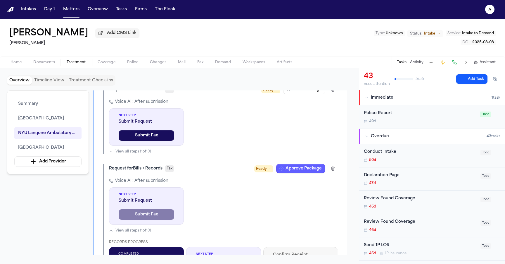
scroll to position [382, 0]
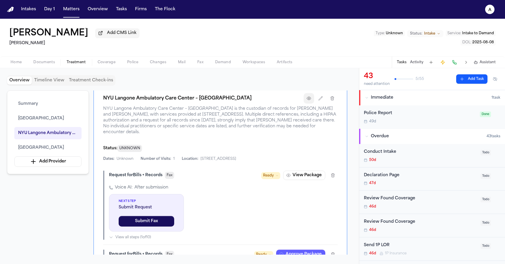
click at [307, 103] on button "button" at bounding box center [309, 98] width 11 height 11
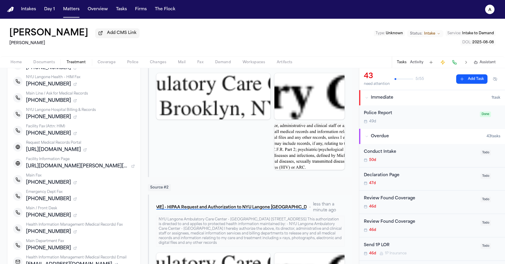
scroll to position [65, 0]
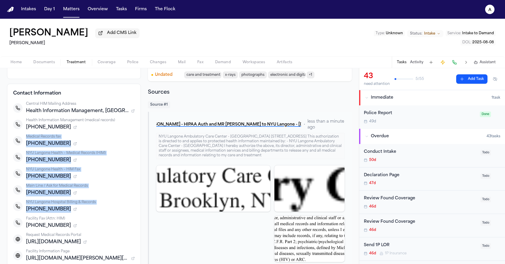
drag, startPoint x: 119, startPoint y: 210, endPoint x: 13, endPoint y: 135, distance: 129.9
click at [78, 172] on div "NYU Langone Health – HIM Fax" at bounding box center [80, 169] width 109 height 5
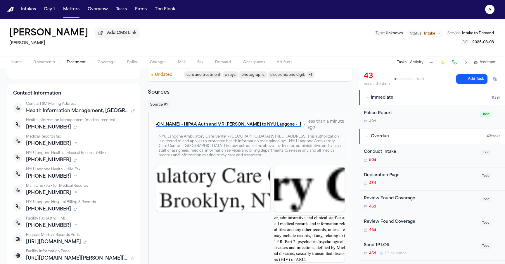
scroll to position [0, 0]
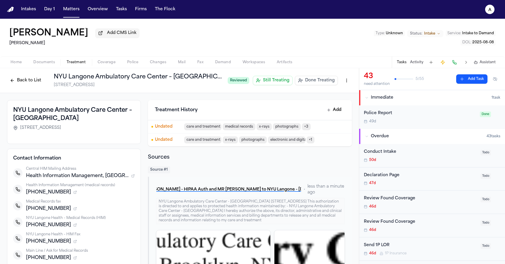
click at [24, 81] on button "Back to List" at bounding box center [25, 80] width 37 height 9
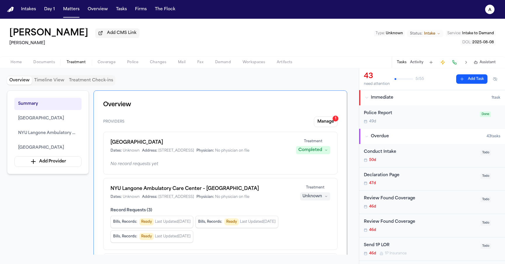
click at [139, 143] on h1 "Community Medical Center" at bounding box center [199, 142] width 179 height 7
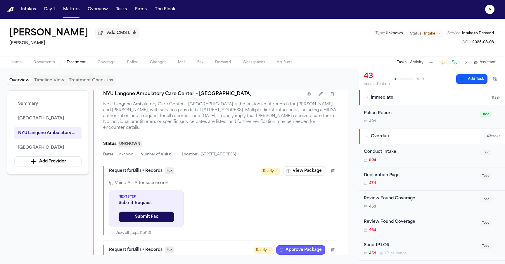
scroll to position [367, 0]
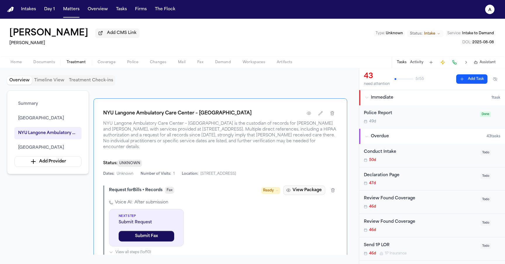
click at [309, 195] on button "View Package" at bounding box center [304, 189] width 42 height 9
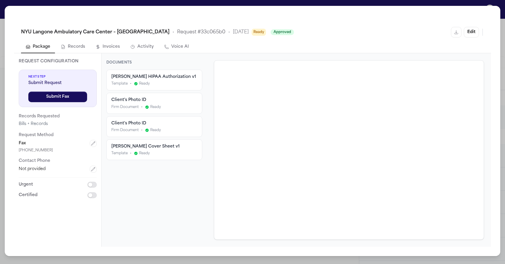
click at [92, 139] on div "Request Method Fax 212-263-8917" at bounding box center [58, 141] width 78 height 21
click at [93, 141] on icon "button" at bounding box center [93, 143] width 5 height 5
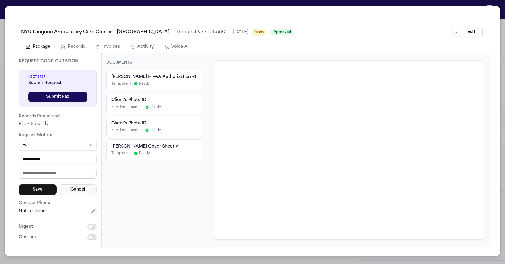
click at [74, 189] on button "Cancel" at bounding box center [78, 189] width 38 height 11
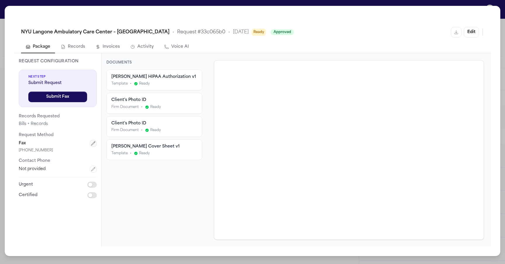
click at [91, 143] on button "button" at bounding box center [93, 143] width 7 height 7
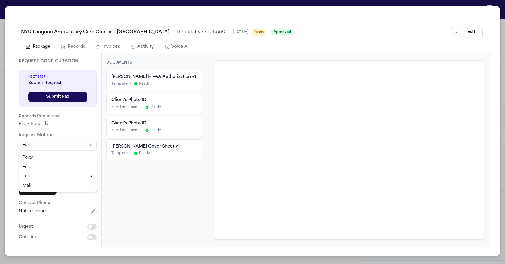
click at [64, 146] on html "Intakes Day 1 Matters Overview Tasks Firms The Flock a Lisa Rada Add CMS Link H…" at bounding box center [252, 132] width 505 height 264
click at [57, 143] on html "Intakes Day 1 Matters Overview Tasks Firms The Flock a Lisa Rada Add CMS Link H…" at bounding box center [252, 132] width 505 height 264
click at [60, 146] on html "Intakes Day 1 Matters Overview Tasks Firms The Flock a Lisa Rada Add CMS Link H…" at bounding box center [252, 132] width 505 height 264
click at [58, 135] on p "Request Method" at bounding box center [58, 134] width 78 height 7
click at [57, 142] on html "Intakes Day 1 Matters Overview Tasks Firms The Flock a Lisa Rada Add CMS Link H…" at bounding box center [252, 132] width 505 height 264
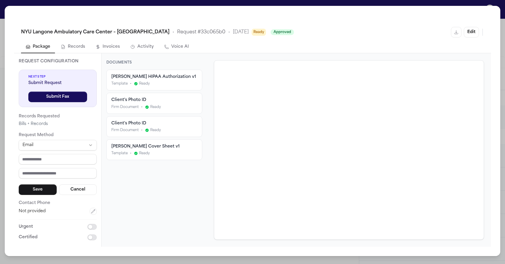
click at [55, 150] on html "Intakes Day 1 Matters Overview Tasks Firms The Flock a Lisa Rada Add CMS Link H…" at bounding box center [252, 132] width 505 height 264
drag, startPoint x: 50, startPoint y: 165, endPoint x: 51, endPoint y: 158, distance: 8.1
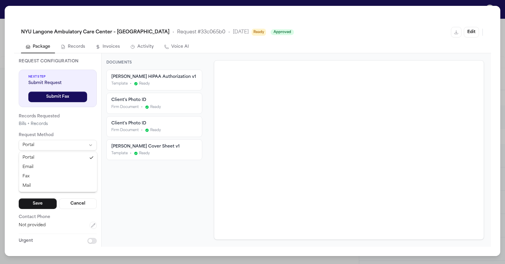
click at [55, 146] on html "Intakes Day 1 Matters Overview Tasks Firms The Flock a Lisa Rada Add CMS Link H…" at bounding box center [252, 132] width 505 height 264
click at [53, 147] on html "Intakes Day 1 Matters Overview Tasks Firms The Flock a Lisa Rada Add CMS Link H…" at bounding box center [252, 132] width 505 height 264
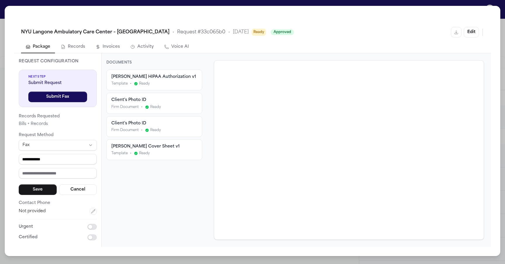
click at [55, 146] on html "Intakes Day 1 Matters Overview Tasks Firms The Flock a Lisa Rada Add CMS Link H…" at bounding box center [252, 132] width 505 height 264
click at [60, 149] on html "Intakes Day 1 Matters Overview Tasks Firms The Flock a Lisa Rada Add CMS Link H…" at bounding box center [252, 132] width 505 height 264
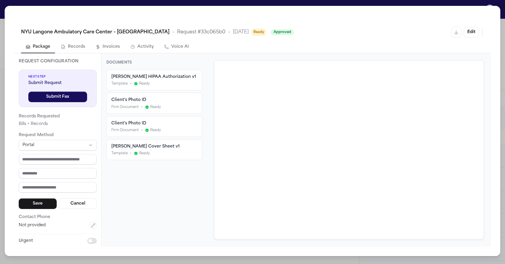
click at [58, 143] on html "Intakes Day 1 Matters Overview Tasks Firms The Flock a Lisa Rada Add CMS Link H…" at bounding box center [252, 132] width 505 height 264
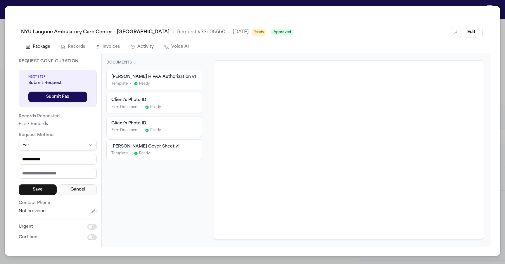
click at [72, 189] on button "Cancel" at bounding box center [78, 189] width 38 height 11
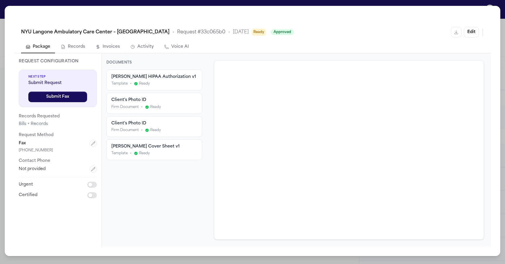
click at [239, 2] on div "NYU Langone Ambulatory Care Center – Cobble Hill • Request # 33c065b0 • 9/30/20…" at bounding box center [252, 132] width 505 height 264
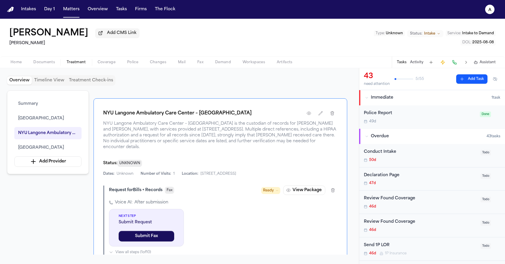
click at [115, 64] on button "Coverage" at bounding box center [107, 62] width 30 height 7
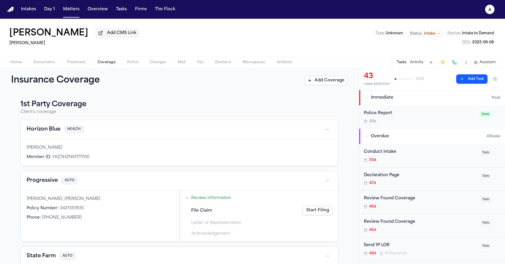
click at [114, 224] on div "ORLANDO RADA, Lisa Rada Policy Number : 34213511515 Phone : (201) 956-7542" at bounding box center [100, 215] width 159 height 51
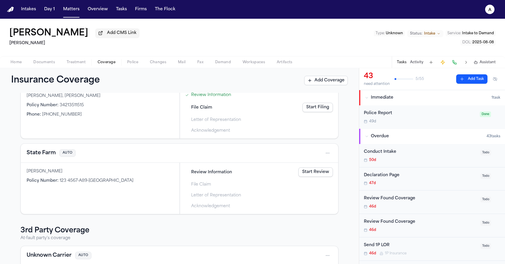
scroll to position [90, 0]
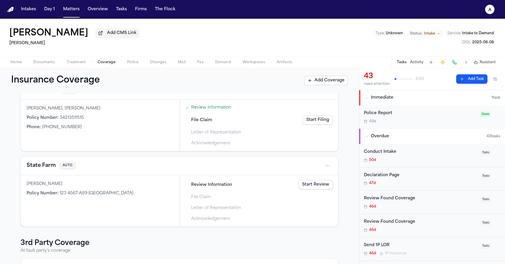
click at [61, 126] on span "(201) 956-7542" at bounding box center [62, 127] width 40 height 4
click at [70, 134] on div "ORLANDO RADA, Lisa Rada Policy Number : 34213511515 Phone : (201) 956-7542" at bounding box center [100, 125] width 159 height 51
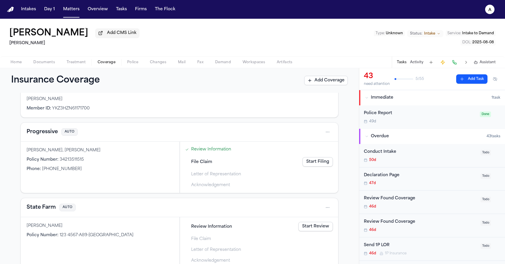
scroll to position [48, 0]
click at [78, 170] on div "Phone : (201) 956-7542" at bounding box center [100, 169] width 147 height 6
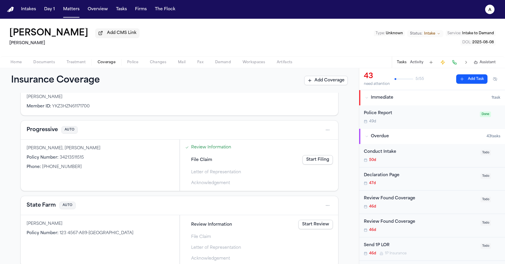
click at [328, 125] on div "Progressive AUTO" at bounding box center [179, 129] width 317 height 19
click at [328, 130] on html "Intakes Day 1 Matters Overview Tasks Firms The Flock a Lisa Rada Add CMS Link H…" at bounding box center [252, 132] width 505 height 264
click at [318, 144] on div "View coverage details" at bounding box center [309, 145] width 44 height 15
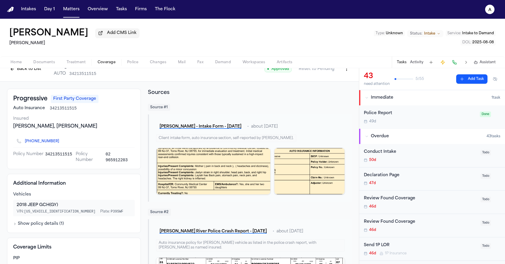
scroll to position [90, 0]
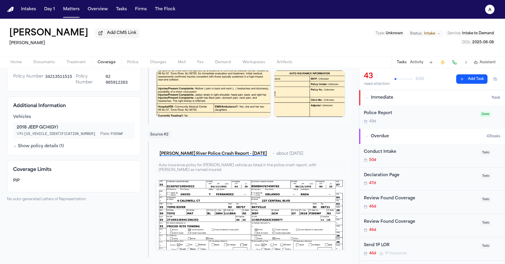
click at [60, 156] on div "Progressive First Party Coverage Auto Insurance 34213511515 Insured ORLANDO RAD…" at bounding box center [74, 133] width 134 height 245
click at [56, 149] on button "Show policy details ( 1 )" at bounding box center [38, 146] width 51 height 6
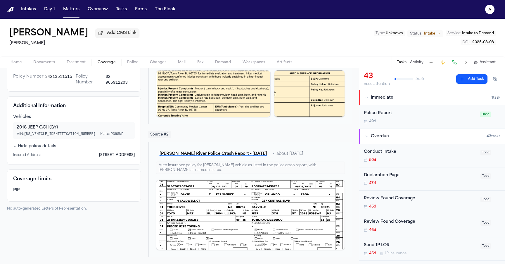
click at [51, 147] on button "Hide policy details" at bounding box center [34, 146] width 43 height 6
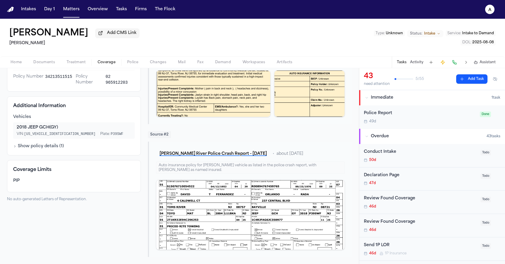
click at [51, 135] on span "1C4RJFAG6JC350977" at bounding box center [60, 134] width 72 height 4
click at [182, 152] on button "L. Rada - Toms River Police Crash Report - 5.22.25" at bounding box center [213, 153] width 114 height 11
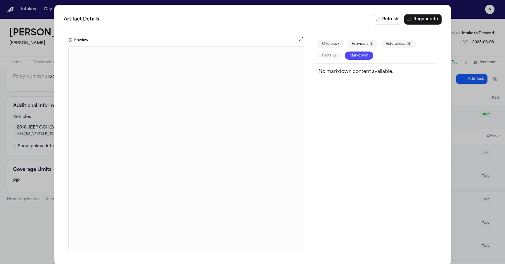
click at [47, 112] on div "Artifact Details Refresh Regenerate Preview Overview Providers 1 References 16 …" at bounding box center [252, 135] width 505 height 270
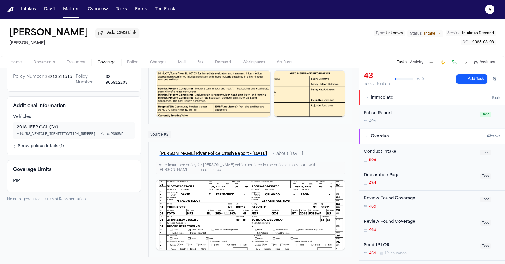
scroll to position [0, 0]
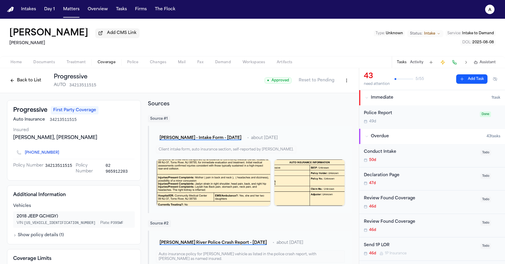
click at [34, 83] on button "Back to List" at bounding box center [25, 80] width 37 height 9
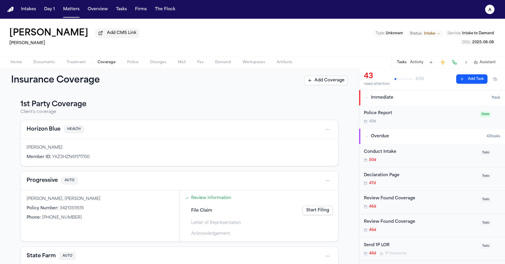
scroll to position [164, 0]
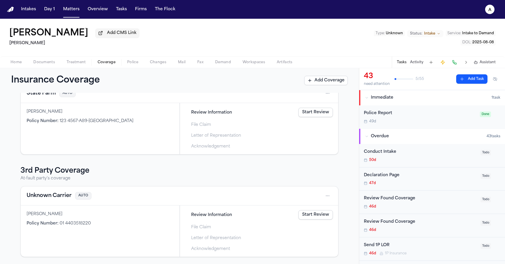
click at [308, 217] on link "Start Review" at bounding box center [315, 214] width 34 height 9
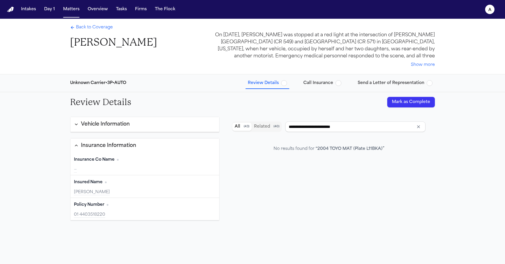
click at [293, 86] on div "Review Details Call Insurance Send a Letter of Representation" at bounding box center [339, 83] width 189 height 11
click at [325, 82] on span "Call Insurance" at bounding box center [318, 83] width 30 height 6
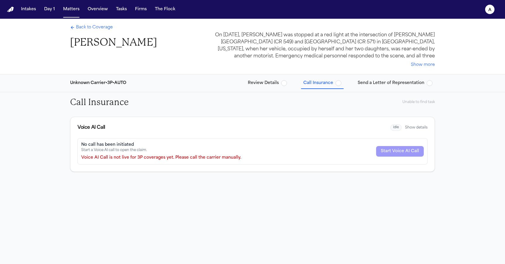
click at [383, 80] on span "Send a Letter of Representation" at bounding box center [391, 83] width 67 height 6
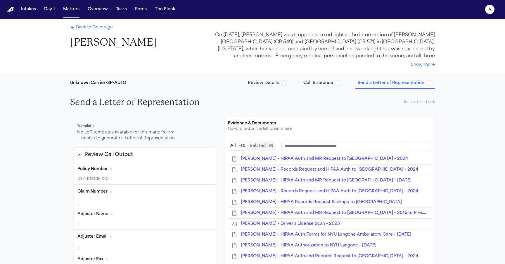
click at [277, 91] on div "Unknown Carrier • 3P • AUTO Review Details Call Insurance Send a Letter of Repr…" at bounding box center [252, 83] width 374 height 18
click at [277, 87] on button "Review Details" at bounding box center [267, 83] width 44 height 11
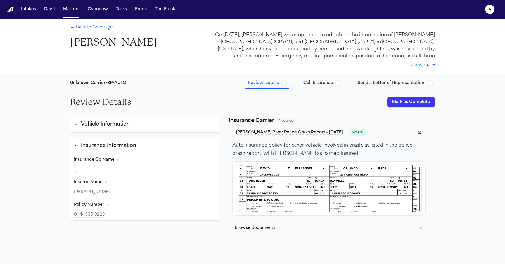
click at [166, 127] on button "Vehicle Information" at bounding box center [144, 124] width 149 height 15
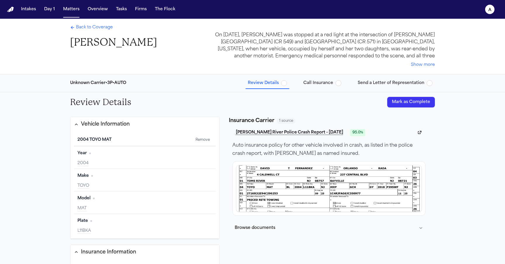
click at [166, 127] on button "Vehicle Information" at bounding box center [144, 124] width 149 height 15
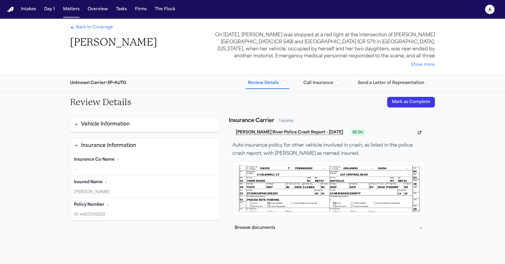
click at [166, 127] on button "Vehicle Information" at bounding box center [144, 124] width 149 height 15
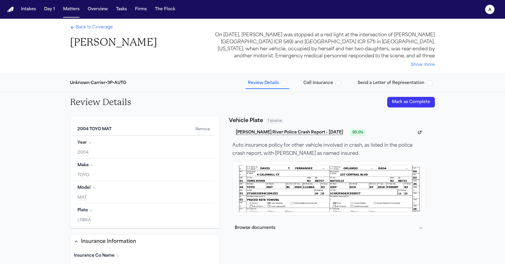
scroll to position [71, 0]
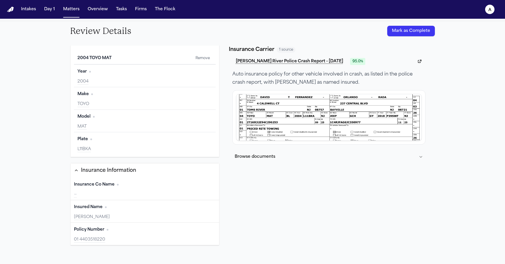
click at [156, 193] on div "—" at bounding box center [145, 194] width 142 height 6
click at [154, 214] on div "David T Fernandez" at bounding box center [145, 217] width 142 height 6
click at [152, 110] on div "Model Edit MAT" at bounding box center [145, 121] width 142 height 22
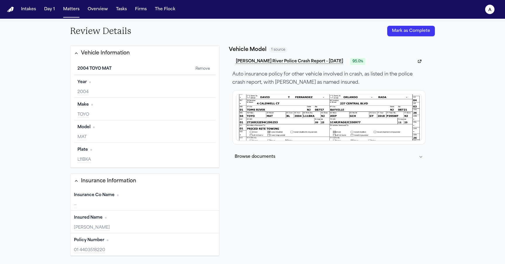
click at [168, 128] on div "Model Edit" at bounding box center [144, 126] width 135 height 9
click at [160, 109] on div "Make Edit TOYO" at bounding box center [145, 109] width 142 height 22
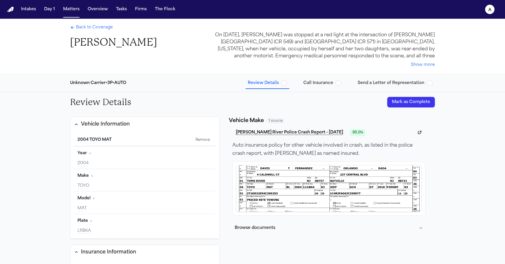
click at [86, 29] on span "Back to Coverage" at bounding box center [94, 28] width 37 height 6
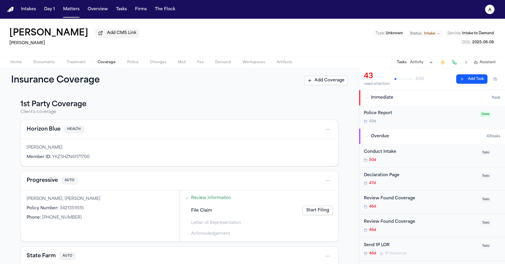
click at [77, 65] on span "Treatment" at bounding box center [76, 62] width 19 height 5
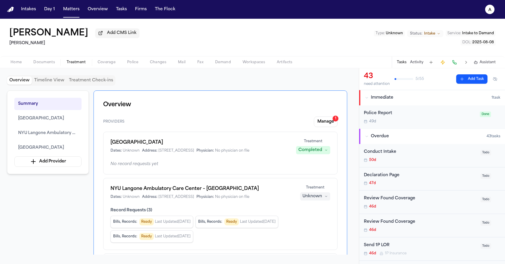
click at [107, 62] on span "Coverage" at bounding box center [107, 62] width 18 height 5
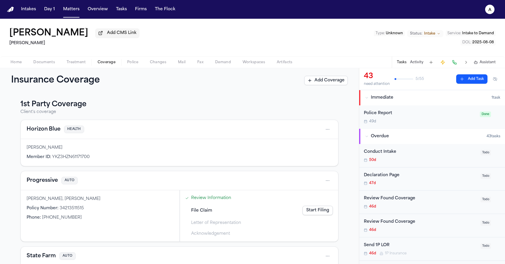
scroll to position [164, 0]
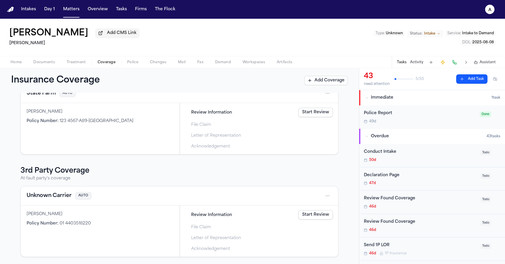
click at [303, 160] on div "1st Party Coverage Client's coverage Horizon Blue HEALTH Lisa Rada Member ID : …" at bounding box center [179, 96] width 318 height 319
click at [296, 148] on div "Acknowledgement" at bounding box center [259, 146] width 152 height 10
click at [274, 131] on div "Letter of Representation" at bounding box center [259, 136] width 152 height 10
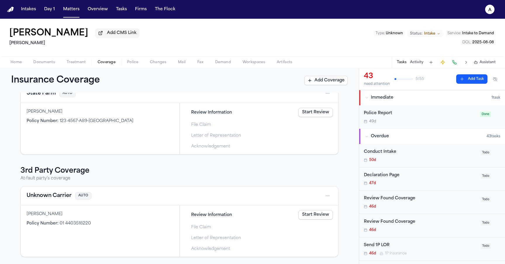
click at [274, 131] on div "Letter of Representation" at bounding box center [259, 136] width 152 height 10
click at [251, 119] on div "Review Information Start Review File Claim Letter of Representation Acknowledge…" at bounding box center [259, 128] width 152 height 45
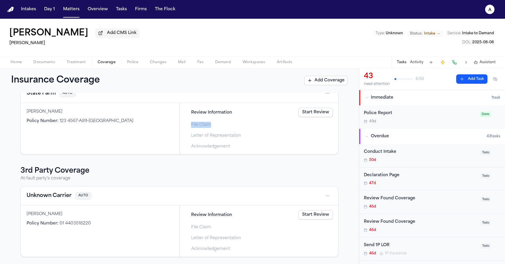
click at [243, 159] on div "1st Party Coverage Client's coverage Horizon Blue HEALTH Lisa Rada Member ID : …" at bounding box center [179, 96] width 318 height 319
click at [238, 211] on div "Review Information Start Review" at bounding box center [259, 214] width 152 height 13
click at [236, 227] on div "File Claim" at bounding box center [259, 227] width 152 height 10
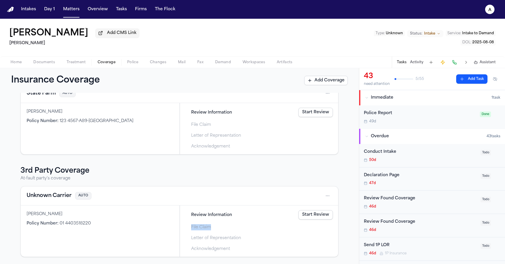
click at [235, 235] on span "Letter of Representation" at bounding box center [216, 238] width 50 height 6
click at [230, 245] on span "Acknowledgement" at bounding box center [210, 248] width 39 height 6
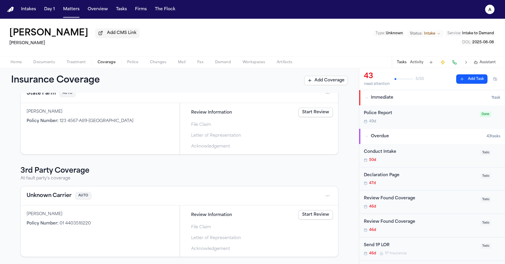
click at [230, 245] on span "Acknowledgement" at bounding box center [210, 248] width 39 height 6
click at [228, 215] on span "Review Information" at bounding box center [211, 215] width 41 height 6
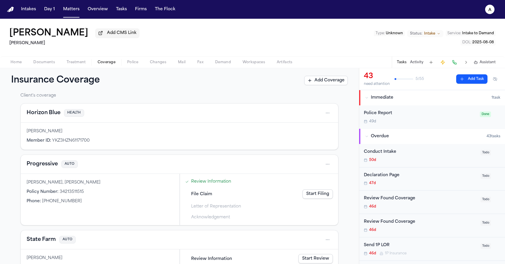
scroll to position [0, 0]
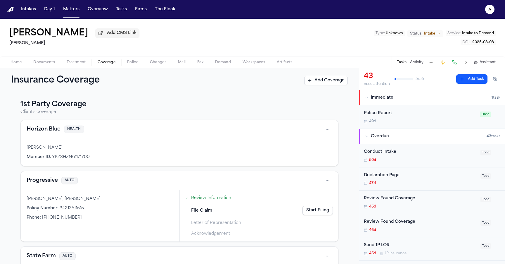
click at [80, 69] on div "Insurance Coverage Add Coverage" at bounding box center [179, 80] width 359 height 25
click at [79, 65] on span "Treatment" at bounding box center [76, 62] width 19 height 5
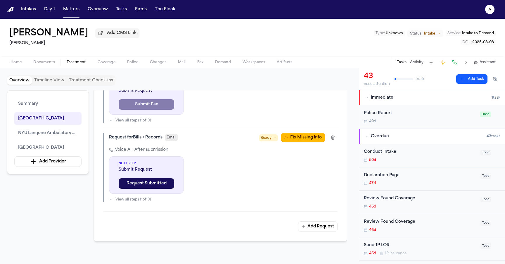
scroll to position [578, 0]
click at [158, 140] on div "Request for Bills + Records" at bounding box center [135, 137] width 53 height 6
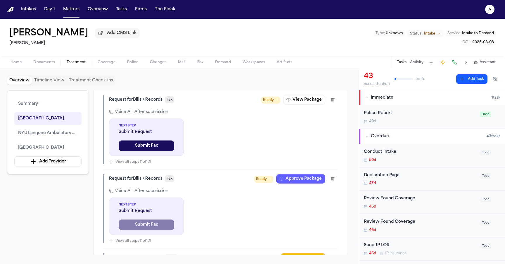
scroll to position [457, 0]
click at [162, 181] on div "Request for Bills + Records" at bounding box center [135, 179] width 53 height 6
click at [170, 182] on span "Fax" at bounding box center [169, 178] width 9 height 7
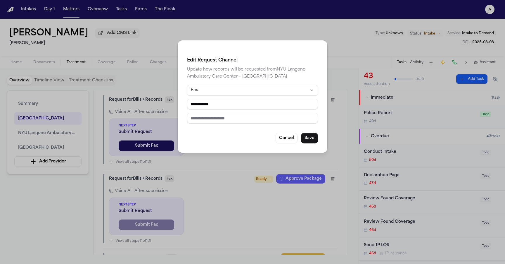
click at [170, 191] on div "**********" at bounding box center [252, 132] width 505 height 264
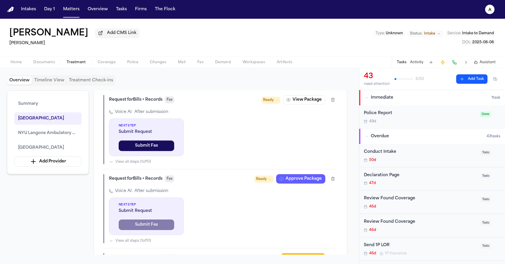
click at [161, 181] on div "Request for Bills + Records" at bounding box center [135, 179] width 53 height 6
click at [174, 182] on span "Fax" at bounding box center [169, 178] width 9 height 7
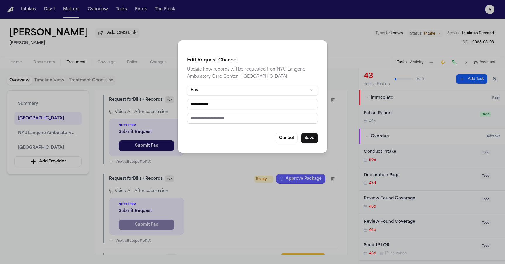
click at [203, 184] on div "**********" at bounding box center [252, 132] width 505 height 264
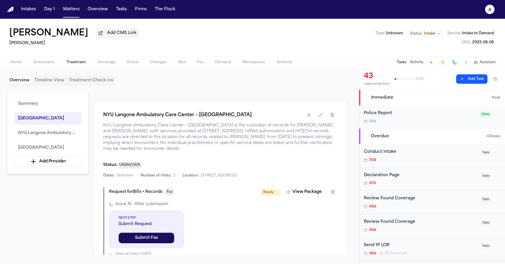
scroll to position [364, 0]
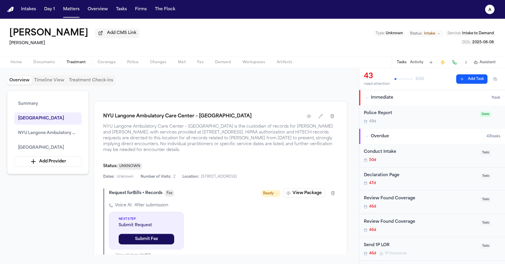
click at [176, 179] on div "Status: UNKNOWN Dates: Unknown Number of Visits: 2 Location: 70 Atlantic Avenue…" at bounding box center [220, 170] width 234 height 17
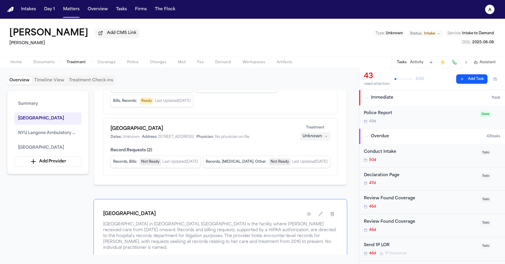
scroll to position [134, 0]
click at [87, 61] on button "Treatment" at bounding box center [76, 62] width 31 height 7
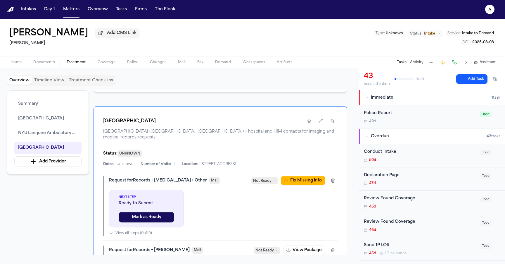
scroll to position [829, 0]
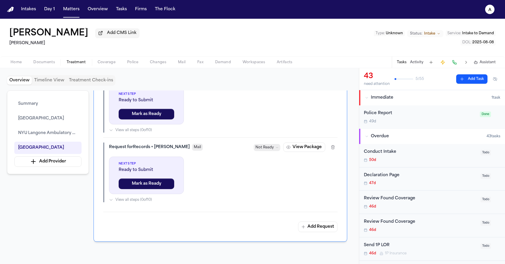
click at [303, 157] on div "Request for Records + Bills Mail Not Ready View Package Next Step Ready to Subm…" at bounding box center [220, 172] width 234 height 60
click at [303, 152] on button "View Package" at bounding box center [304, 146] width 42 height 9
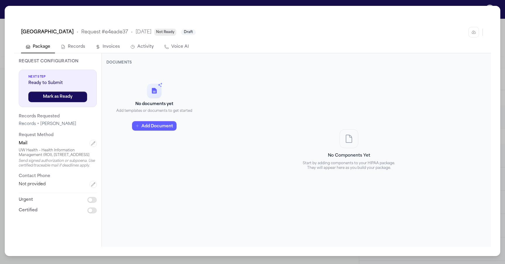
click at [68, 45] on button "Records" at bounding box center [73, 47] width 34 height 12
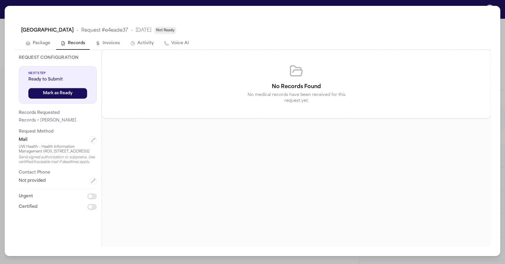
click at [50, 48] on button "Package" at bounding box center [38, 43] width 34 height 12
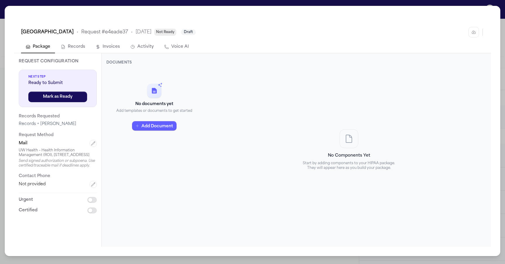
click at [175, 153] on div "No documents yet Add templates or documents to get started Add Document" at bounding box center [154, 155] width 96 height 170
click at [471, 29] on button "button" at bounding box center [473, 32] width 11 height 11
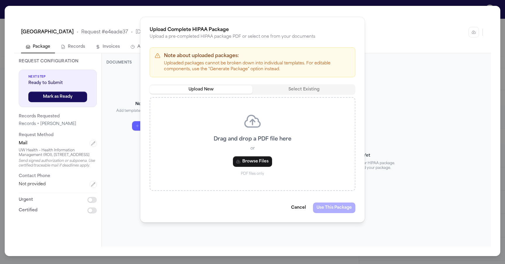
click at [300, 209] on button "Cancel" at bounding box center [299, 207] width 22 height 11
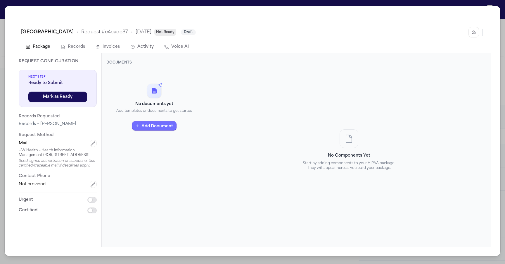
click at [160, 126] on button "Add Document" at bounding box center [154, 125] width 44 height 9
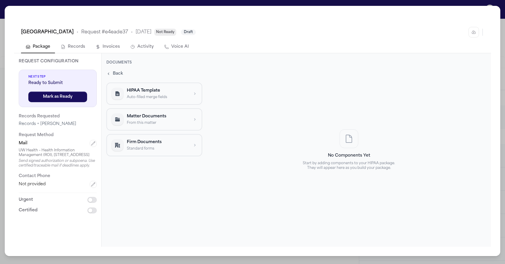
click at [169, 93] on p "HIPAA Template" at bounding box center [158, 91] width 62 height 6
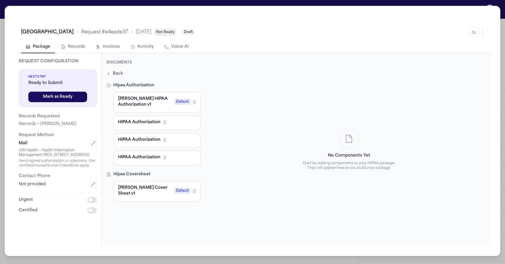
click at [158, 145] on button "HIPAA Authorization Firm Template" at bounding box center [157, 140] width 88 height 15
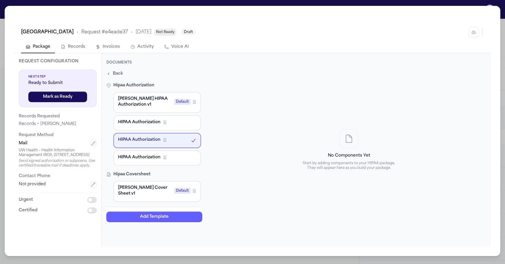
click at [157, 124] on span "HIPAA Authorization" at bounding box center [139, 122] width 42 height 6
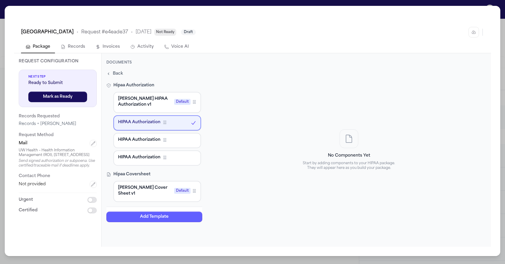
click at [159, 159] on span "HIPAA Authorization" at bounding box center [139, 157] width 42 height 6
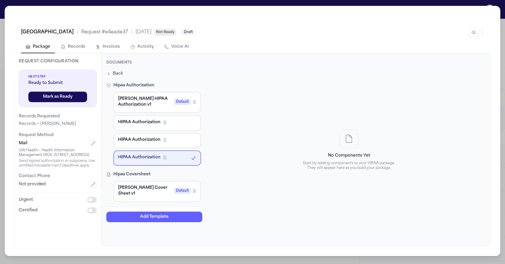
click at [153, 122] on span "HIPAA Authorization" at bounding box center [139, 122] width 42 height 6
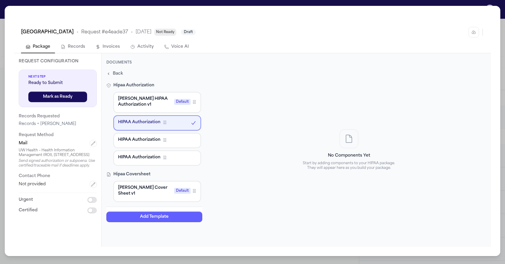
click at [151, 142] on span "HIPAA Authorization" at bounding box center [139, 140] width 42 height 6
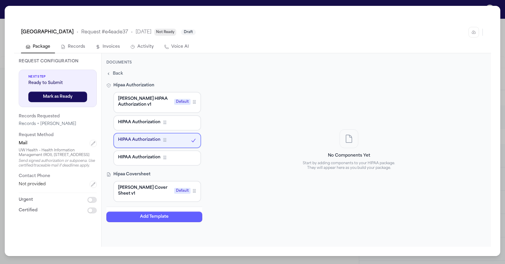
click at [117, 75] on span "Back" at bounding box center [118, 74] width 10 height 6
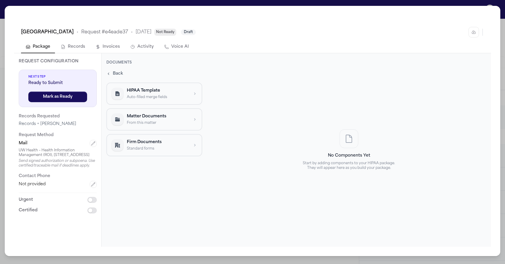
click at [138, 142] on p "Firm Documents" at bounding box center [158, 142] width 62 height 6
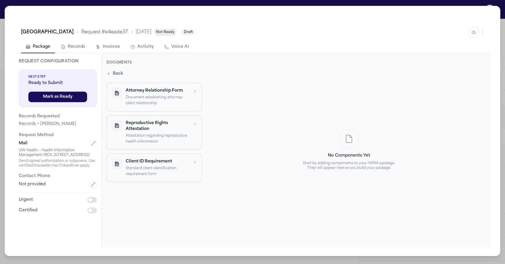
click at [128, 112] on div "Attorney Relationship Form Document establishing attorney-client relationship R…" at bounding box center [154, 132] width 96 height 100
click at [133, 128] on p "Reproductive Rights Attestation" at bounding box center [157, 126] width 63 height 12
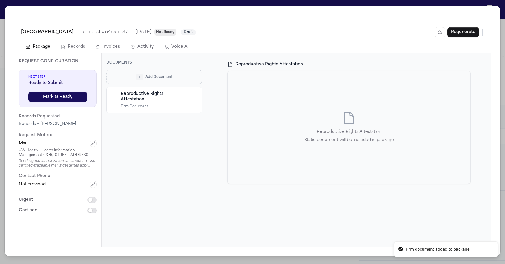
click at [132, 76] on div "Add Document" at bounding box center [154, 77] width 88 height 6
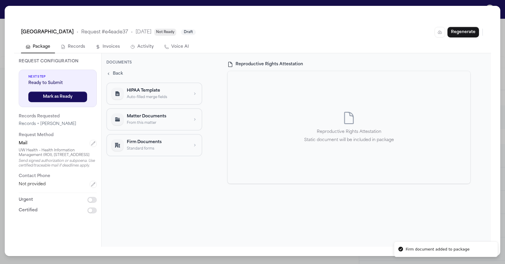
click at [267, 113] on div "Reproductive Rights Attestation Static document will be included in package" at bounding box center [349, 127] width 243 height 112
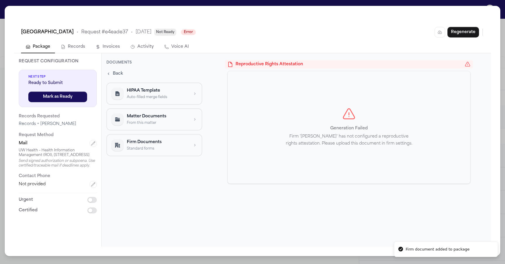
click at [150, 85] on button "HIPAA Template Auto-filled merge fields" at bounding box center [154, 93] width 96 height 22
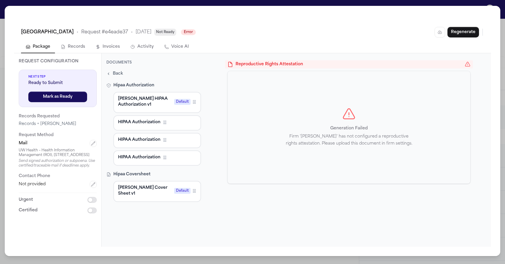
click at [152, 120] on span "HIPAA Authorization" at bounding box center [139, 122] width 42 height 6
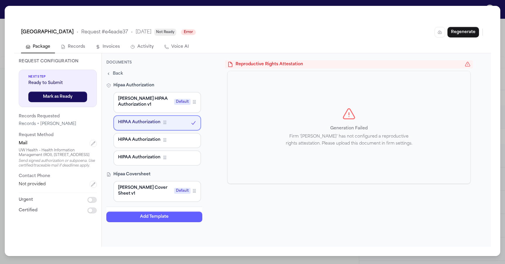
click at [167, 214] on button "Add Template" at bounding box center [154, 216] width 96 height 11
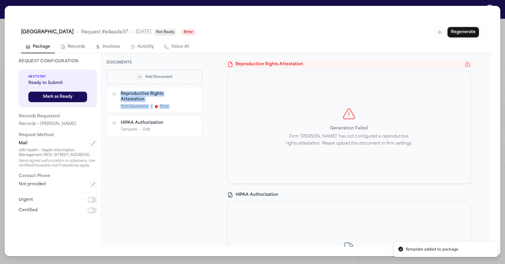
drag, startPoint x: 111, startPoint y: 117, endPoint x: 112, endPoint y: 97, distance: 20.2
click at [112, 97] on div "Reproductive Rights Attestation Firm Document • Error HIPAA Authorization Templ…" at bounding box center [154, 111] width 96 height 50
drag, startPoint x: 116, startPoint y: 118, endPoint x: 116, endPoint y: 92, distance: 25.4
click at [116, 99] on icon "button" at bounding box center [114, 101] width 5 height 5
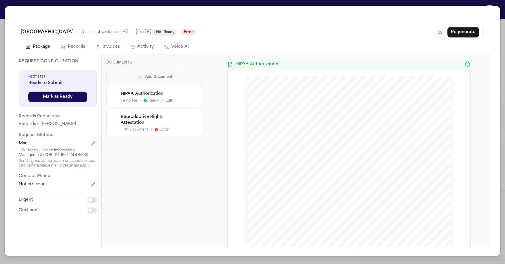
click at [334, 150] on div "1140 South Coast Hwy. 101 Encinitas, CA 92024 Tel 760 - 942 - 8505 Fax 760 - 94…" at bounding box center [349, 208] width 205 height 265
click at [329, 185] on div "1140 South Coast Hwy. 101 Encinitas, CA 92024 Tel 760 - 942 - 8505 Fax 760 - 94…" at bounding box center [349, 208] width 205 height 265
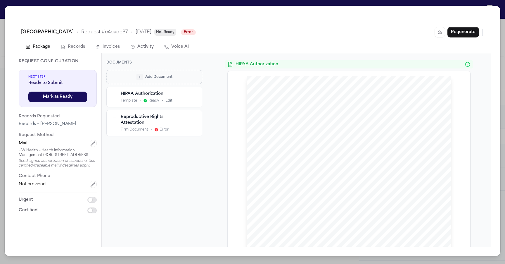
click at [329, 185] on div "1140 South Coast Hwy. 101 Encinitas, CA 92024 Tel 760 - 942 - 8505 Fax 760 - 94…" at bounding box center [349, 208] width 205 height 265
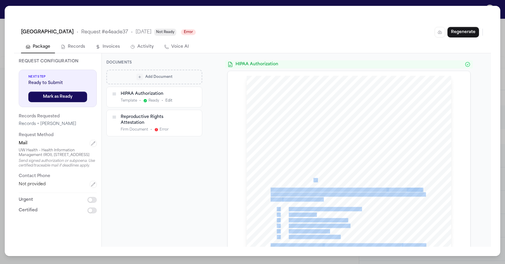
drag, startPoint x: 326, startPoint y: 200, endPoint x: 312, endPoint y: 177, distance: 26.5
click at [312, 177] on div "1140 South Coast Hwy. 101 Encinitas, CA 92024 Tel 760 - 942 - 8505 Fax 760 - 94…" at bounding box center [349, 208] width 205 height 265
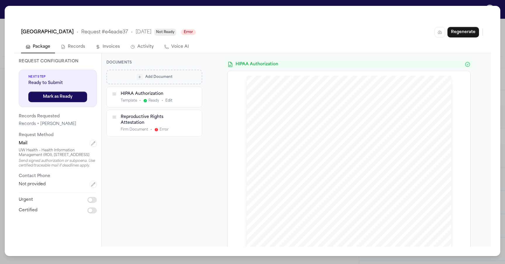
click at [311, 188] on span "I am writing to request copies of medical records for our client," at bounding box center [329, 190] width 116 height 4
click at [311, 201] on span "ing but not limited to:" at bounding box center [302, 199] width 40 height 4
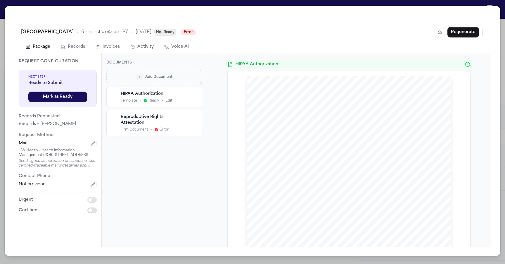
click at [311, 201] on span "ing but not limited to:" at bounding box center [302, 199] width 40 height 4
click at [308, 192] on span "dates of service referenced above. We kindly ask that you provide complete reco…" at bounding box center [348, 194] width 154 height 4
click at [302, 198] on span "ing but not limited to:" at bounding box center [302, 199] width 40 height 4
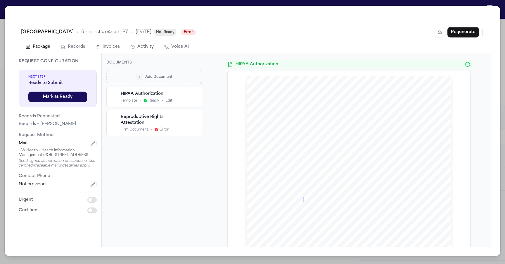
click at [302, 198] on span "ing but not limited to:" at bounding box center [302, 199] width 40 height 4
click at [301, 191] on span "I am writing to request copies of medical records for our client," at bounding box center [329, 190] width 116 height 4
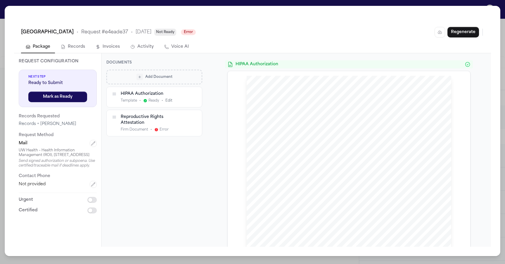
click at [299, 196] on span "dates of service referenced above. We kindly ask that you provide complete reco…" at bounding box center [348, 194] width 154 height 4
click at [291, 64] on span "HIPAA Authorization" at bounding box center [349, 64] width 227 height 6
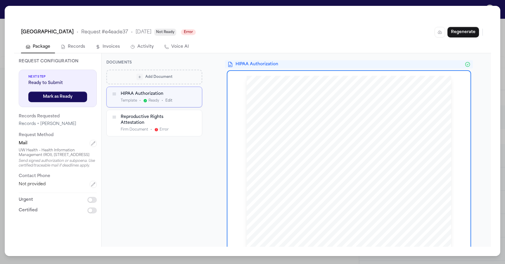
click at [299, 95] on div "1140 South Coast Hwy. 101 Encinitas, CA 92024 Tel 760 - 942 - 8505 Fax 760 - 94…" at bounding box center [349, 208] width 205 height 265
click at [306, 139] on span "WI" at bounding box center [305, 138] width 5 height 4
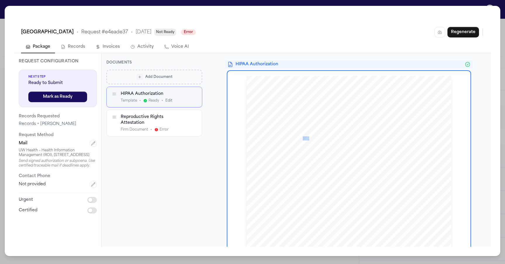
click at [306, 139] on span "WI" at bounding box center [305, 138] width 5 height 4
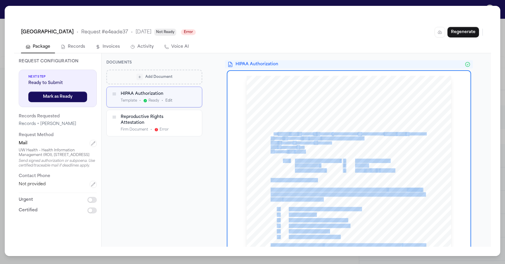
drag, startPoint x: 311, startPoint y: 151, endPoint x: 273, endPoint y: 134, distance: 41.6
click at [273, 134] on div "1140 South Coast Hwy. 101 Encinitas, CA 92024 Tel 760 - 942 - 8505 Fax 760 - 94…" at bounding box center [349, 208] width 205 height 265
click at [273, 134] on span "V" at bounding box center [272, 134] width 2 height 4
drag, startPoint x: 273, startPoint y: 134, endPoint x: 369, endPoint y: 168, distance: 102.1
click at [368, 168] on div "1140 South Coast Hwy. 101 Encinitas, CA 92024 Tel 760 - 942 - 8505 Fax 760 - 94…" at bounding box center [349, 208] width 205 height 265
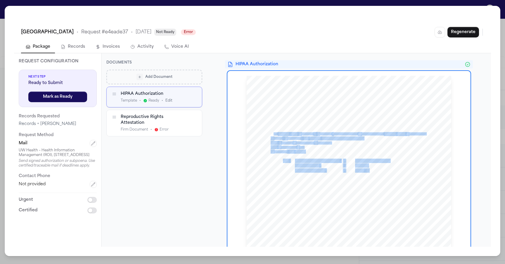
click at [382, 165] on div "1140 South Coast Hwy. 101 Encinitas, CA 92024 Tel 760 - 942 - 8505 Fax 760 - 94…" at bounding box center [349, 208] width 205 height 265
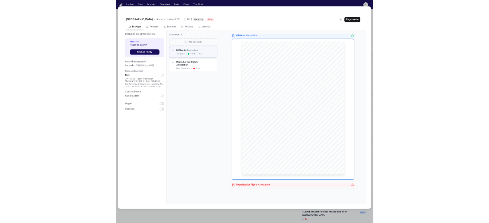
scroll to position [710, 0]
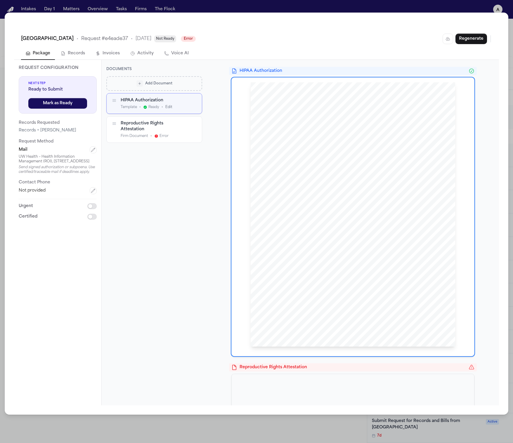
click at [150, 47] on div "UW Health University Hospital • Request # e4eade37 • 10/1/2025 Not Ready Error …" at bounding box center [256, 38] width 485 height 19
click at [147, 55] on button "Activity" at bounding box center [142, 54] width 33 height 12
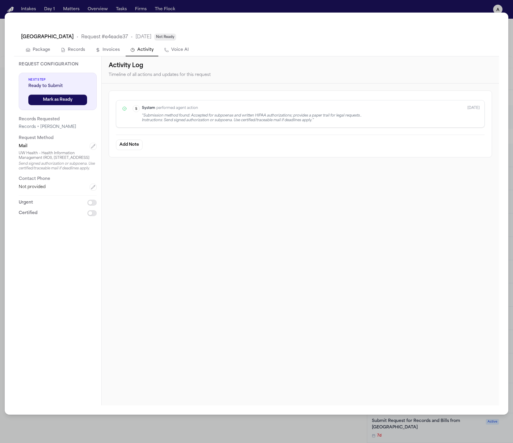
click at [103, 53] on button "Invoices" at bounding box center [108, 50] width 34 height 12
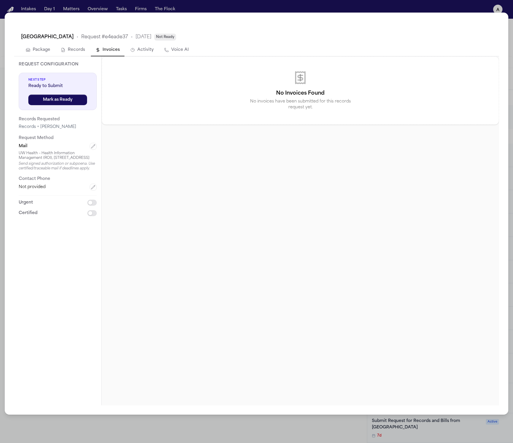
click at [75, 55] on button "Records" at bounding box center [73, 50] width 34 height 12
click at [176, 38] on div "UW Health University Hospital • Request # e4eade37 • 10/1/2025 Not Ready" at bounding box center [98, 37] width 155 height 7
click at [174, 51] on button "Voice AI" at bounding box center [177, 50] width 34 height 12
select select "****"
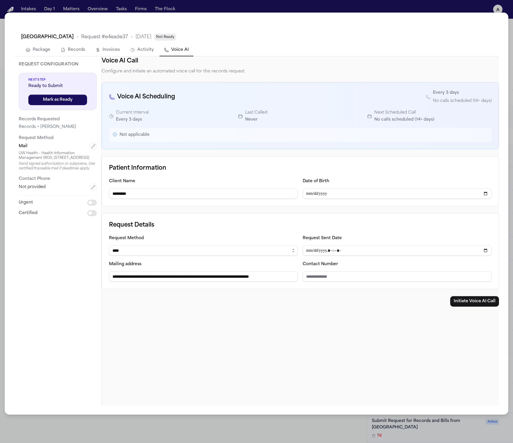
click at [510, 410] on div "**********" at bounding box center [256, 221] width 513 height 443
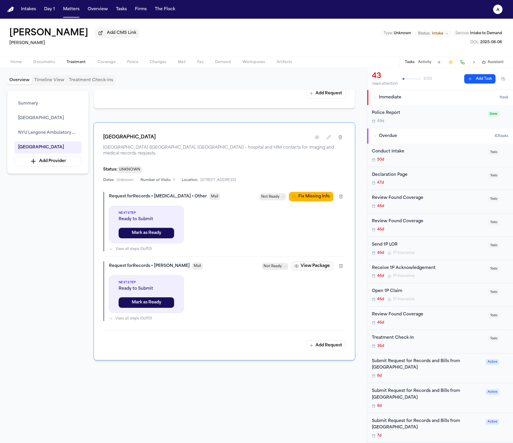
click at [310, 262] on button "View Package" at bounding box center [312, 266] width 42 height 9
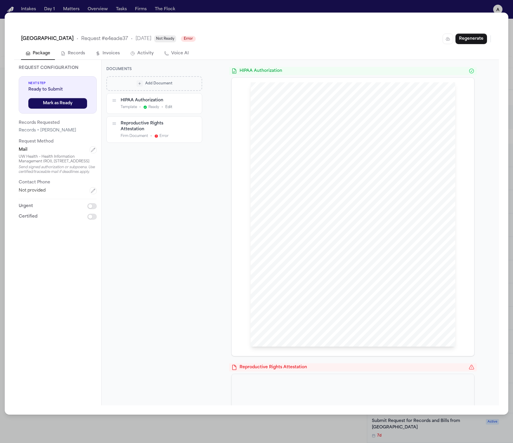
click at [162, 50] on button "Voice AI" at bounding box center [177, 54] width 34 height 12
select select "****"
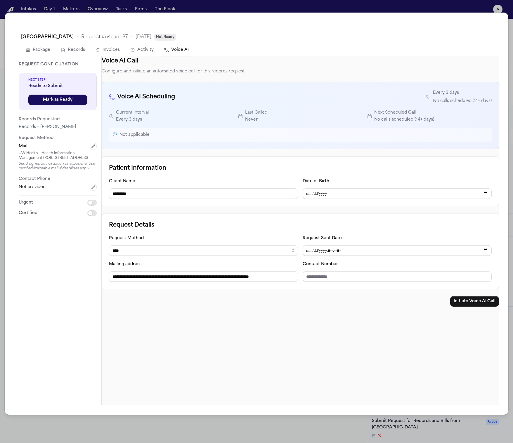
click at [172, 51] on button "Voice AI" at bounding box center [177, 50] width 34 height 12
drag, startPoint x: 150, startPoint y: 49, endPoint x: 149, endPoint y: 45, distance: 3.6
click at [149, 46] on button "Activity" at bounding box center [142, 50] width 33 height 12
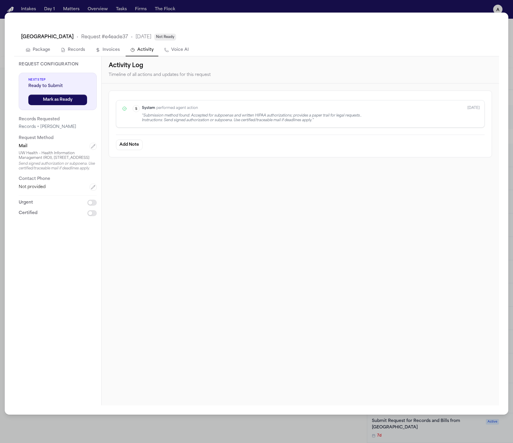
click at [149, 41] on div "UW Health University Hospital • Request # e4eade37 • 10/1/2025 Not Ready" at bounding box center [256, 36] width 485 height 15
click at [133, 37] on span "•" at bounding box center [132, 37] width 2 height 7
click at [174, 52] on button "Voice AI" at bounding box center [177, 50] width 34 height 12
select select "****"
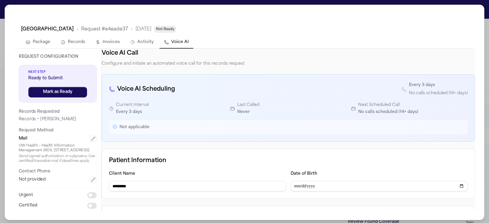
scroll to position [2, 0]
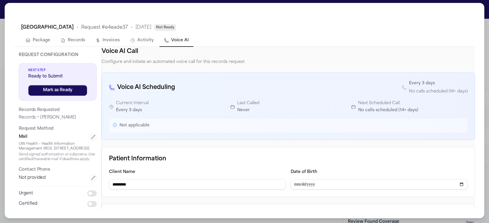
click at [131, 41] on icon "button" at bounding box center [132, 40] width 5 height 5
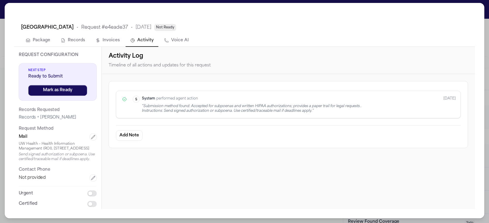
click at [105, 40] on button "Invoices" at bounding box center [108, 40] width 34 height 12
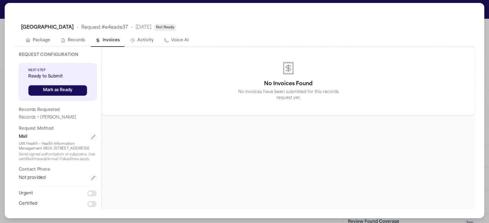
click at [87, 39] on button "Records" at bounding box center [73, 40] width 34 height 12
click at [160, 37] on button "Voice AI" at bounding box center [177, 40] width 34 height 12
select select "****"
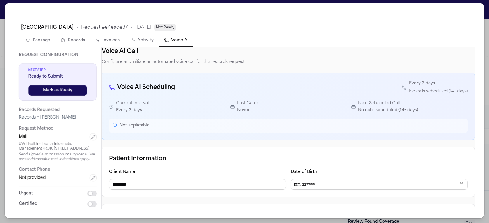
click at [131, 39] on icon "button" at bounding box center [132, 40] width 5 height 5
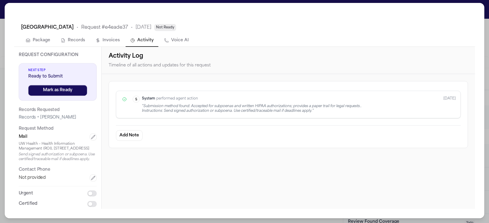
click at [107, 39] on button "Invoices" at bounding box center [108, 40] width 34 height 12
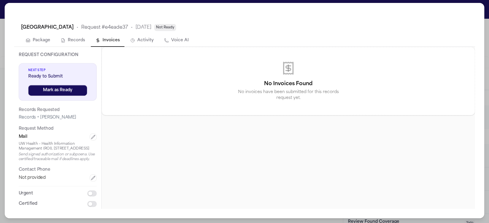
click at [70, 42] on button "Records" at bounding box center [73, 40] width 34 height 12
click at [146, 43] on button "Activity" at bounding box center [142, 40] width 33 height 12
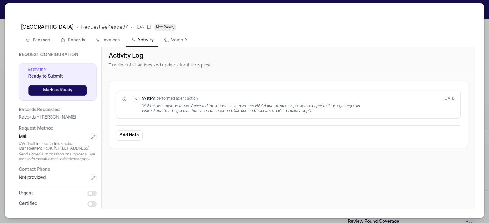
click at [179, 46] on button "Voice AI" at bounding box center [177, 40] width 34 height 12
select select "****"
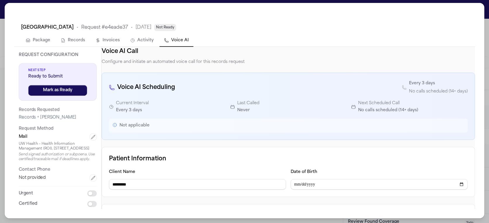
click at [87, 38] on button "Records" at bounding box center [73, 40] width 34 height 12
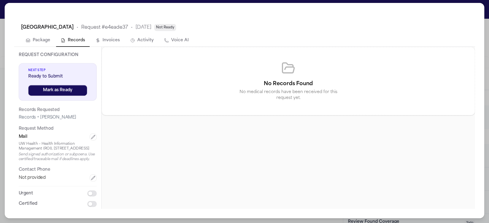
click at [53, 43] on button "Package" at bounding box center [38, 40] width 34 height 12
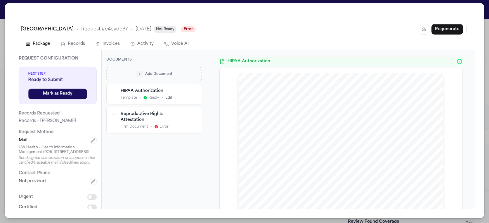
click at [120, 45] on button "Invoices" at bounding box center [108, 44] width 34 height 12
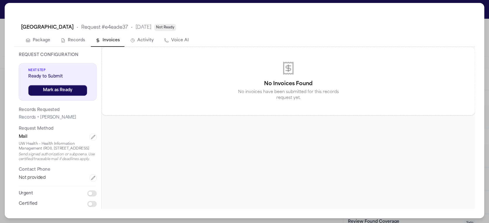
click at [180, 47] on div "No Invoices Found No invoices have been submitted for this records request yet." at bounding box center [288, 81] width 373 height 68
click at [179, 42] on button "Voice AI" at bounding box center [177, 40] width 34 height 12
select select "****"
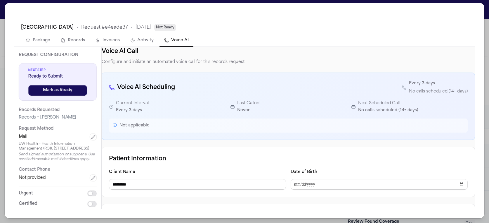
click at [116, 43] on button "Invoices" at bounding box center [108, 40] width 34 height 12
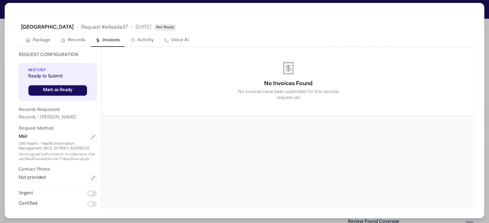
click at [56, 44] on button "Records" at bounding box center [73, 40] width 34 height 12
click at [43, 44] on button "Package" at bounding box center [38, 40] width 34 height 12
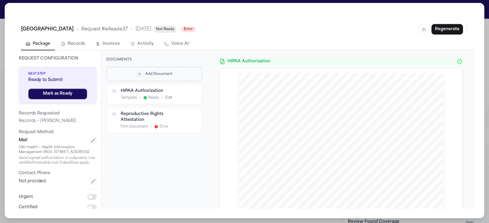
click at [72, 44] on button "Records" at bounding box center [73, 44] width 34 height 12
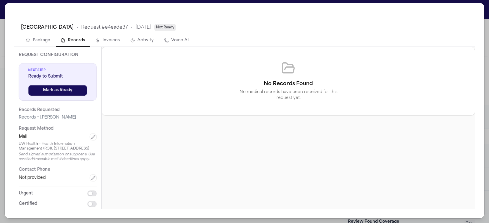
click at [123, 45] on button "Invoices" at bounding box center [108, 40] width 34 height 12
click at [175, 42] on button "Voice AI" at bounding box center [177, 40] width 34 height 12
select select "****"
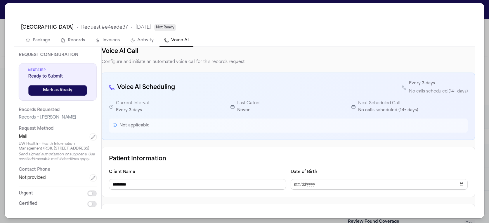
click at [85, 41] on button "Records" at bounding box center [73, 40] width 34 height 12
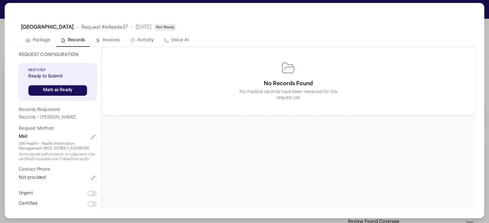
click at [54, 41] on button "Package" at bounding box center [38, 40] width 34 height 12
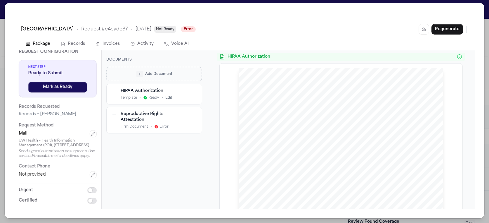
scroll to position [0, 0]
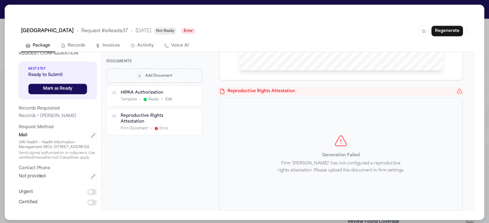
click at [178, 97] on div "Template • Ready • Edit" at bounding box center [154, 99] width 67 height 5
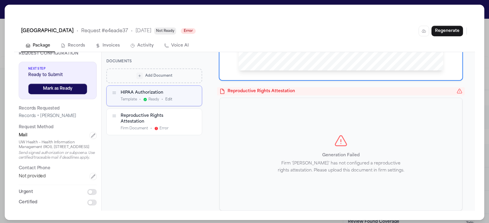
click at [170, 98] on button "Edit" at bounding box center [168, 99] width 7 height 5
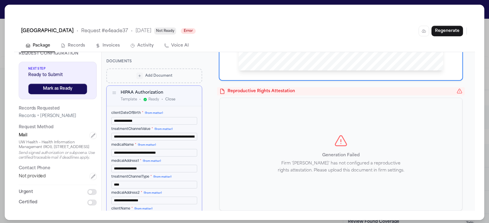
click at [171, 99] on button "Close" at bounding box center [170, 99] width 10 height 5
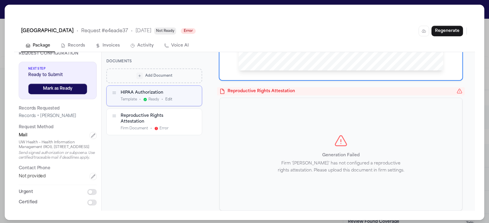
click at [172, 100] on button "Edit" at bounding box center [168, 99] width 7 height 5
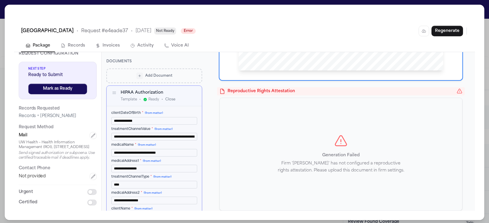
click at [174, 104] on div "HIPAA Authorization Template • Ready • Close" at bounding box center [154, 96] width 95 height 20
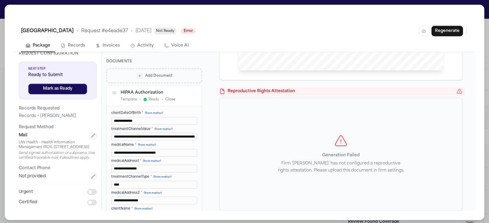
click at [174, 102] on button "Close" at bounding box center [170, 99] width 10 height 5
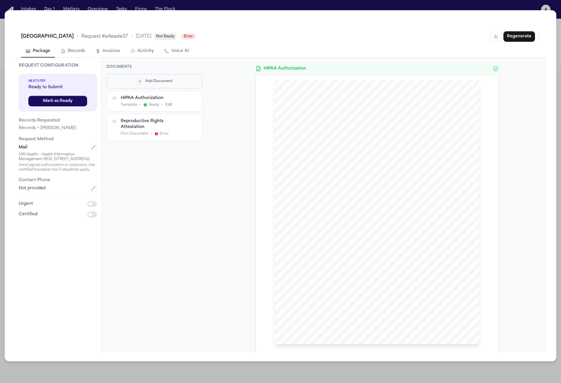
click at [196, 36] on span "Error" at bounding box center [188, 37] width 15 height 6
click at [194, 41] on div "UW Health University Hospital • Request # e4eade37 • 10/1/2025 Not Ready Error …" at bounding box center [280, 36] width 519 height 11
click at [176, 39] on span "Not Ready" at bounding box center [165, 36] width 22 height 7
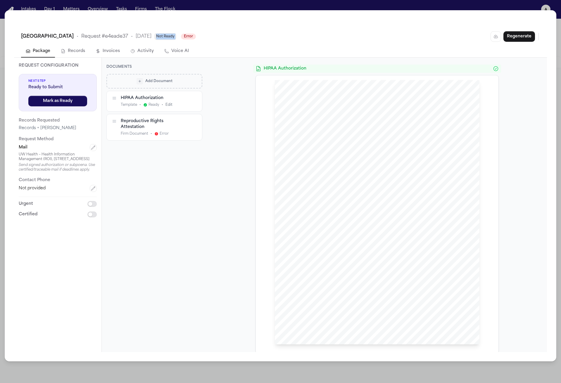
click at [176, 39] on span "Not Ready" at bounding box center [165, 36] width 22 height 7
click at [228, 128] on div "HIPAA Authorization 1140 South Coast Hwy. 101 Encinitas, CA 92024 Tel 760 - 942…" at bounding box center [377, 205] width 340 height 295
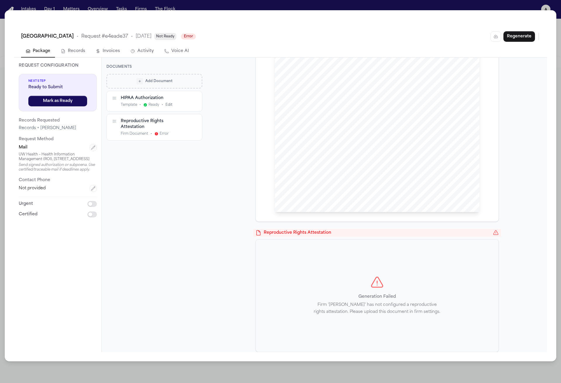
click at [68, 179] on div "Next Step Ready to Submit Mark as Ready Records Requested Records + Bills Reque…" at bounding box center [58, 146] width 78 height 144
drag, startPoint x: 75, startPoint y: 180, endPoint x: 17, endPoint y: 153, distance: 64.8
click at [7, 153] on div "UW Health University Hospital • Request # e4eade37 • 10/1/2025 Not Ready Error …" at bounding box center [280, 185] width 551 height 351
click at [17, 153] on div "Request Configuration Next Step Ready to Submit Mark as Ready Records Requested…" at bounding box center [57, 140] width 87 height 165
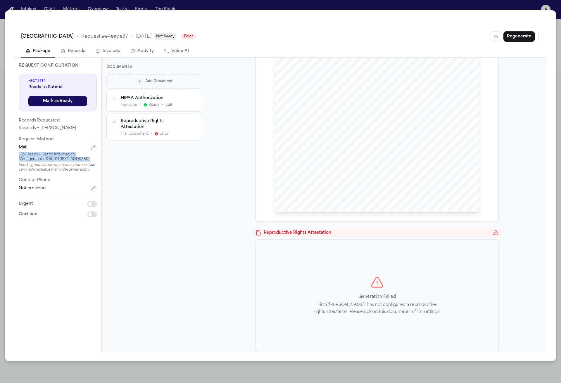
click at [17, 153] on div "Request Configuration Next Step Ready to Submit Mark as Ready Records Requested…" at bounding box center [57, 140] width 87 height 165
click at [29, 162] on div "UW Health – Health Information Management (ROI), 8501 Excelsior Drive, Madison,…" at bounding box center [58, 156] width 78 height 9
click at [86, 53] on button "Records" at bounding box center [73, 51] width 34 height 12
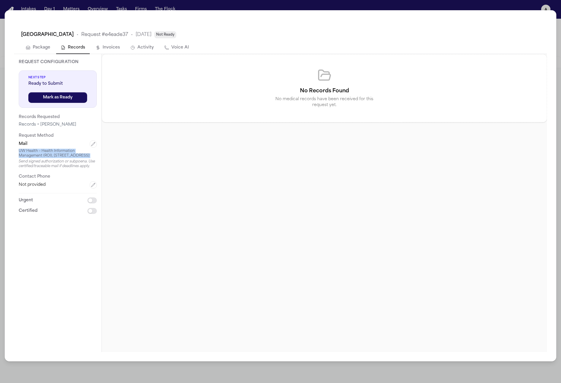
click at [105, 45] on button "Invoices" at bounding box center [108, 48] width 34 height 12
click at [143, 46] on button "Activity" at bounding box center [142, 48] width 33 height 12
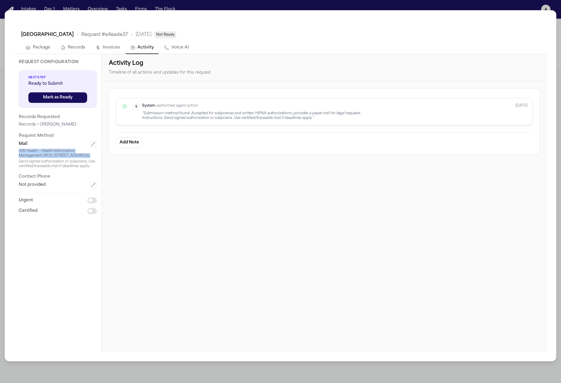
click at [178, 48] on button "Voice AI" at bounding box center [177, 48] width 34 height 12
select select "****"
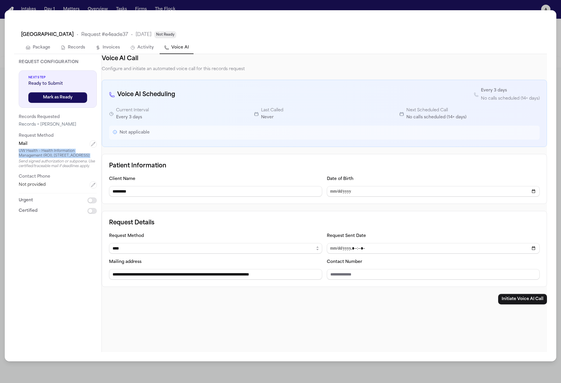
click at [57, 44] on button "Records" at bounding box center [73, 48] width 34 height 12
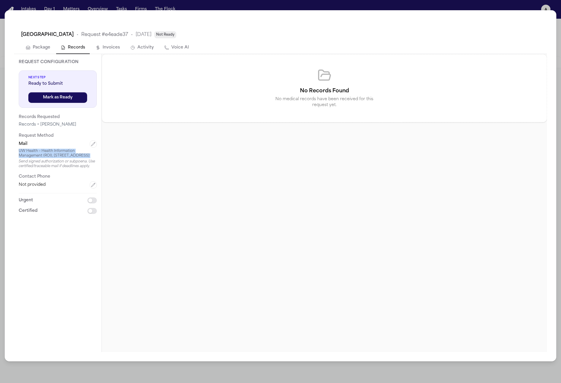
click at [26, 49] on icon "button" at bounding box center [28, 47] width 5 height 5
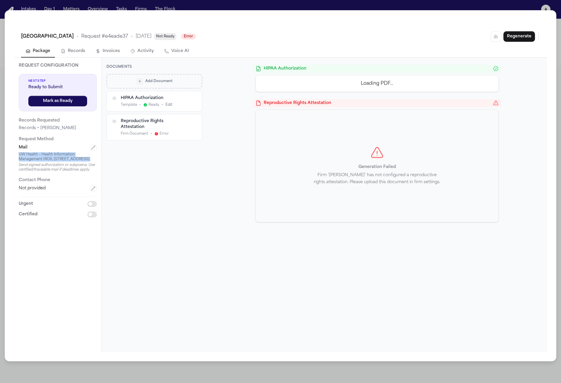
click at [101, 48] on button "Invoices" at bounding box center [108, 51] width 34 height 12
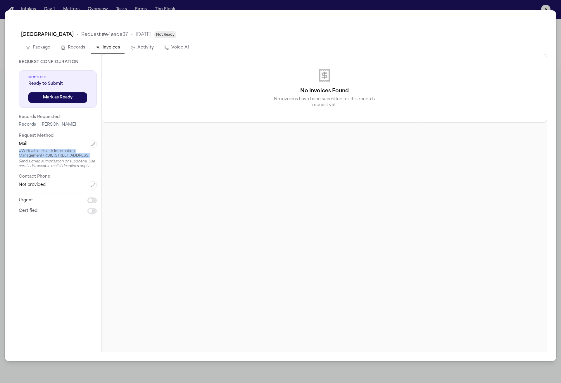
click at [139, 52] on button "Activity" at bounding box center [142, 48] width 33 height 12
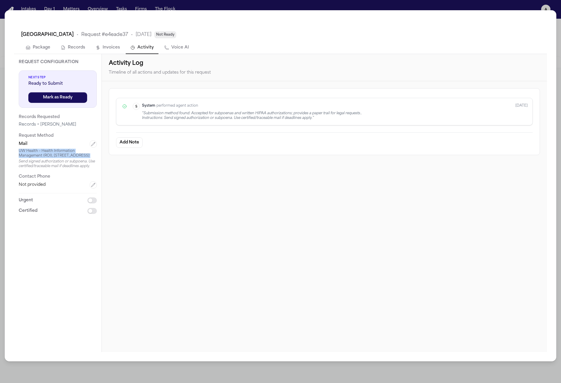
click at [180, 50] on button "Voice AI" at bounding box center [177, 48] width 34 height 12
select select "****"
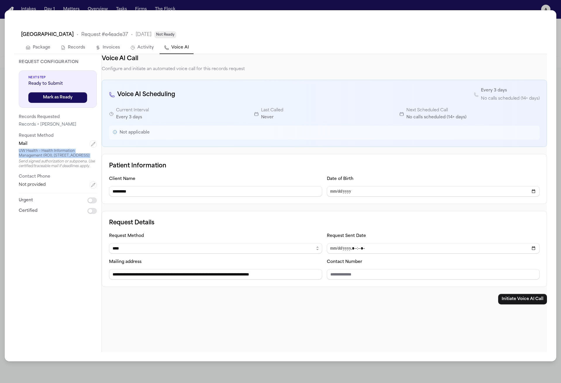
click at [85, 45] on button "Records" at bounding box center [73, 48] width 34 height 12
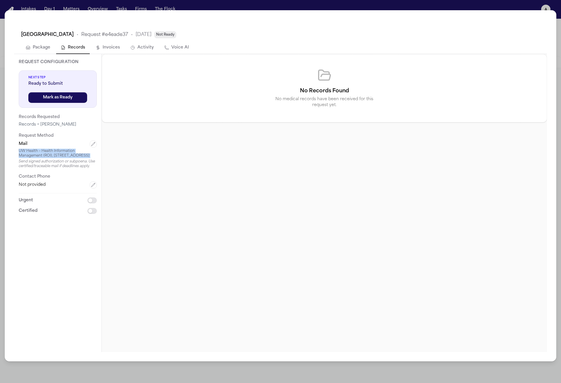
click at [48, 47] on button "Package" at bounding box center [38, 48] width 34 height 12
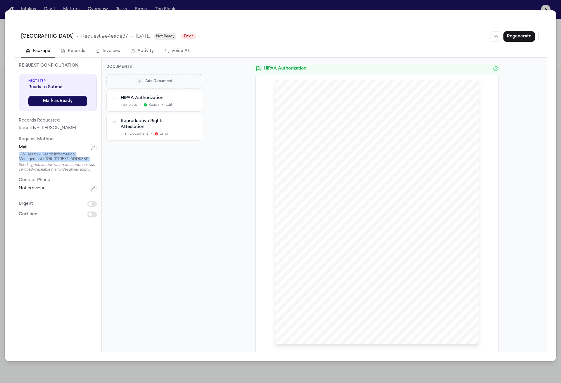
click at [116, 57] on button "Invoices" at bounding box center [108, 51] width 34 height 12
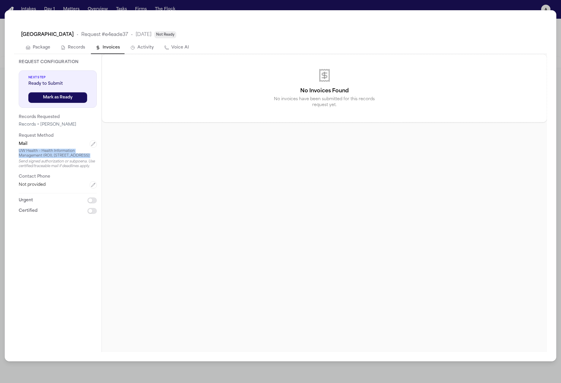
click at [149, 50] on button "Activity" at bounding box center [142, 48] width 33 height 12
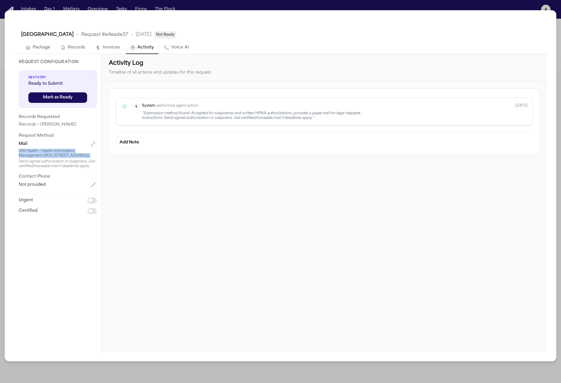
click at [181, 48] on button "Voice AI" at bounding box center [177, 48] width 34 height 12
select select "****"
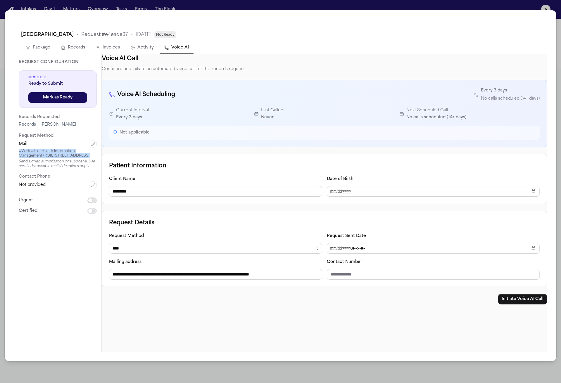
click at [91, 46] on button "Invoices" at bounding box center [108, 48] width 34 height 12
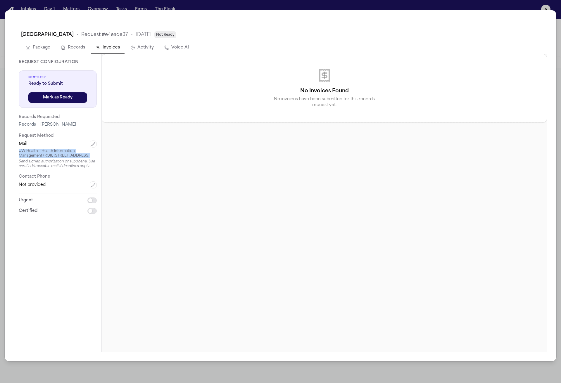
click at [53, 49] on button "Package" at bounding box center [38, 48] width 34 height 12
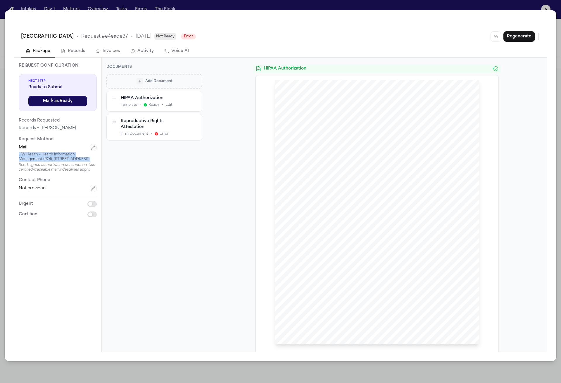
click at [96, 56] on button "Invoices" at bounding box center [108, 51] width 34 height 12
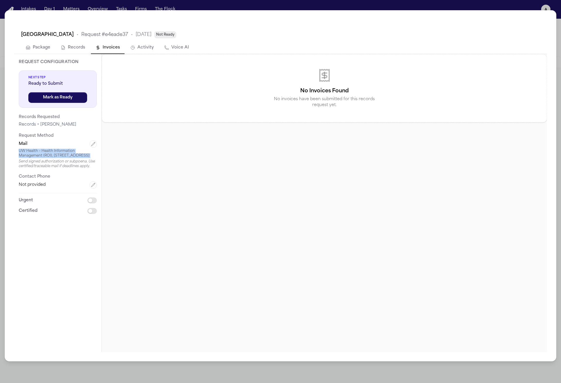
click at [137, 51] on button "Activity" at bounding box center [142, 48] width 33 height 12
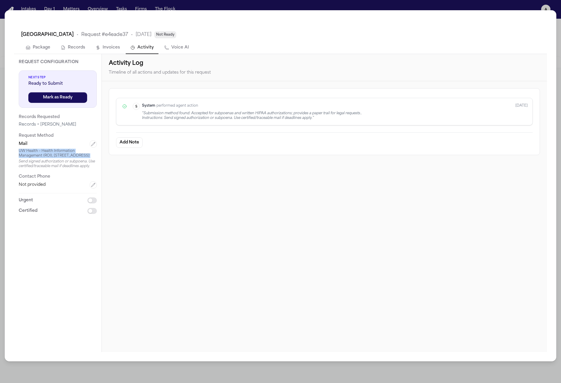
click at [164, 49] on icon "button" at bounding box center [166, 47] width 5 height 5
select select "****"
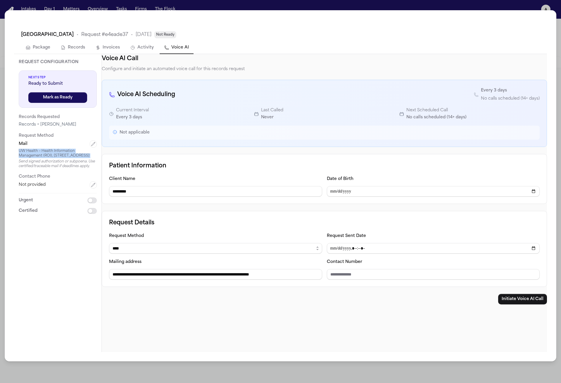
click at [84, 53] on button "Records" at bounding box center [73, 48] width 34 height 12
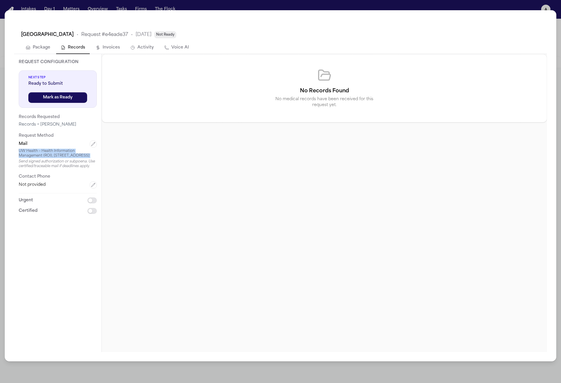
click at [47, 48] on button "Package" at bounding box center [38, 48] width 34 height 12
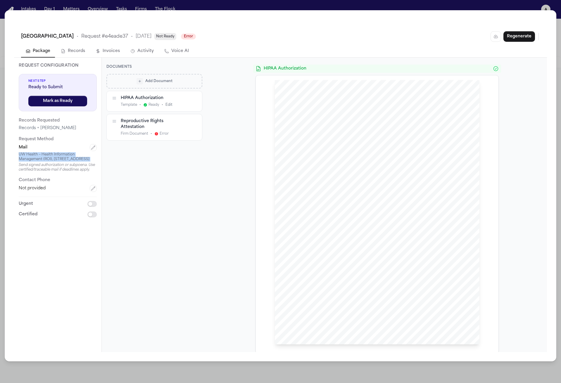
click at [89, 52] on button "Records" at bounding box center [73, 51] width 34 height 12
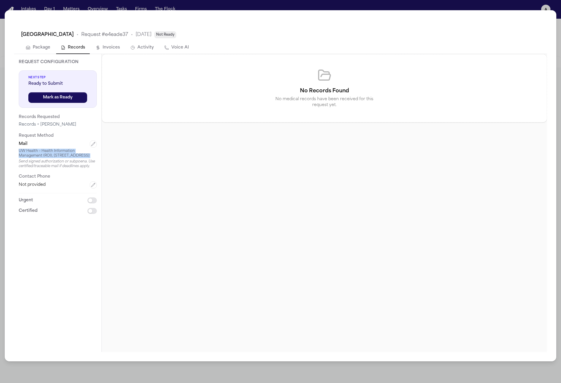
drag, startPoint x: 133, startPoint y: 53, endPoint x: 149, endPoint y: 52, distance: 15.8
click at [133, 53] on button "Activity" at bounding box center [142, 48] width 33 height 12
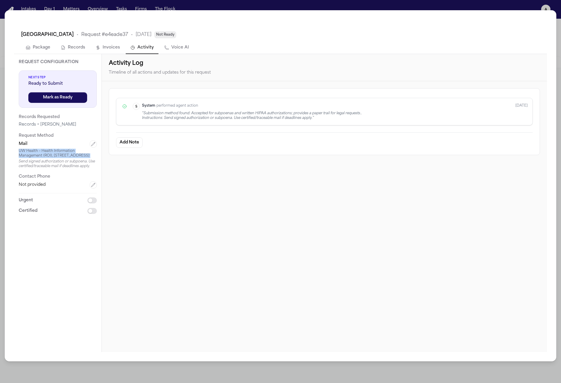
click at [154, 51] on button "Activity" at bounding box center [142, 48] width 33 height 12
click at [170, 51] on button "Voice AI" at bounding box center [177, 48] width 34 height 12
select select "****"
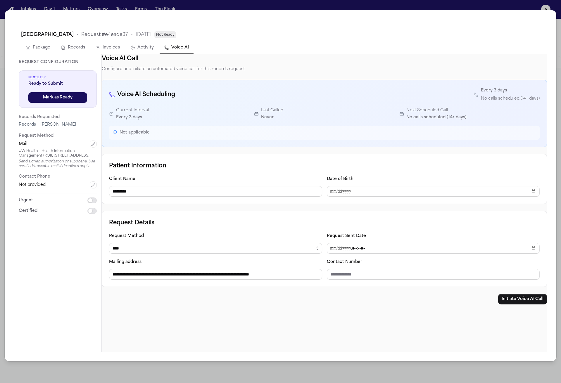
click at [98, 54] on div "Request Configuration Next Step Ready to Submit Mark as Ready Records Requested…" at bounding box center [57, 136] width 87 height 165
click at [67, 53] on button "Records" at bounding box center [73, 48] width 34 height 12
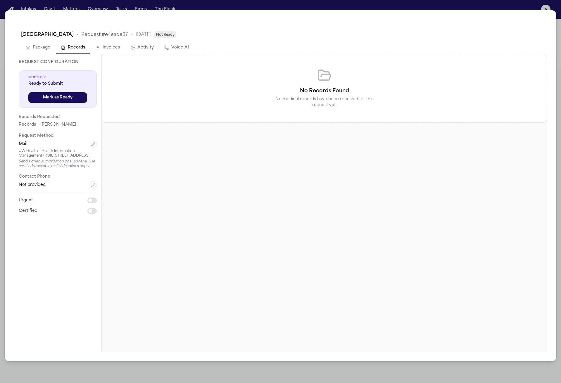
click at [48, 50] on button "Package" at bounding box center [38, 48] width 34 height 12
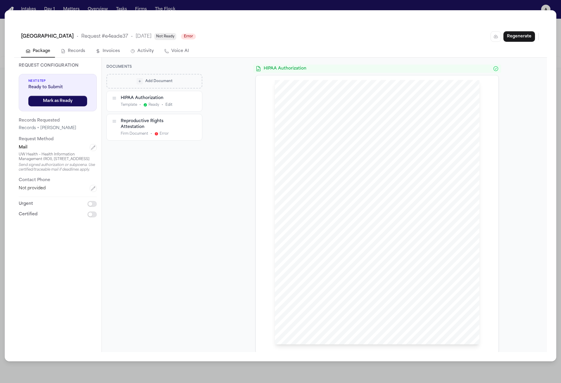
click at [110, 49] on button "Invoices" at bounding box center [108, 51] width 34 height 12
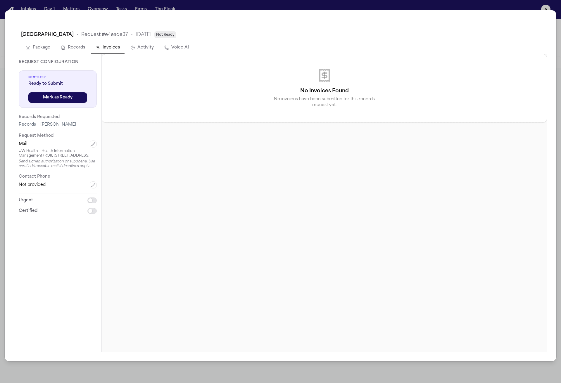
click at [152, 50] on button "Activity" at bounding box center [142, 48] width 33 height 12
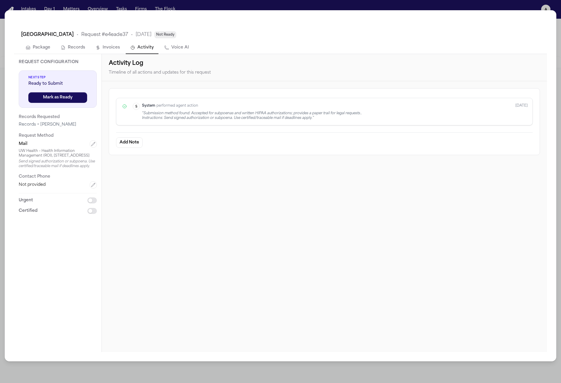
click at [177, 51] on button "Voice AI" at bounding box center [177, 48] width 34 height 12
select select "****"
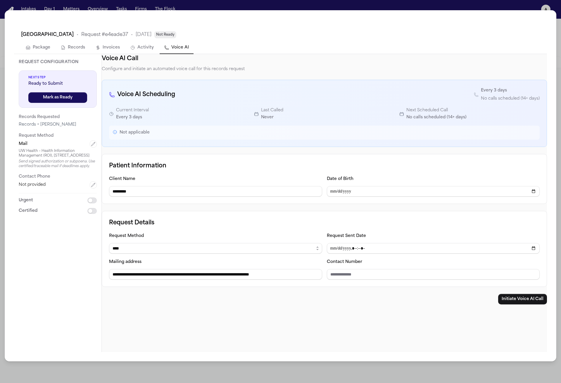
click at [60, 51] on button "Records" at bounding box center [73, 48] width 34 height 12
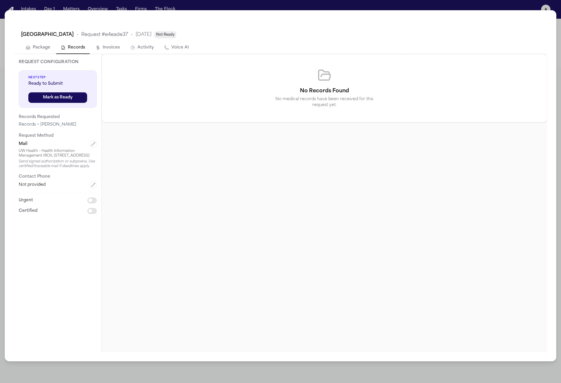
click at [33, 49] on button "Package" at bounding box center [38, 48] width 34 height 12
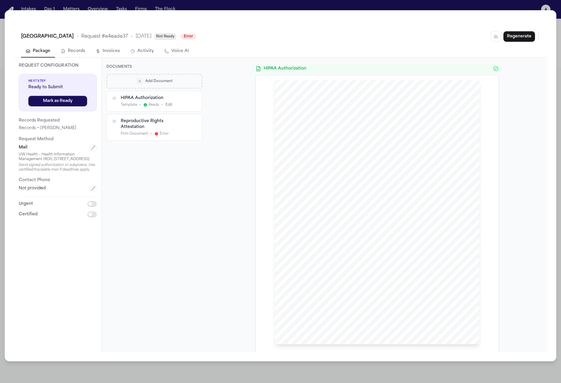
click at [132, 47] on button "Activity" at bounding box center [142, 51] width 33 height 12
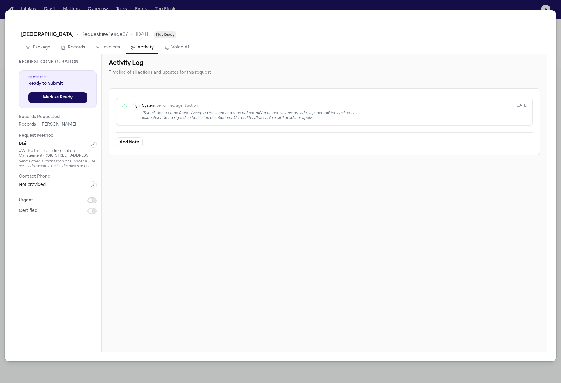
click at [169, 53] on button "Voice AI" at bounding box center [177, 48] width 34 height 12
select select "****"
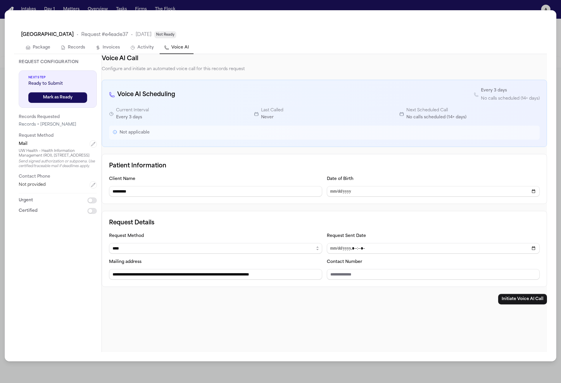
click at [88, 51] on nav "Package Records Invoices Activity Voice AI" at bounding box center [280, 48] width 519 height 12
click at [41, 51] on button "Package" at bounding box center [38, 48] width 34 height 12
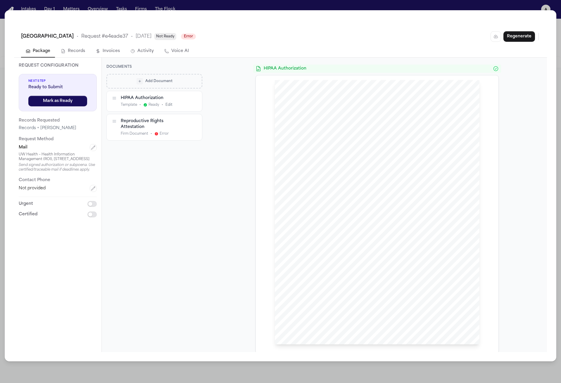
click at [91, 54] on button "Invoices" at bounding box center [108, 51] width 34 height 12
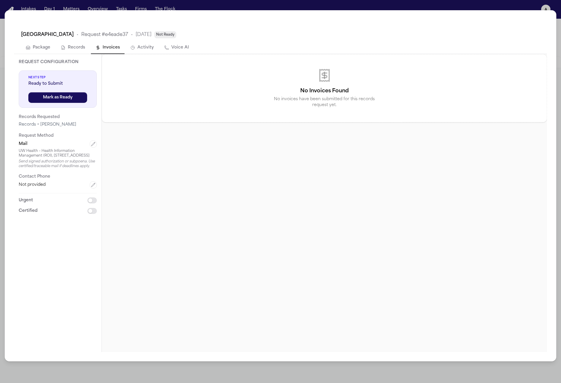
click at [152, 53] on button "Activity" at bounding box center [142, 48] width 33 height 12
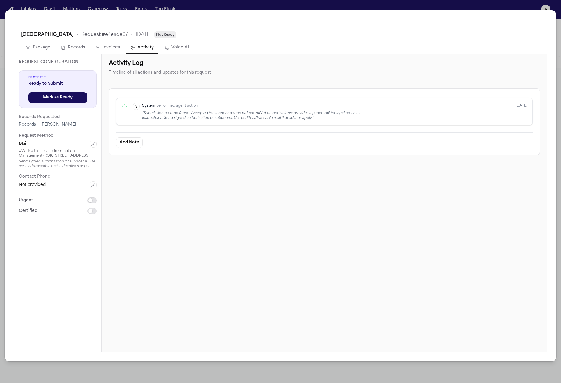
click at [188, 51] on button "Voice AI" at bounding box center [177, 48] width 34 height 12
select select "****"
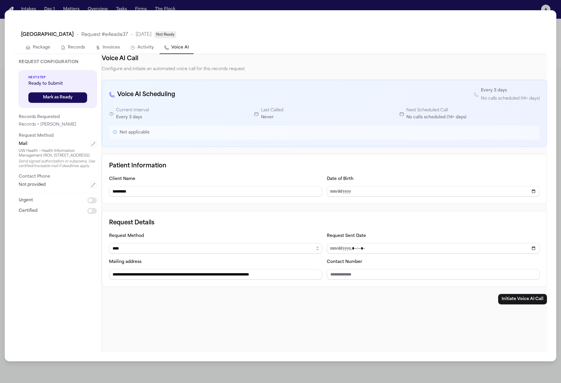
select select "****"
